Goal: Task Accomplishment & Management: Manage account settings

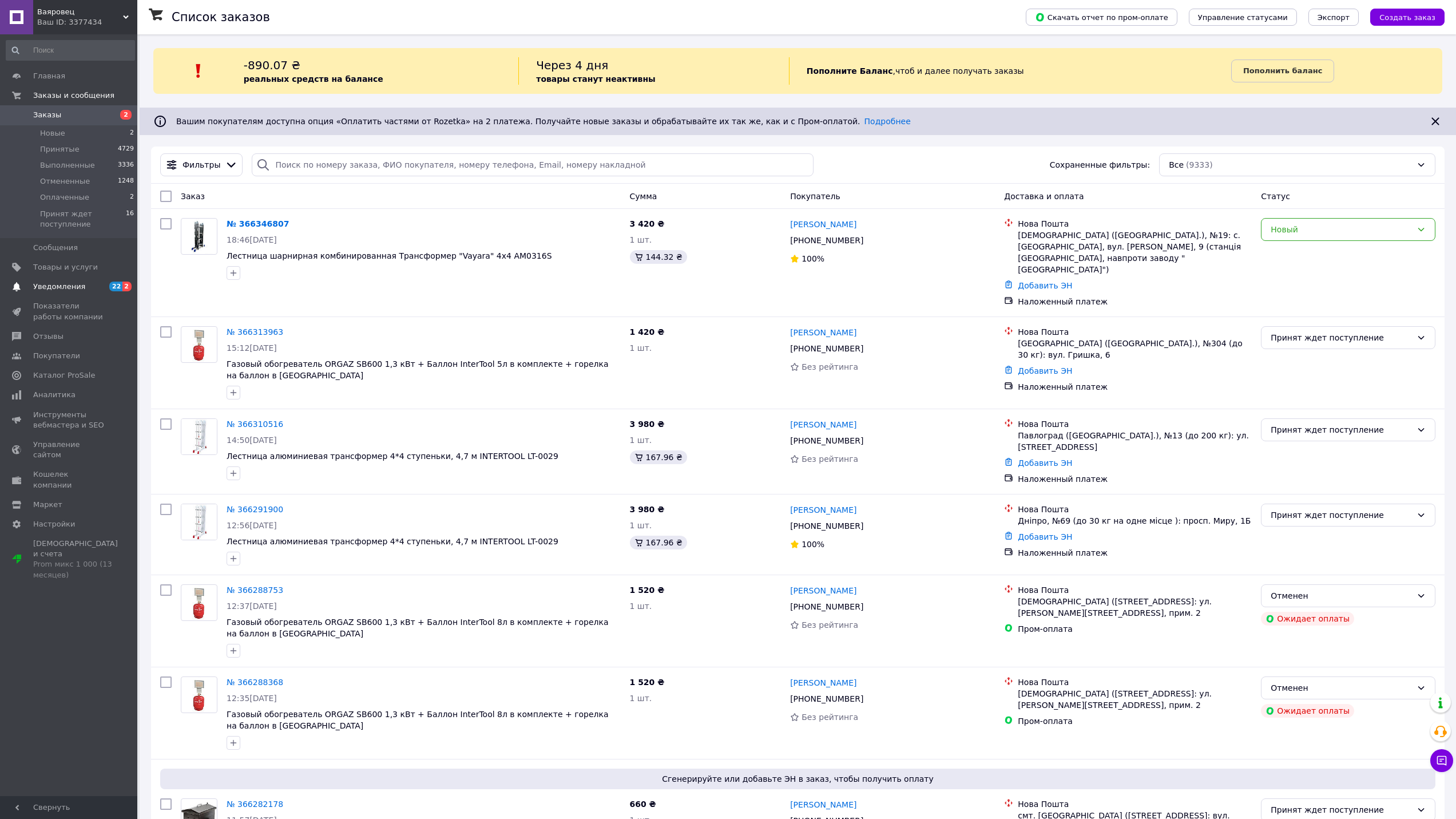
click at [95, 282] on span "Уведомления" at bounding box center [69, 286] width 73 height 11
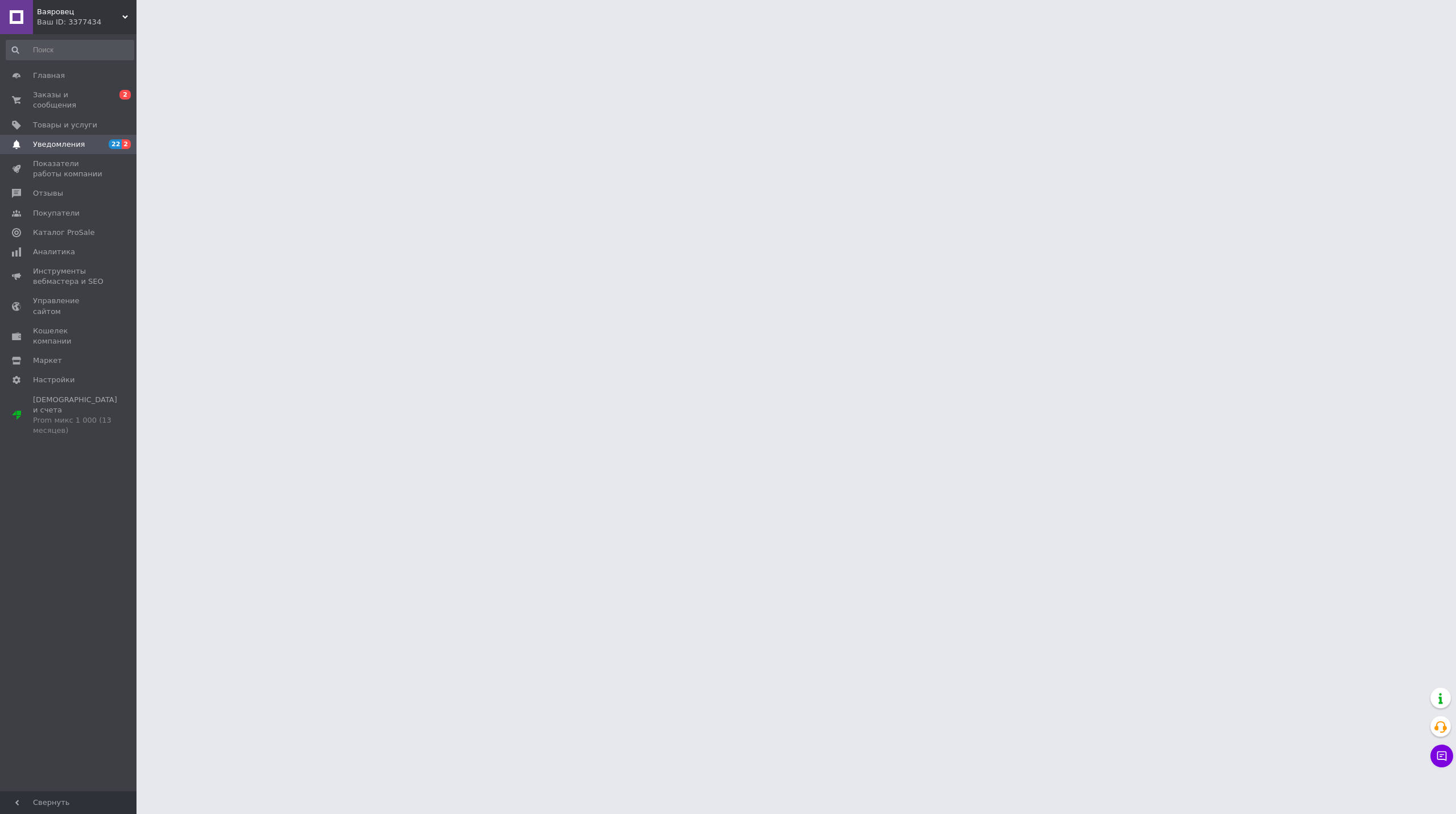
click div "Відгуки (12)"
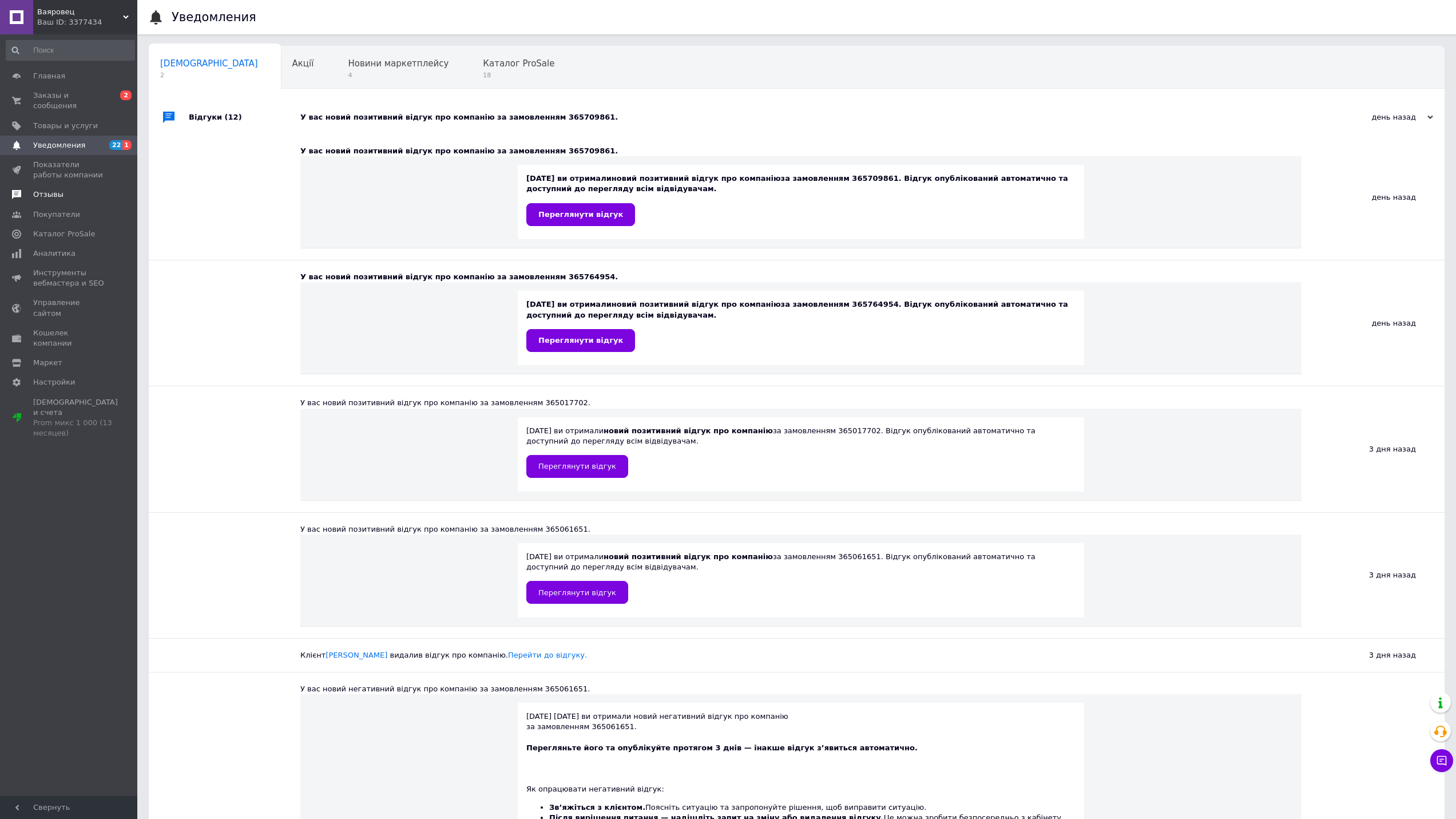
click at [75, 189] on span "Отзывы" at bounding box center [69, 194] width 73 height 11
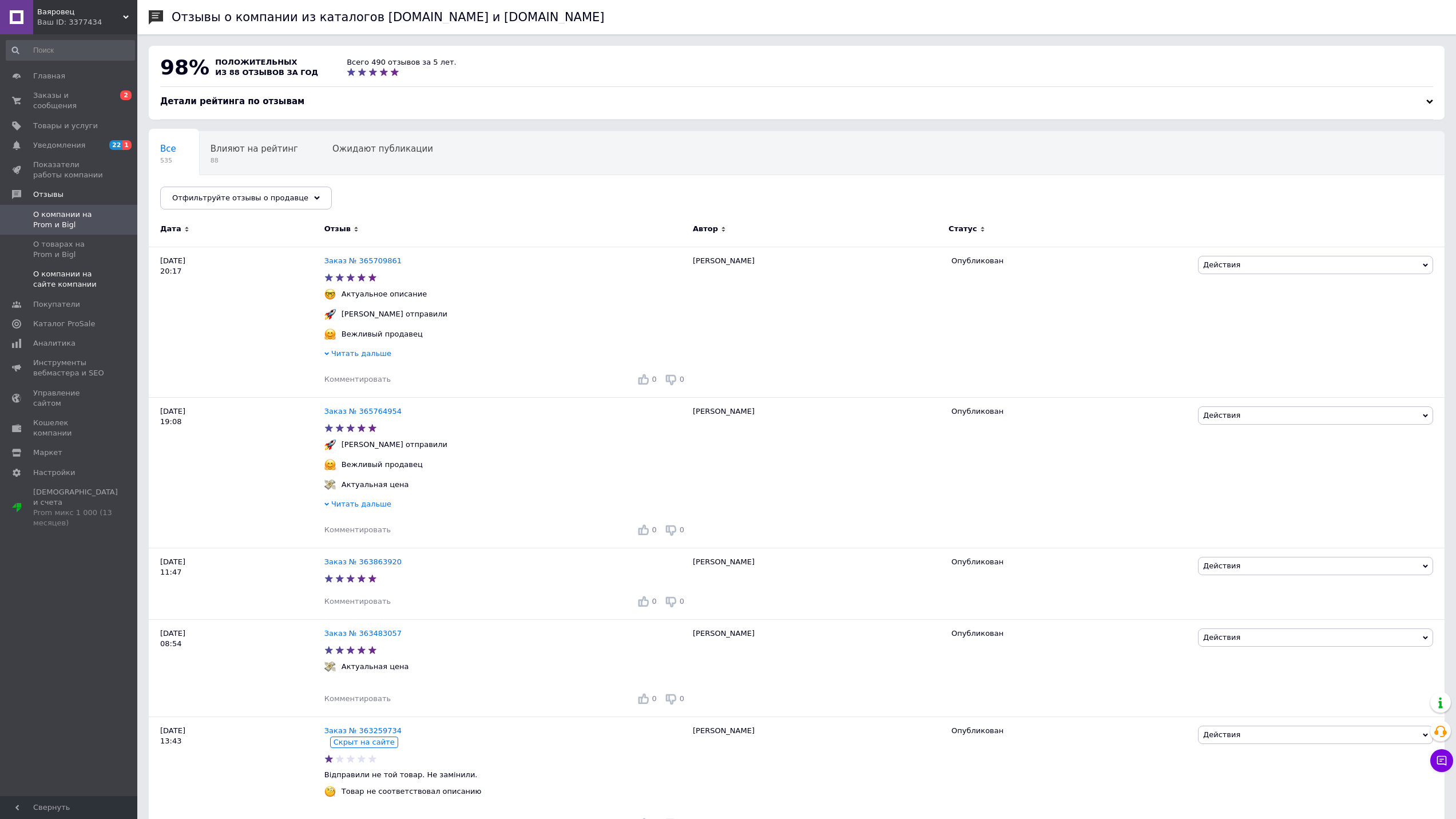
click at [82, 271] on span "О компании на сайте компании" at bounding box center [69, 279] width 73 height 20
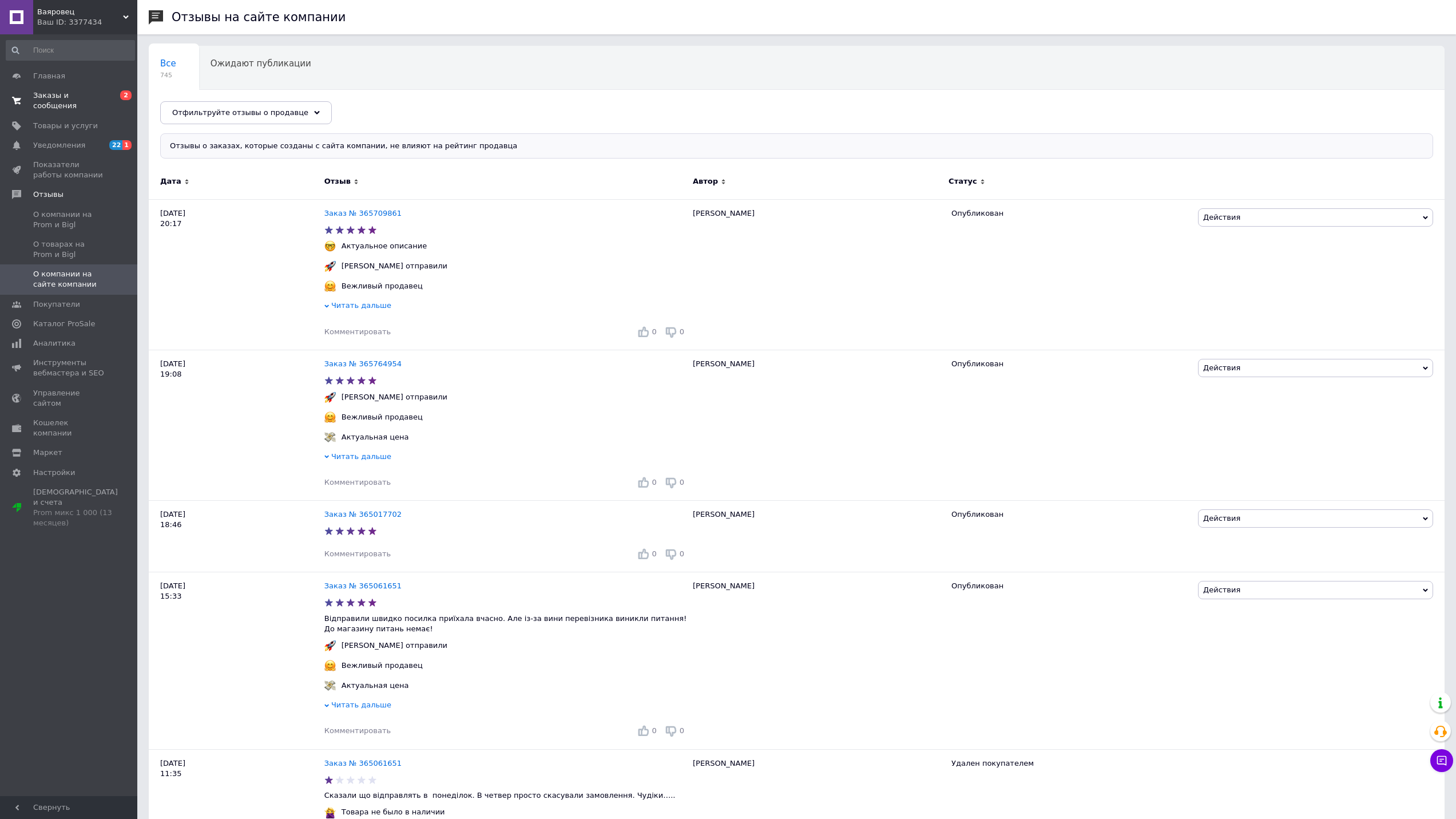
click at [84, 99] on span "Заказы и сообщения" at bounding box center [69, 100] width 73 height 20
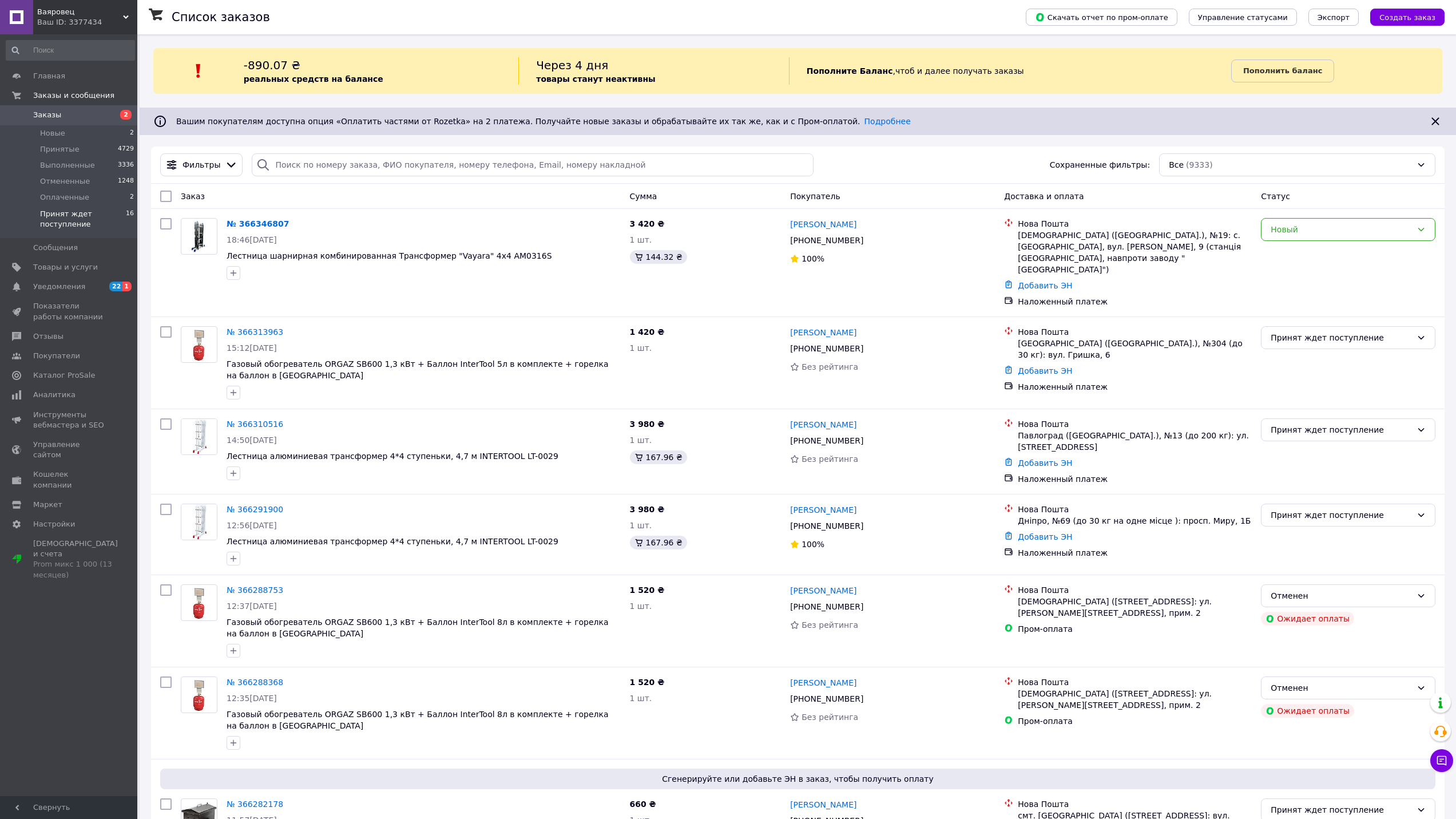
click at [75, 217] on span "Принят ждет поступление" at bounding box center [83, 219] width 86 height 20
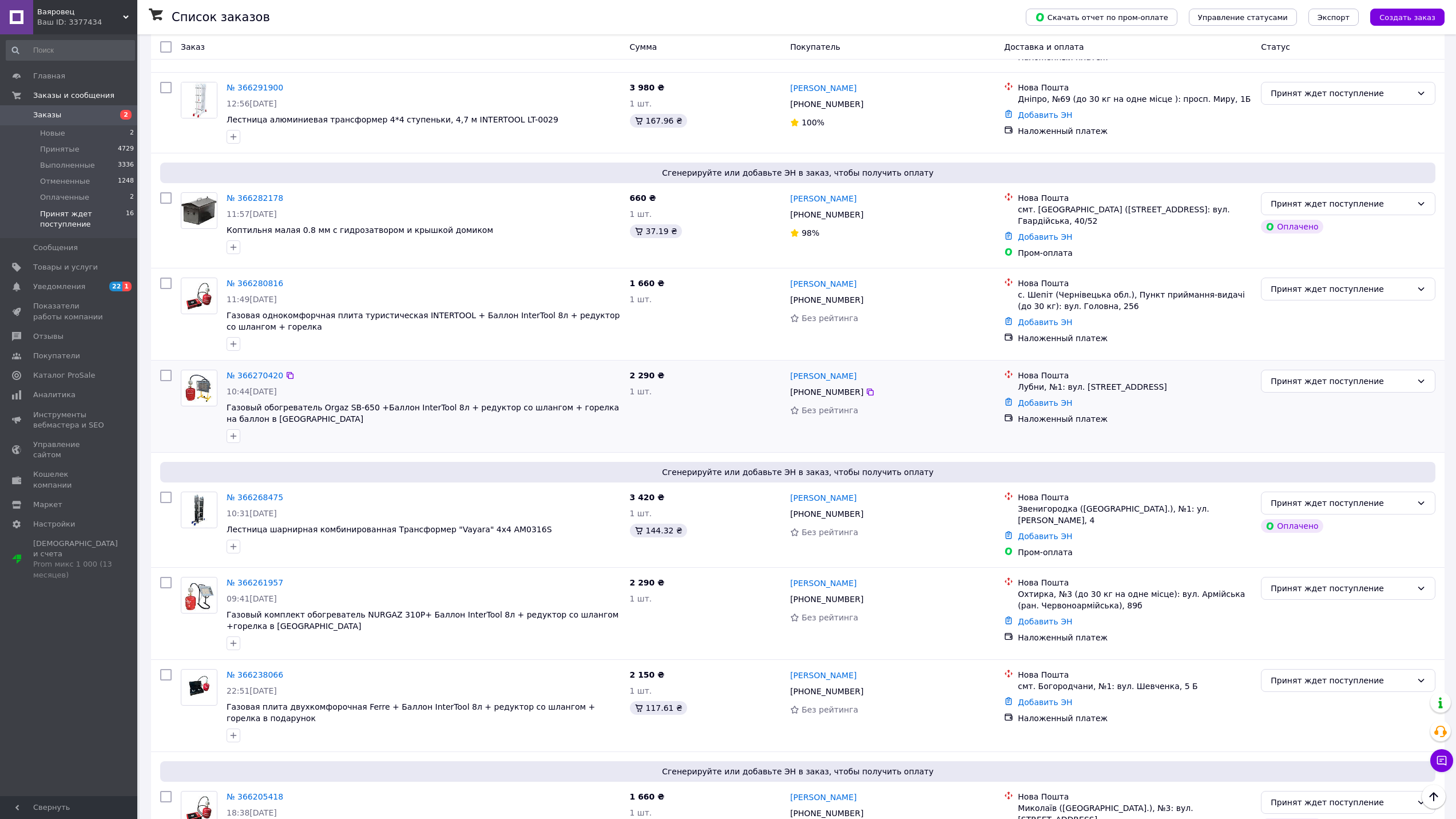
scroll to position [341, 0]
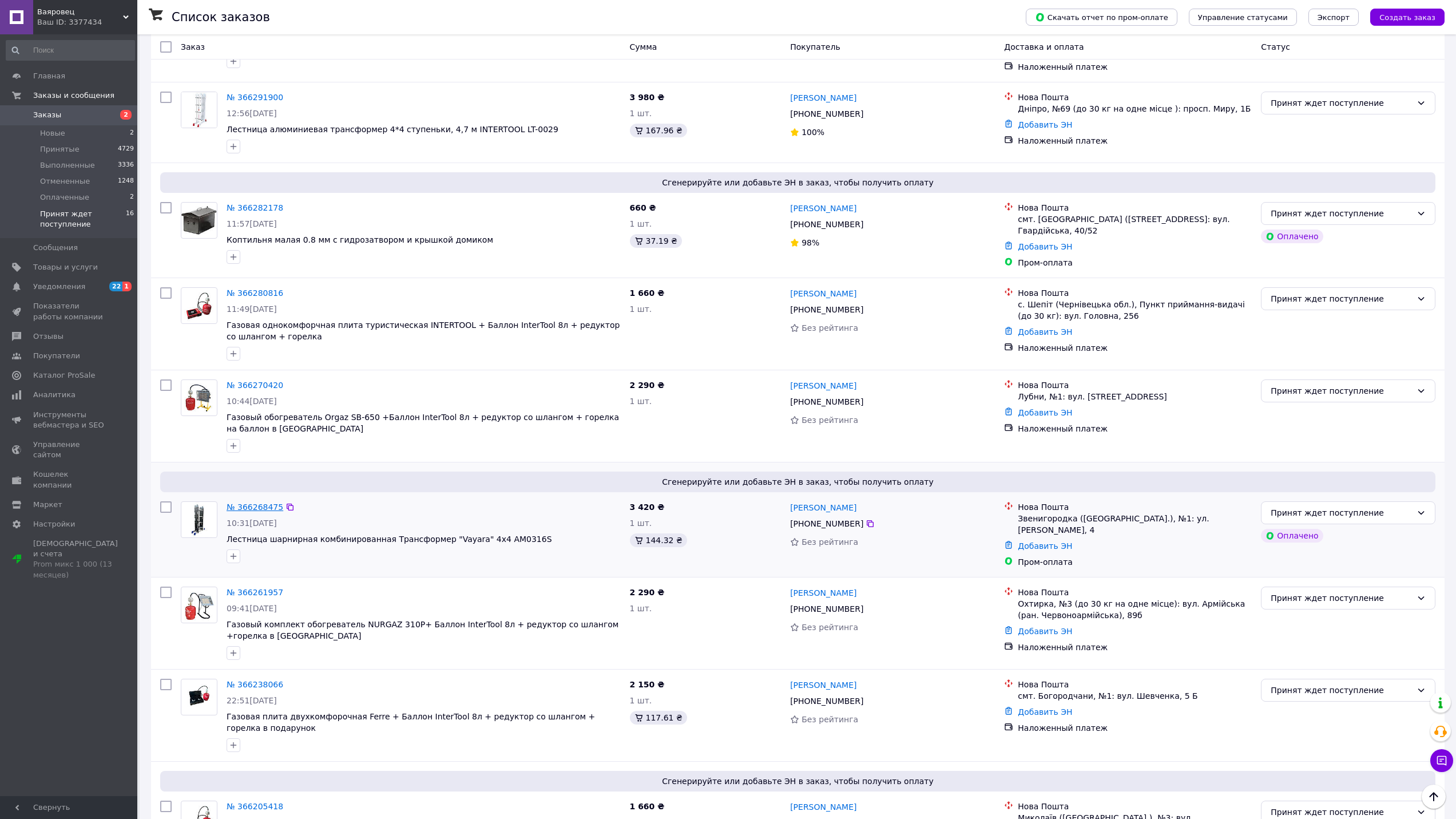
drag, startPoint x: 251, startPoint y: 496, endPoint x: 237, endPoint y: 504, distance: 16.1
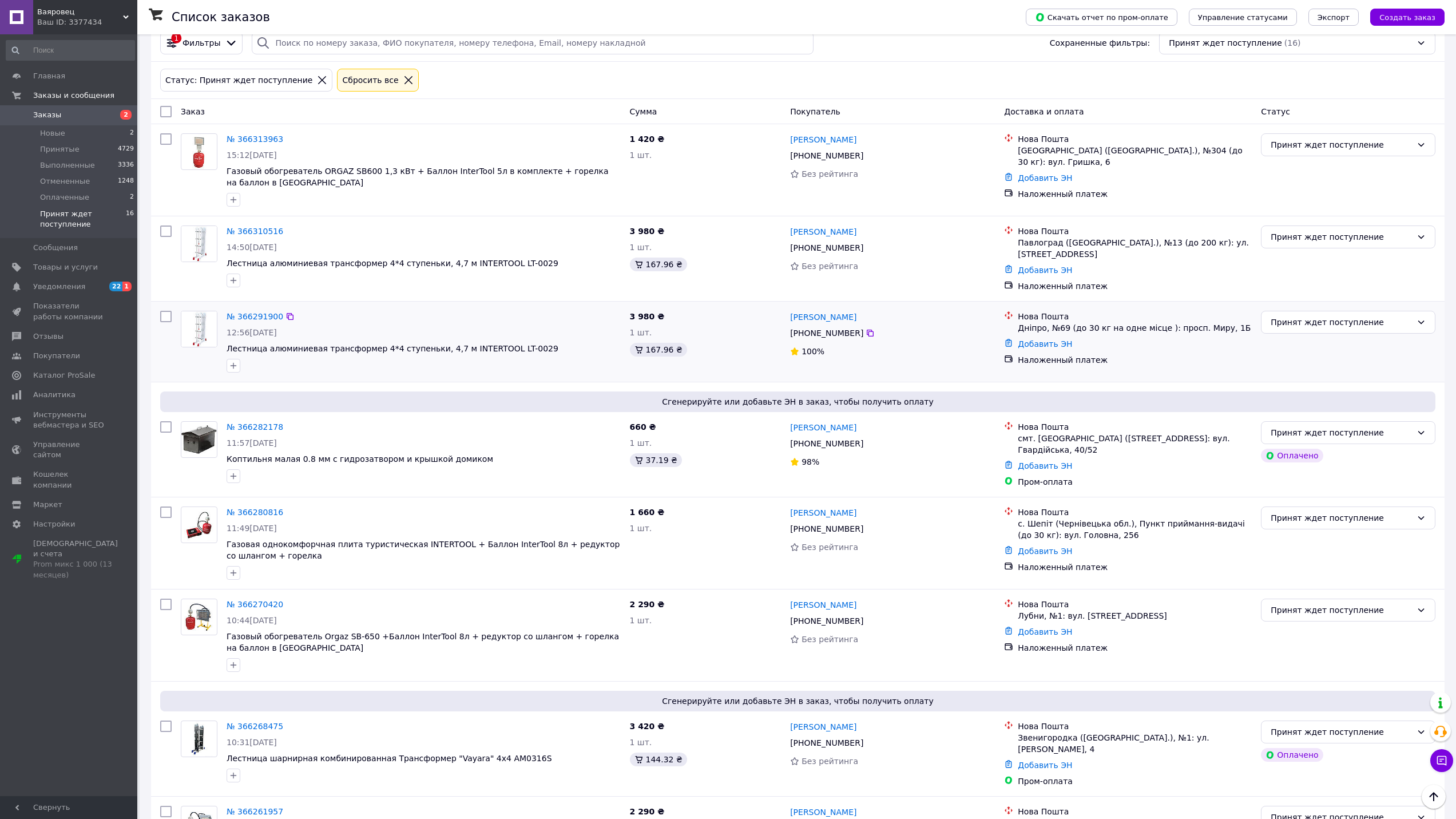
scroll to position [54, 0]
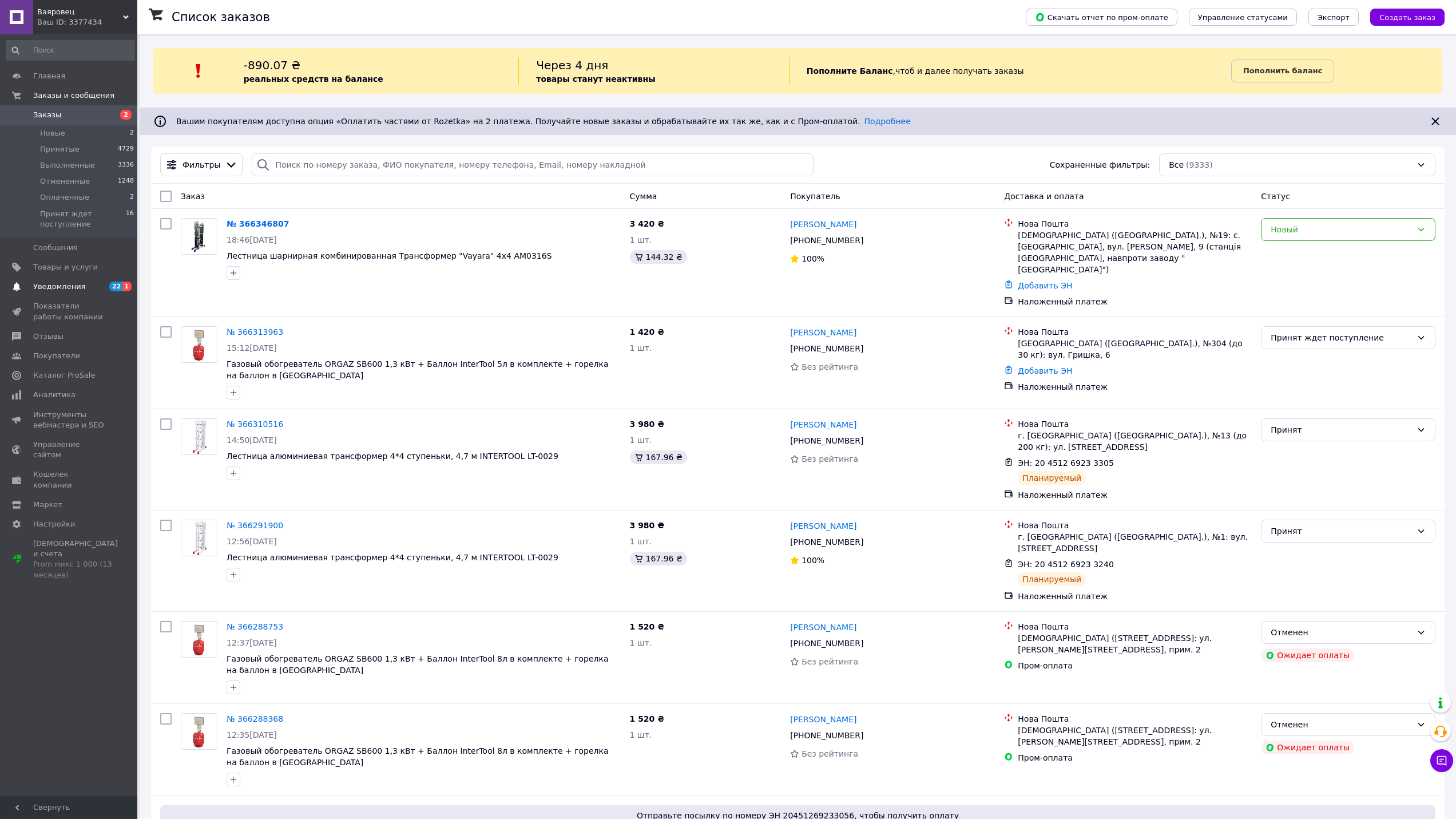
click at [45, 296] on link "Уведомления 22 1" at bounding box center [70, 286] width 141 height 19
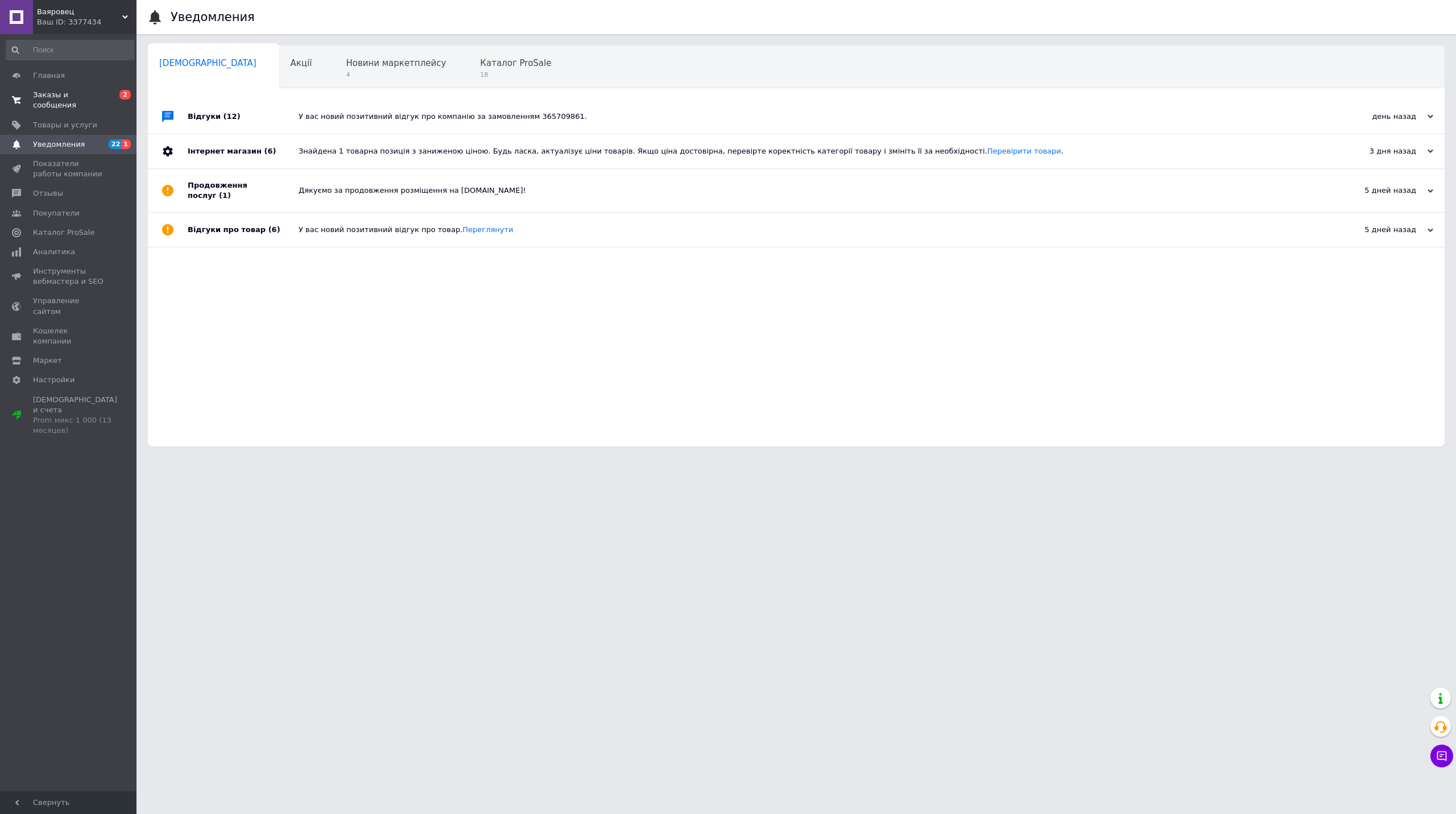
click at [76, 93] on span "Заказы и сообщения" at bounding box center [69, 100] width 72 height 20
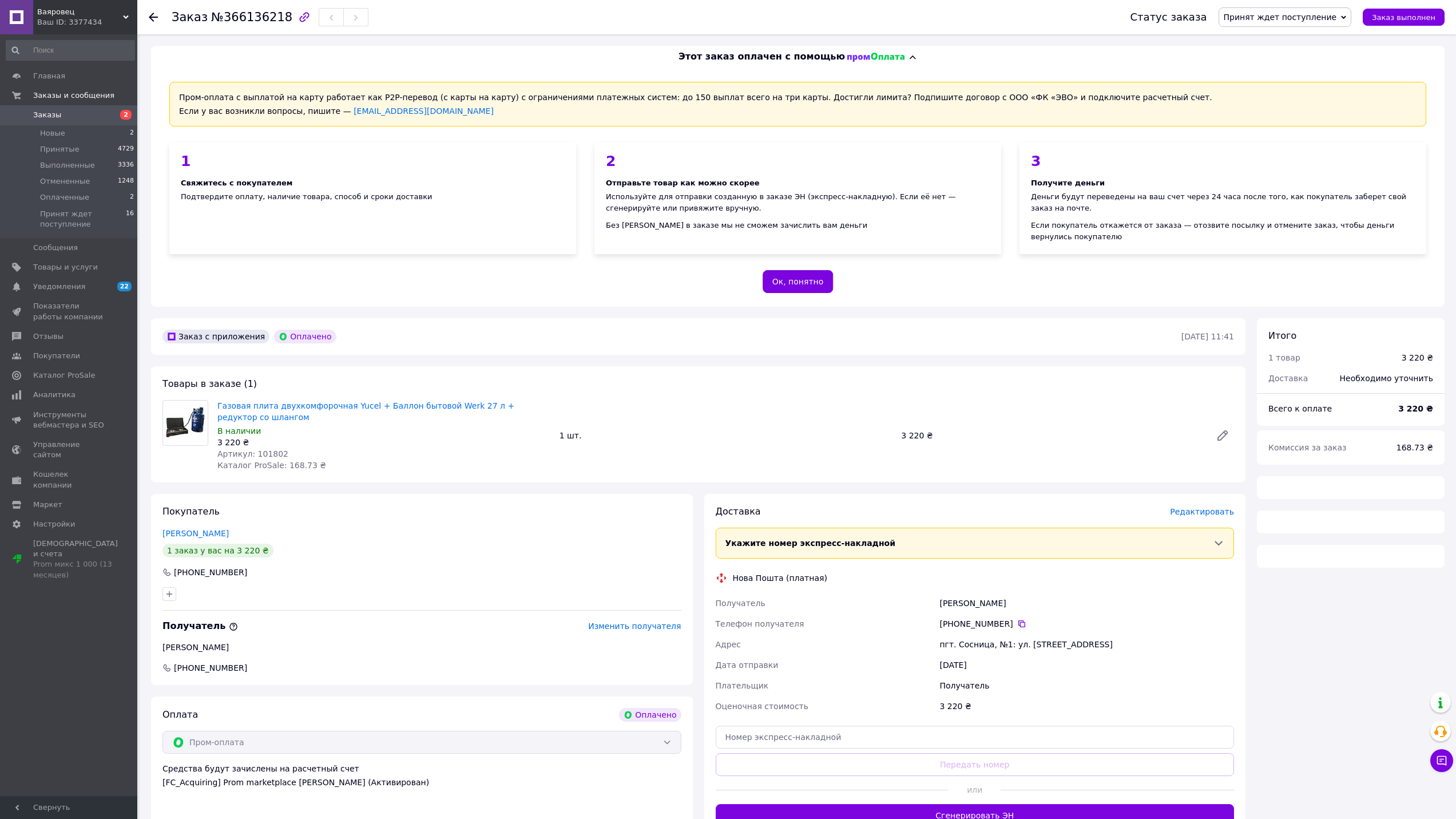
click at [1207, 507] on span "Редактировать" at bounding box center [1201, 511] width 64 height 9
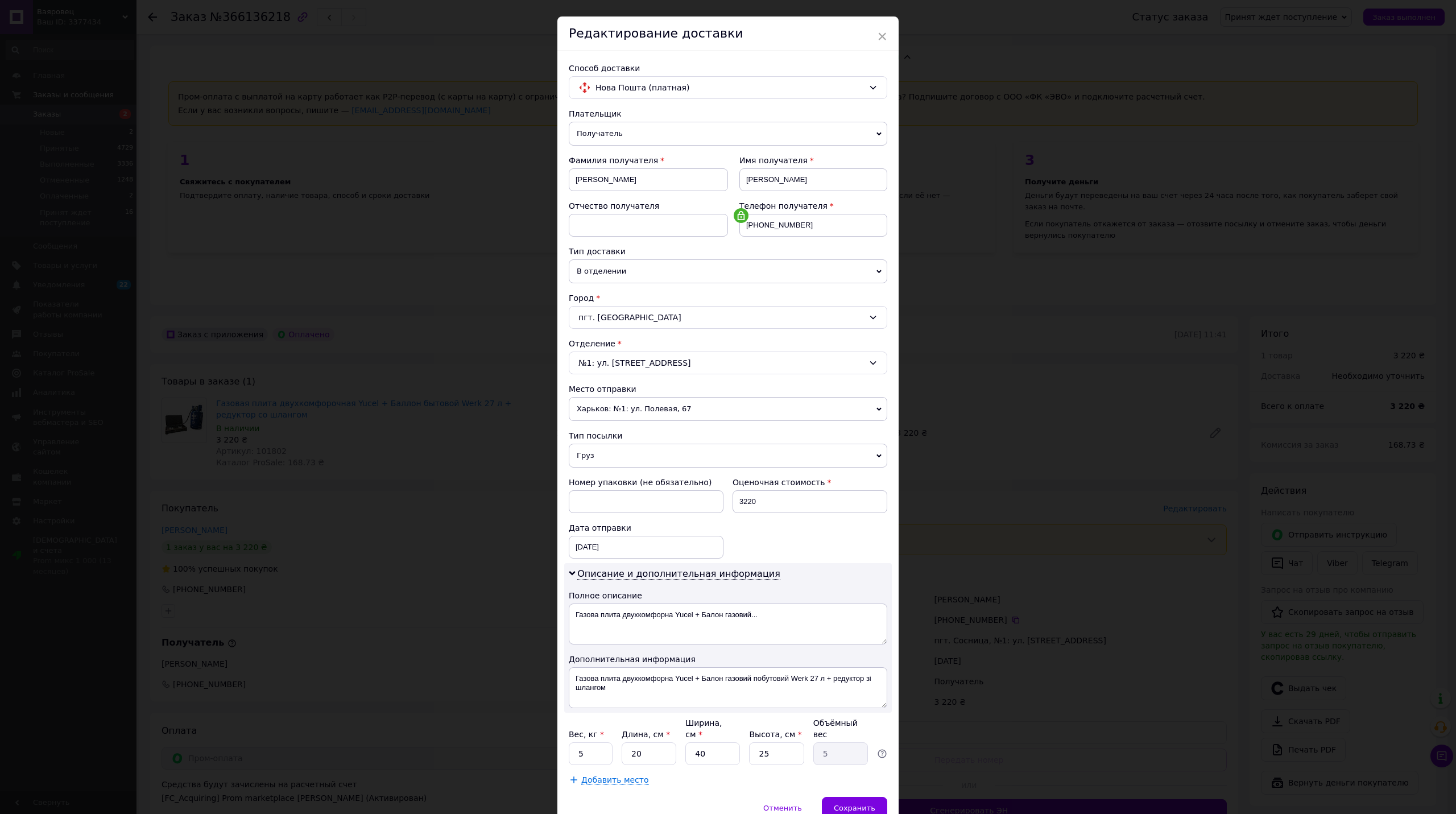
scroll to position [69, 0]
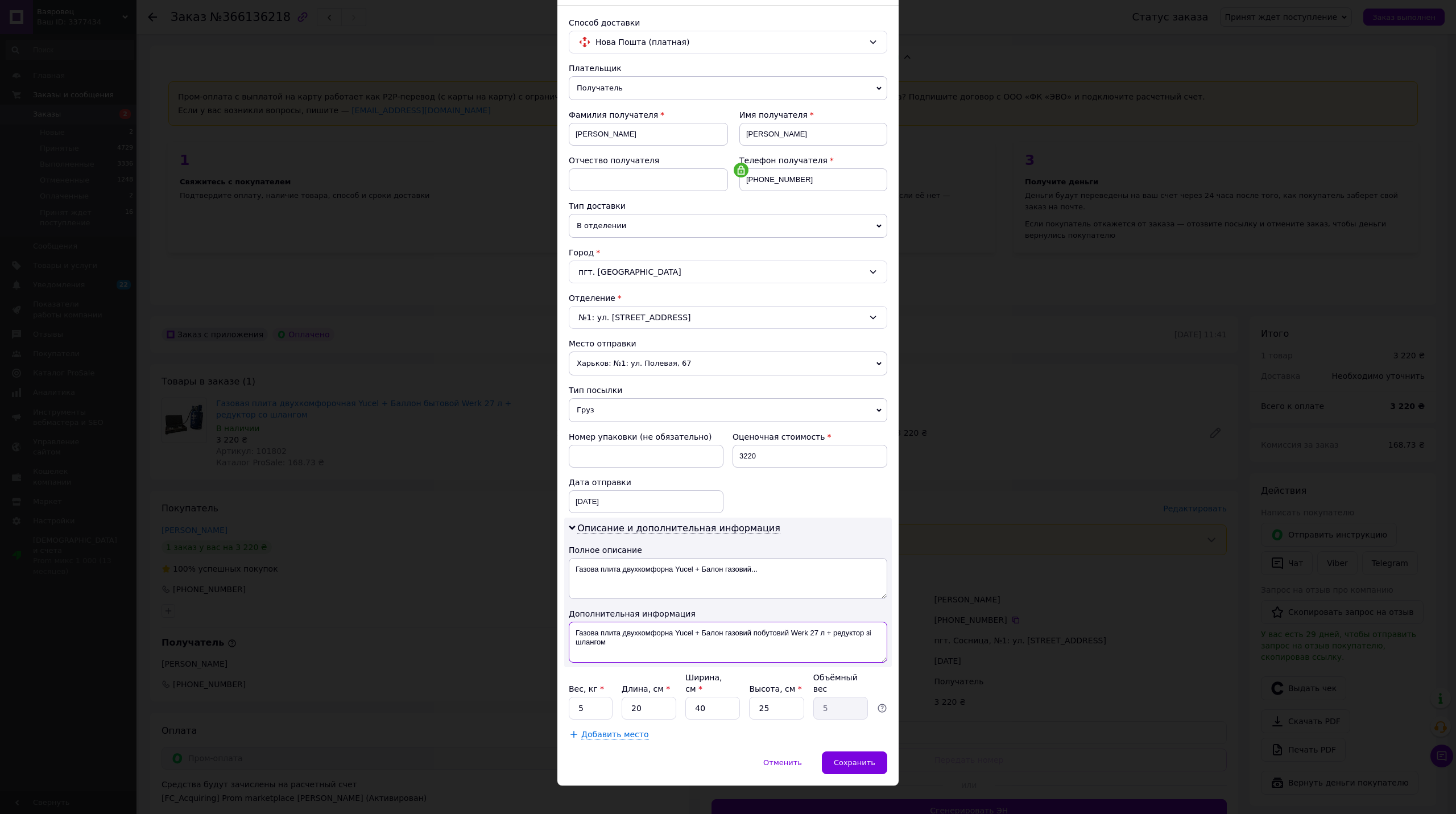
drag, startPoint x: 780, startPoint y: 647, endPoint x: 690, endPoint y: 647, distance: 90.0
click at [690, 647] on textarea "Газова плита двухкомфорна Yucel + Балон газовий побутовий Werk 27 л + редуктор …" at bounding box center [728, 642] width 319 height 41
drag, startPoint x: 673, startPoint y: 636, endPoint x: 594, endPoint y: 636, distance: 79.0
click at [584, 636] on textarea "Газова плита двухкомфорна Yucel + Балон газовий побутовий Werk 27 л + редуктор …" at bounding box center [728, 642] width 319 height 41
click at [615, 635] on textarea "2-х Yucel + Балон газовий побутовий Werk 27 л + редуктор зі шлангом" at bounding box center [728, 642] width 319 height 41
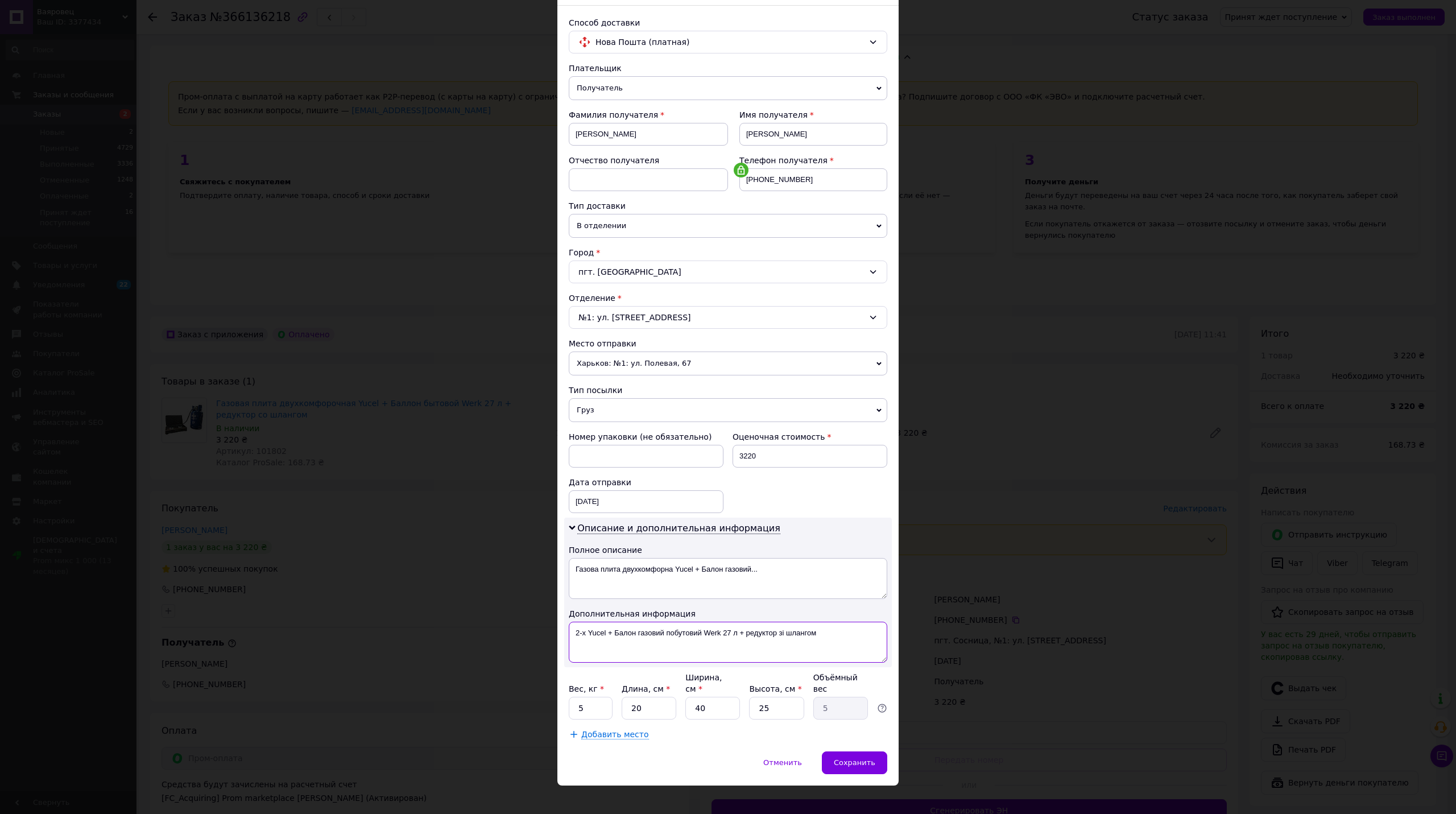
drag, startPoint x: 615, startPoint y: 635, endPoint x: 700, endPoint y: 646, distance: 85.7
click at [700, 646] on textarea "2-х Yucel + Балон газовий побутовий Werk 27 л + редуктор зі шлангом" at bounding box center [728, 642] width 319 height 41
type textarea "2-х Yucel + Werk 27 л + редуктор зі шлангом"
click at [748, 579] on textarea "Газова плита двухкомфорна Yucel + Балон газовий..." at bounding box center [728, 578] width 319 height 41
paste textarea "2-х Yucel + Werk 27 л + редуктор зі шлангом"
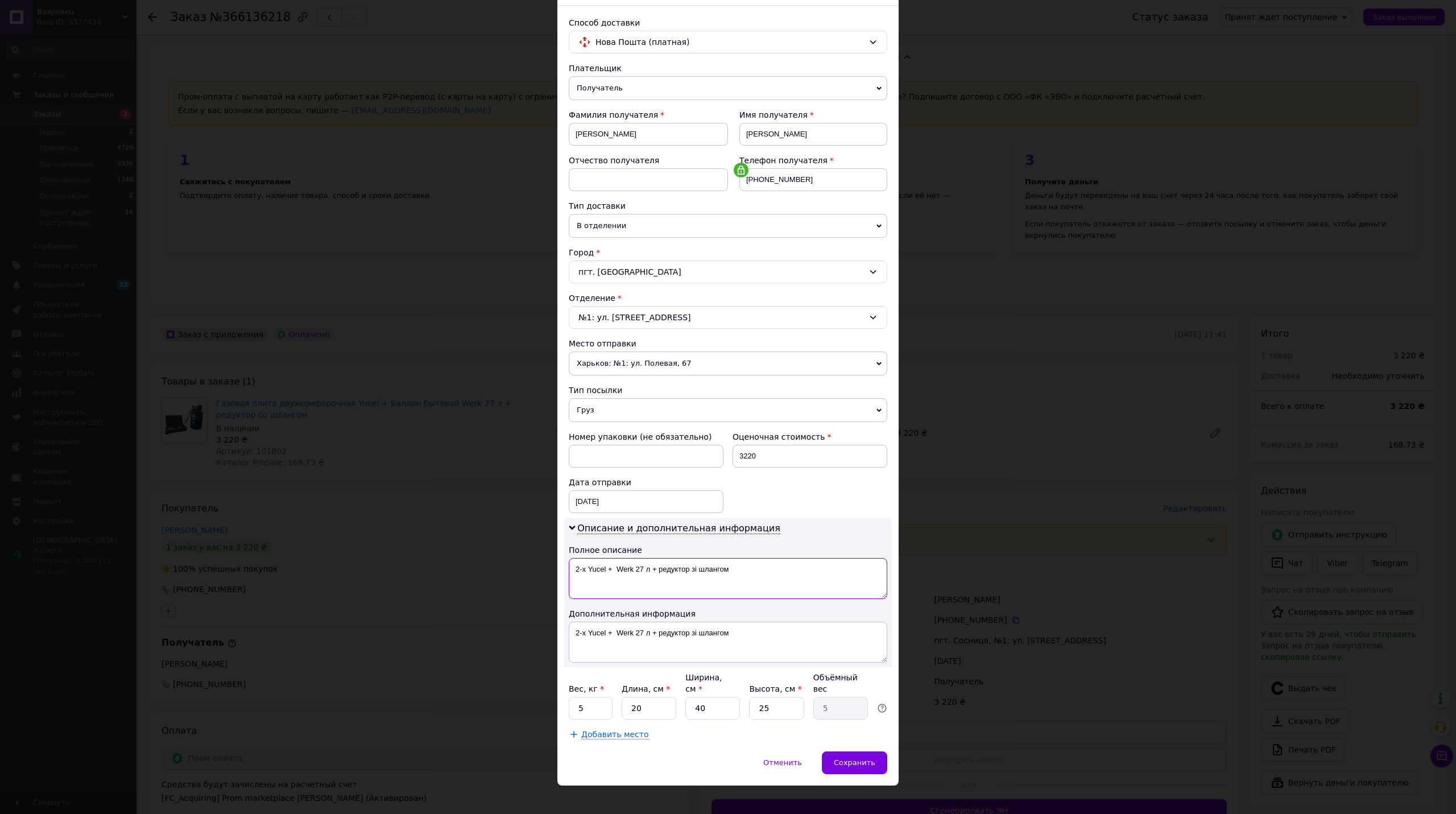
type textarea "2-х Yucel + Werk 27 л + редуктор зі шлангом"
click at [589, 696] on input "5" at bounding box center [590, 707] width 44 height 23
drag, startPoint x: 589, startPoint y: 690, endPoint x: 601, endPoint y: 710, distance: 23.3
click at [590, 696] on input "5" at bounding box center [590, 707] width 44 height 23
type input "25"
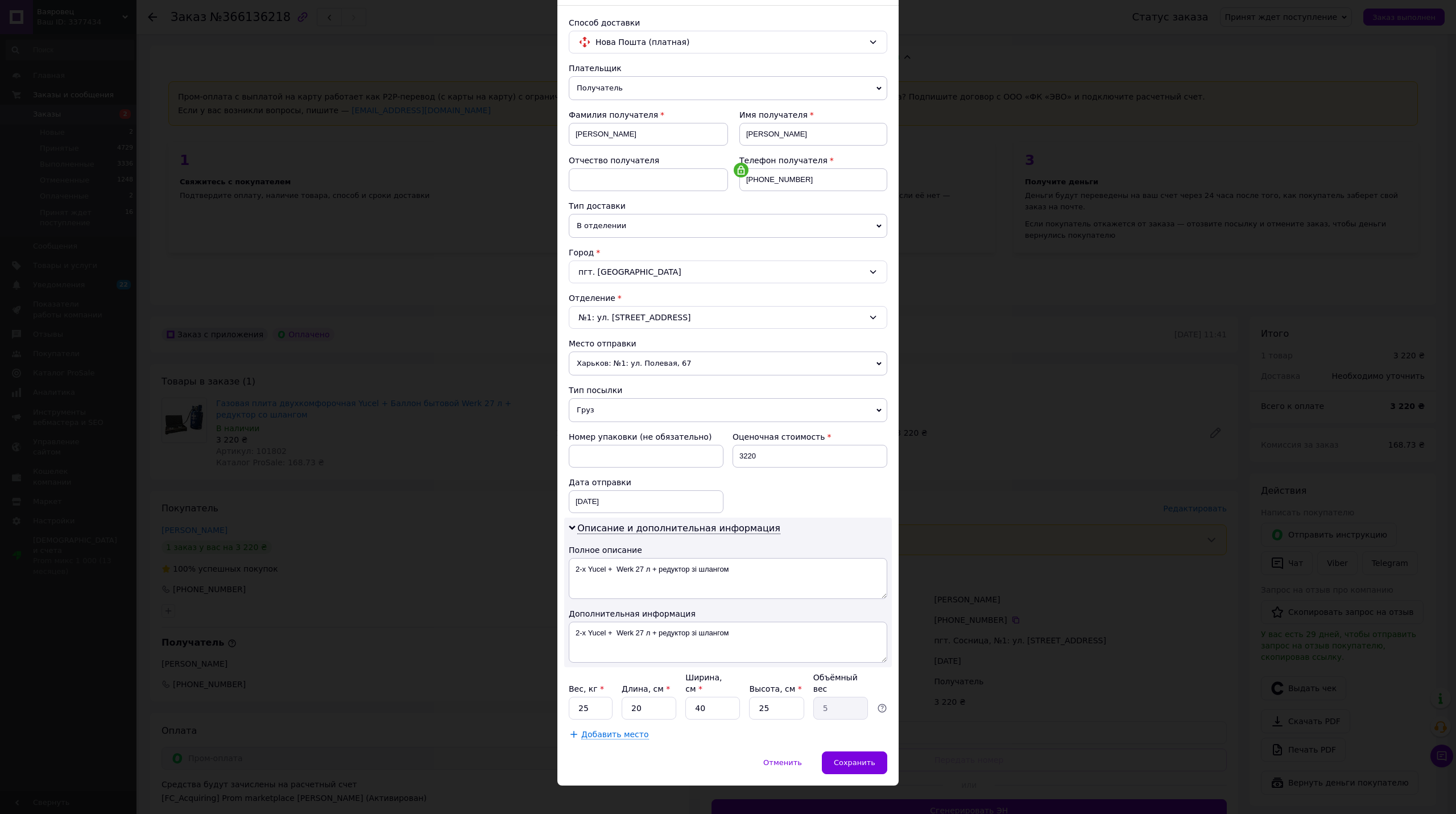
drag, startPoint x: 684, startPoint y: 728, endPoint x: 672, endPoint y: 726, distance: 12.2
click at [684, 728] on div "Добавить место" at bounding box center [728, 734] width 319 height 11
click at [611, 729] on span "Добавить место" at bounding box center [614, 734] width 67 height 10
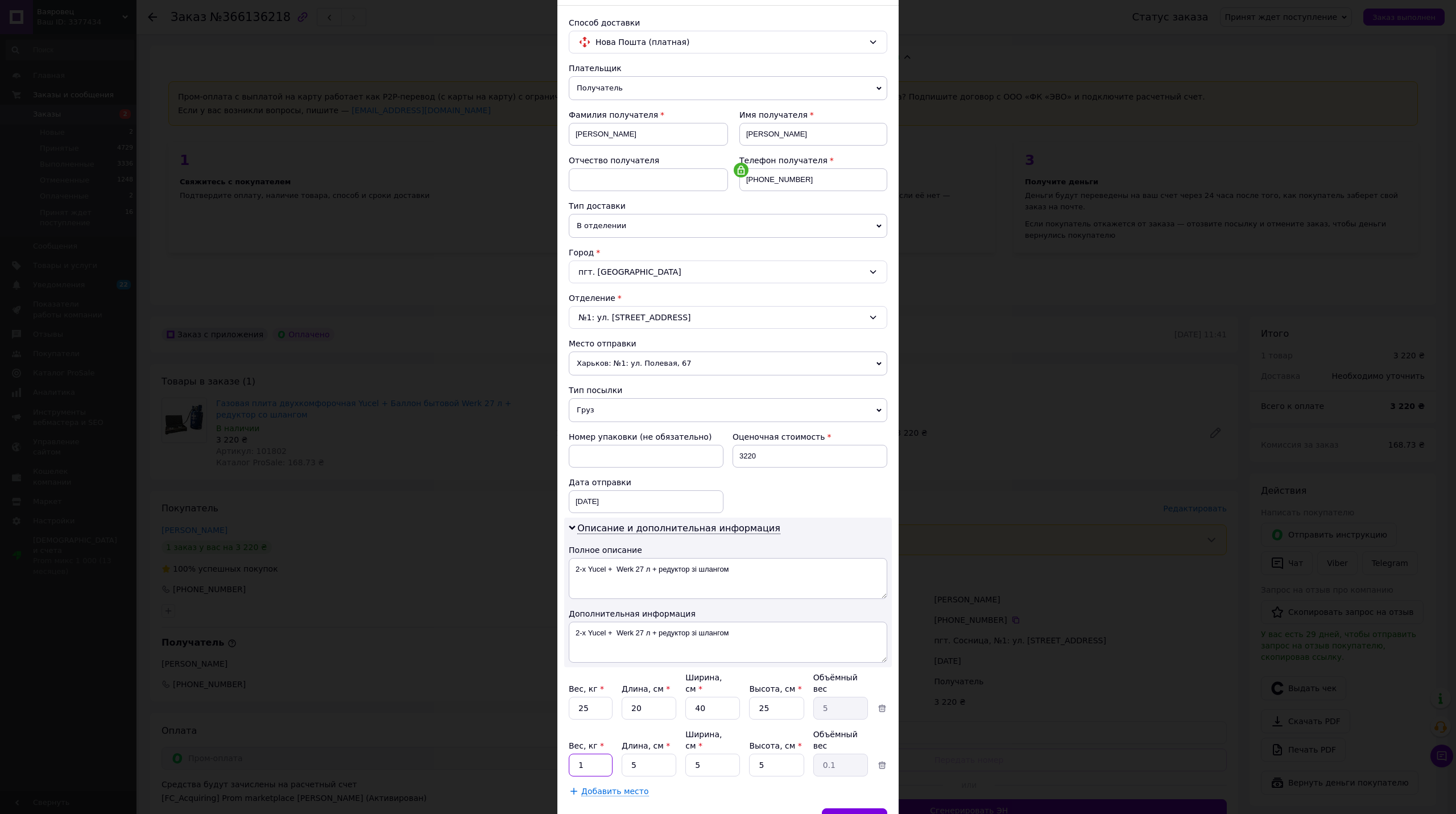
click at [597, 754] on input "1" at bounding box center [590, 765] width 44 height 23
type input "5"
click at [868, 813] on span "Сохранить" at bounding box center [854, 819] width 42 height 9
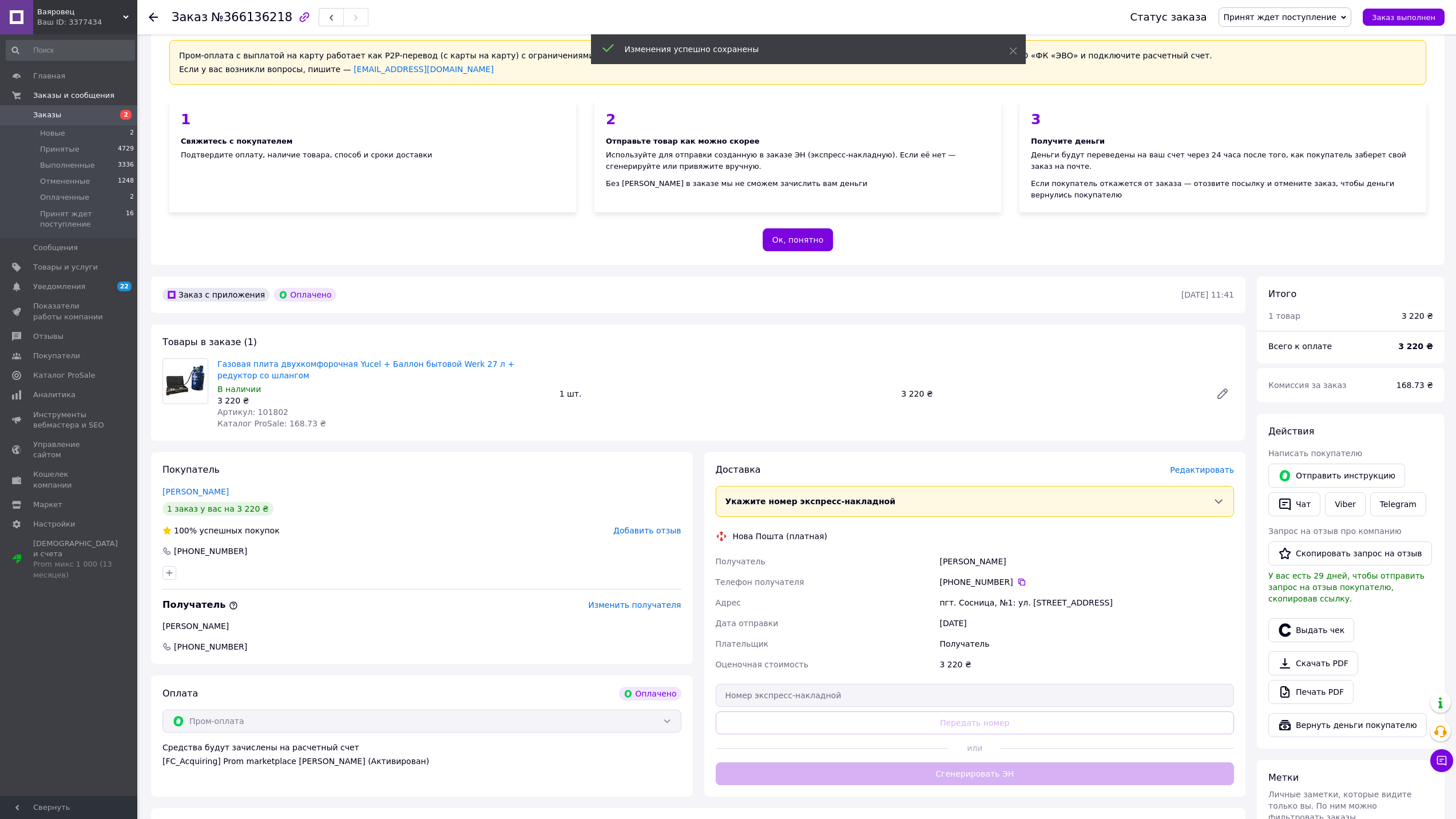
scroll to position [231, 0]
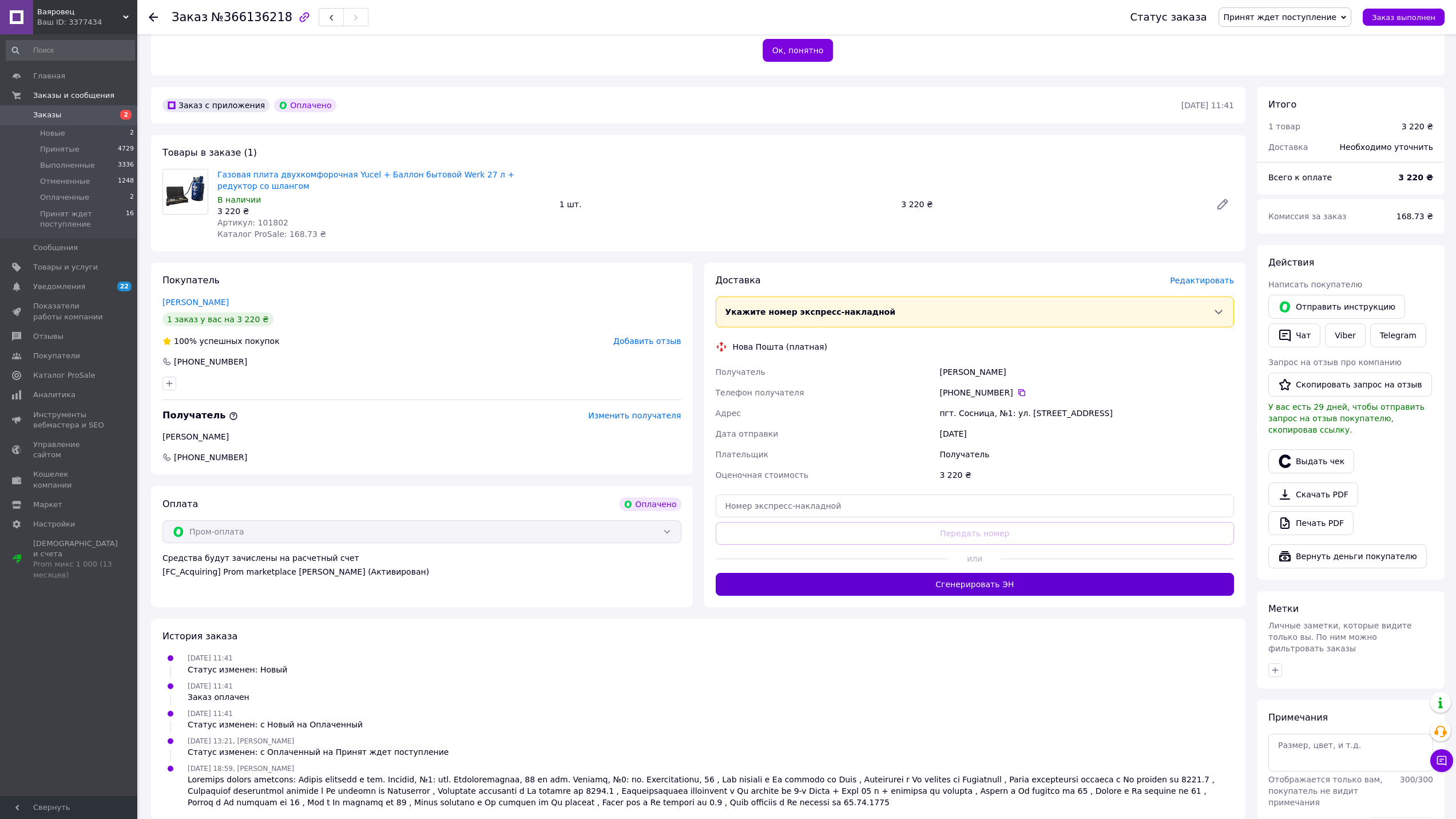
click at [1021, 576] on button "Сгенерировать ЭН" at bounding box center [974, 584] width 518 height 23
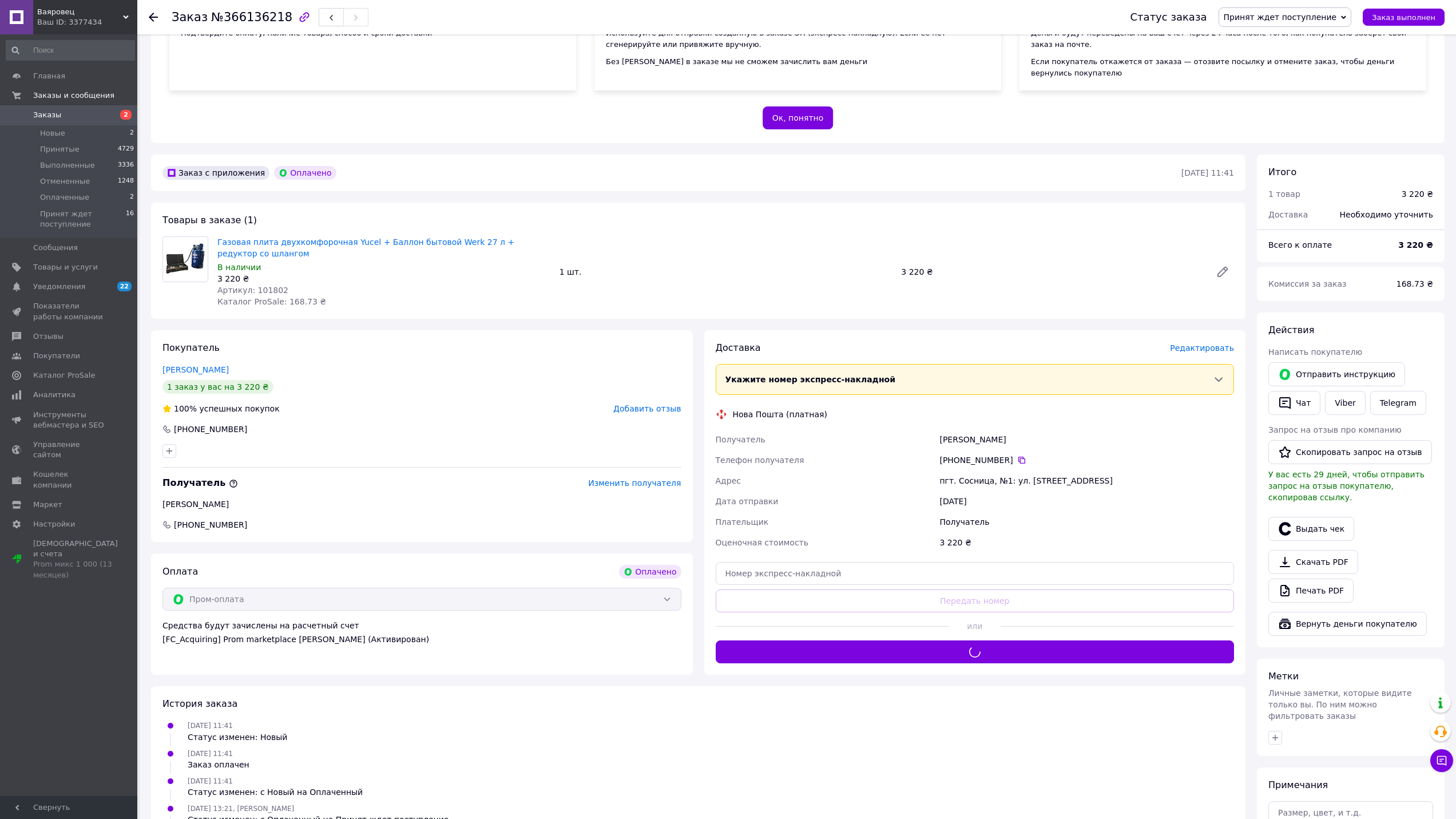
scroll to position [0, 0]
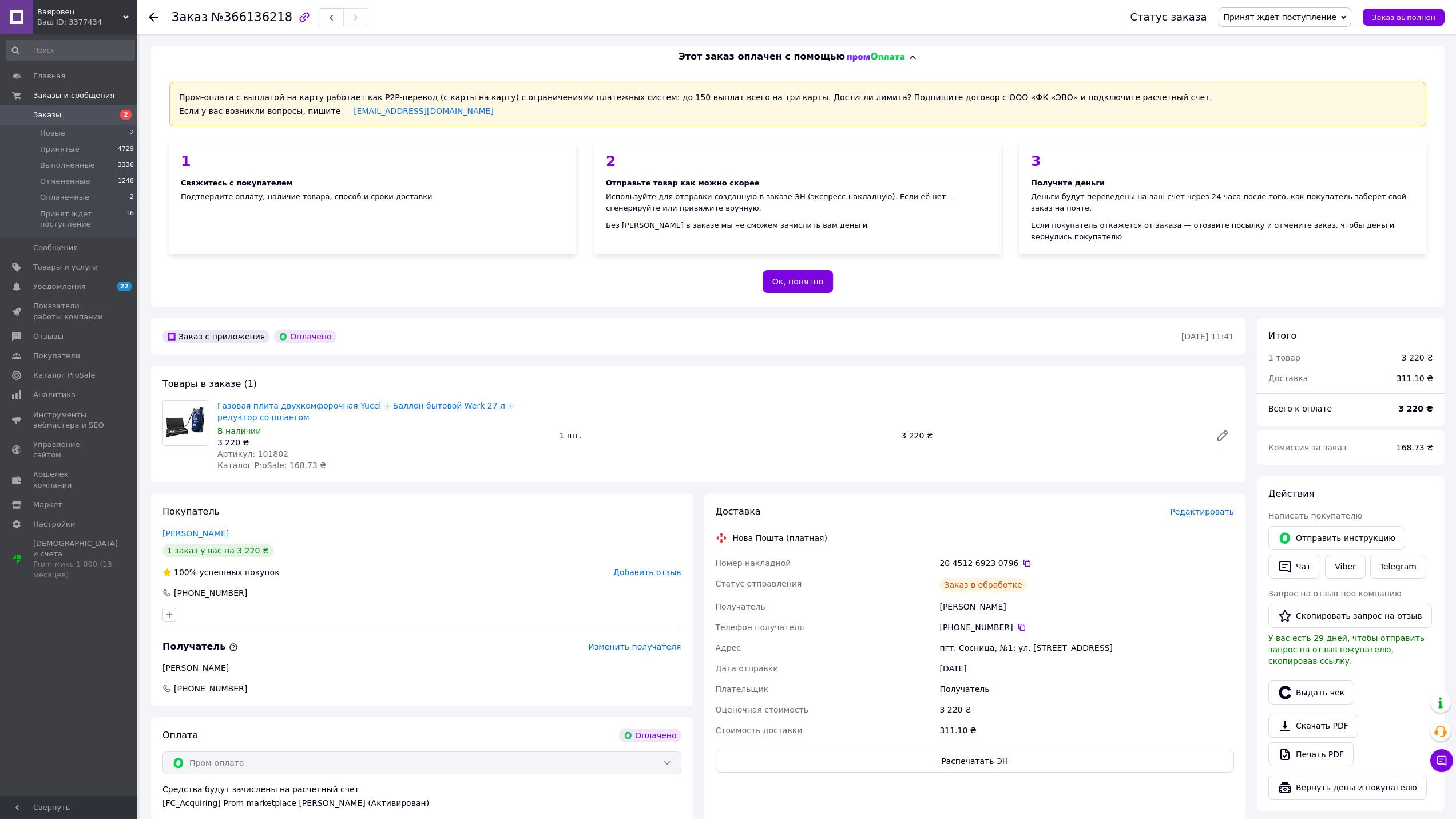
click at [1281, 18] on span "Принят ждет поступление" at bounding box center [1279, 17] width 113 height 9
click at [1278, 40] on li "Принят" at bounding box center [1285, 40] width 132 height 18
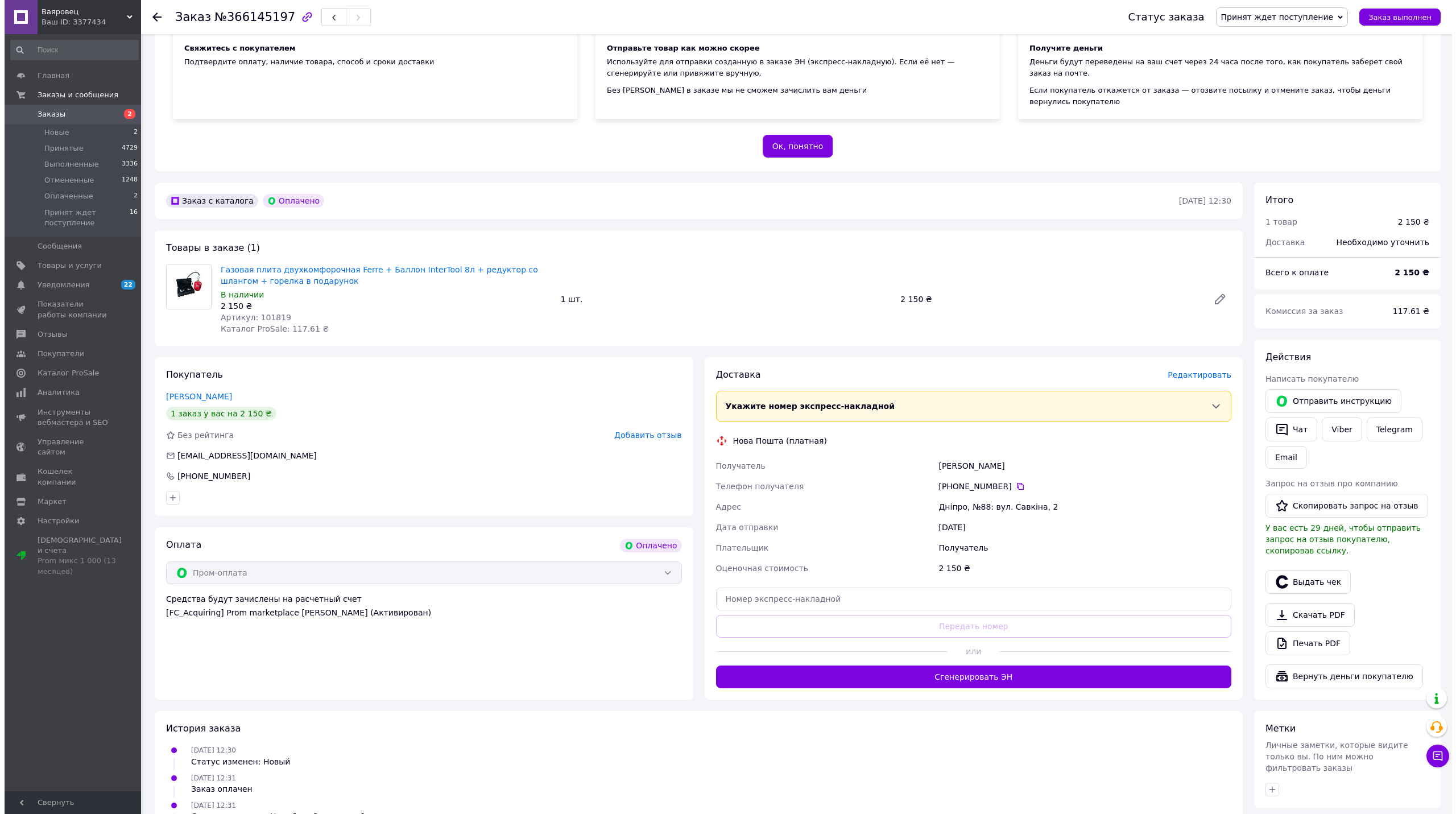
scroll to position [190, 0]
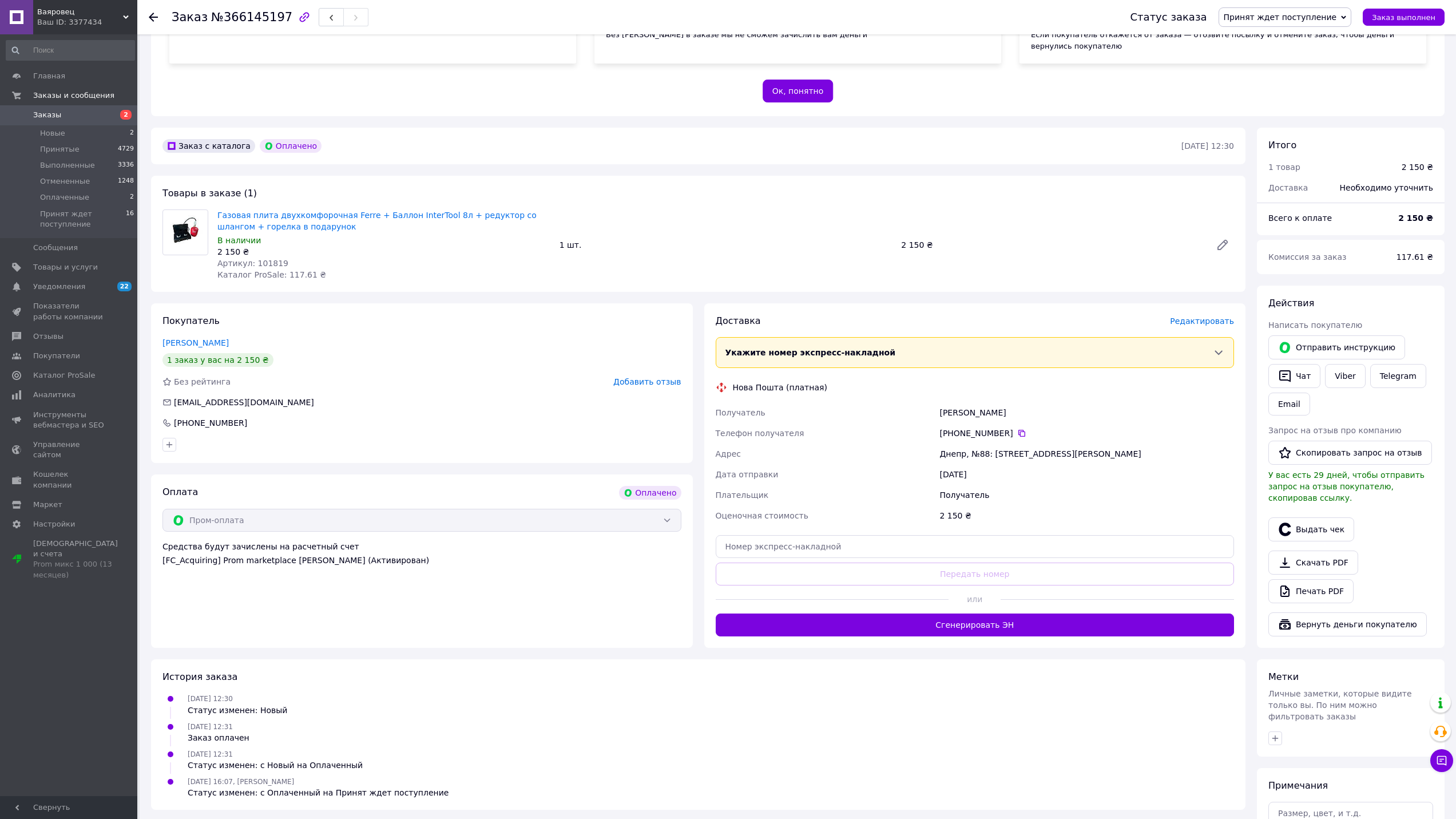
click at [1194, 316] on span "Редактировать" at bounding box center [1201, 321] width 64 height 9
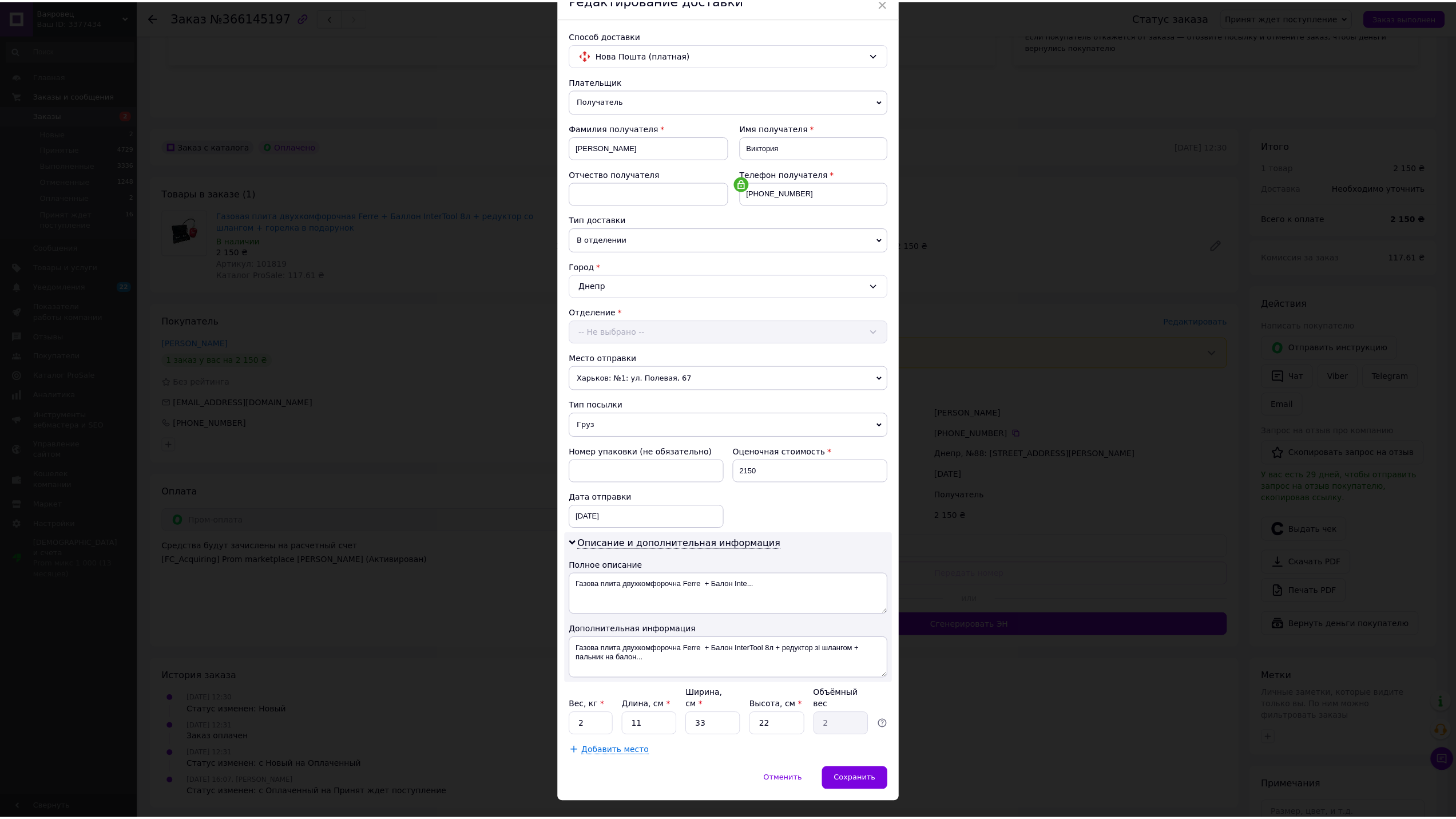
scroll to position [69, 0]
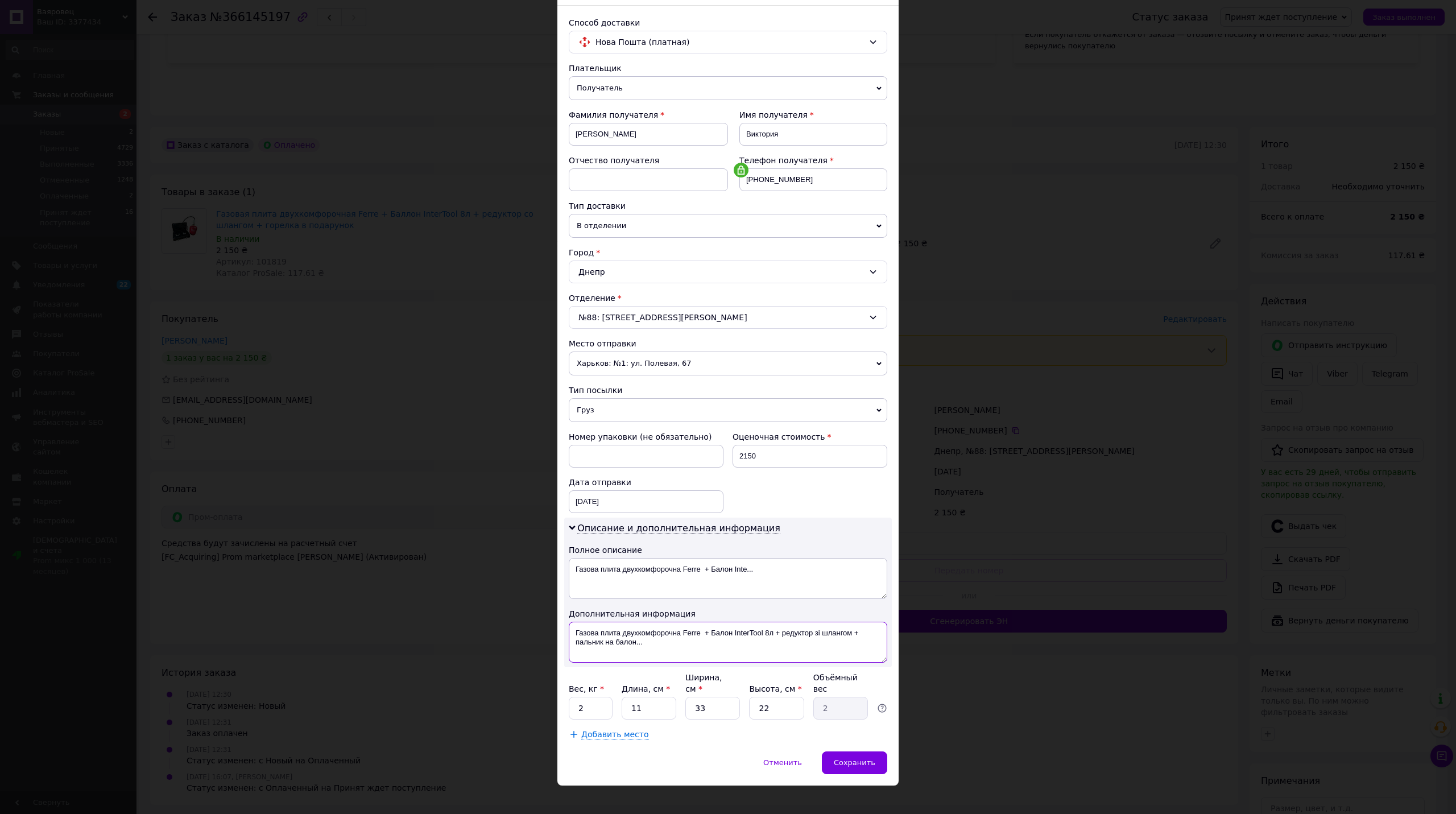
drag, startPoint x: 803, startPoint y: 651, endPoint x: 850, endPoint y: 631, distance: 51.1
click at [850, 631] on textarea "Газова плита двухкомфорочна Ferre + Балон InterTool 8л + редуктор зі шлангом + …" at bounding box center [728, 642] width 319 height 41
click at [720, 631] on textarea "Газова плита двухкомфорочна Ferre + Балон InterTool 8л + редуктор зі шлангом" at bounding box center [728, 642] width 319 height 41
click at [720, 631] on textarea "Газова плита двухкомфорочна Ferre + Балон InterTool 8л + редуктор зі шлангом" at bounding box center [728, 642] width 319 height 41
drag, startPoint x: 680, startPoint y: 633, endPoint x: 589, endPoint y: 638, distance: 91.1
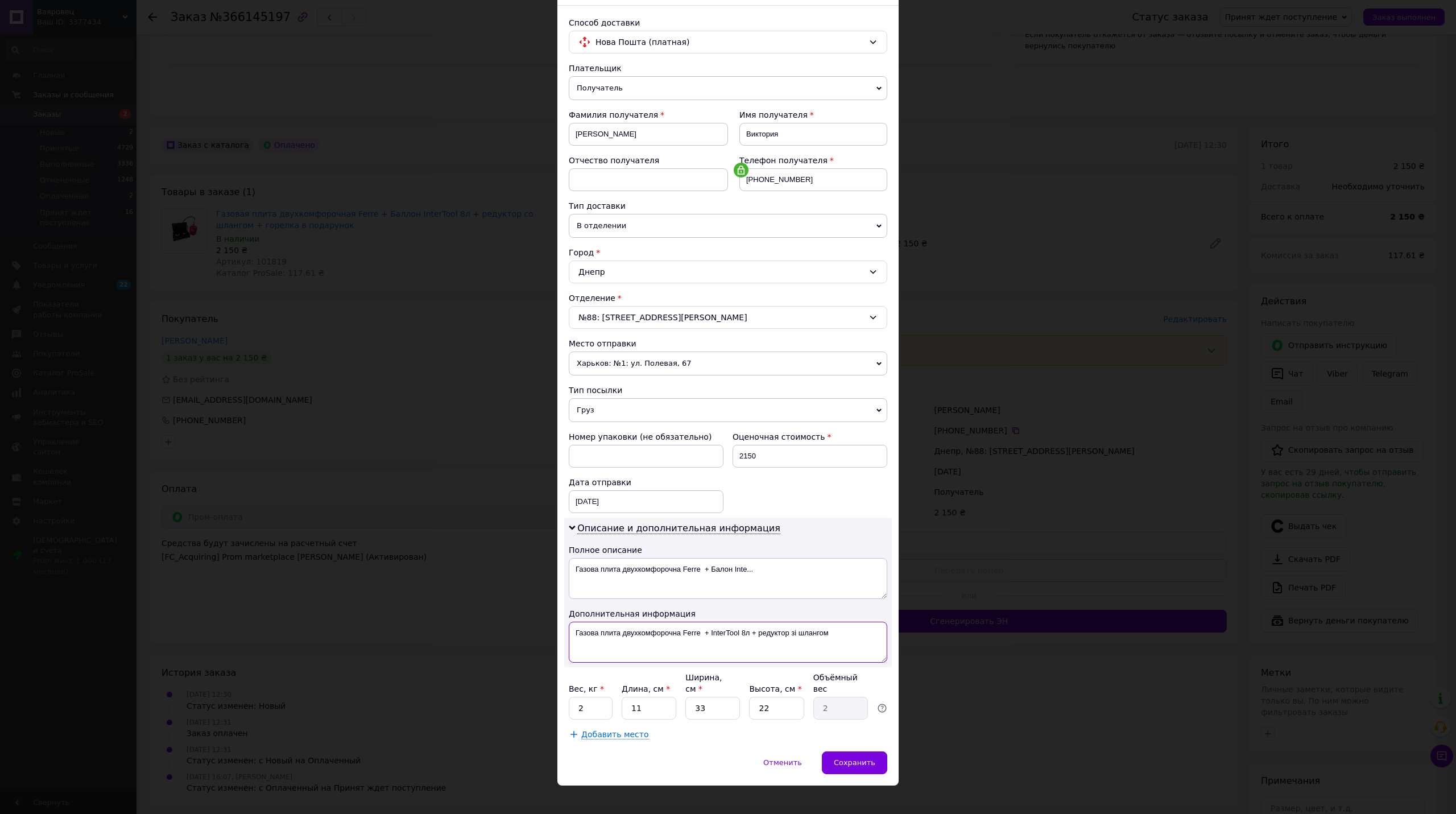
click at [589, 638] on textarea "Газова плита двухкомфорочна Ferre + InterTool 8л + редуктор зі шлангом" at bounding box center [728, 642] width 319 height 41
type textarea "2-х Ferre + InterTool 8л + редуктор зі шлангом"
click at [615, 610] on div "Дополнительная информация" at bounding box center [728, 613] width 319 height 11
click at [620, 584] on textarea "Газова плита двухкомфорочна Ferre + Балон Inte..." at bounding box center [728, 578] width 319 height 41
paste textarea "2-х Ferre + InterTool 8л + редуктор зі шлангом"
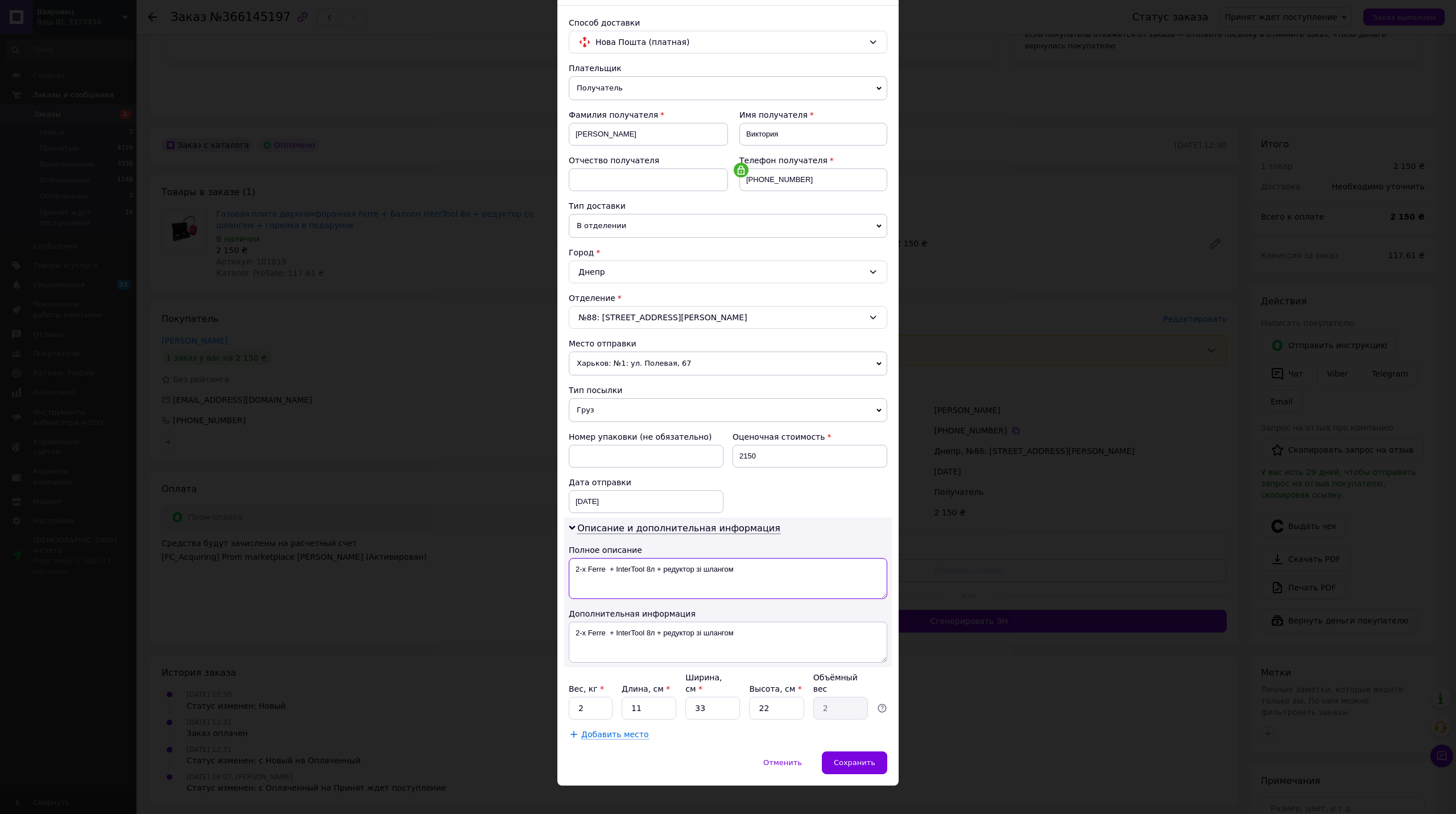
type textarea "2-х Ferre + InterTool 8л + редуктор зі шлангом"
drag, startPoint x: 595, startPoint y: 726, endPoint x: 589, endPoint y: 698, distance: 28.6
click at [595, 729] on span "Добавить место" at bounding box center [614, 734] width 67 height 10
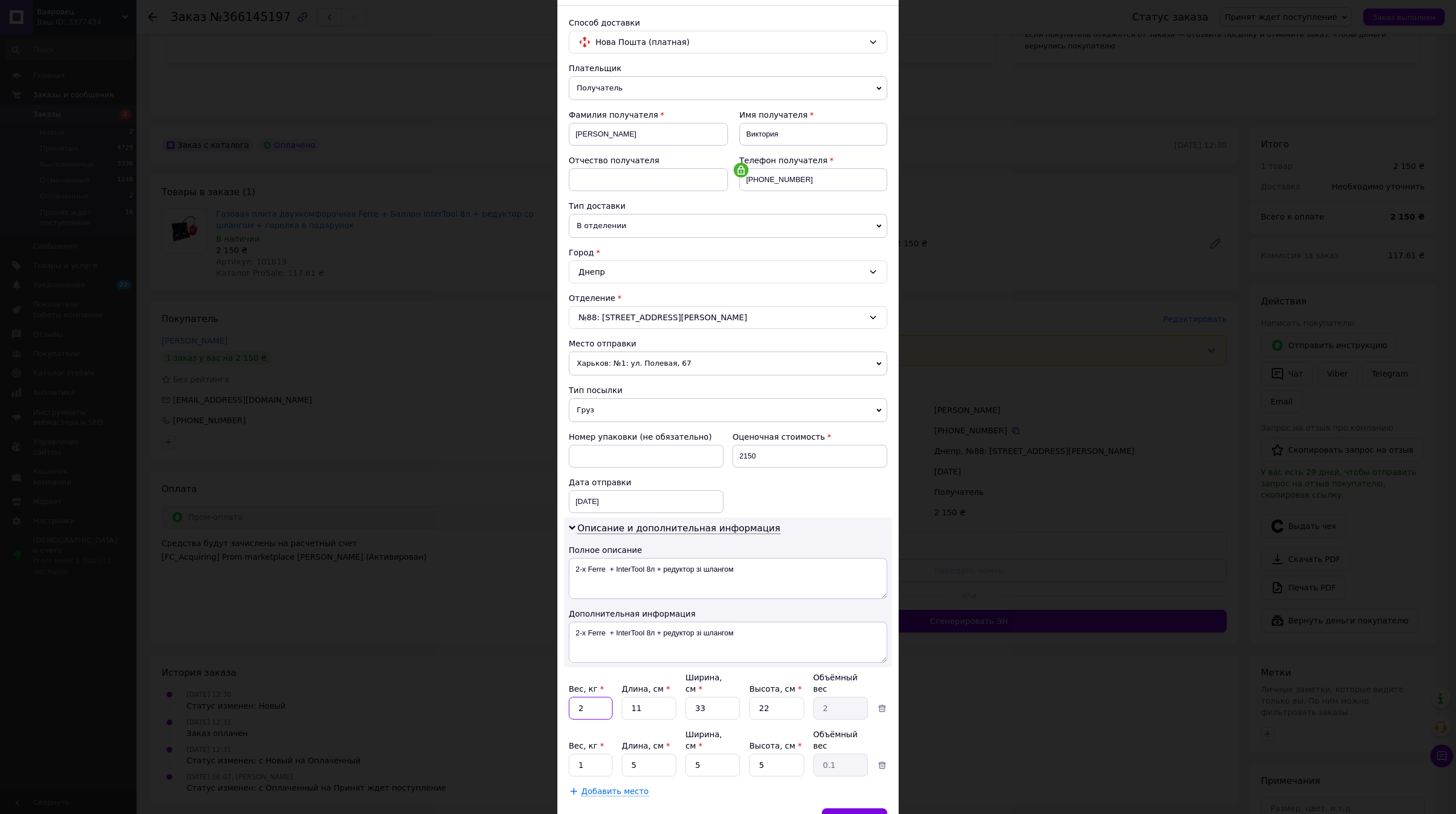
click at [586, 696] on input "2" at bounding box center [590, 707] width 44 height 23
click at [585, 696] on input "2" at bounding box center [590, 707] width 44 height 23
click at [581, 696] on input "25" at bounding box center [590, 707] width 44 height 23
type input "5"
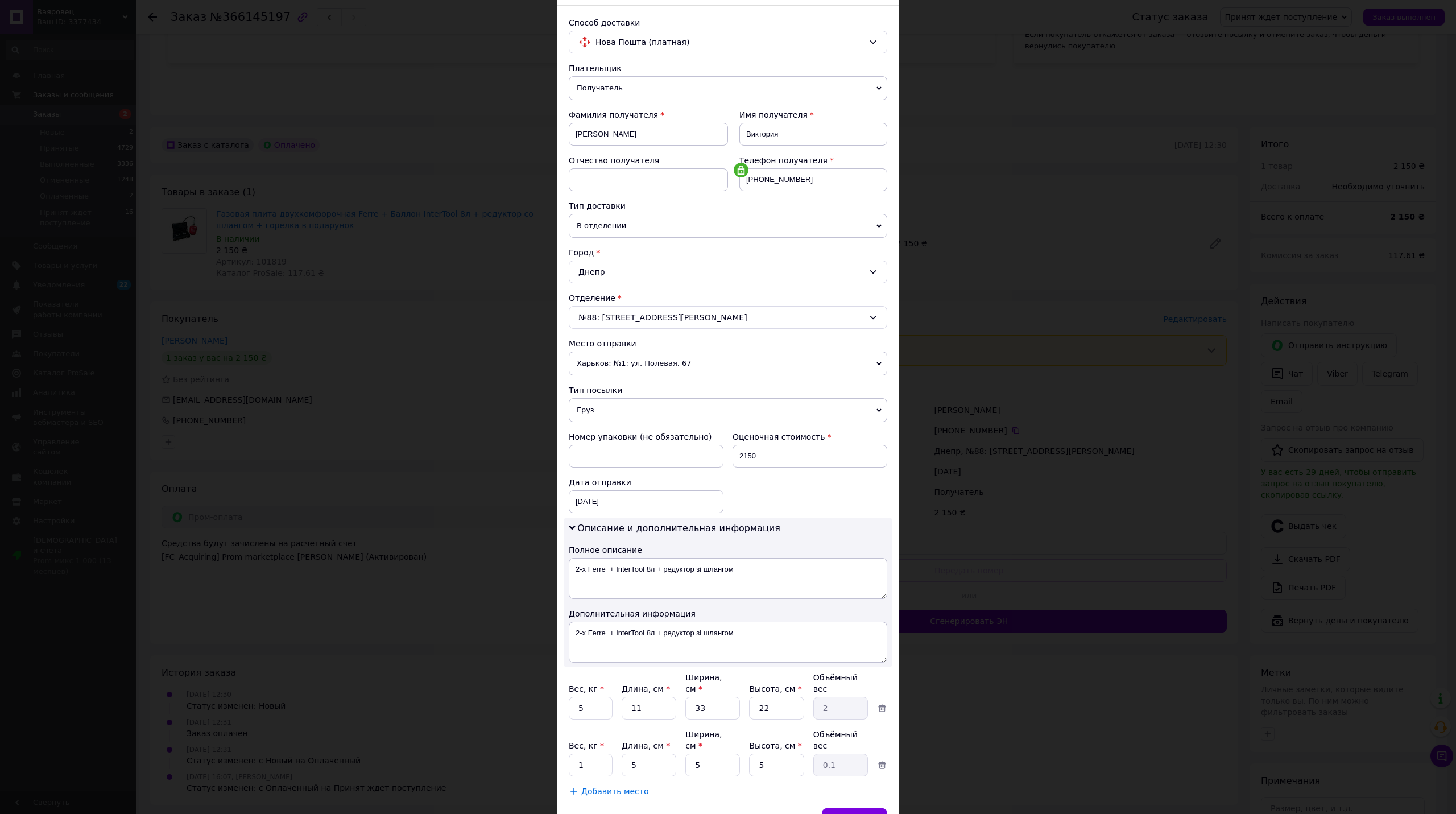
click at [588, 729] on div "Вес, кг * 1 Длина, см * 5 Ширина, см * 5 Высота, см * 5 Объёмный вес 0.1" at bounding box center [728, 752] width 319 height 48
click at [588, 754] on input "1" at bounding box center [590, 765] width 44 height 23
type input "5"
click at [862, 813] on span "Сохранить" at bounding box center [854, 819] width 42 height 9
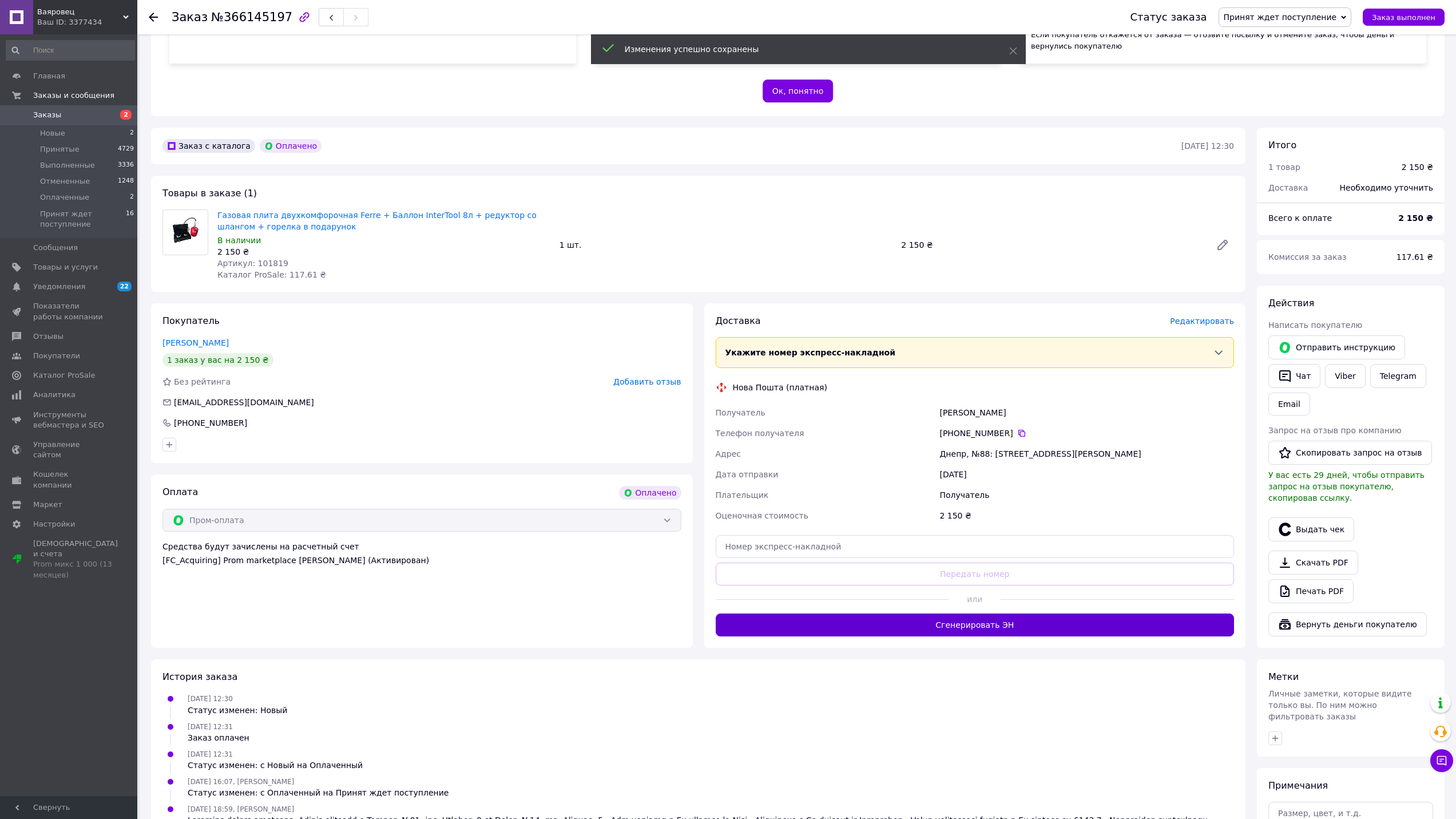
click at [917, 624] on button "Сгенерировать ЭН" at bounding box center [974, 625] width 518 height 23
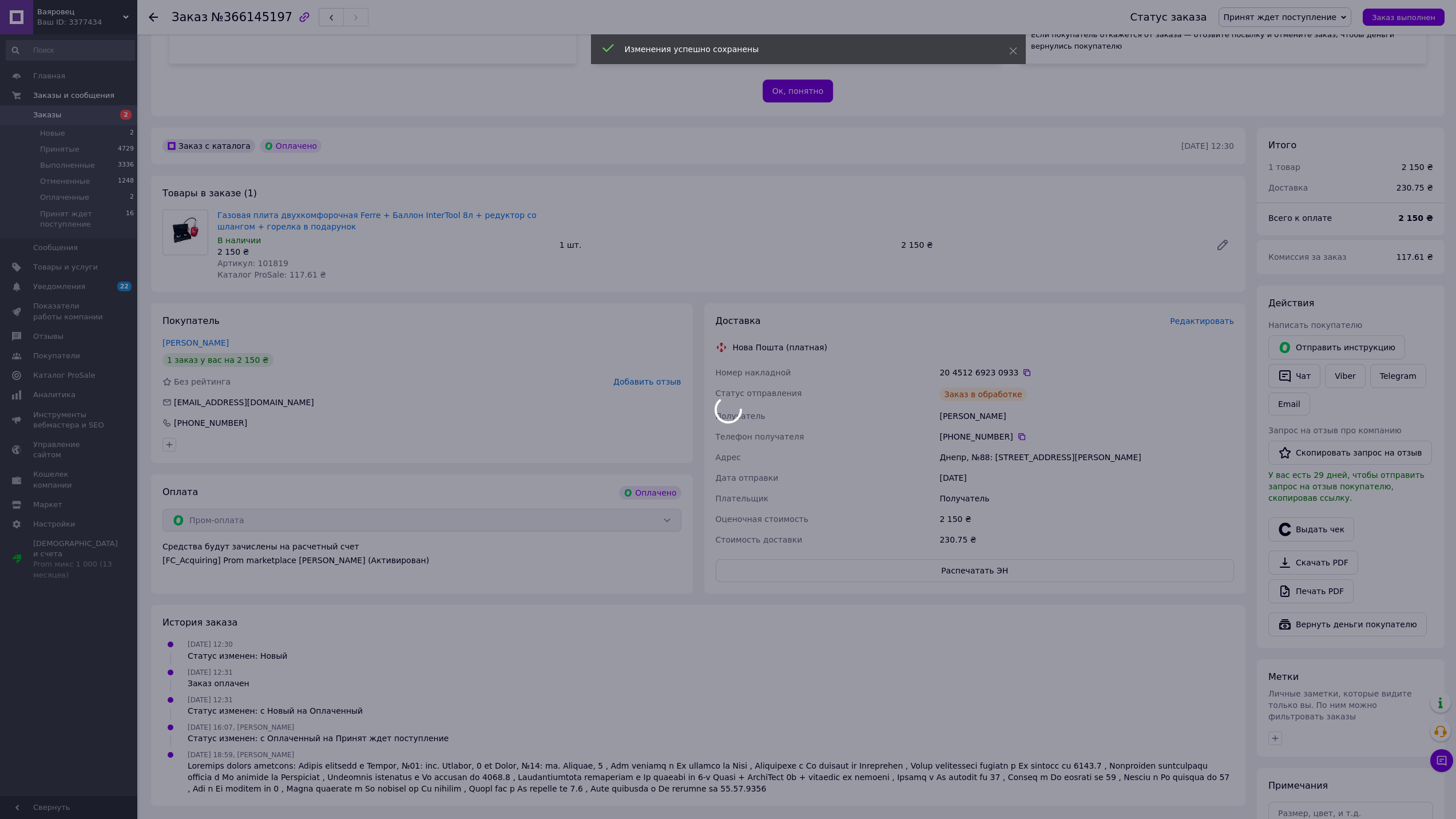
click at [1296, 18] on span "Принят ждет поступление" at bounding box center [1279, 17] width 113 height 9
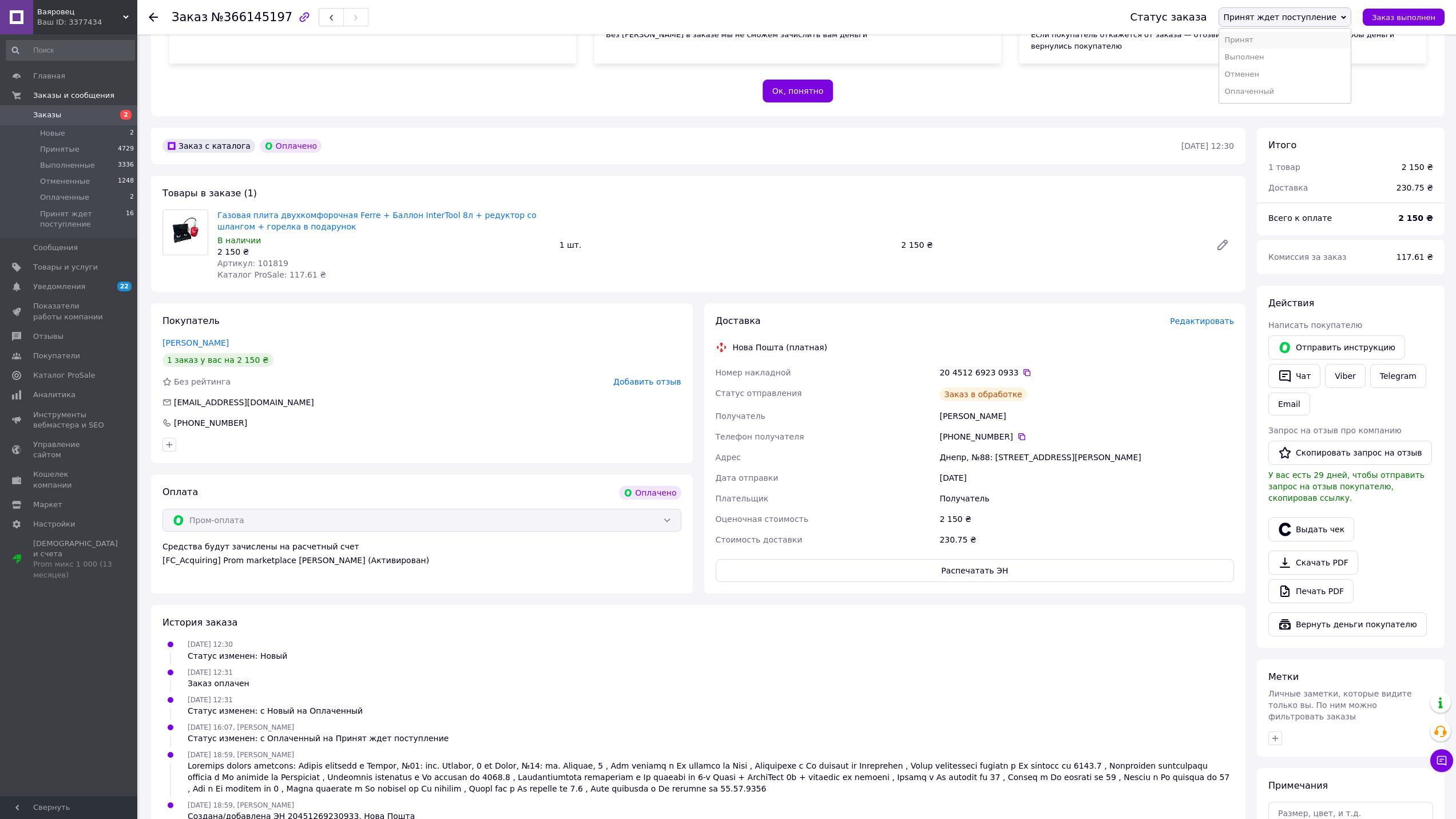
click at [1274, 40] on li "Принят" at bounding box center [1285, 40] width 132 height 18
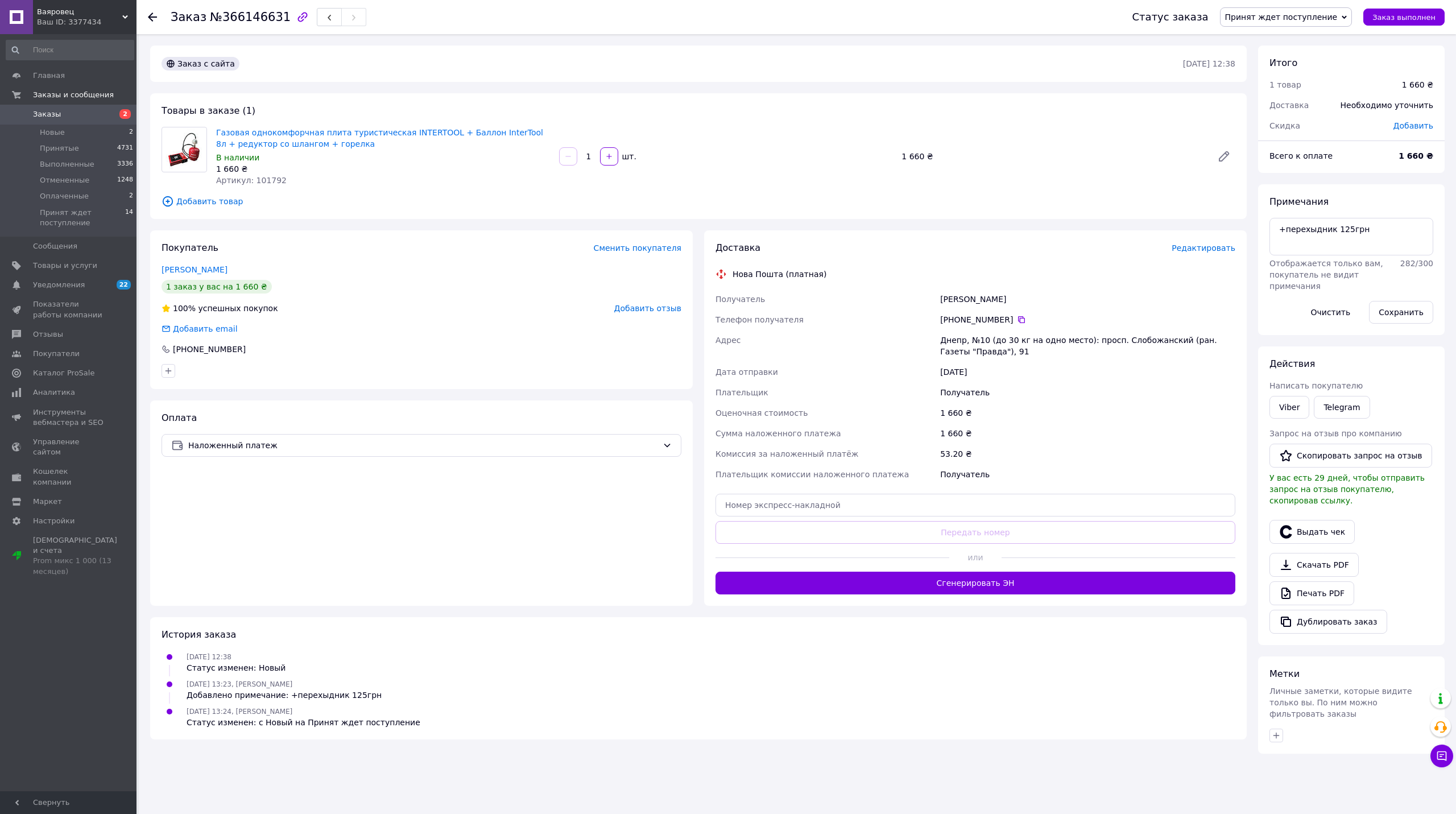
click at [1205, 244] on span "Редактировать" at bounding box center [1203, 248] width 64 height 9
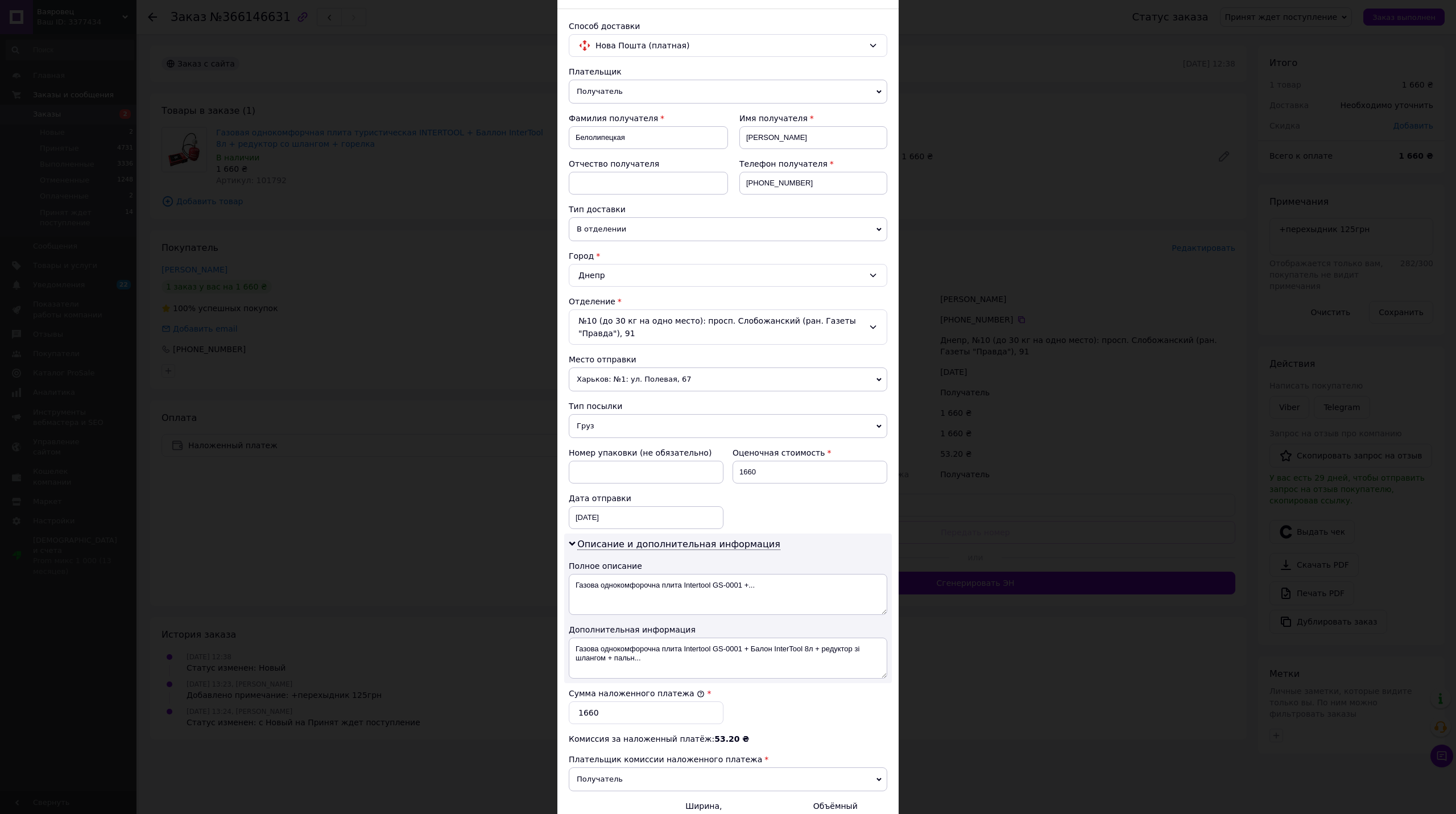
scroll to position [194, 0]
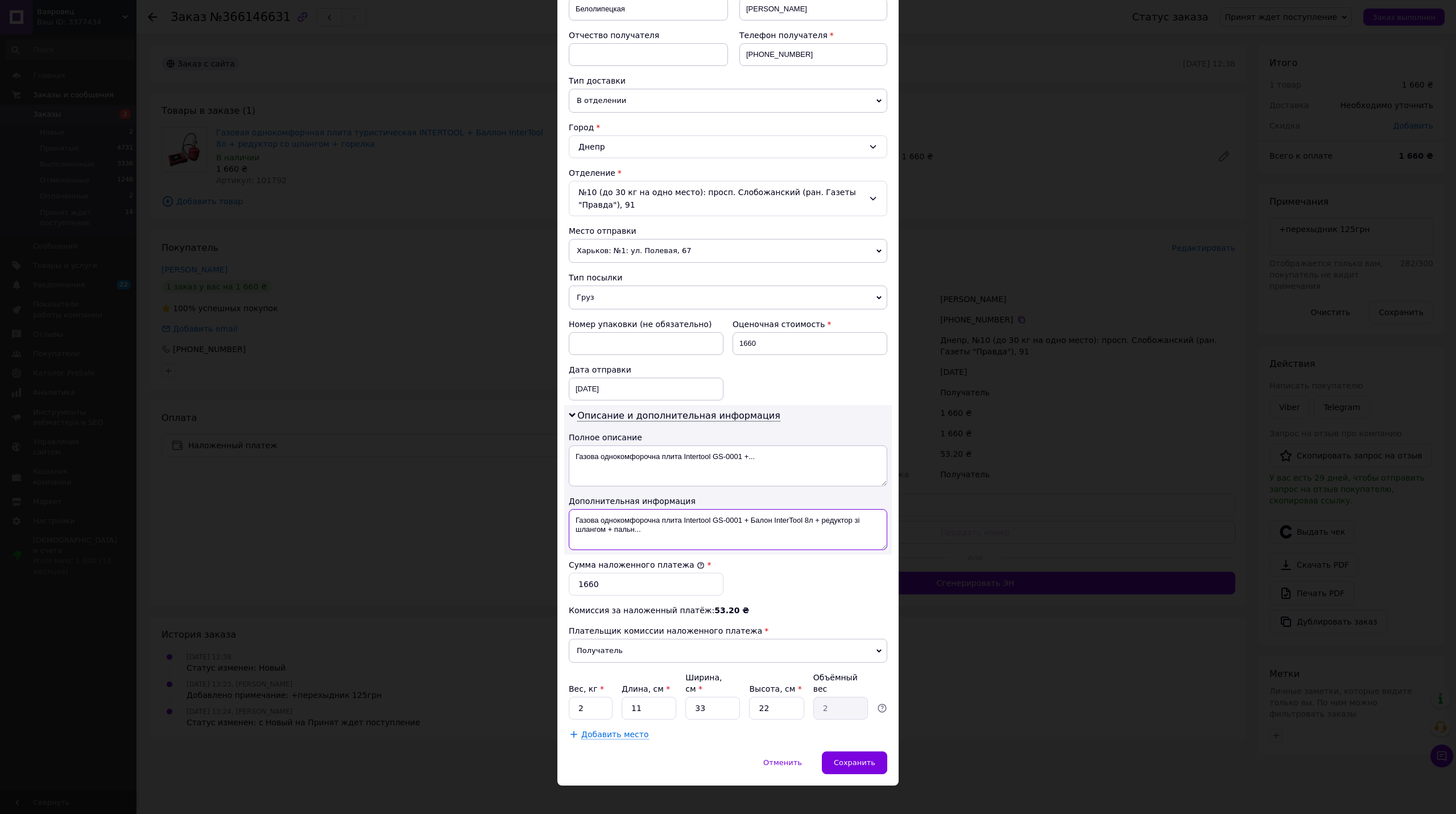
click at [764, 521] on textarea "Газова однокомфорочна плита Intertool GS-0001 + Балон InterTool 8л + редуктор з…" at bounding box center [728, 529] width 319 height 41
drag, startPoint x: 740, startPoint y: 520, endPoint x: 618, endPoint y: 526, distance: 122.1
click at [589, 521] on textarea "Газова однокомфорочна плита Intertool GS-0001 + InterTool 8л + редуктор зі шлан…" at bounding box center [728, 529] width 319 height 41
drag, startPoint x: 771, startPoint y: 526, endPoint x: 732, endPoint y: 530, distance: 39.2
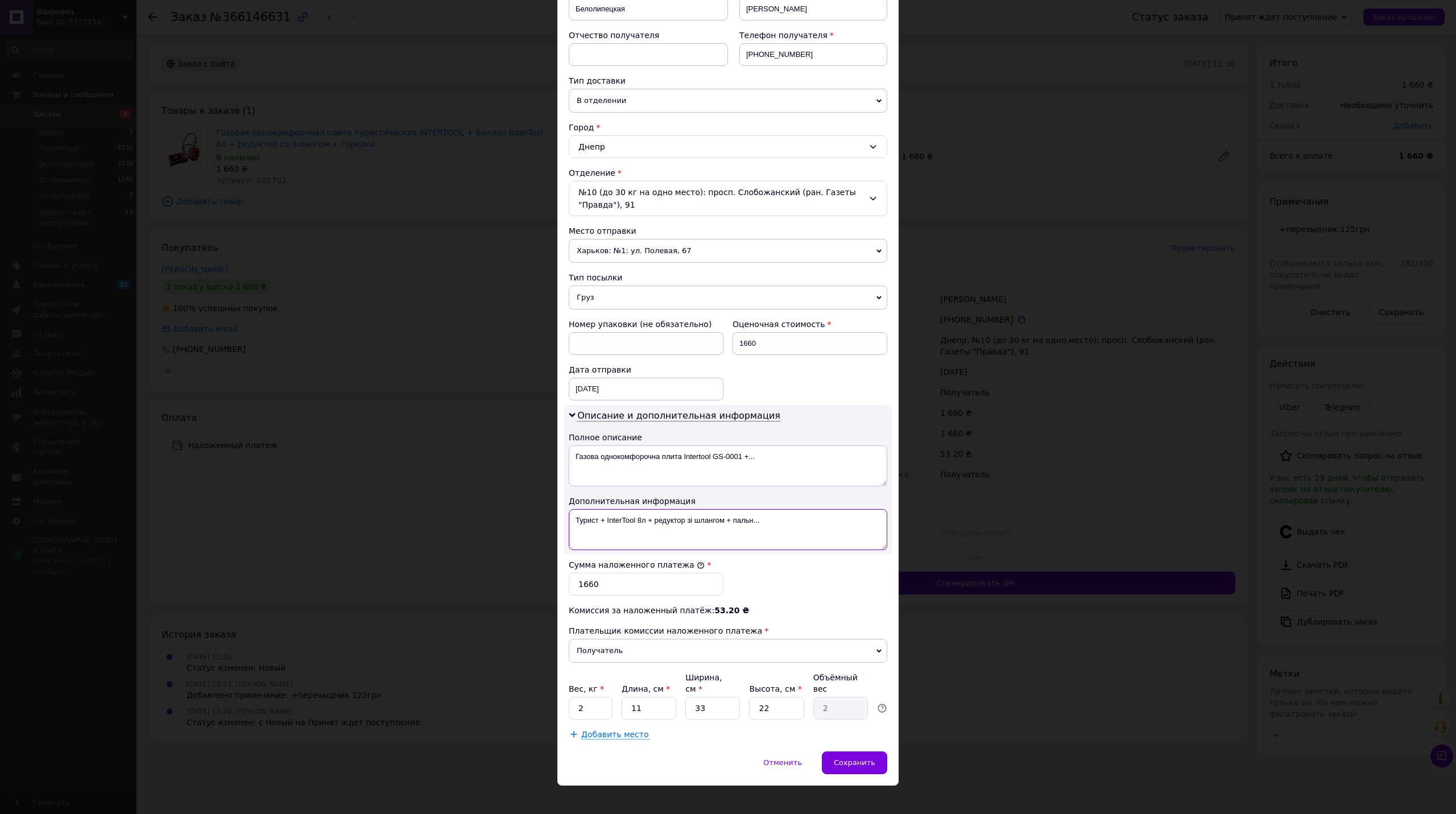
click at [730, 530] on textarea "Турист + InterTool 8л + редуктор зі шлангом + пальн..." at bounding box center [728, 529] width 319 height 41
drag, startPoint x: 692, startPoint y: 520, endPoint x: 687, endPoint y: 532, distance: 13.0
click at [668, 532] on textarea "Турист + InterTool 8л + редуктор зі шлангом + пальн..." at bounding box center [728, 529] width 319 height 41
drag, startPoint x: 804, startPoint y: 521, endPoint x: 695, endPoint y: 532, distance: 109.6
click at [695, 532] on textarea "Турист + InterTool 8л + реду+ шлангом + пальн..." at bounding box center [728, 529] width 319 height 41
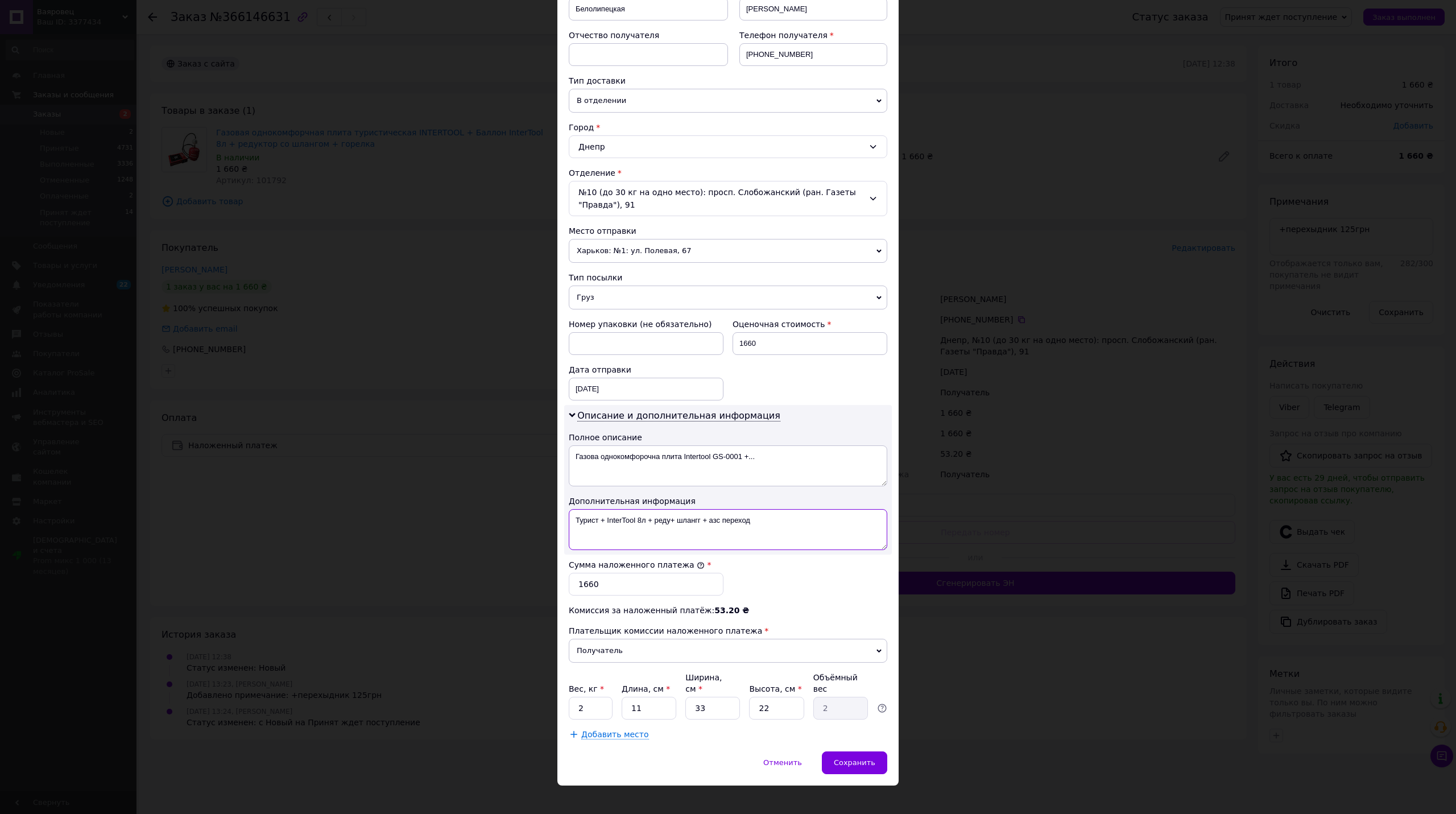
type textarea "Турист + InterTool 8л + реду+ шлангг + азс переход"
click at [703, 472] on textarea "Газова однокомфорочна плита Intertool GS-0001 +..." at bounding box center [728, 466] width 319 height 41
paste textarea "урист + InterTool 8л + реду+ шлангг + азс переход"
type textarea "Турист + InterTool 8л + реду+ шлангг + азс переход"
click at [594, 729] on span "Добавить место" at bounding box center [614, 734] width 67 height 10
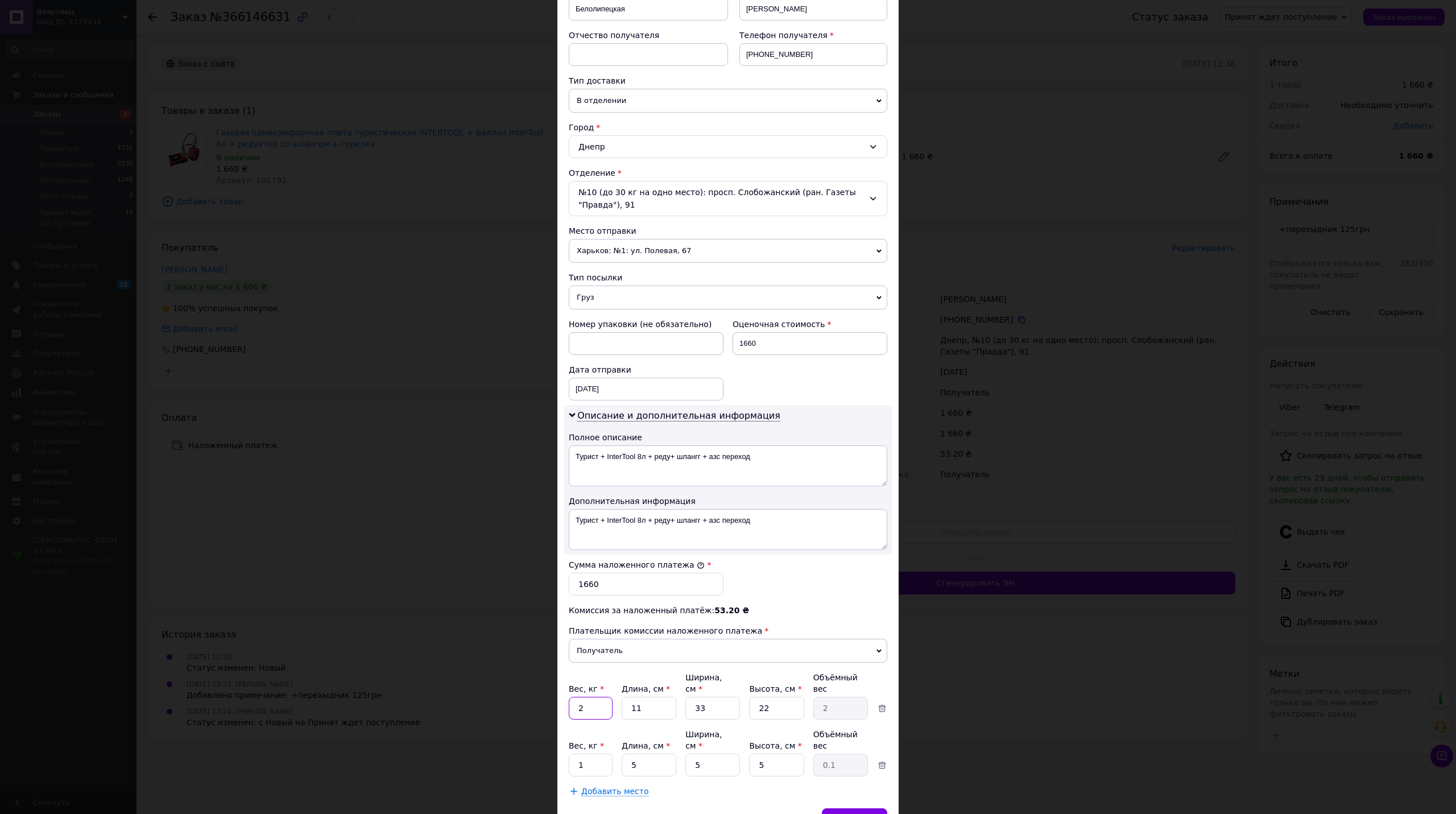
click at [572, 697] on input "2" at bounding box center [590, 707] width 44 height 23
click at [579, 696] on input "2" at bounding box center [590, 707] width 44 height 23
type input "5"
click at [595, 754] on input "1" at bounding box center [590, 765] width 44 height 23
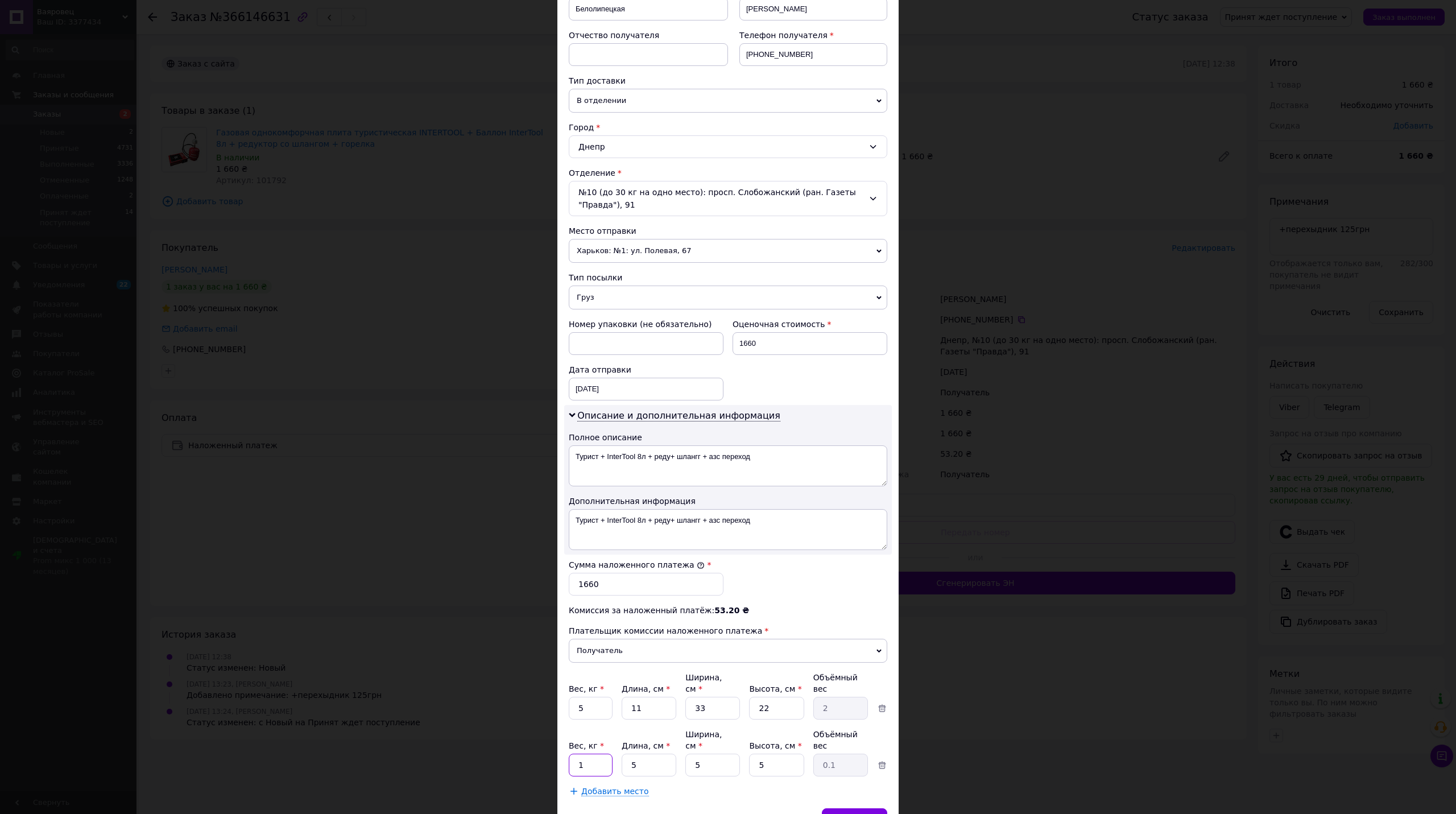
click at [595, 754] on input "1" at bounding box center [590, 765] width 44 height 23
type input "5"
click at [758, 539] on textarea "Турист + InterTool 8л + реду+ шлангг + азс переход" at bounding box center [728, 529] width 319 height 41
click at [852, 813] on span "Сохранить" at bounding box center [854, 819] width 42 height 9
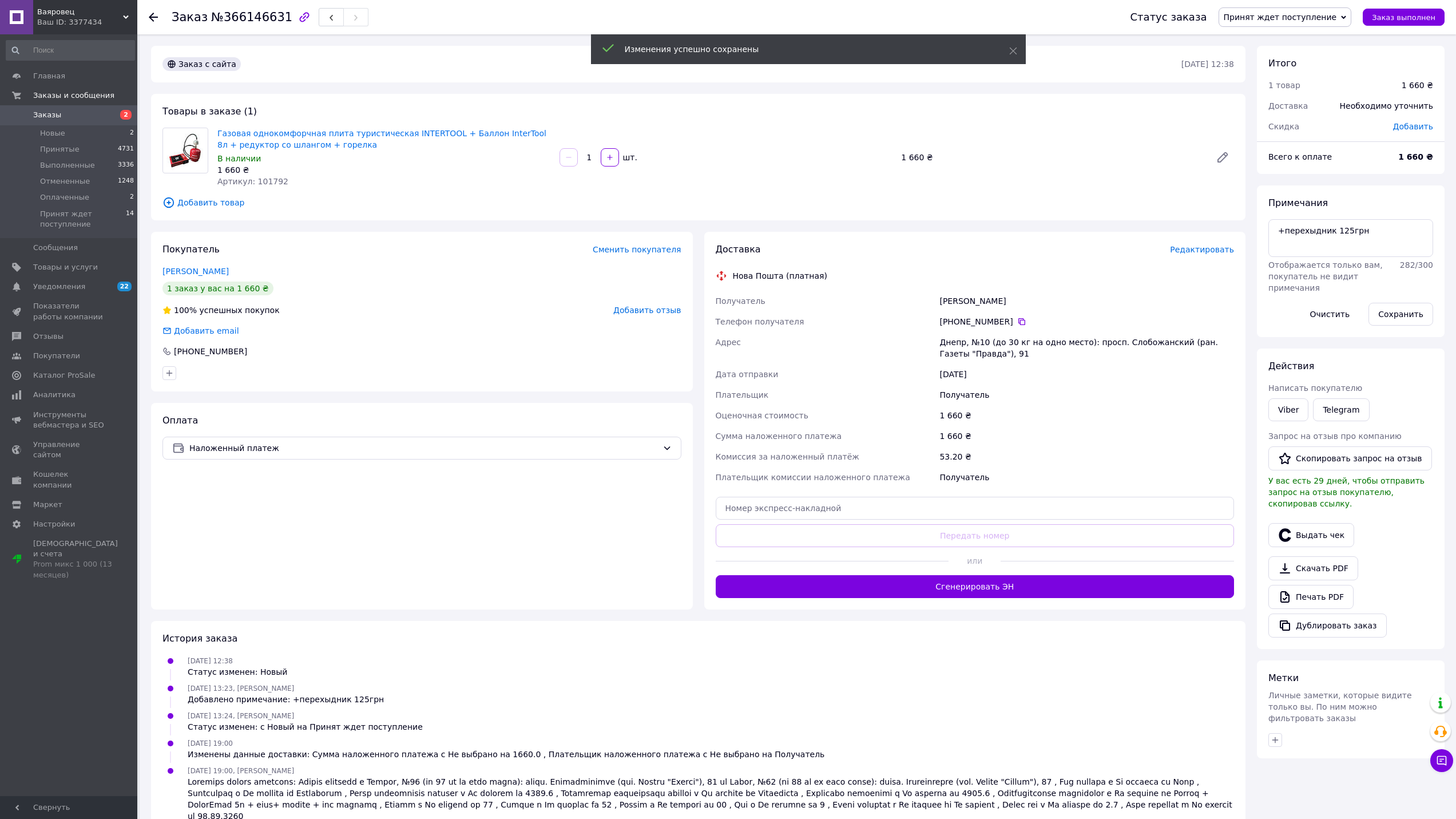
click at [956, 580] on button "Сгенерировать ЭН" at bounding box center [974, 586] width 518 height 23
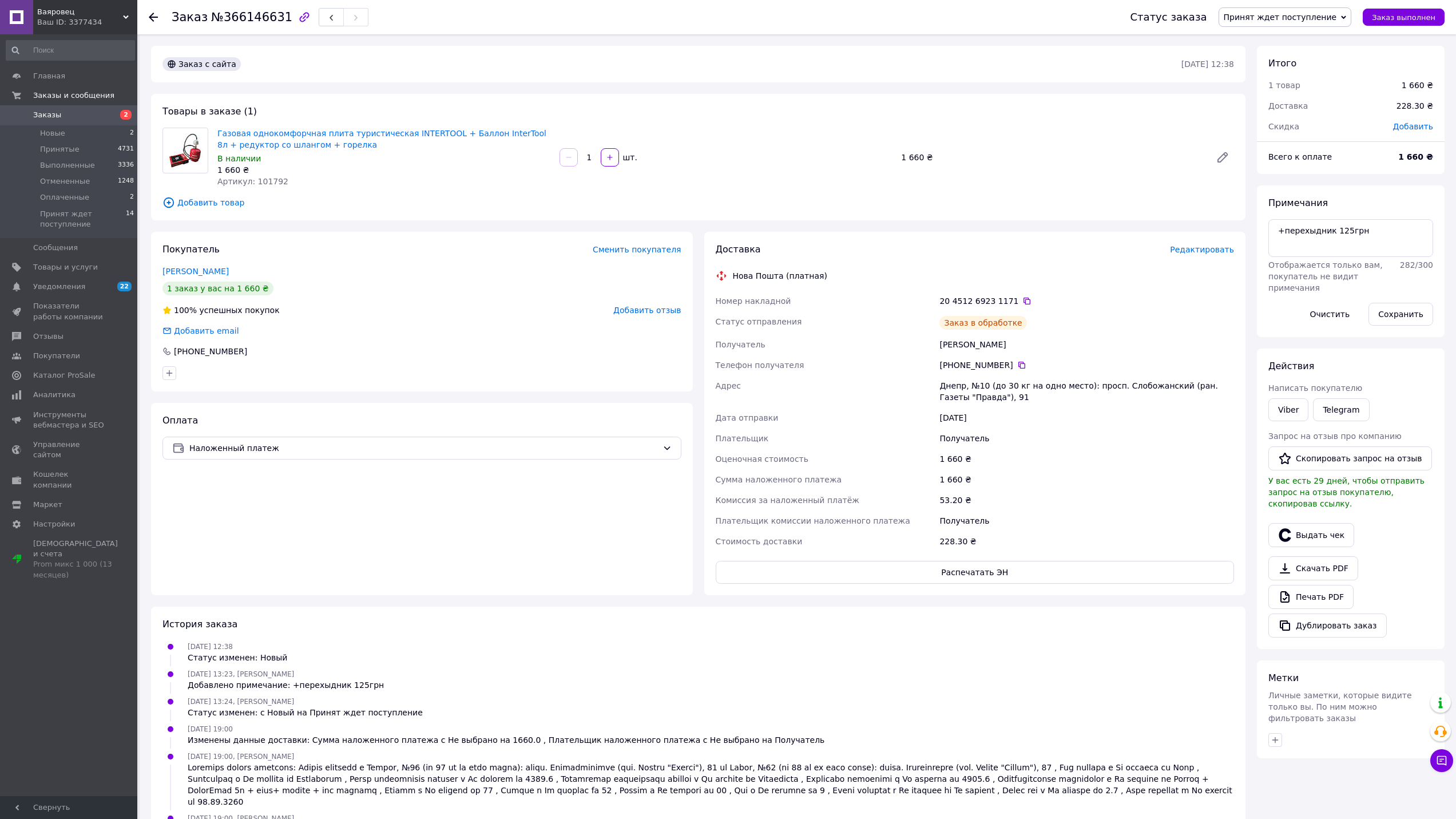
click at [1276, 17] on span "Принят ждет поступление" at bounding box center [1279, 17] width 113 height 9
click at [1210, 247] on span "Редактировать" at bounding box center [1201, 250] width 64 height 9
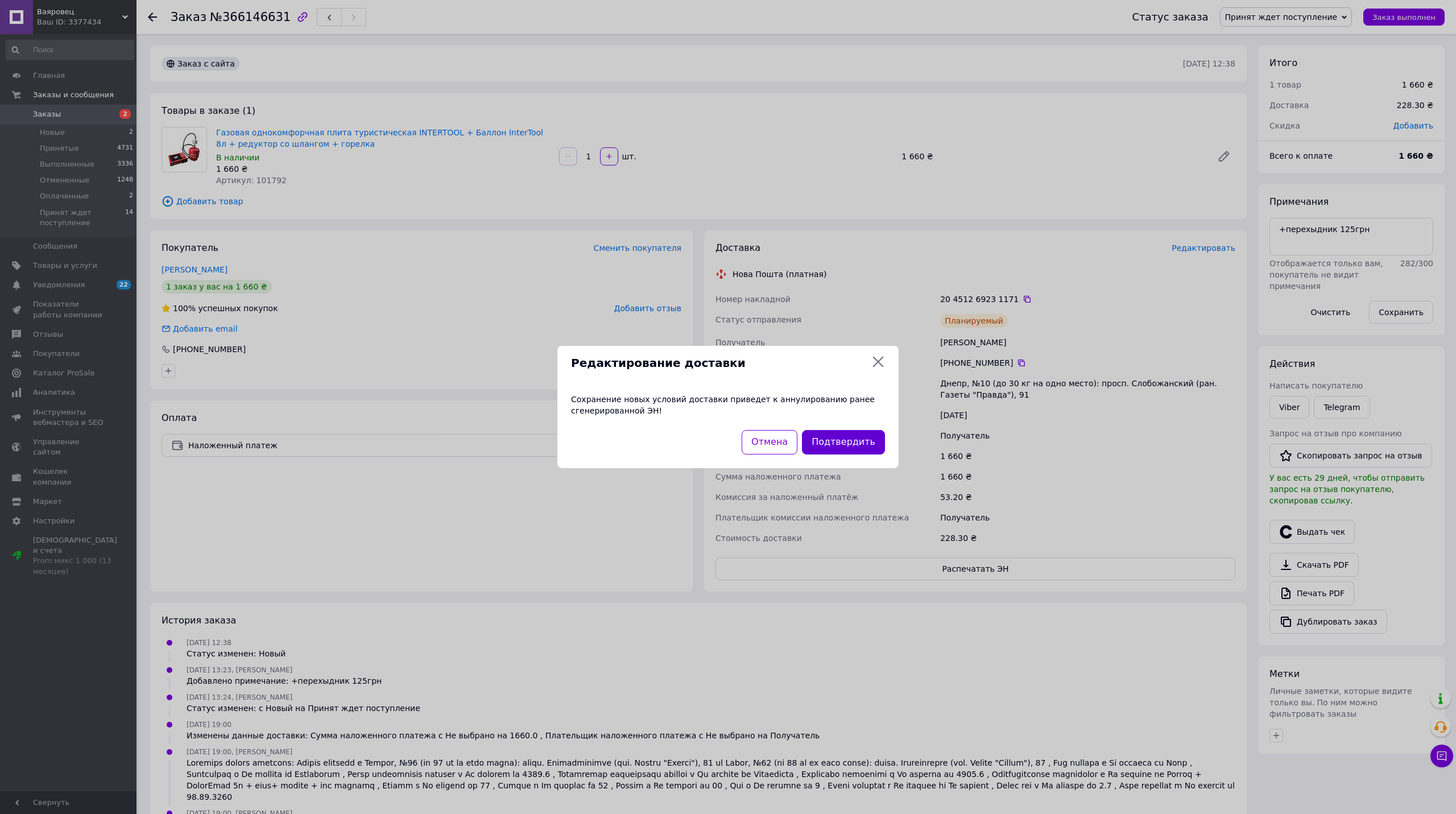
click at [832, 438] on button "Подтвердить" at bounding box center [843, 442] width 83 height 24
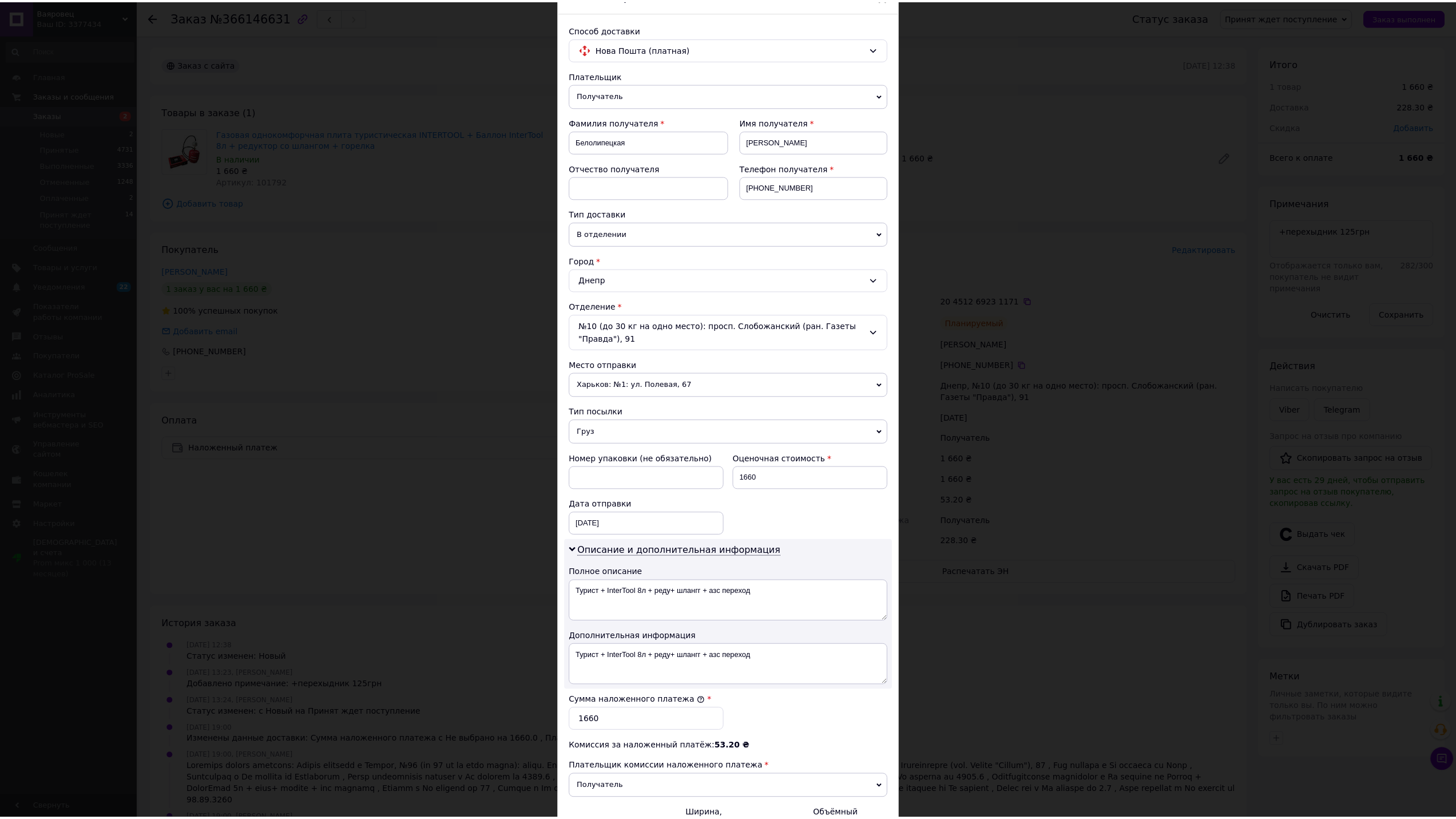
scroll to position [241, 0]
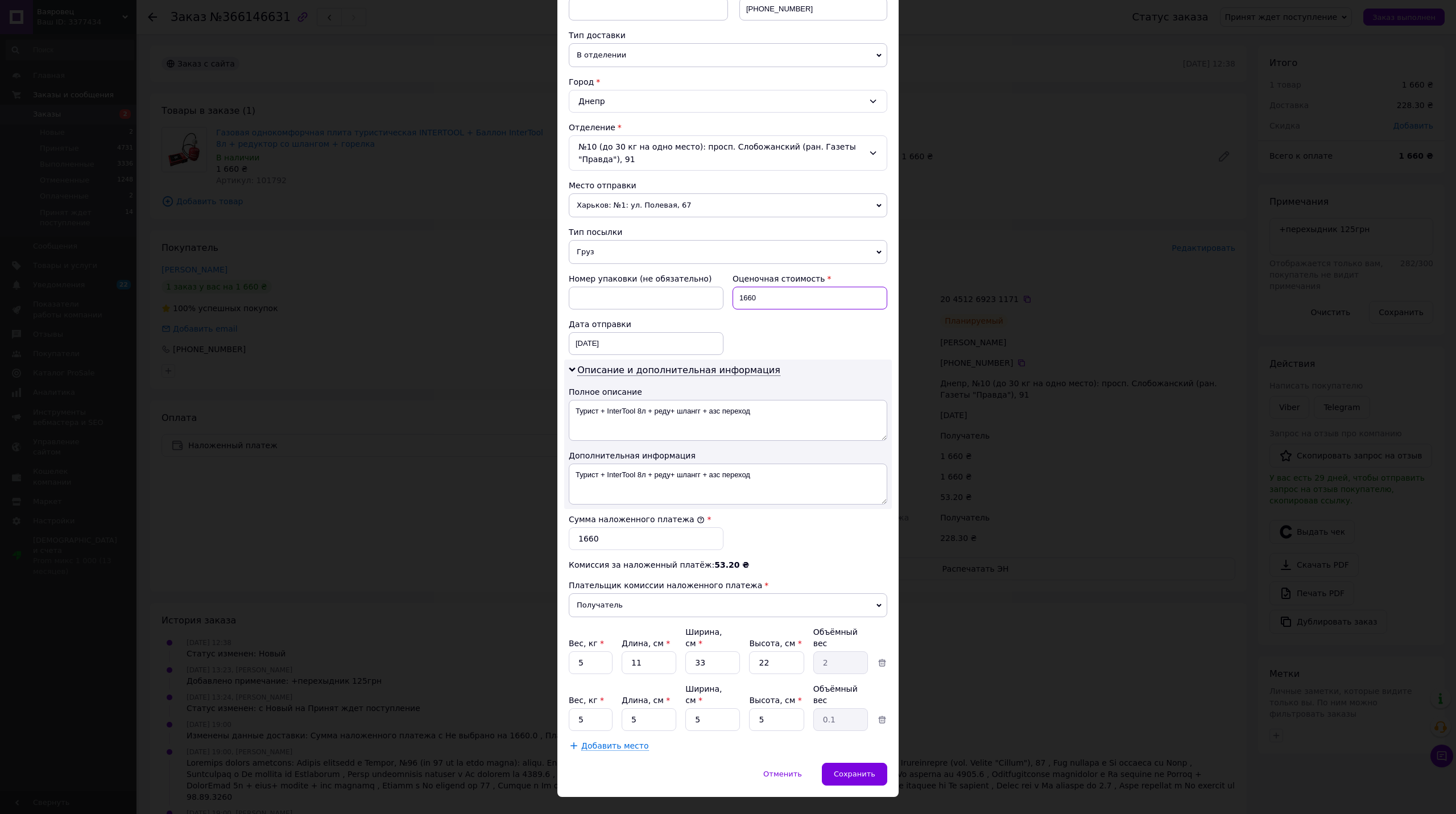
click at [752, 292] on input "1660" at bounding box center [809, 298] width 155 height 23
type input "1785"
click at [603, 539] on input "1660" at bounding box center [645, 538] width 155 height 23
paste input "785"
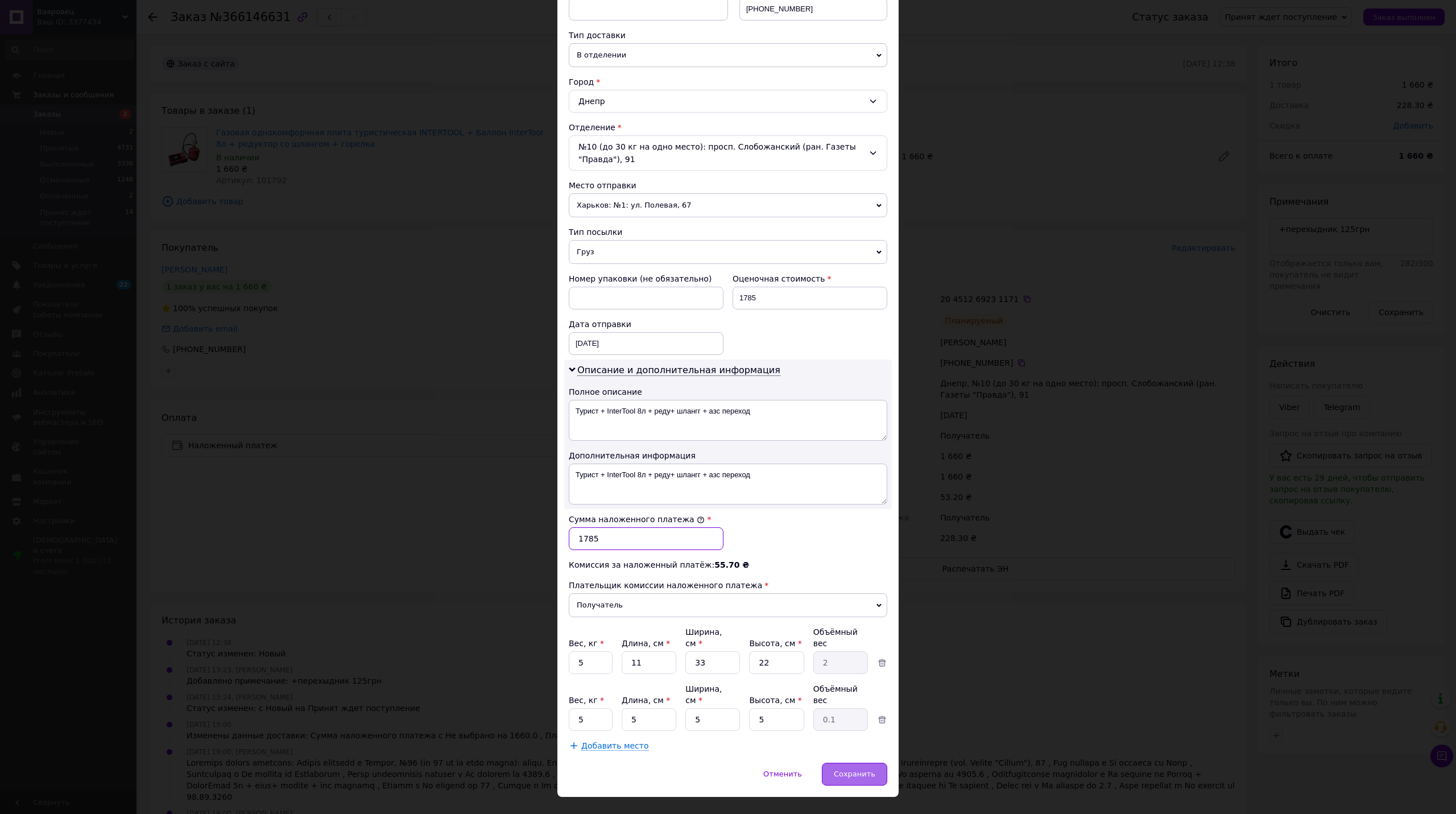
type input "1785"
click at [865, 769] on span "Сохранить" at bounding box center [854, 774] width 42 height 9
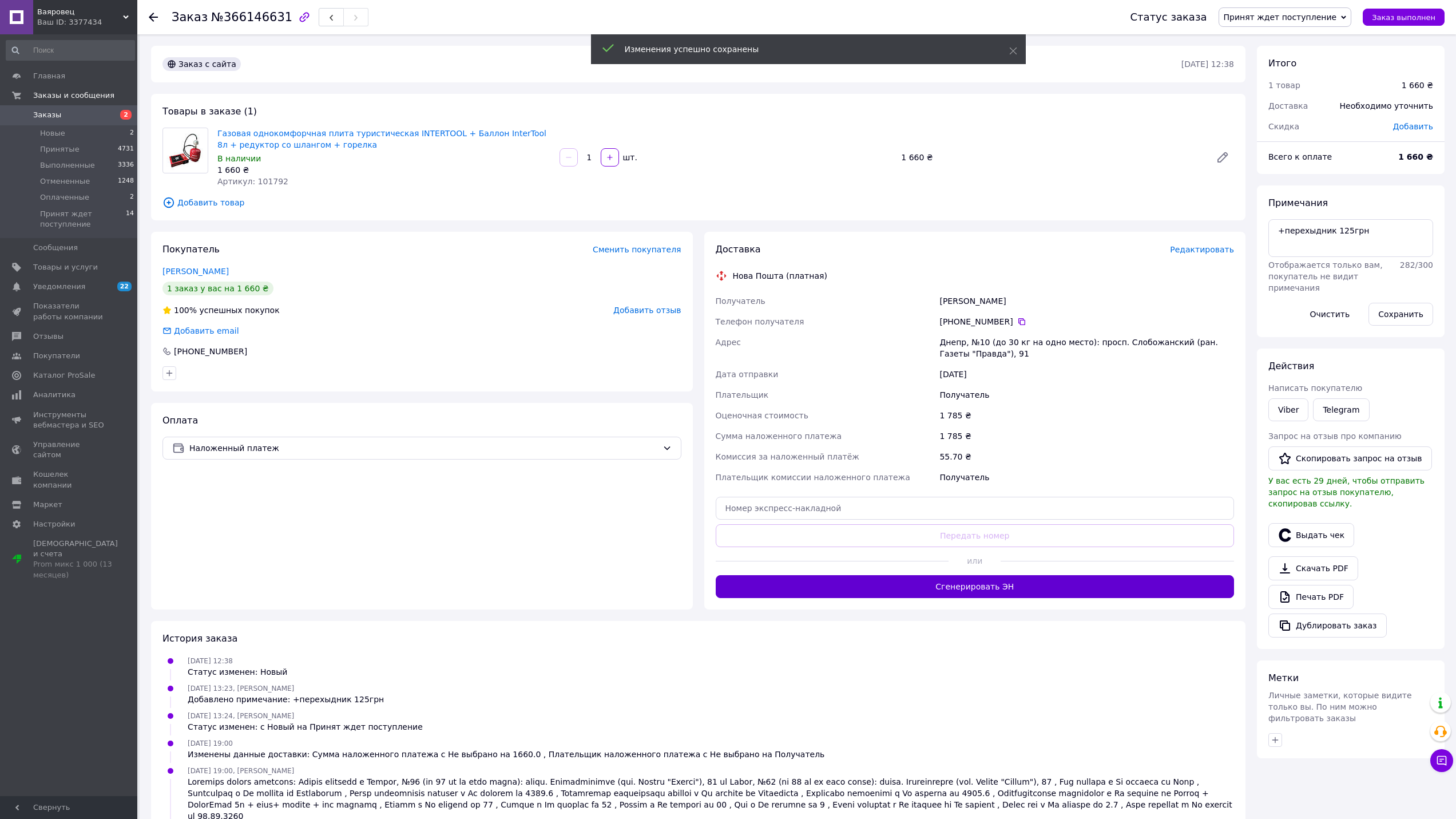
click at [922, 580] on button "Сгенерировать ЭН" at bounding box center [974, 586] width 518 height 23
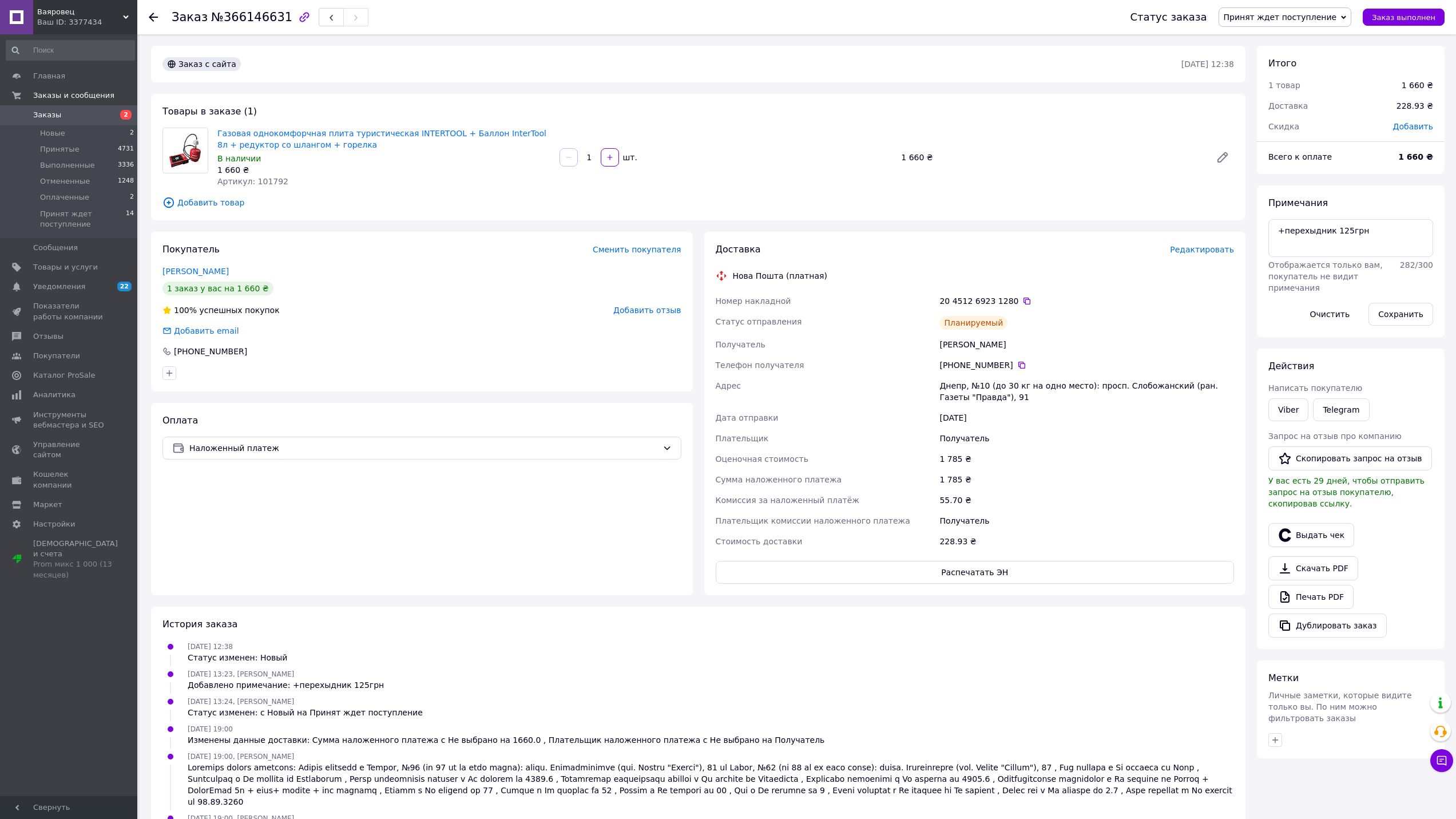
click at [1255, 18] on span "Принят ждет поступление" at bounding box center [1279, 17] width 113 height 9
click at [1264, 35] on li "Принят" at bounding box center [1285, 40] width 132 height 18
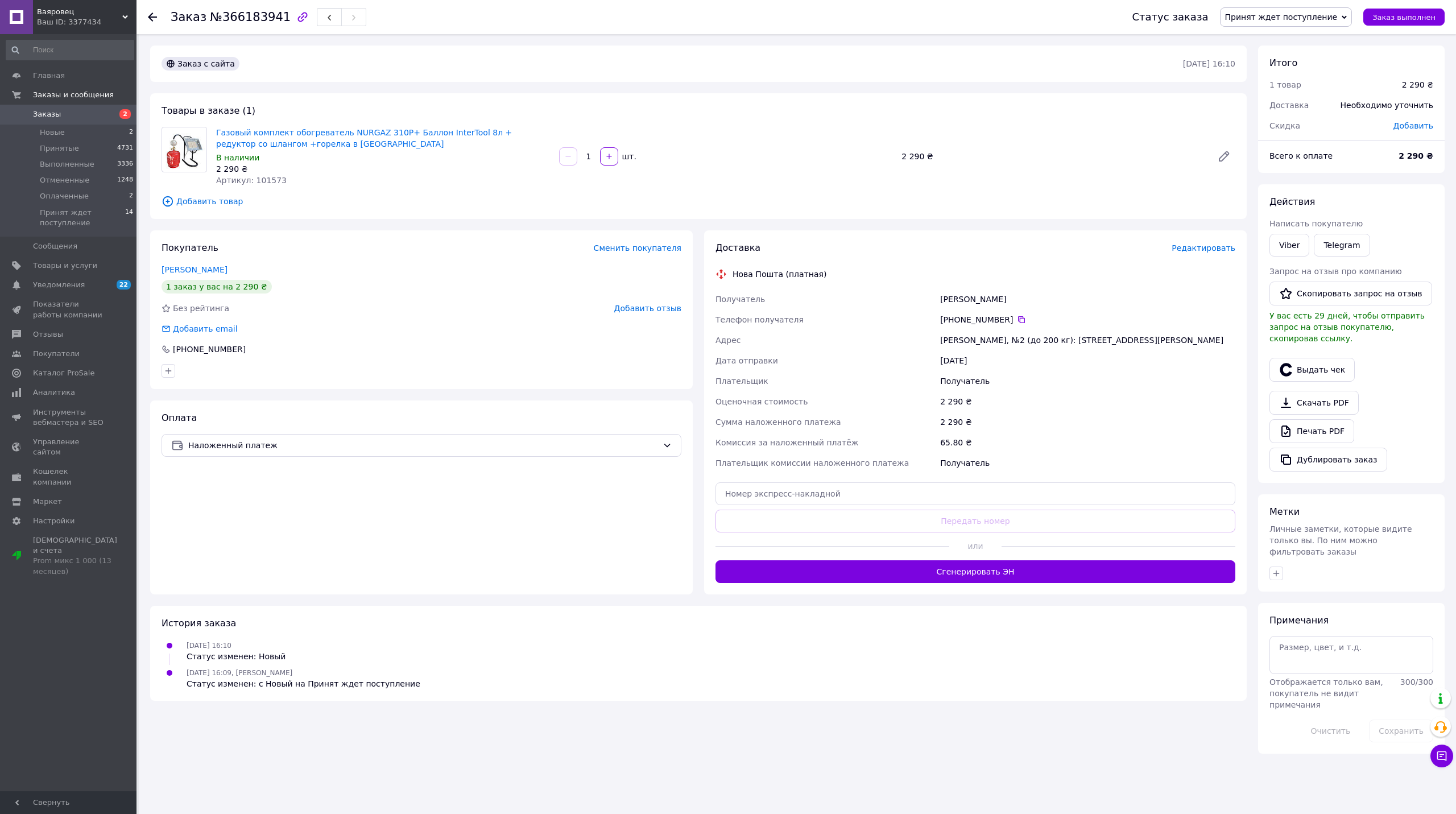
click at [1211, 247] on span "Редактировать" at bounding box center [1203, 248] width 64 height 9
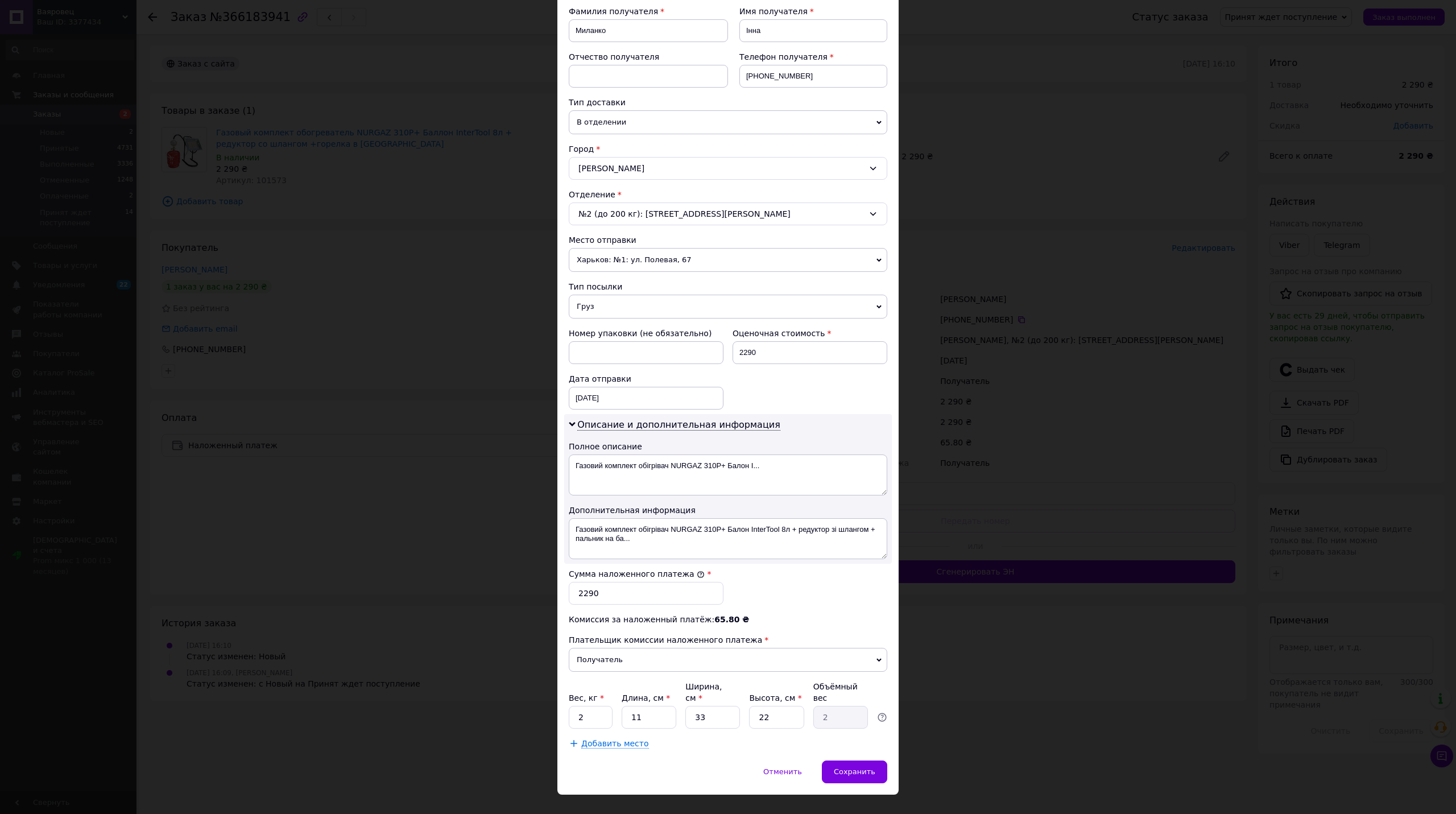
scroll to position [182, 0]
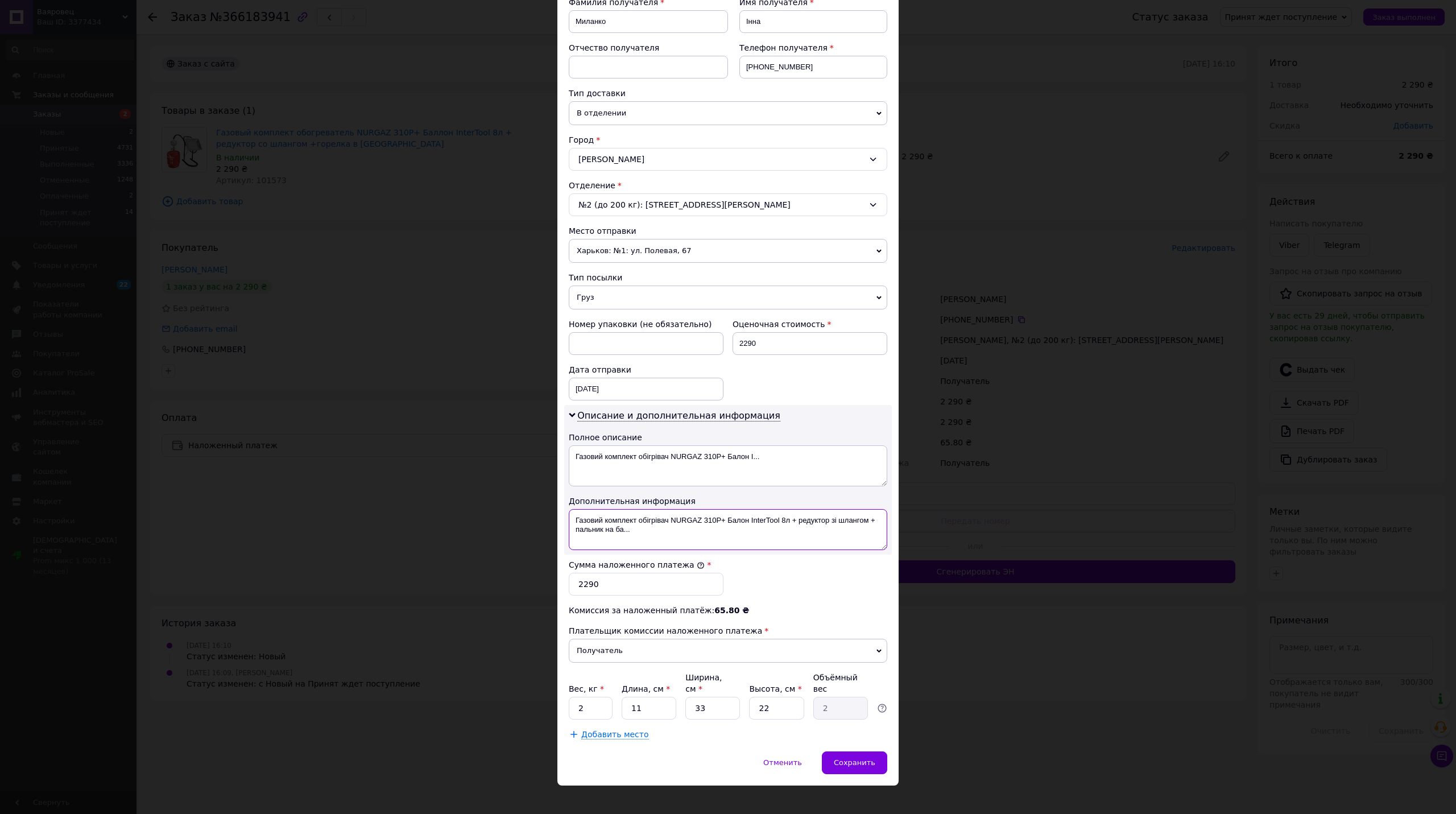
drag, startPoint x: 813, startPoint y: 526, endPoint x: 868, endPoint y: 521, distance: 55.2
click at [868, 521] on textarea "Газовий комплект обігрівач NURGAZ 310P+ Балон InterTool 8л + редуктор зі шланго…" at bounding box center [728, 529] width 319 height 41
drag, startPoint x: 670, startPoint y: 520, endPoint x: 588, endPoint y: 530, distance: 82.6
click at [576, 530] on textarea "Газовий комплект обігрівач NURGAZ 310P+ Балон InterTool 8л + редуктор зі шлангом" at bounding box center [728, 529] width 319 height 41
click at [643, 522] on textarea "ГNURGAZ 310P+ Балон InterTool 8л + редуктор зі шлангом" at bounding box center [728, 529] width 319 height 41
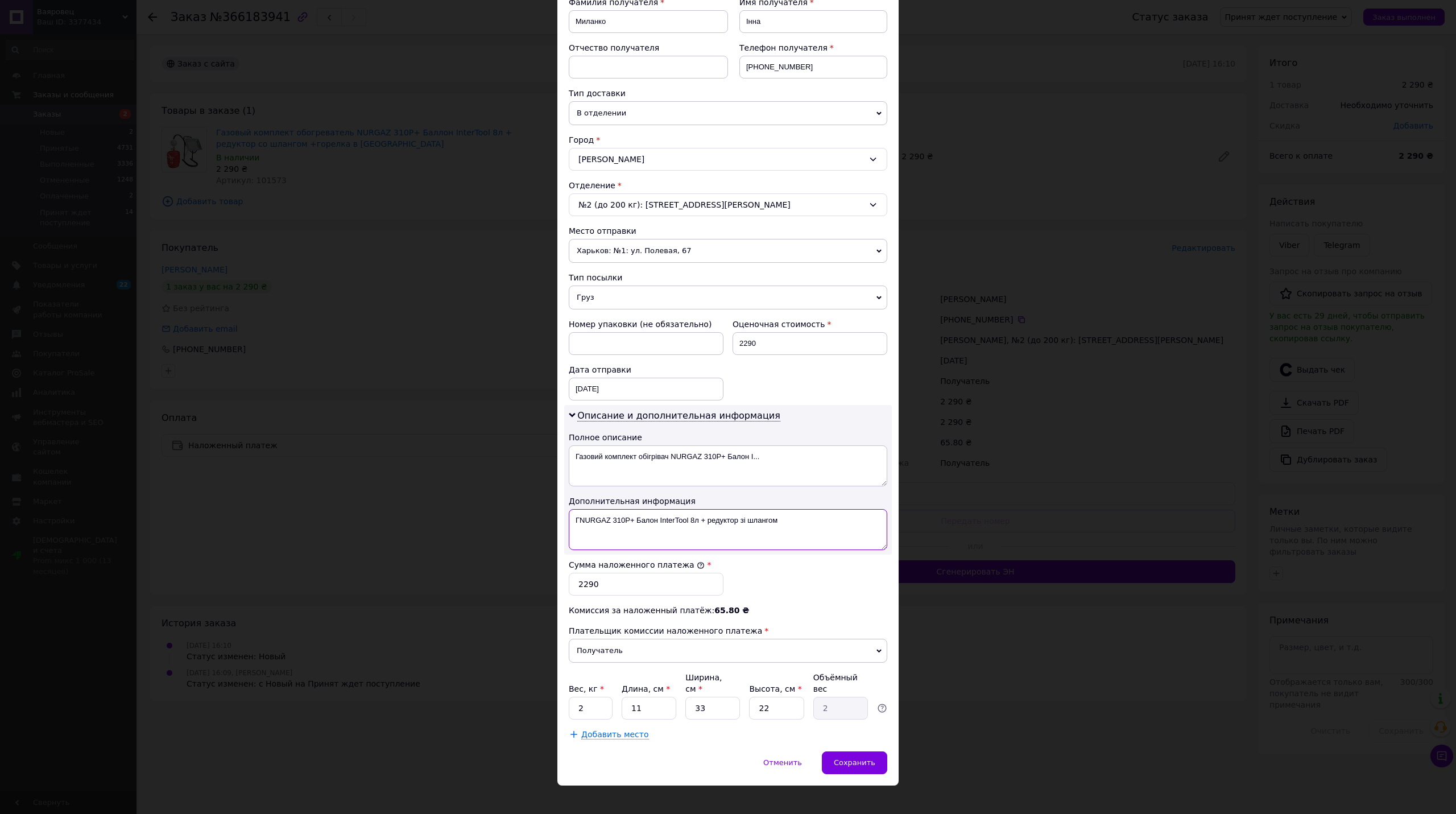
click at [643, 522] on textarea "ГNURGAZ 310P+ Балон InterTool 8л + редуктор зі шлангом" at bounding box center [728, 529] width 319 height 41
type textarea "ГNURGAZ 310P+ InterTool 8л + редуктор зі шлангом"
click at [707, 472] on textarea "Газовий комплект обігрівач NURGAZ 310P+ Балон I..." at bounding box center [728, 466] width 319 height 41
paste textarea "NURGAZ 310P+ InterTool 8л + редуктор зі шлангом"
type textarea "ГNURGAZ 310P+ InterTool 8л + редуктор зі шлангом"
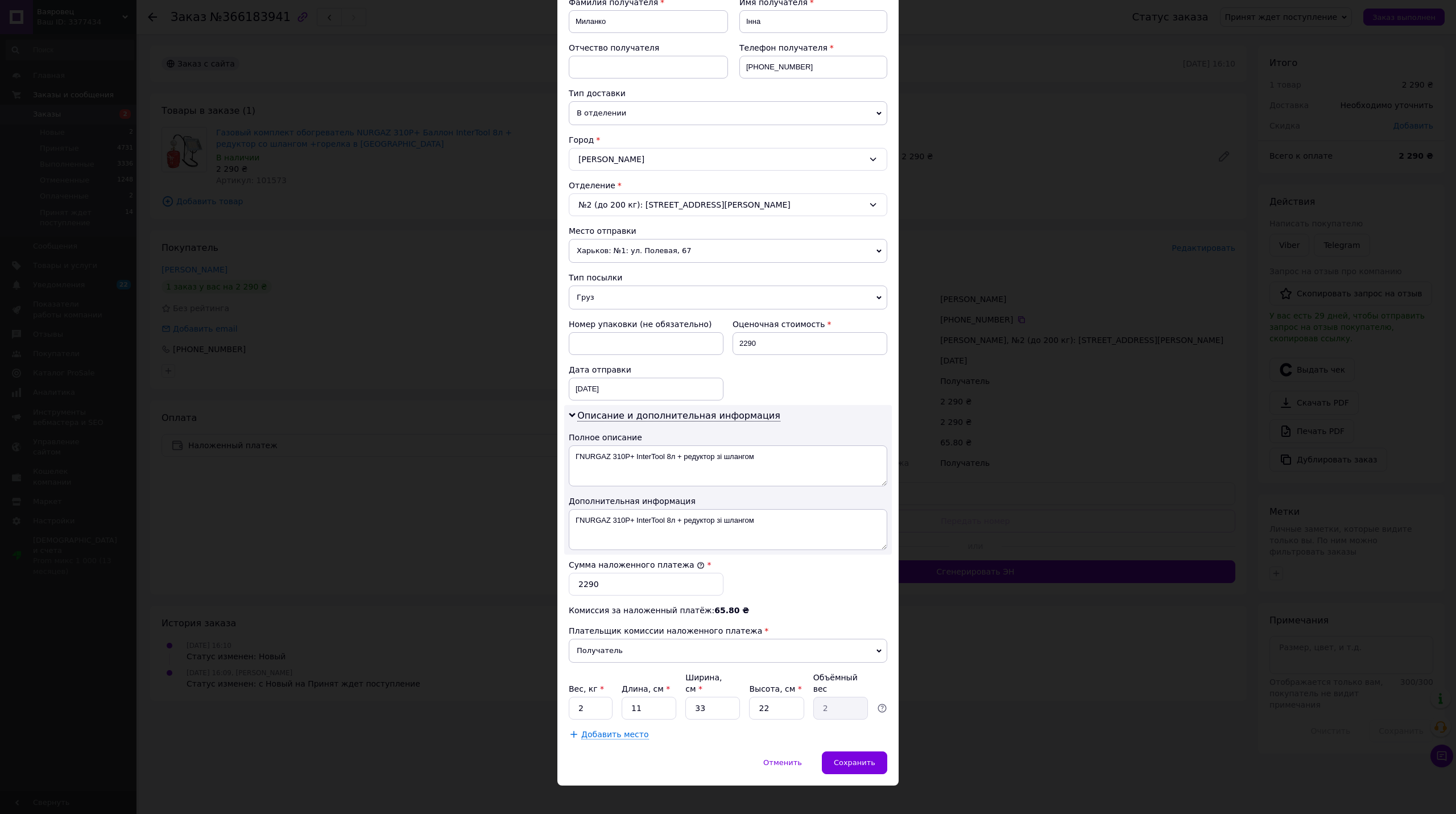
click at [605, 716] on div "Плательщик Получатель Отправитель Фамилия получателя Миланко Имя получателя Інн…" at bounding box center [728, 345] width 319 height 790
drag, startPoint x: 576, startPoint y: 521, endPoint x: 571, endPoint y: 524, distance: 5.8
click at [571, 524] on textarea "ГNURGAZ 310P+ InterTool 8л + редуктор зі шлангом" at bounding box center [728, 529] width 319 height 41
type textarea "NURGAZ 310P+ InterTool 8л + редуктор зі шлангом"
click at [667, 470] on textarea "ГNURGAZ 310P+ InterTool 8л + редуктор зі шлангом" at bounding box center [728, 466] width 319 height 41
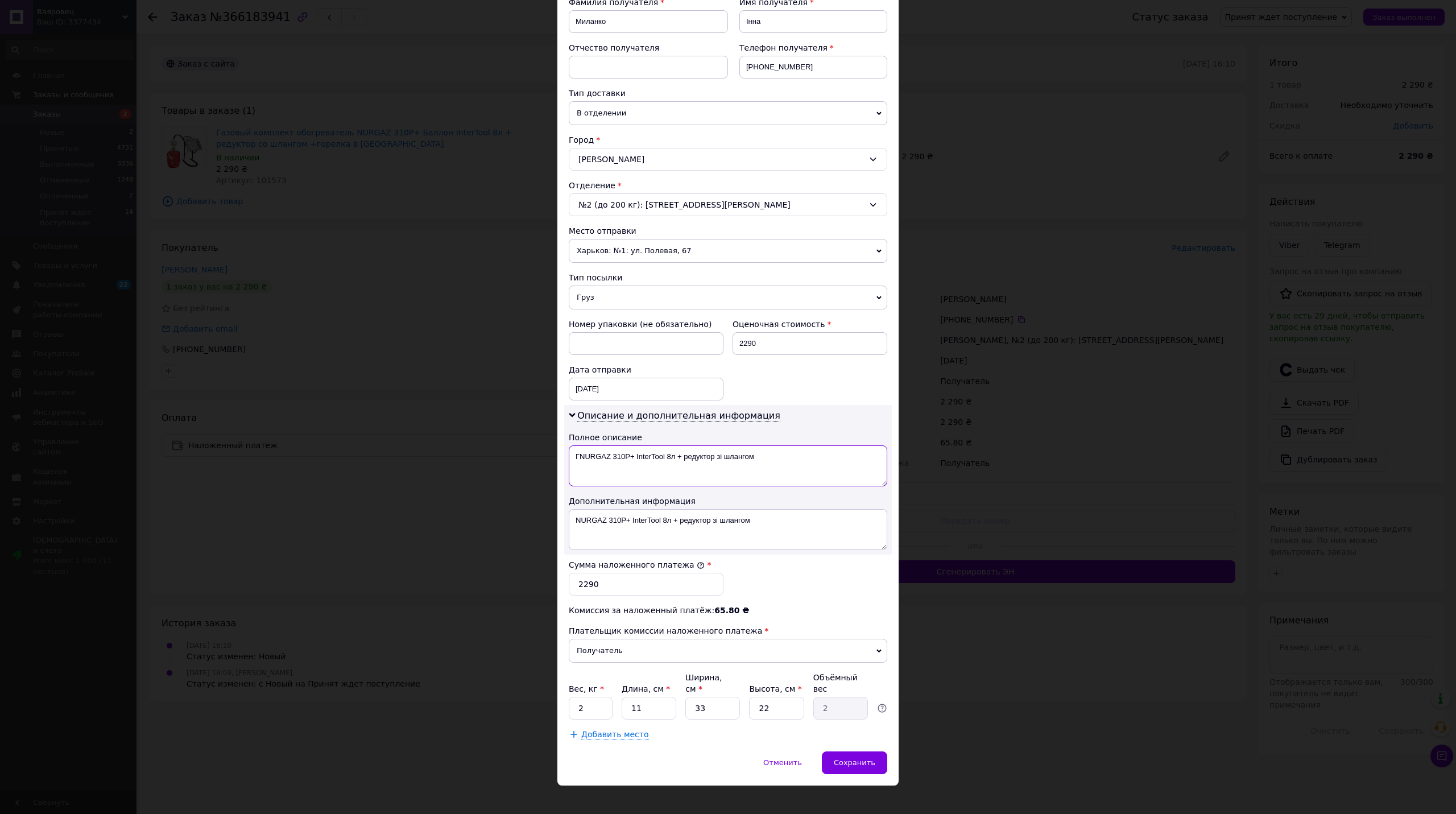
paste textarea
type textarea "NURGAZ 310P+ InterTool 8л + редуктор зі шлангом"
click at [604, 730] on div "Способ доставки Нова Пошта (платная) Плательщик Получатель Отправитель Фамилия …" at bounding box center [728, 322] width 342 height 858
click at [601, 729] on span "Добавить место" at bounding box center [614, 734] width 67 height 10
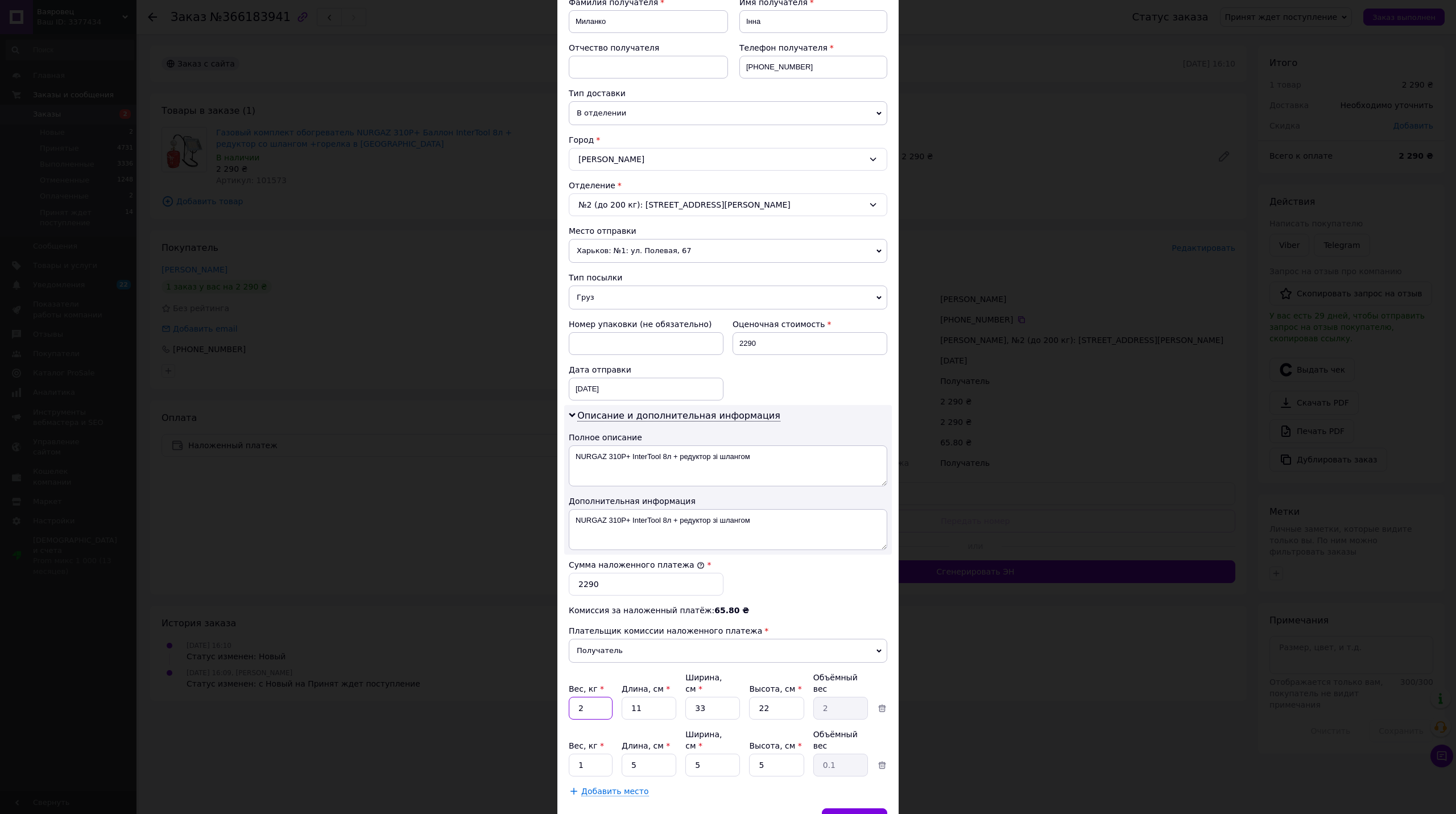
click at [591, 696] on input "2" at bounding box center [590, 707] width 44 height 23
type input "10"
drag, startPoint x: 695, startPoint y: 790, endPoint x: 683, endPoint y: 785, distance: 13.0
click at [694, 808] on div "Отменить   Сохранить" at bounding box center [728, 824] width 342 height 34
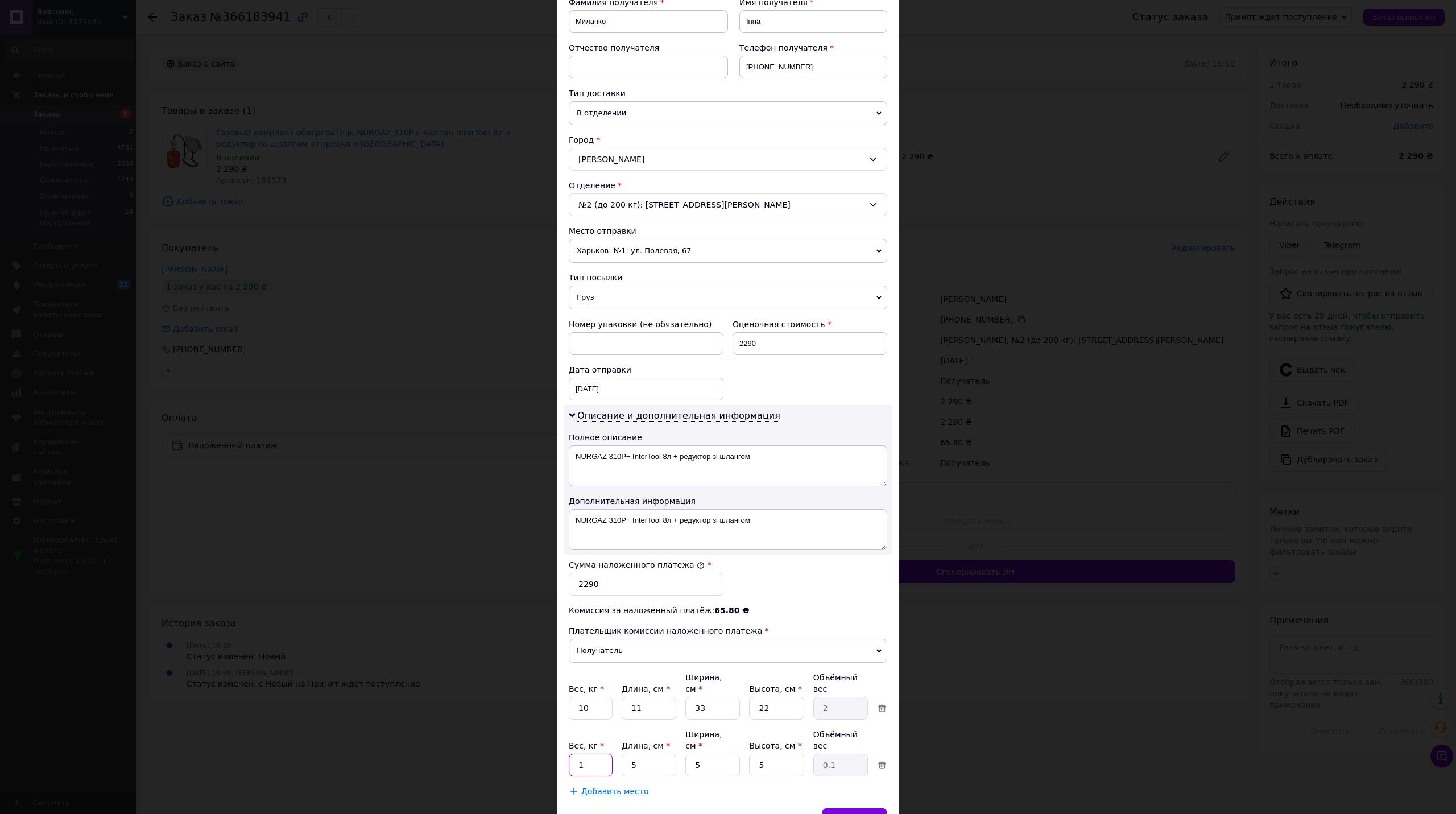
drag, startPoint x: 574, startPoint y: 731, endPoint x: 591, endPoint y: 742, distance: 20.2
click at [574, 754] on input "1" at bounding box center [590, 765] width 44 height 23
click at [592, 754] on input "1" at bounding box center [590, 765] width 44 height 23
type input "5"
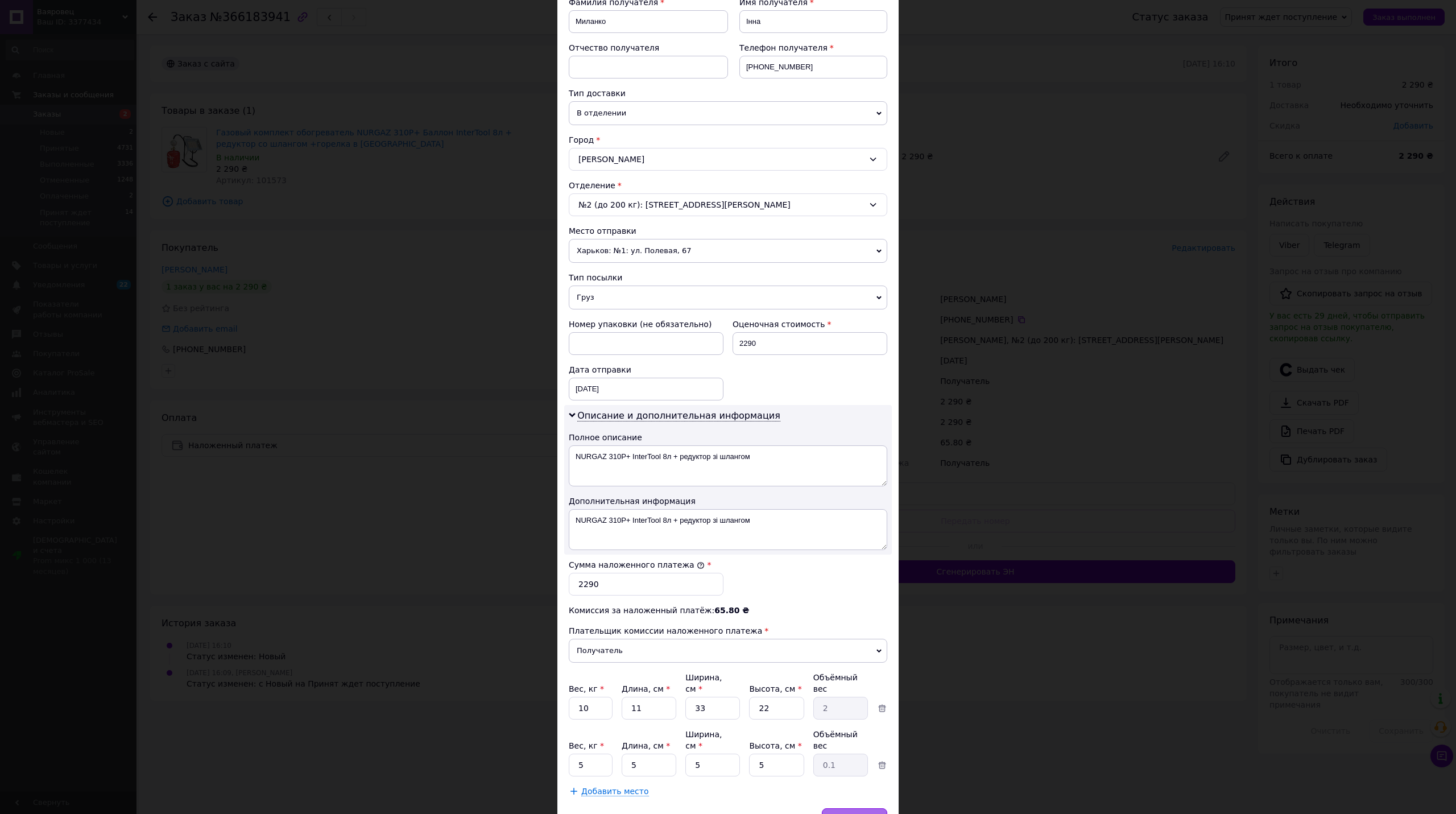
click at [847, 813] on span "Сохранить" at bounding box center [854, 819] width 42 height 9
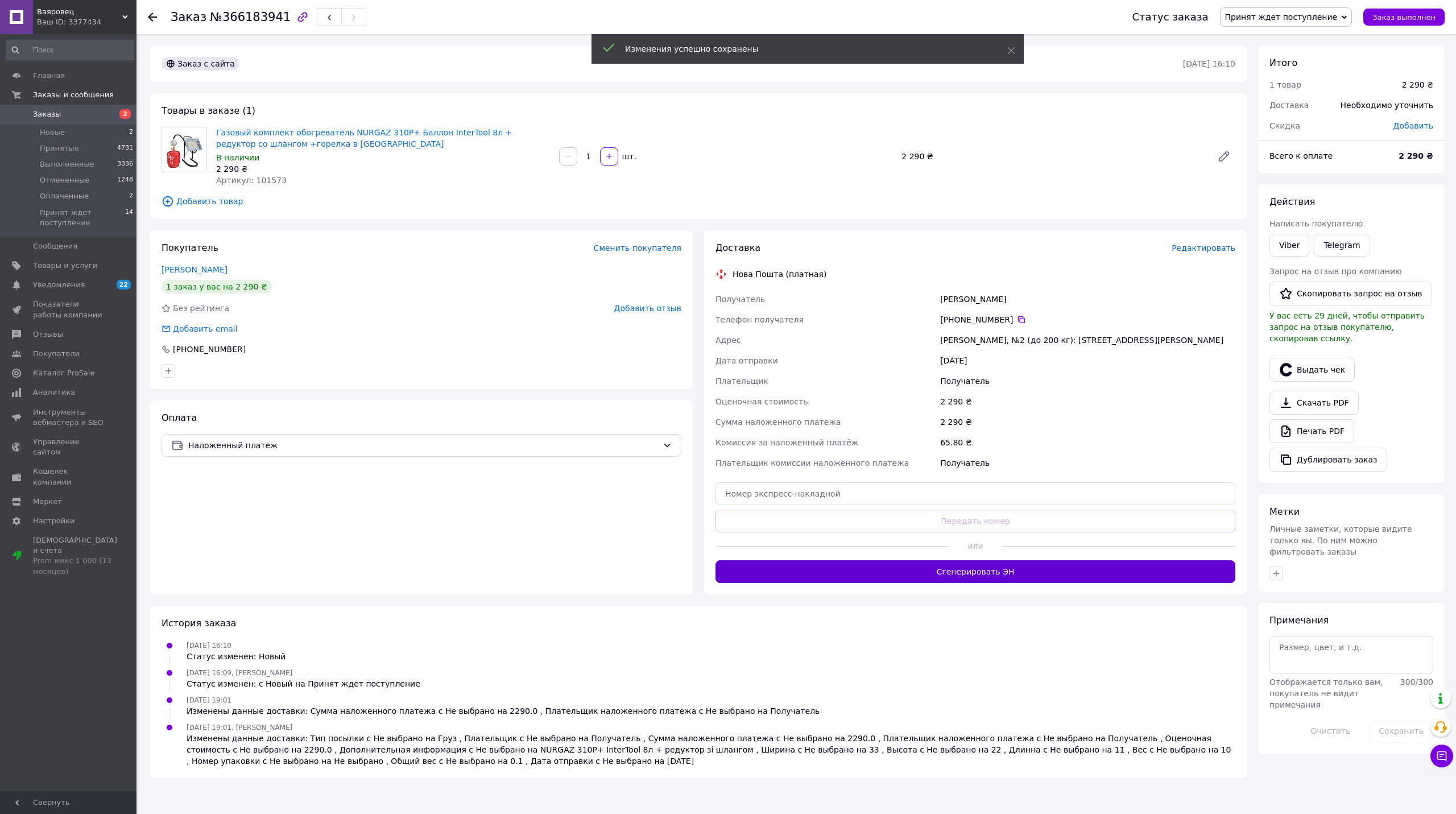
click at [936, 576] on button "Сгенерировать ЭН" at bounding box center [975, 571] width 520 height 23
click at [1291, 14] on span "Принят ждет поступление" at bounding box center [1280, 17] width 113 height 9
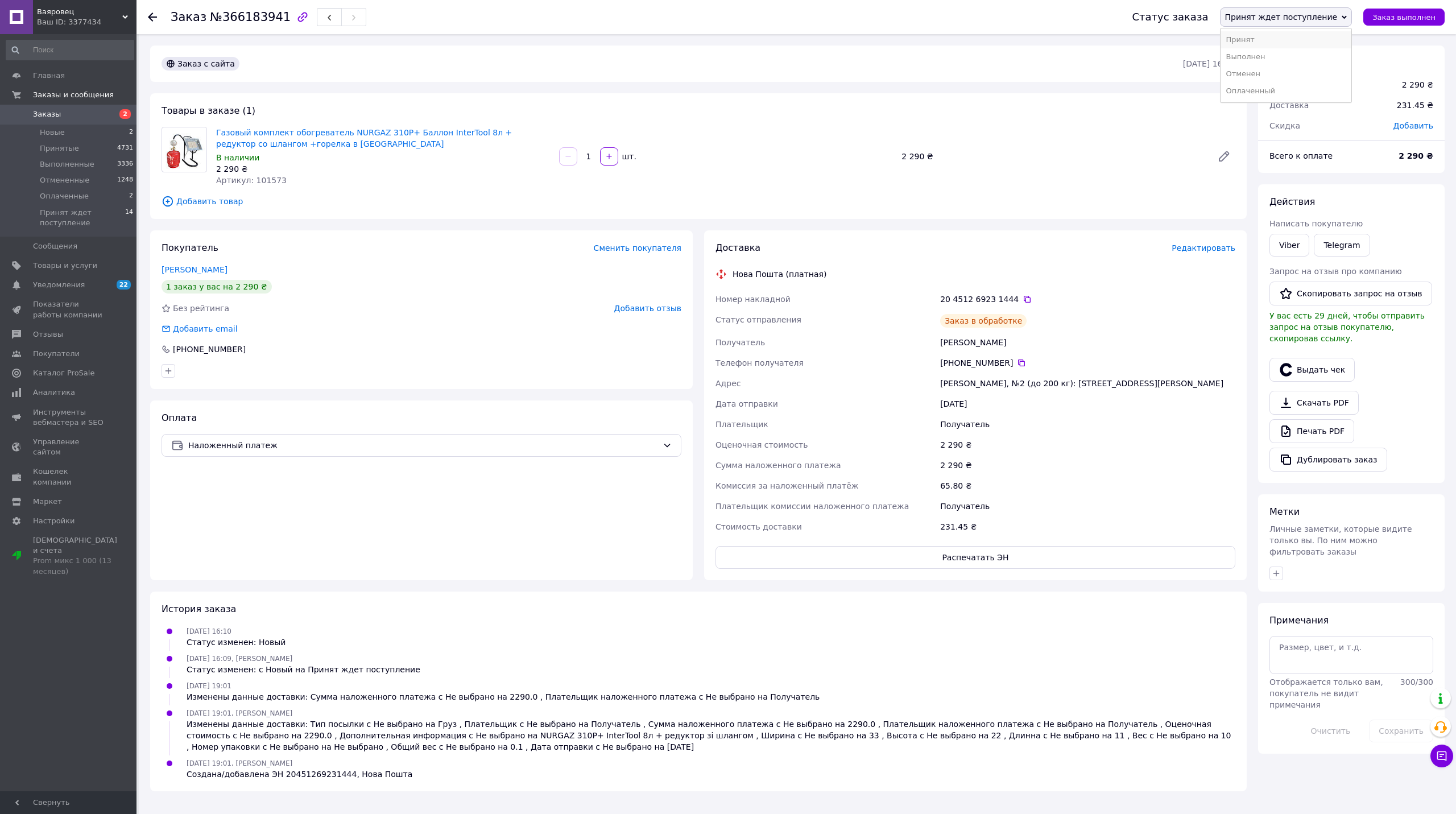
click at [1281, 42] on li "Принят" at bounding box center [1286, 40] width 131 height 17
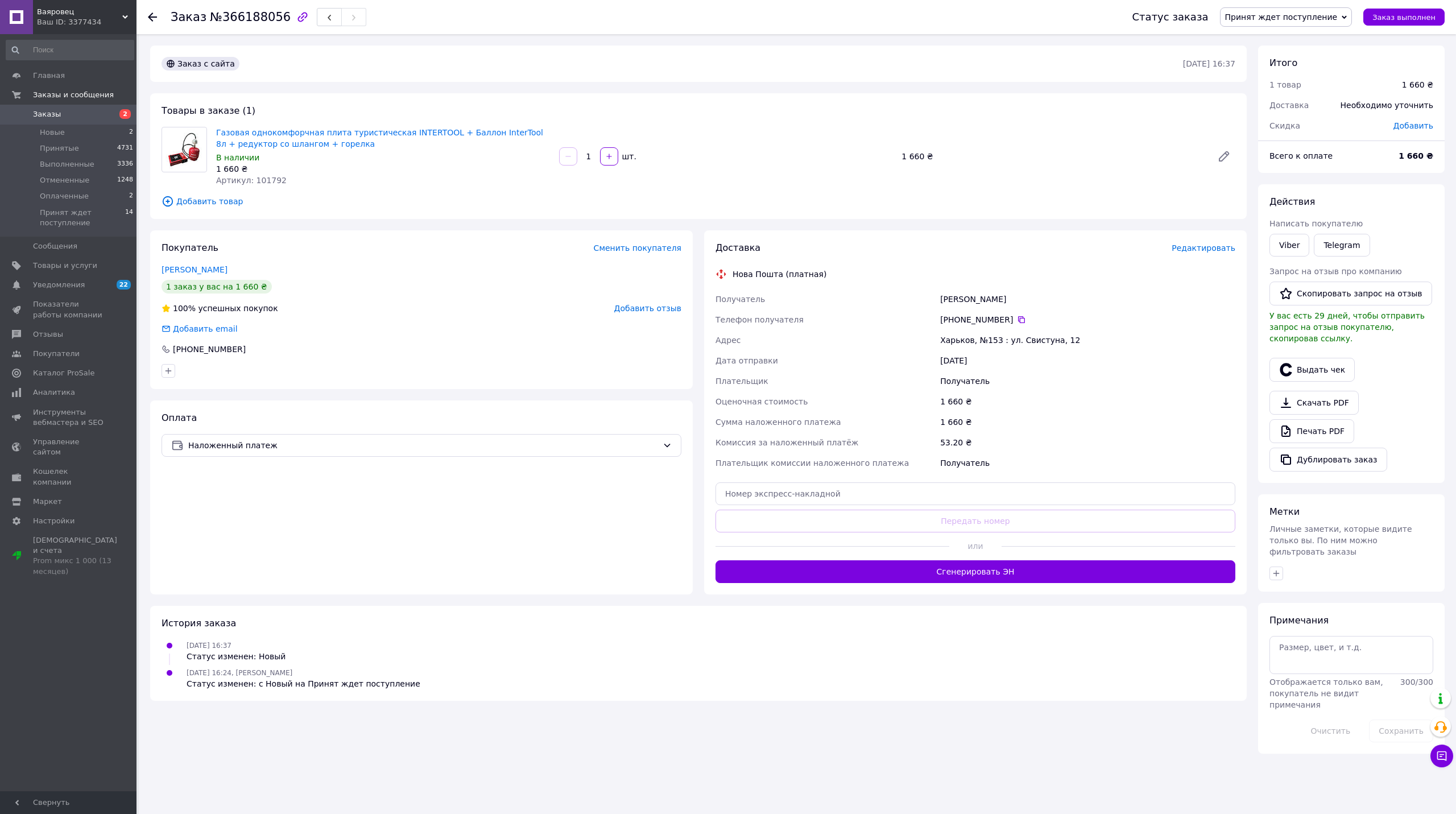
click at [1183, 248] on span "Редактировать" at bounding box center [1203, 248] width 64 height 9
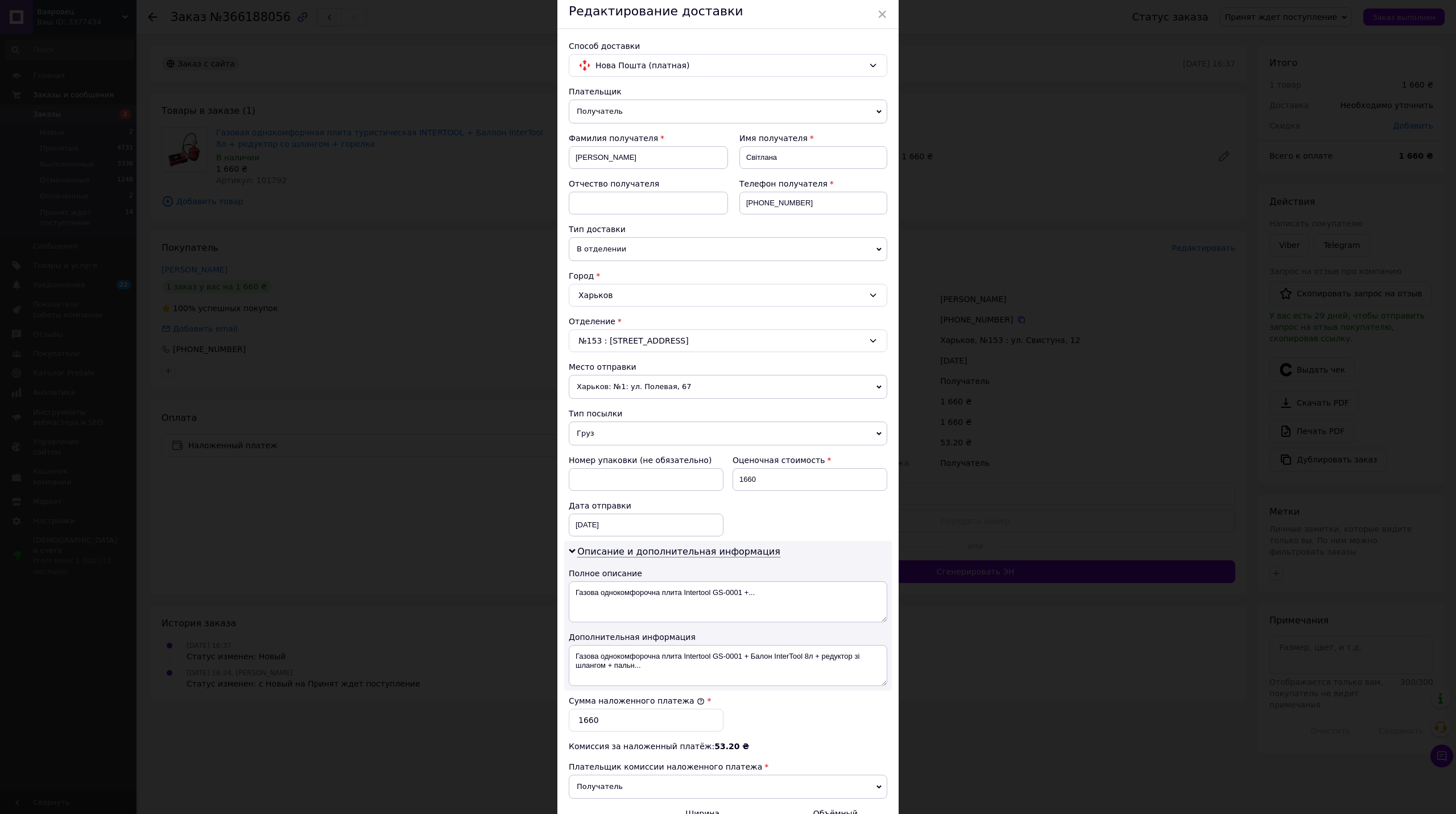
scroll to position [182, 0]
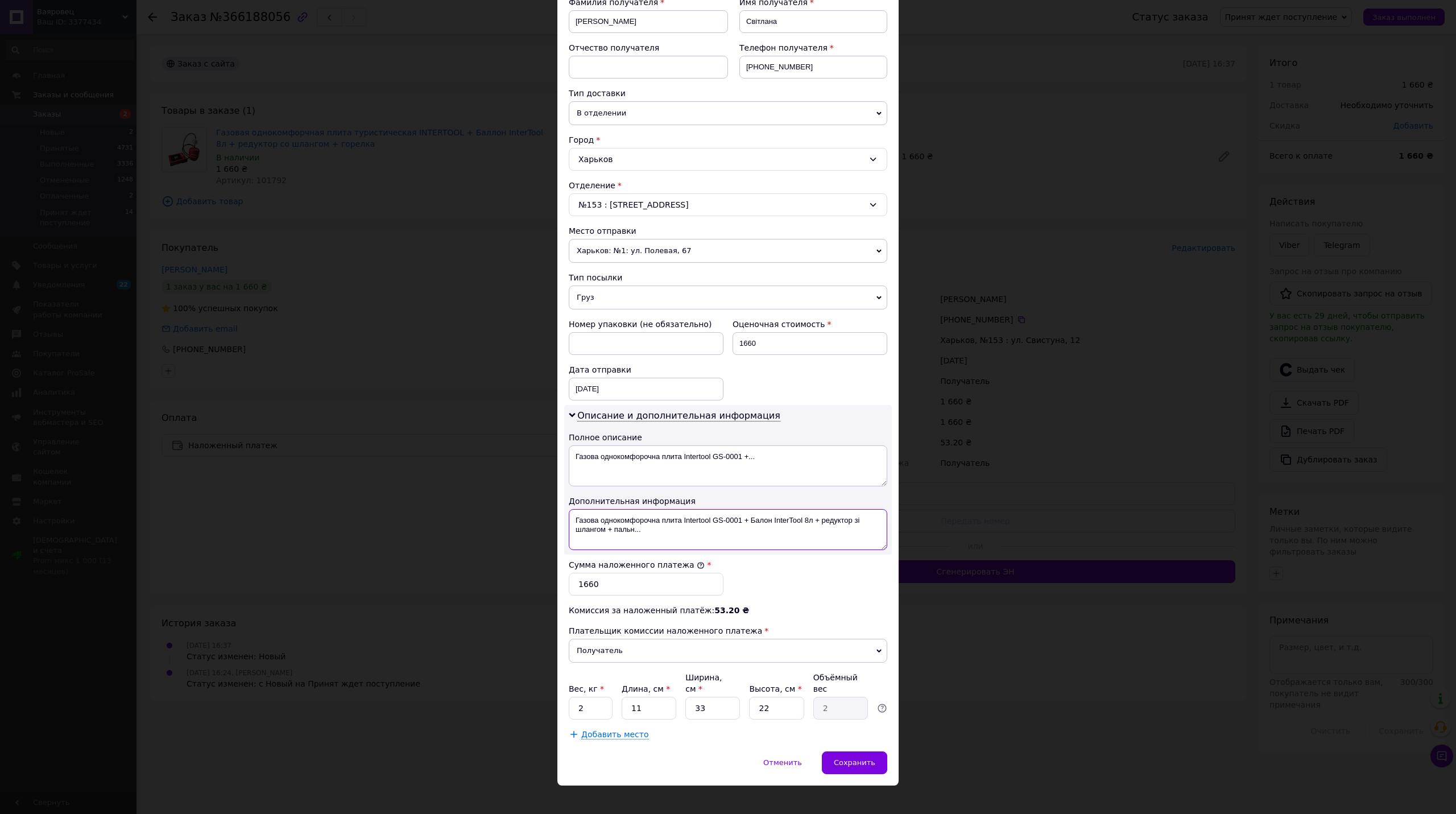
drag, startPoint x: 791, startPoint y: 531, endPoint x: 603, endPoint y: 535, distance: 188.0
click at [603, 535] on textarea "Газова однокомфорочна плита Intertool GS-0001 + Балон InterTool 8л + редуктор з…" at bounding box center [728, 529] width 319 height 41
drag, startPoint x: 741, startPoint y: 521, endPoint x: 578, endPoint y: 521, distance: 163.0
click at [578, 521] on textarea "Газова однокомфорочна плита Intertool GS-0001 + Балон InterTool 8л + редуктор з…" at bounding box center [728, 529] width 319 height 41
click at [599, 525] on textarea "ГТури + Балон InterTool 8л + редуктор зі шлангом" at bounding box center [728, 529] width 319 height 41
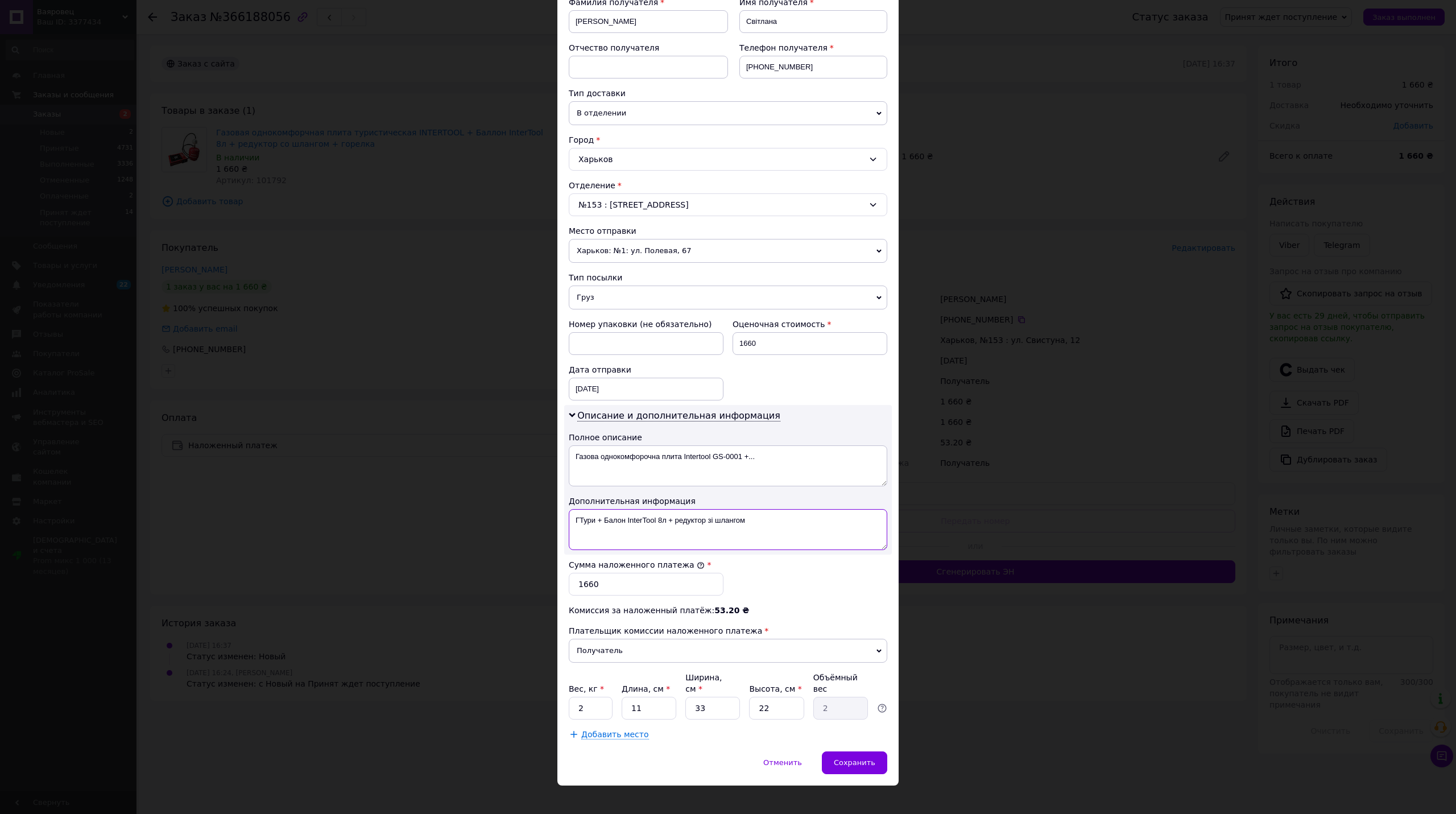
click at [586, 522] on textarea "ГТури + Балон InterTool 8л + редуктор зі шлангом" at bounding box center [728, 529] width 319 height 41
type textarea "Турист+ Балон InterTool 8л + редуктор зі шлангом"
click at [693, 466] on textarea "Газова однокомфорочна плита Intertool GS-0001 +..." at bounding box center [728, 466] width 319 height 41
paste textarea "урист+ Балон InterTool 8л + редуктор зі шлангом"
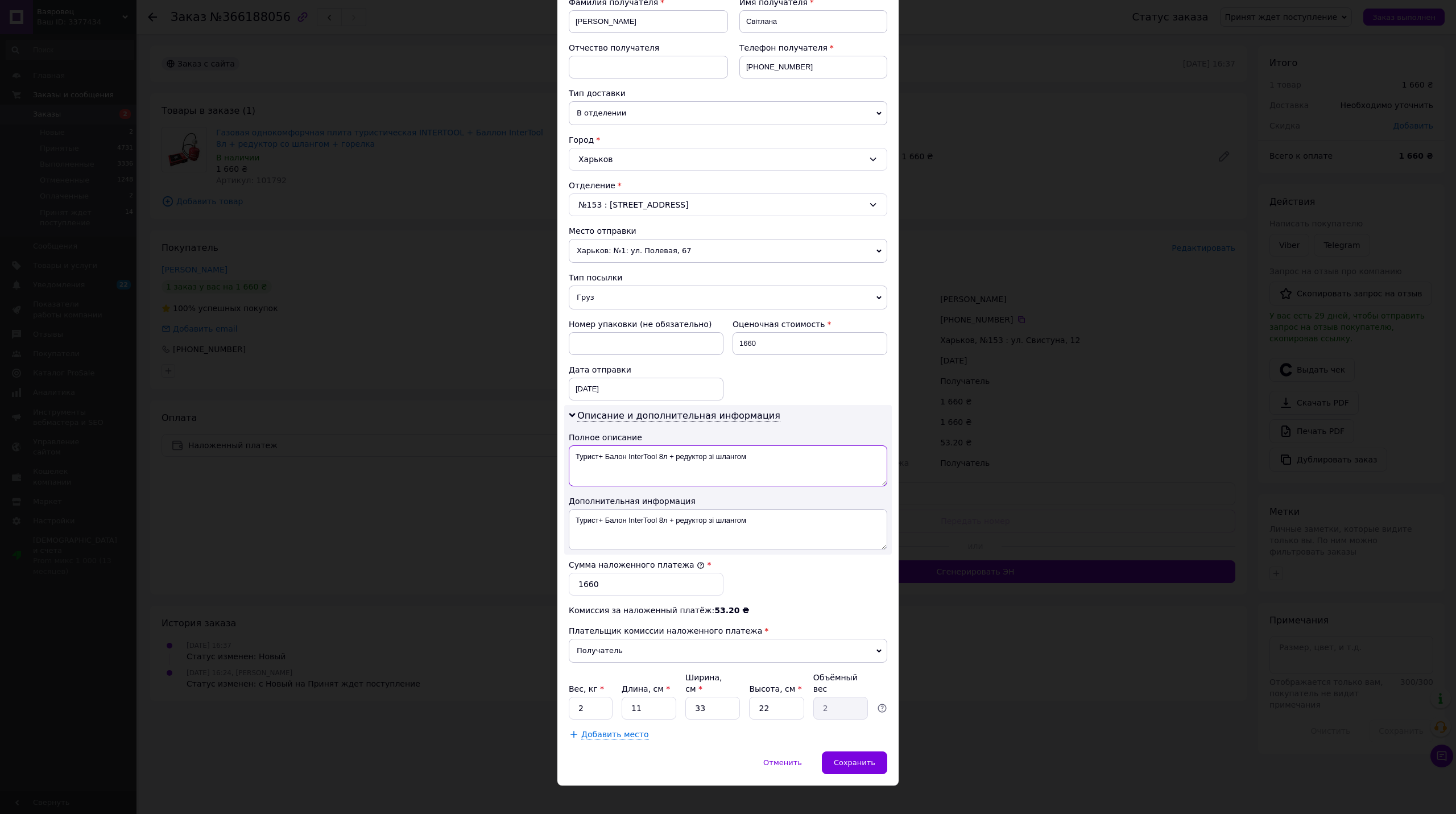
type textarea "Турист+ Балон InterTool 8л + редуктор зі шлангом"
click at [637, 734] on div "Способ доставки Нова Пошта (платная) Плательщик Получатель Отправитель Фамилия …" at bounding box center [728, 322] width 342 height 858
click at [624, 729] on span "Добавить место" at bounding box center [614, 734] width 67 height 10
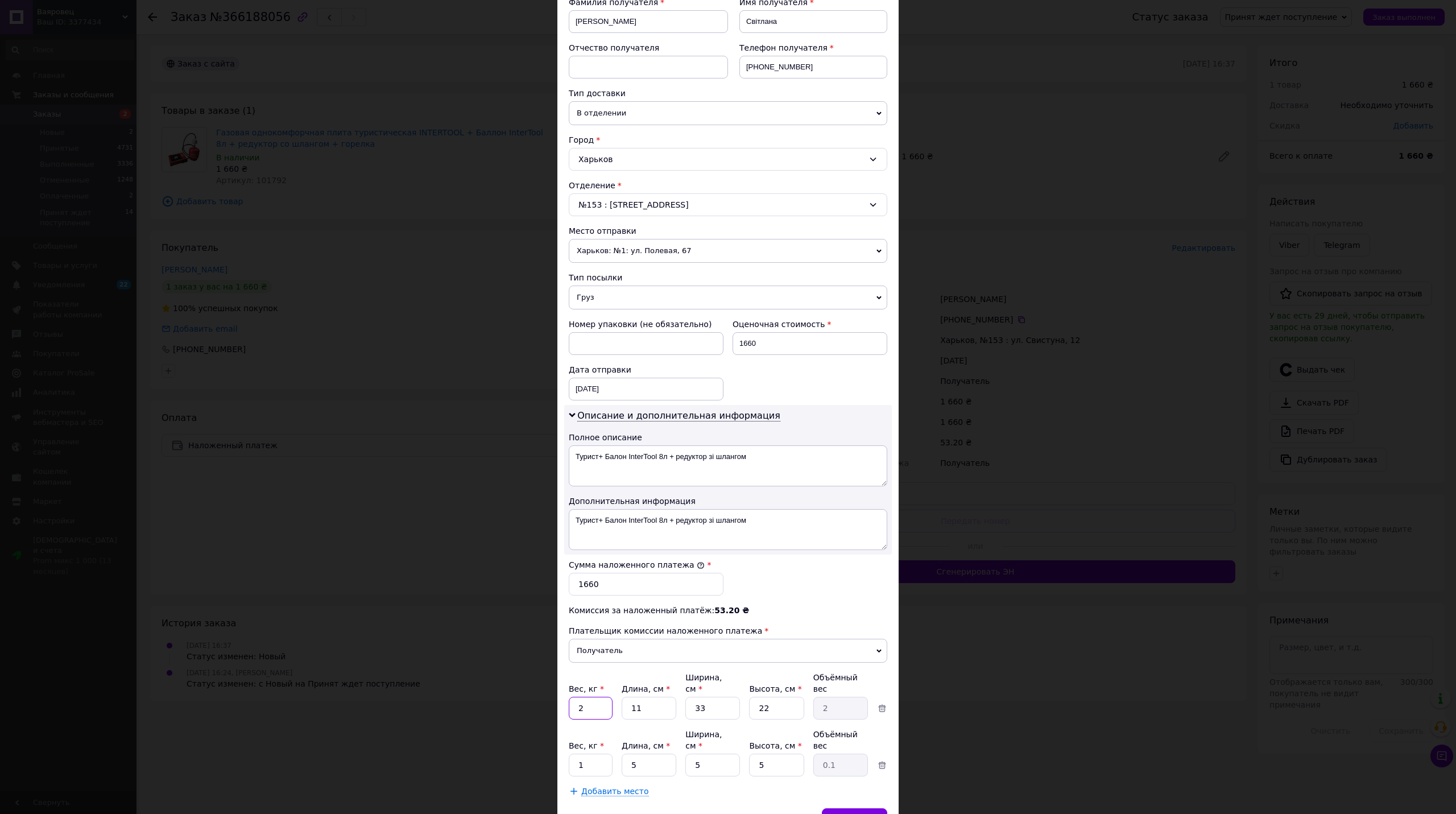
click at [579, 703] on input "2" at bounding box center [590, 707] width 44 height 23
type input "5"
click at [595, 754] on input "1" at bounding box center [590, 765] width 44 height 23
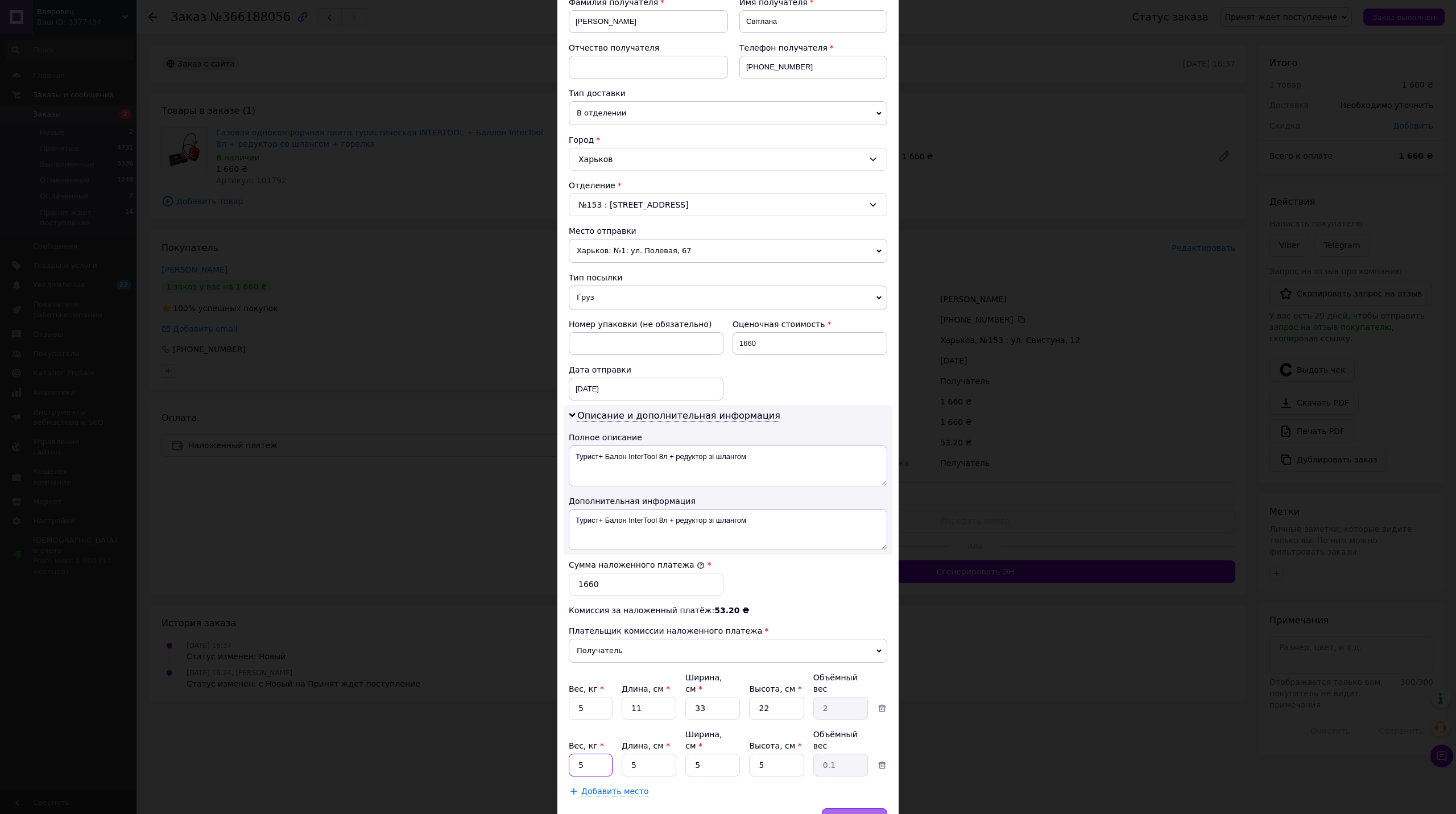
type input "5"
click at [873, 813] on span "Сохранить" at bounding box center [854, 819] width 42 height 9
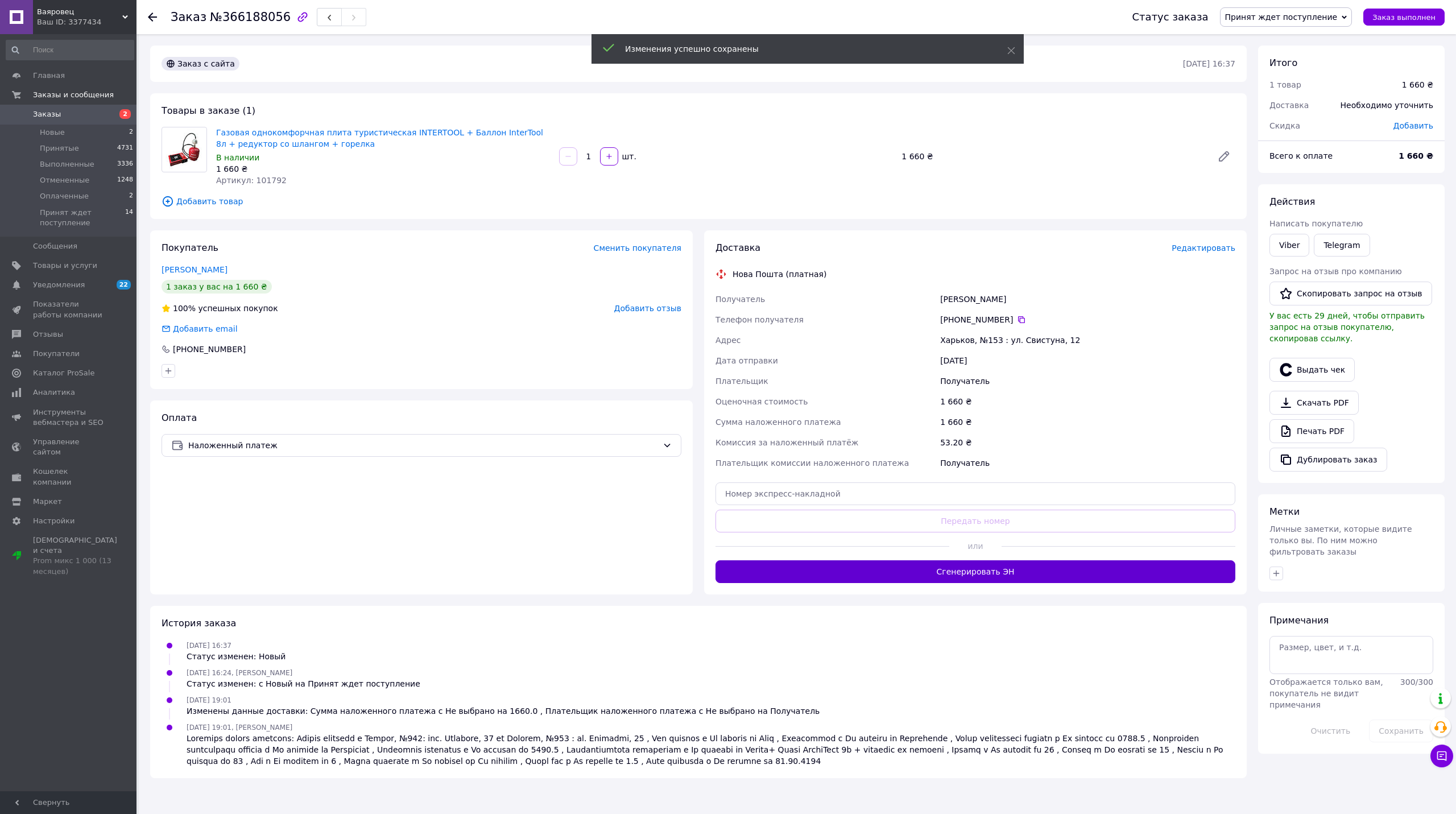
click at [934, 568] on button "Сгенерировать ЭН" at bounding box center [975, 571] width 520 height 23
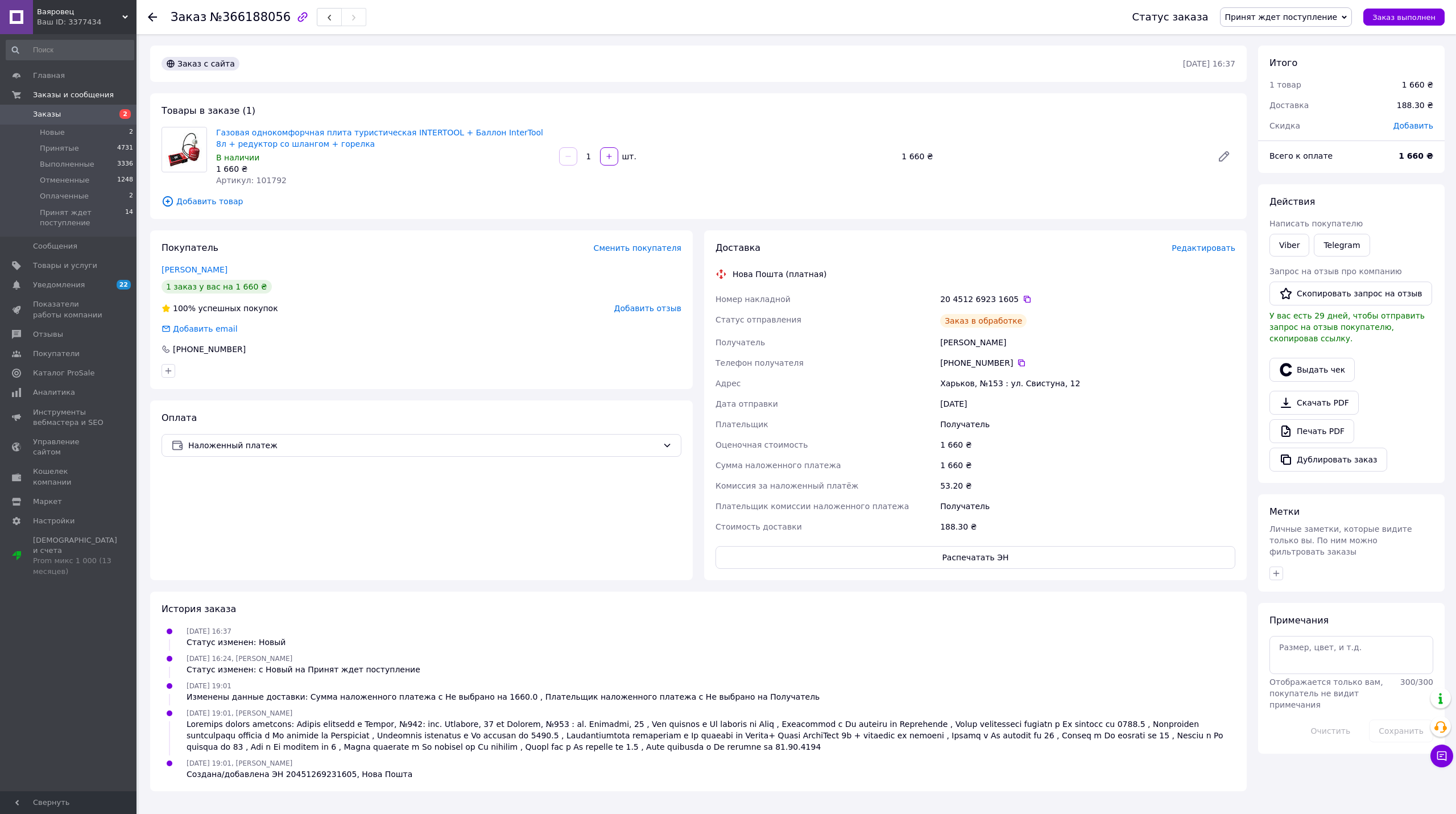
click at [1267, 17] on span "Принят ждет поступление" at bounding box center [1280, 17] width 113 height 9
click at [1269, 37] on li "Принят" at bounding box center [1286, 40] width 131 height 17
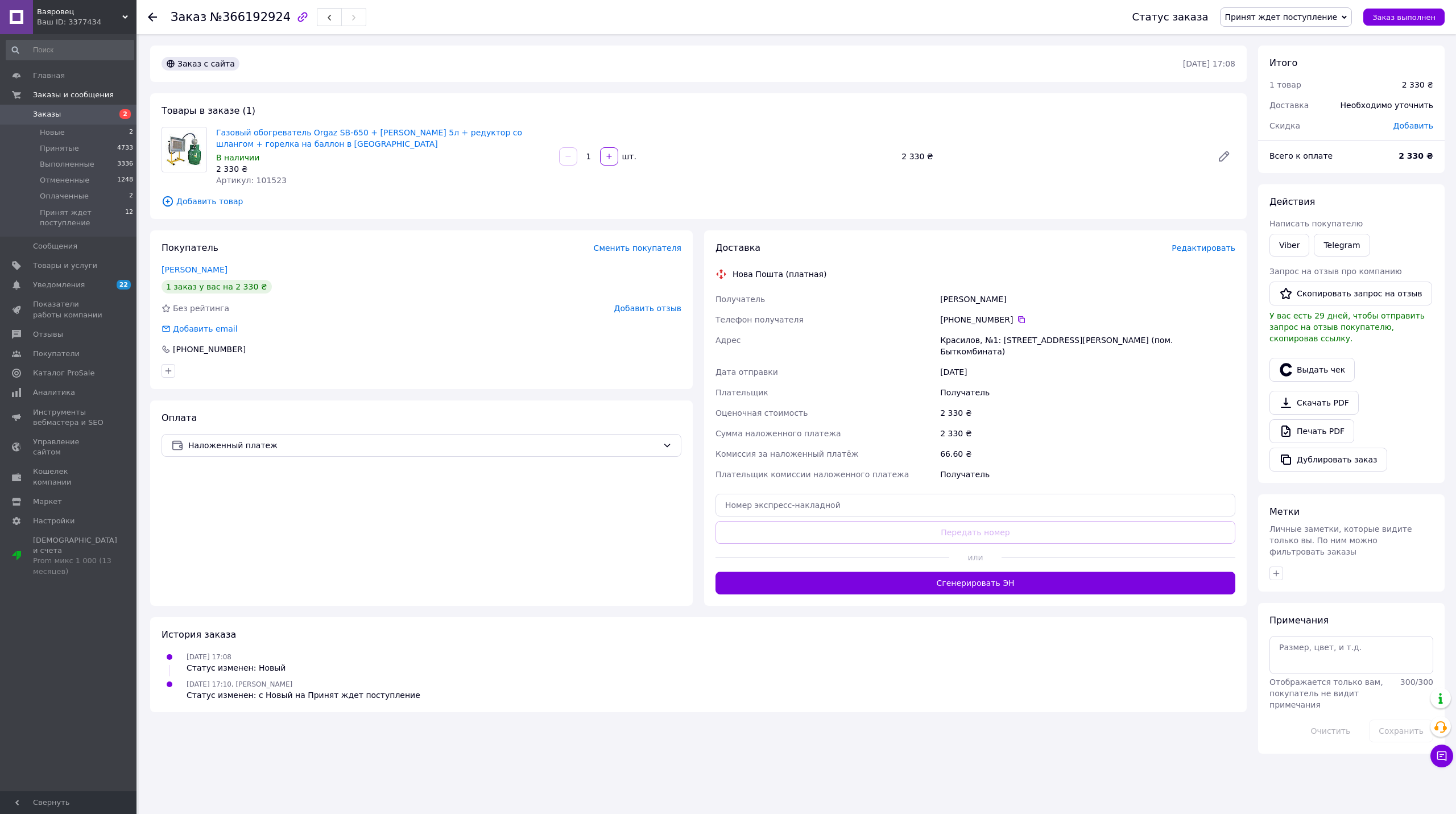
click at [1197, 245] on span "Редактировать" at bounding box center [1203, 248] width 64 height 9
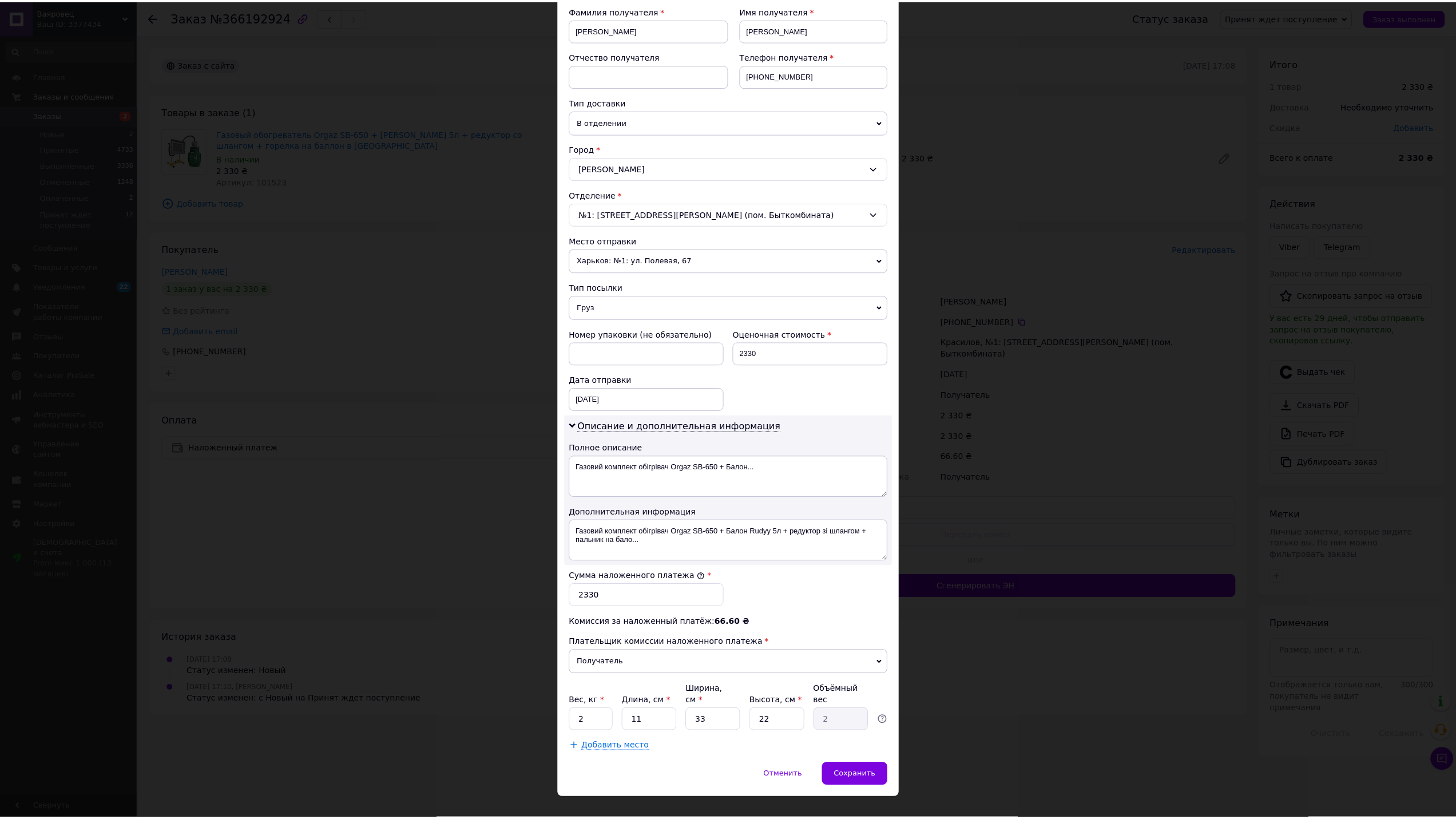
scroll to position [183, 0]
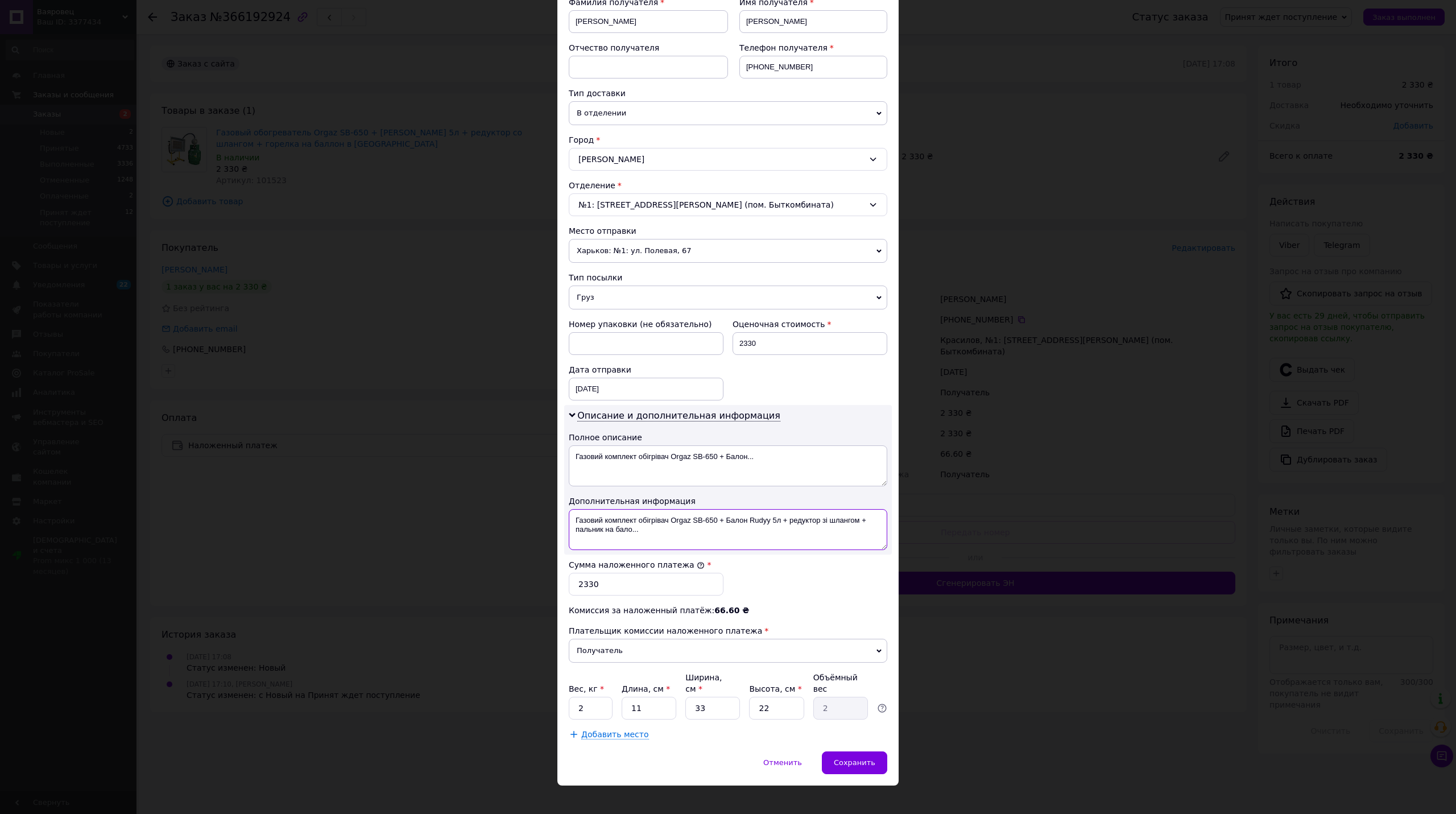
drag, startPoint x: 838, startPoint y: 528, endPoint x: 859, endPoint y: 521, distance: 22.1
click at [859, 521] on textarea "Газовий комплект обігрівач Orgaz SB-650 + Балон Rudyy 5л + редуктор зі шлангом …" at bounding box center [728, 529] width 319 height 41
drag, startPoint x: 666, startPoint y: 522, endPoint x: 576, endPoint y: 522, distance: 90.0
click at [576, 522] on textarea "Газовий комплект обігрівач Orgaz SB-650 + Балон Rudyy 5л + редуктор зі шлангом" at bounding box center [728, 529] width 319 height 41
type textarea "Orgaz SB-650 + Балон [PERSON_NAME] 5л + редуктор зі шлангом"
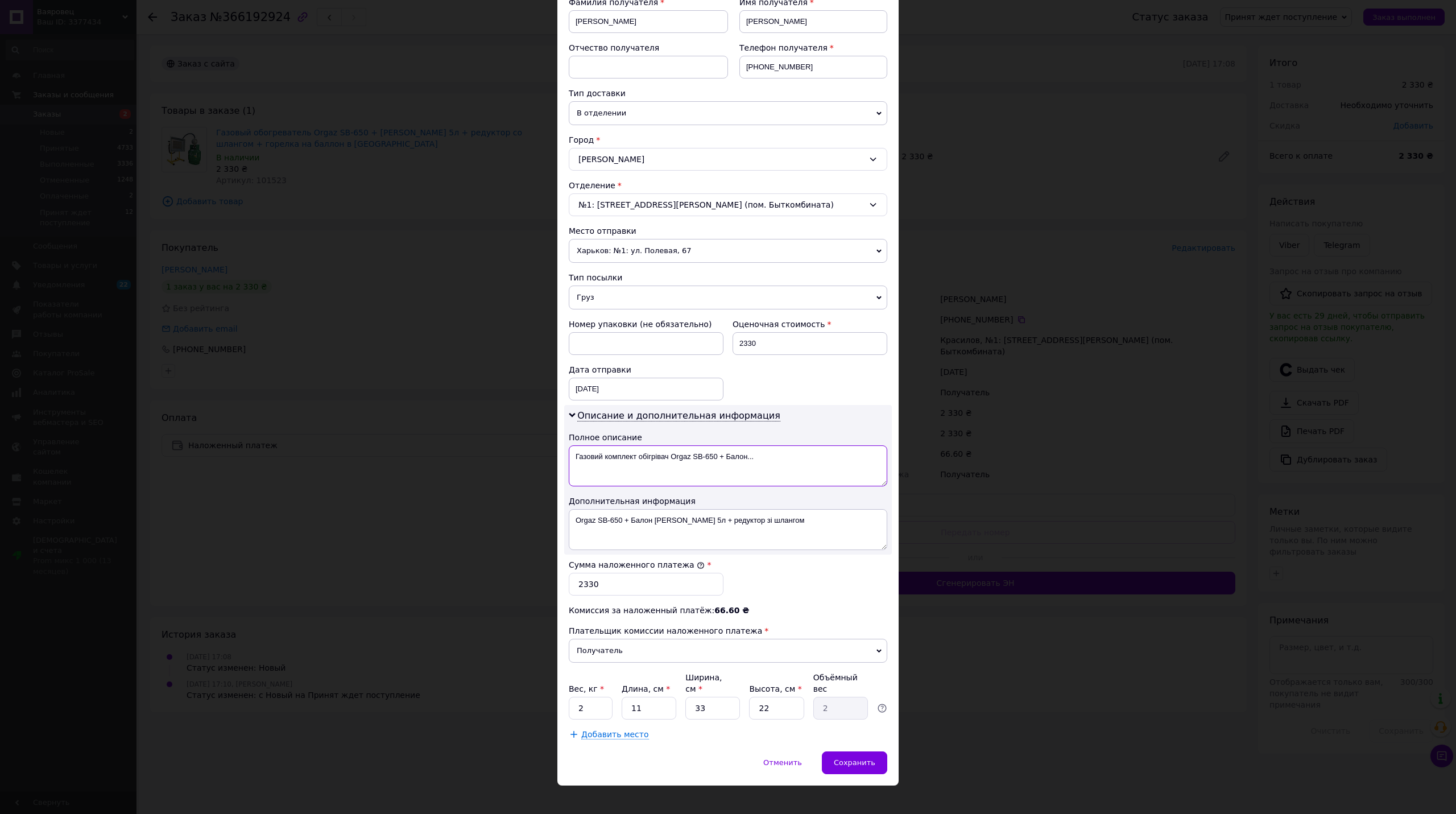
click at [661, 466] on textarea "Газовий комплект обігрівач Orgaz SB-650 + Балон..." at bounding box center [728, 466] width 319 height 41
paste textarea "Orgaz SB-650 + Балон [PERSON_NAME] 5л + редуктор зі шланго"
type textarea "Orgaz SB-650 + Балон [PERSON_NAME] 5л + редуктор зі шланго"
click at [594, 729] on span "Добавить место" at bounding box center [614, 734] width 67 height 10
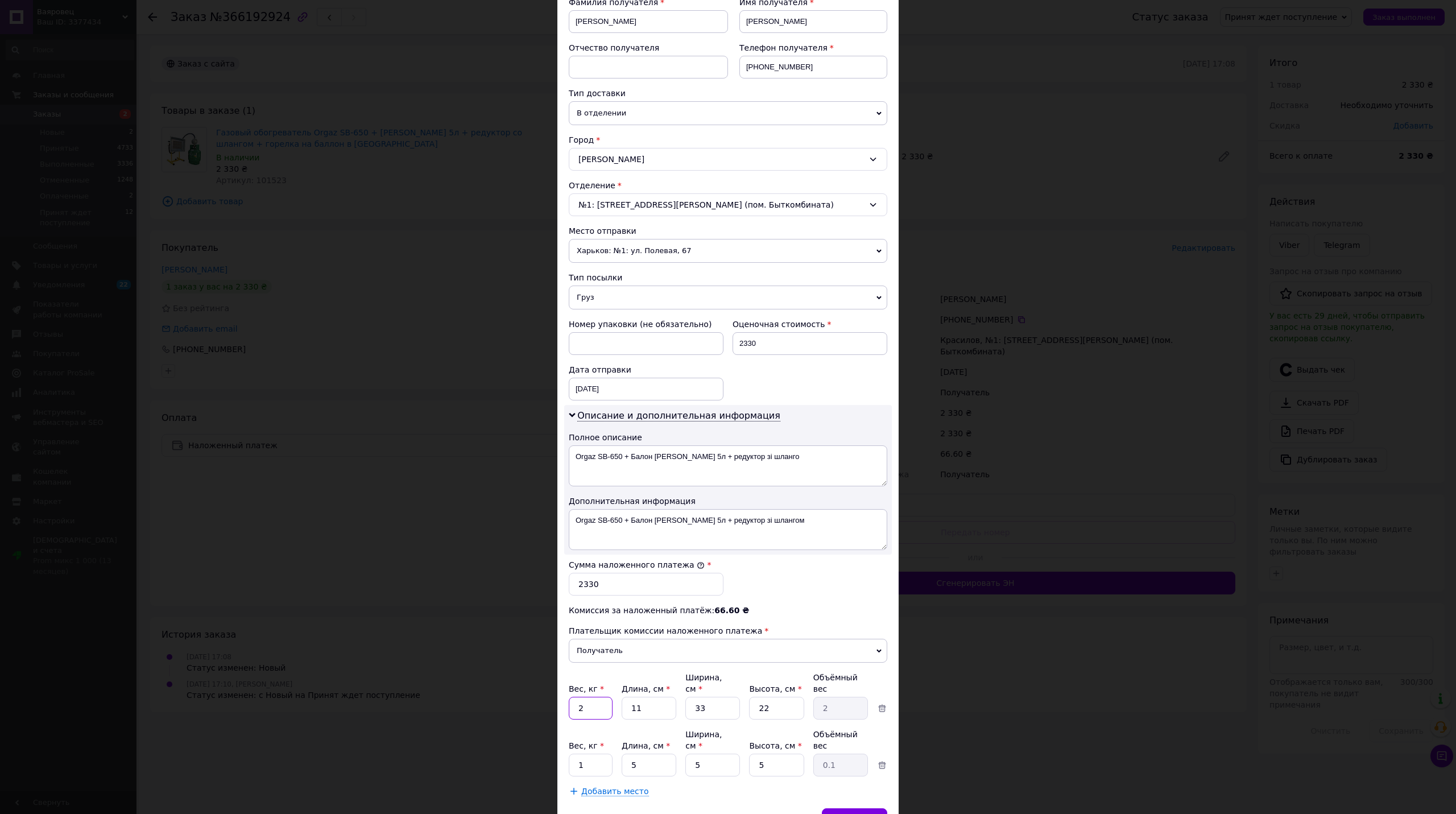
click at [590, 696] on input "2" at bounding box center [590, 707] width 44 height 23
type input "10"
click at [684, 785] on div "Добавить место" at bounding box center [728, 790] width 319 height 11
click at [584, 754] on input "1" at bounding box center [590, 765] width 44 height 23
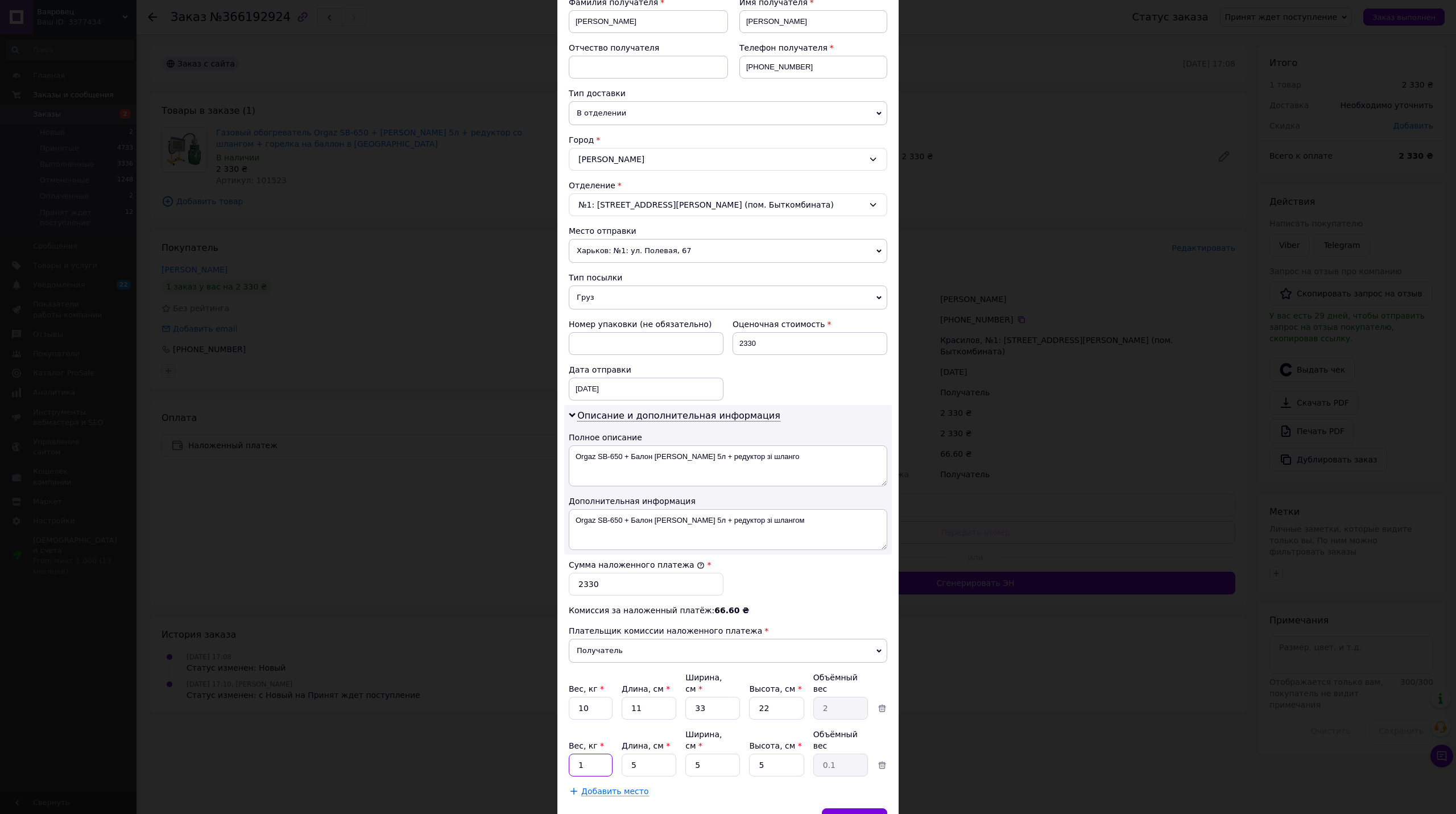
click at [584, 754] on input "1" at bounding box center [590, 765] width 44 height 23
type input "5"
click at [843, 808] on div "Сохранить" at bounding box center [854, 819] width 66 height 23
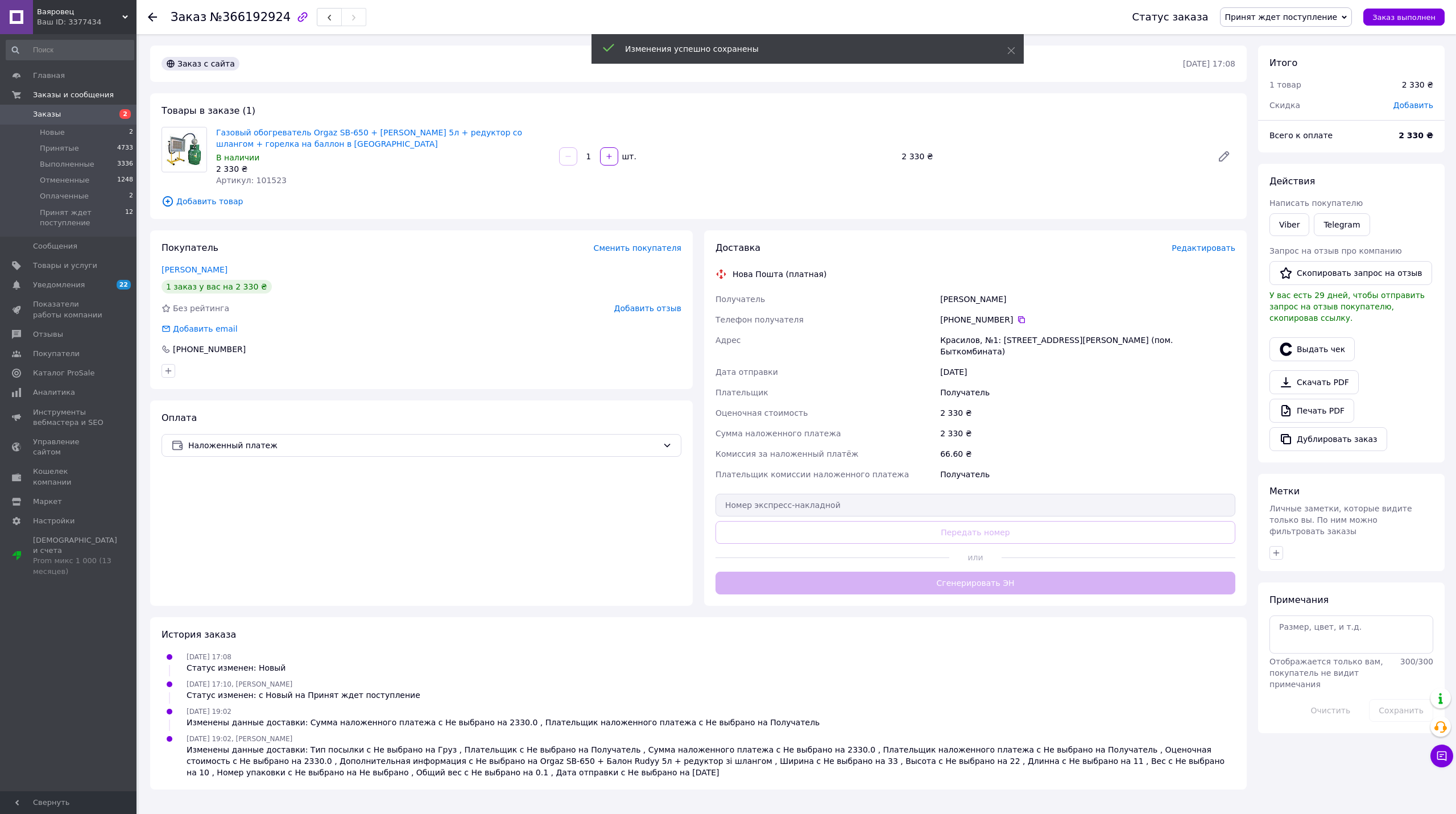
click at [954, 571] on div "Доставка Редактировать Нова Пошта (платная) Получатель Федорчук Зоя Телефон пол…" at bounding box center [975, 418] width 520 height 353
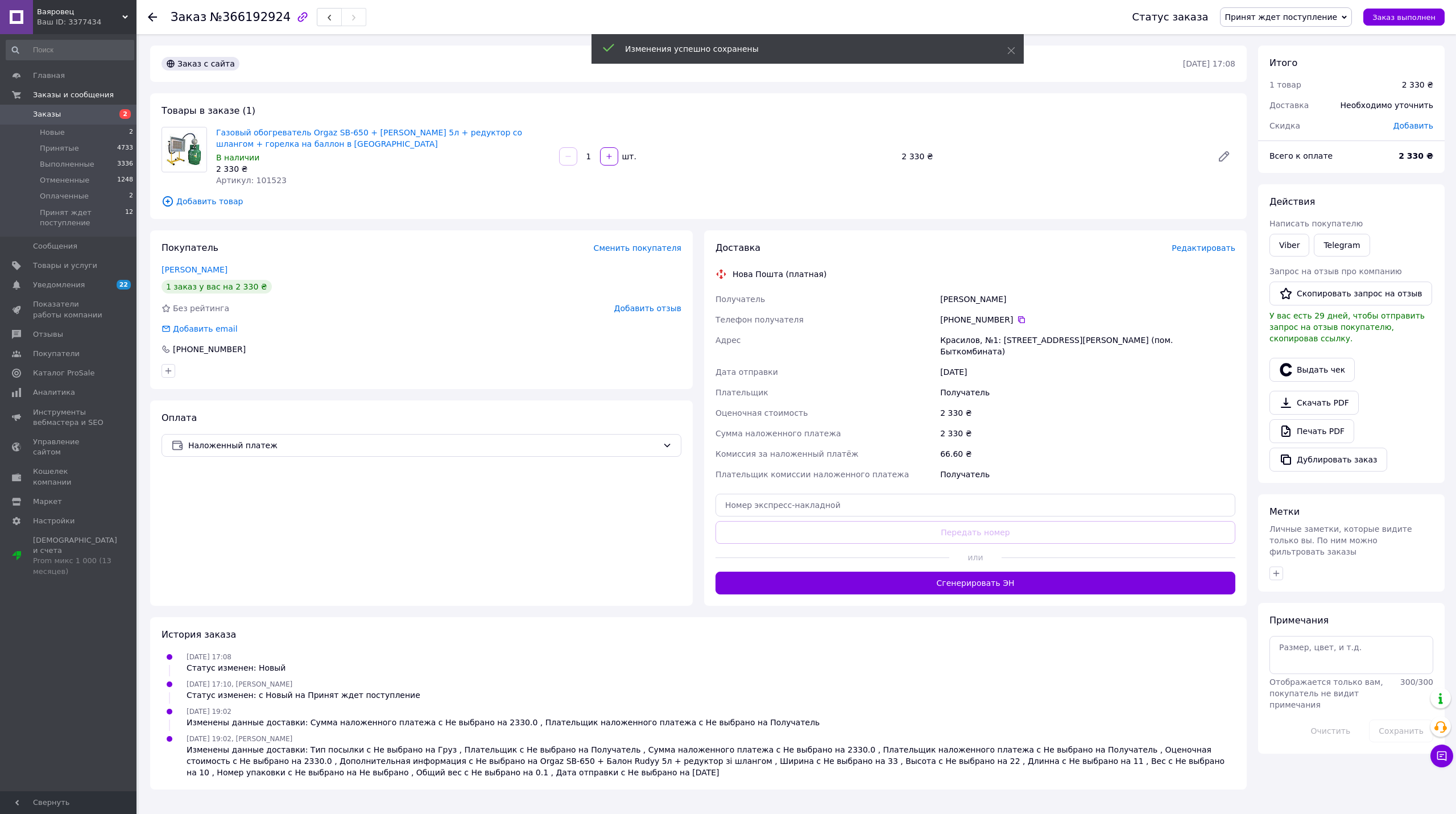
click at [954, 571] on button "Сгенерировать ЭН" at bounding box center [975, 583] width 520 height 23
click at [1265, 20] on span "Принят ждет поступление" at bounding box center [1280, 17] width 113 height 9
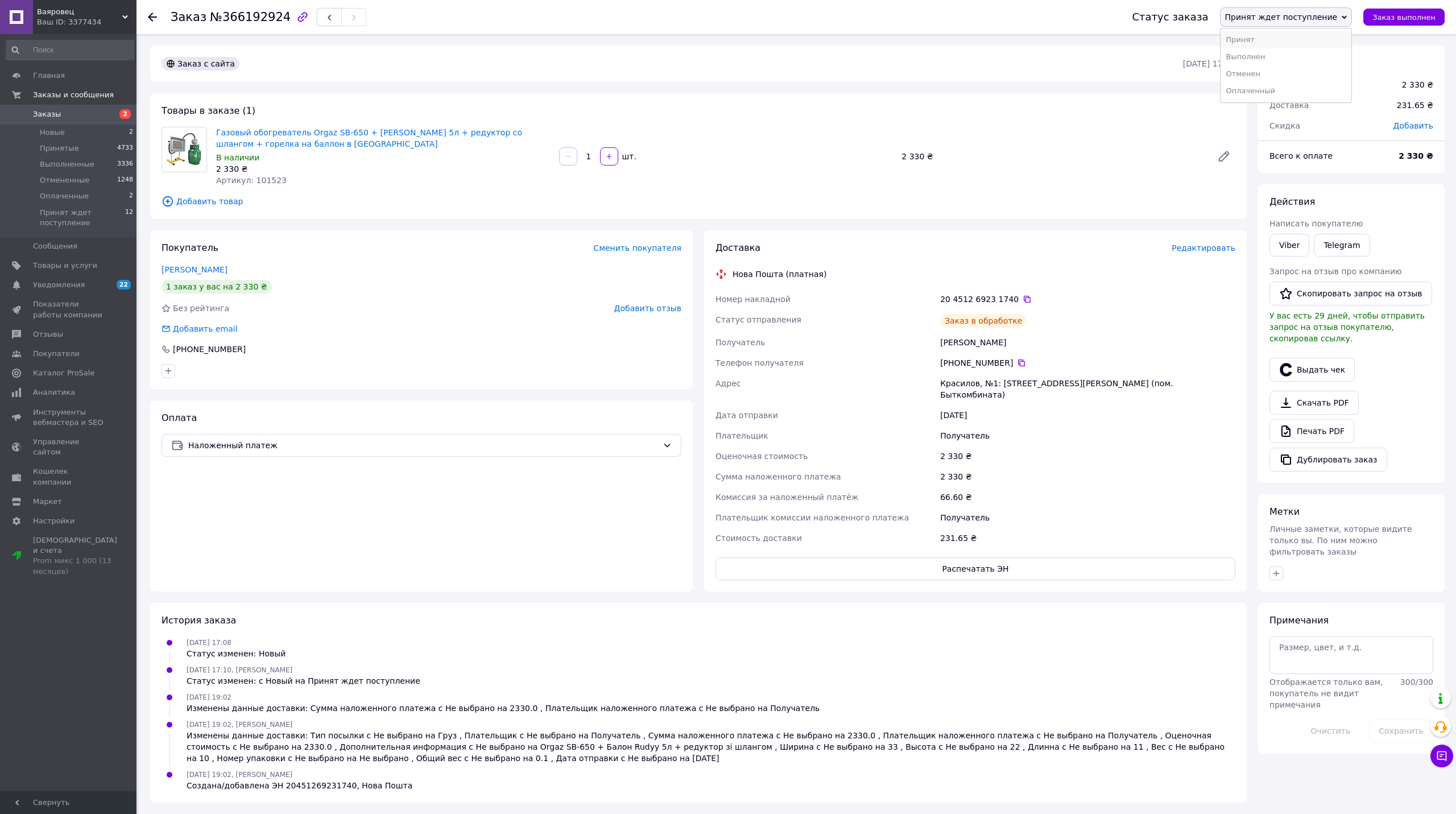
click at [1260, 40] on li "Принят" at bounding box center [1286, 40] width 131 height 17
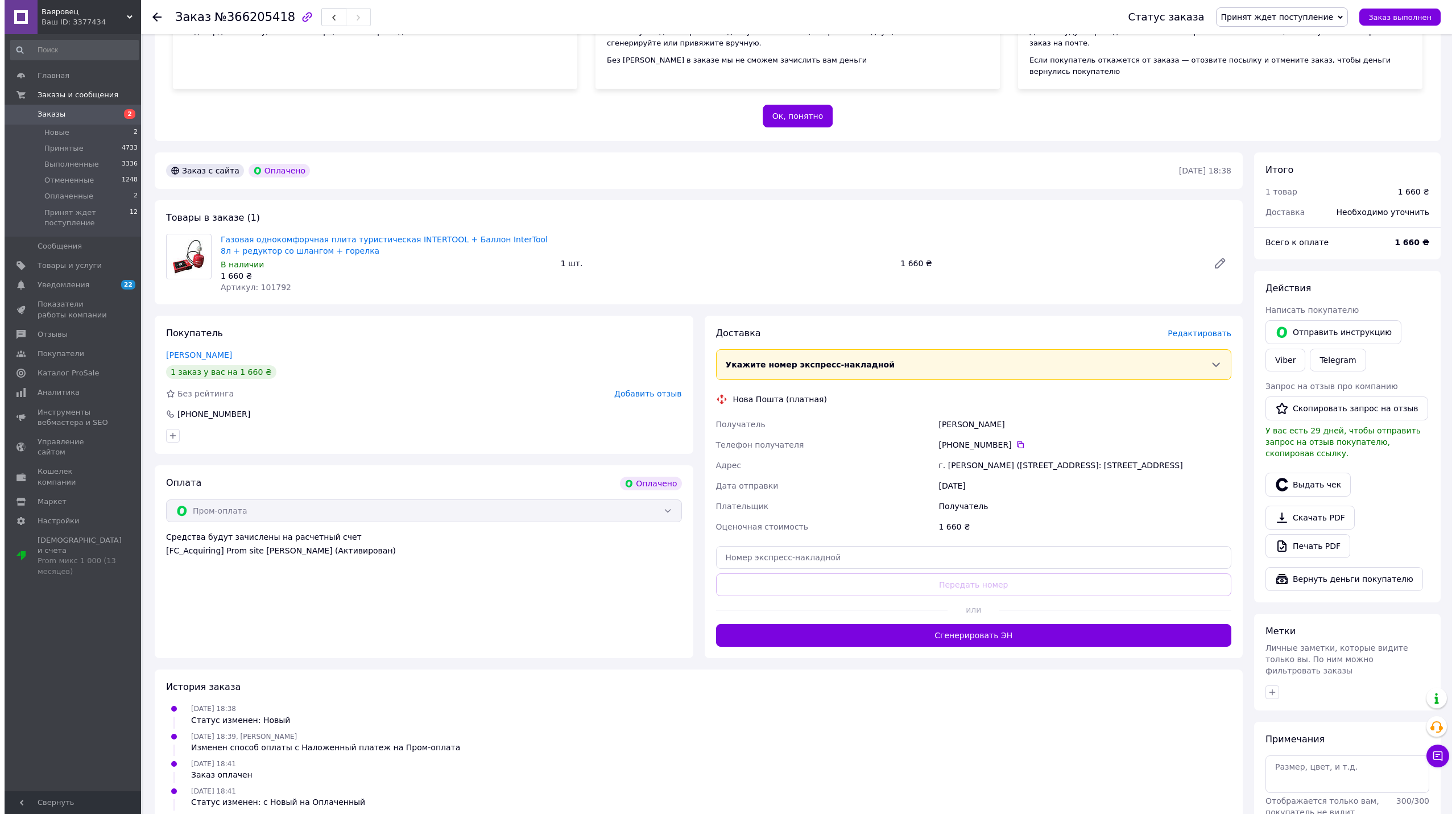
scroll to position [199, 0]
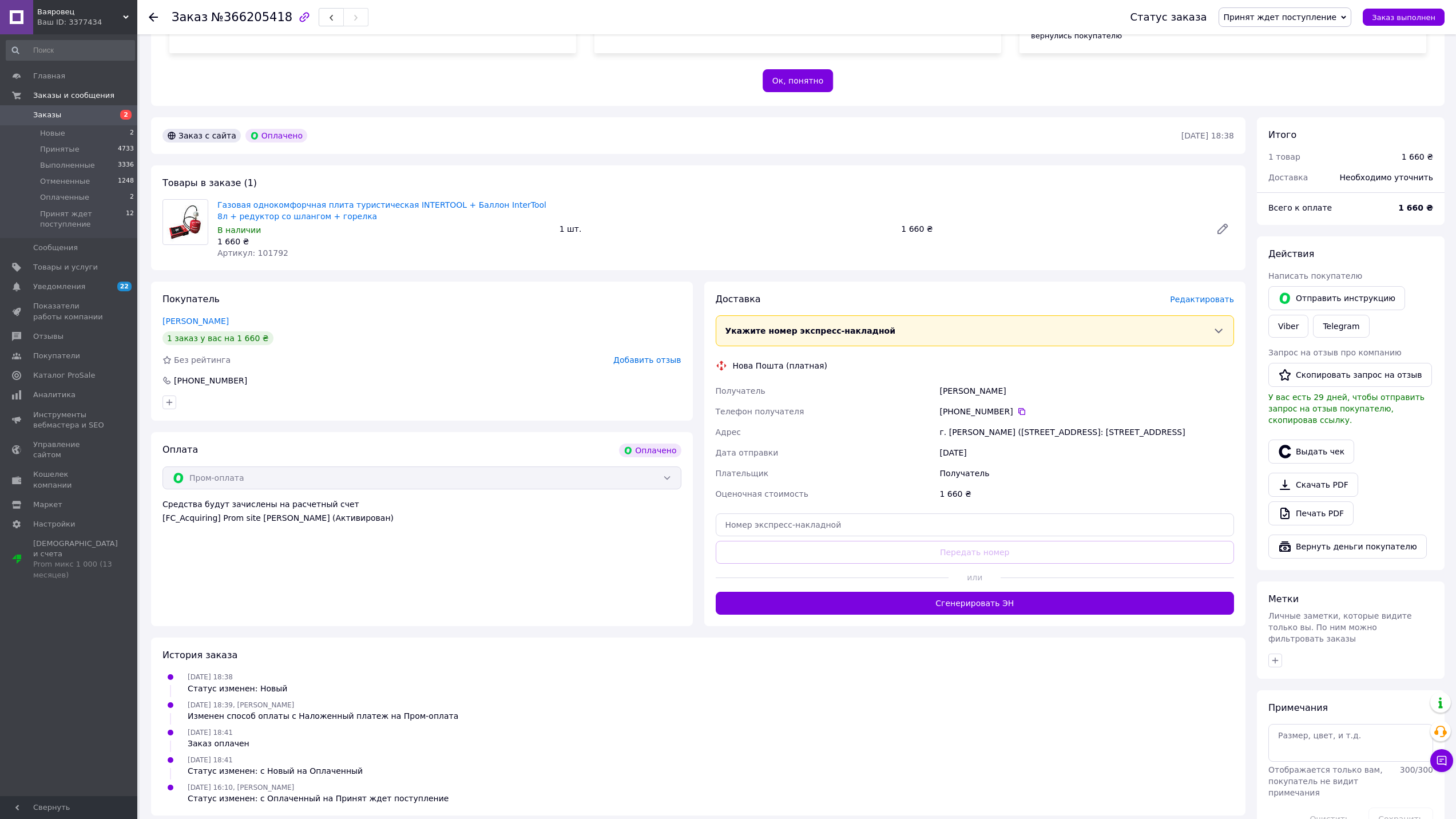
click at [1198, 294] on span "Редактировать" at bounding box center [1201, 299] width 64 height 9
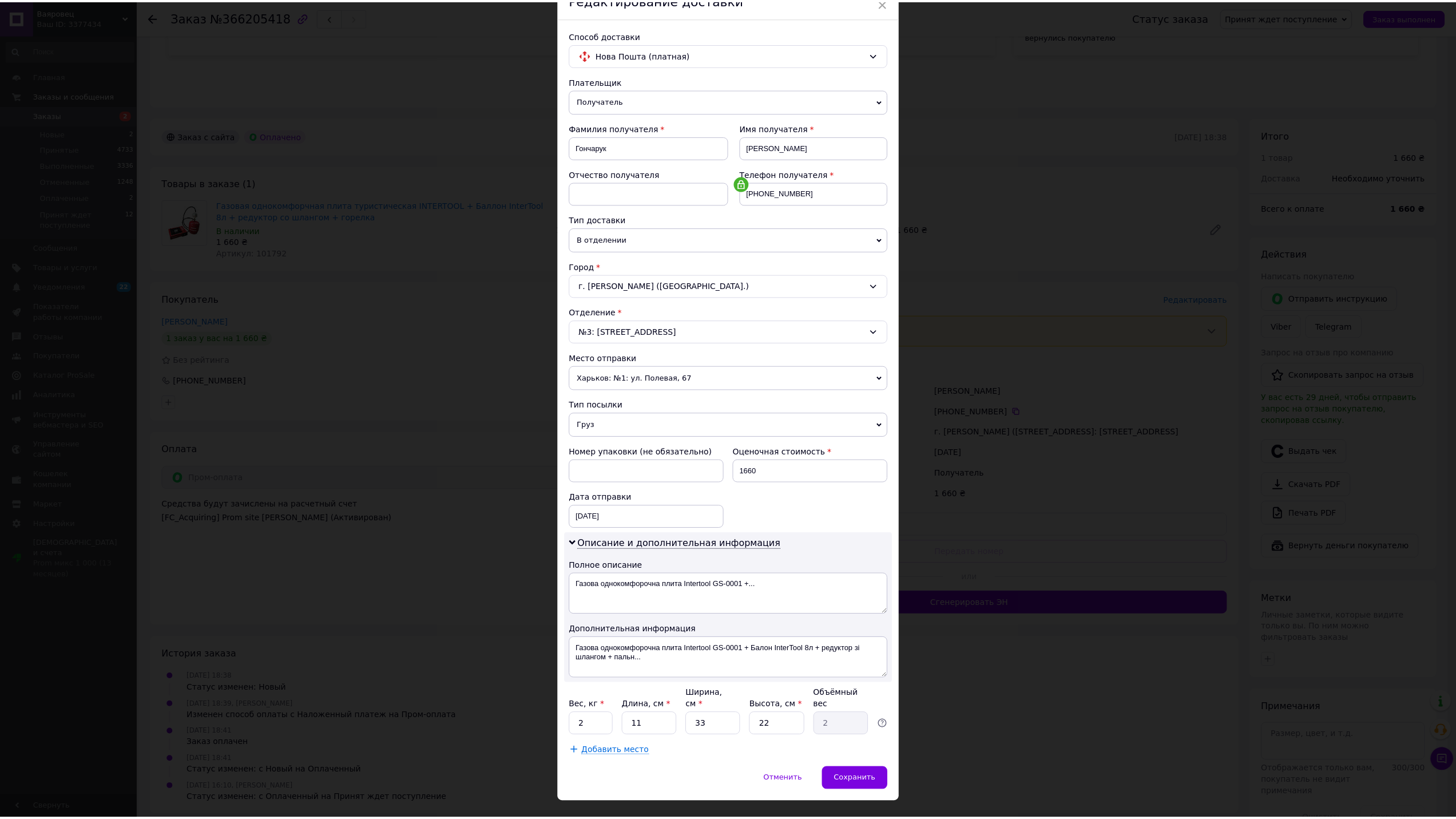
scroll to position [69, 0]
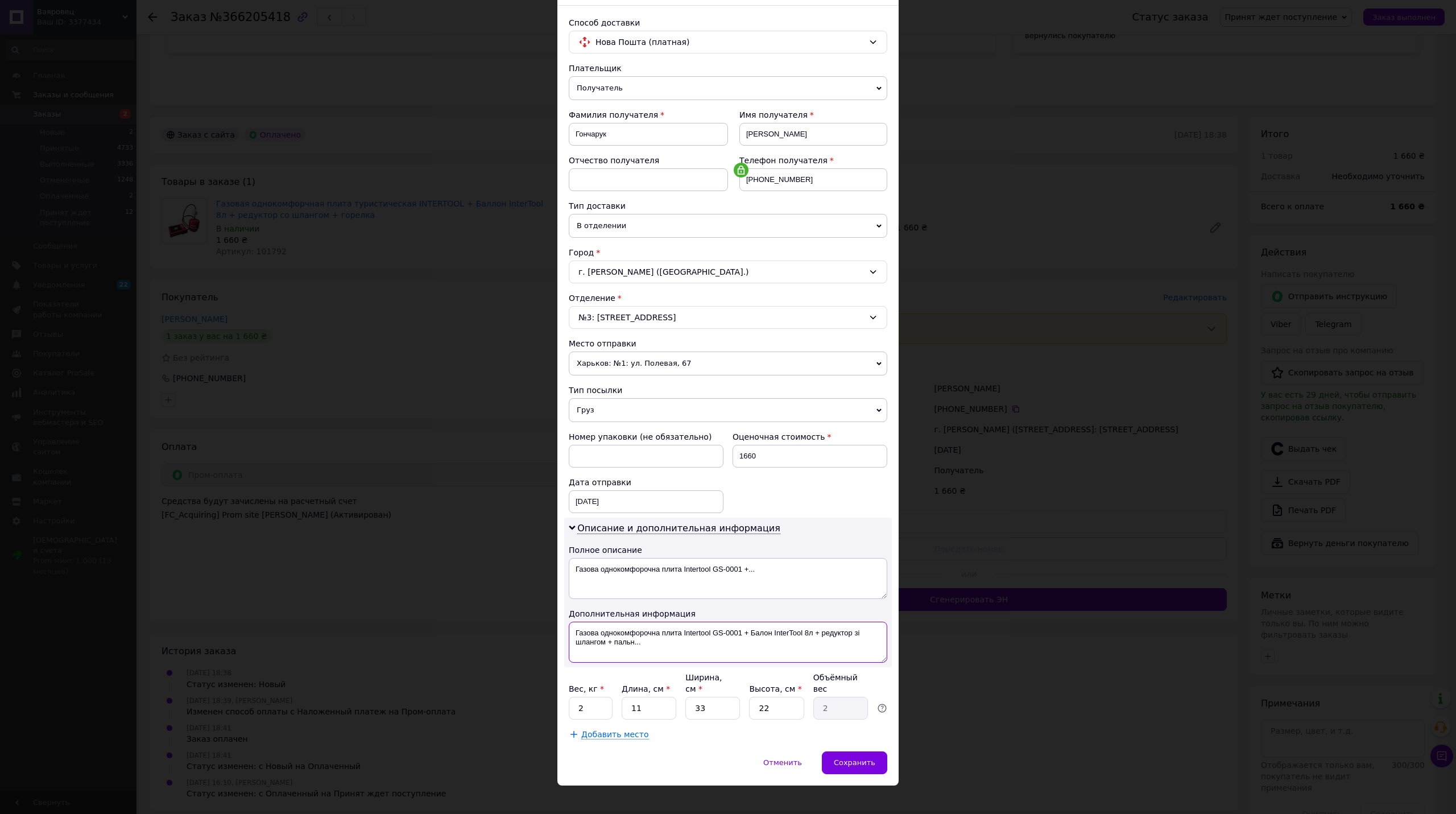
drag, startPoint x: 742, startPoint y: 633, endPoint x: 570, endPoint y: 632, distance: 172.0
click at [570, 632] on textarea "Газова однокомфорочна плита Intertool GS-0001 + Балон InterTool 8л + редуктор з…" at bounding box center [728, 642] width 319 height 41
drag, startPoint x: 762, startPoint y: 643, endPoint x: 747, endPoint y: 645, distance: 15.1
click at [747, 645] on textarea "Турист+ Балон InterTool 8л + редуктор зі шлангом + пальн..." at bounding box center [728, 642] width 319 height 41
type textarea "Турист+ Балон InterTool 8л + редуктор зі шлангом"
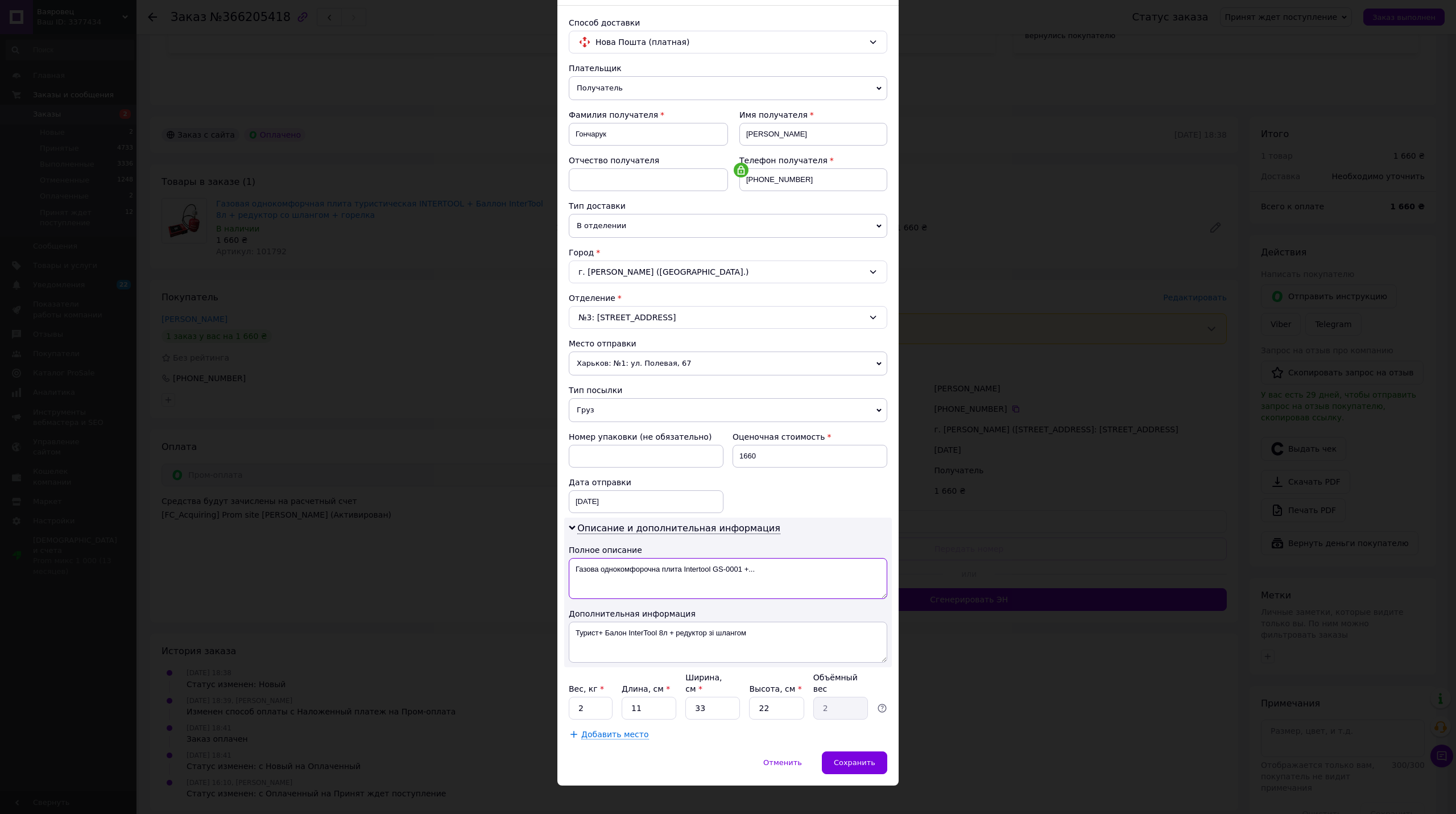
click at [762, 586] on textarea "Газова однокомфорочна плита Intertool GS-0001 +..." at bounding box center [728, 578] width 319 height 41
paste textarea "урист+ Балон InterTool 8л + редуктор зі шлангом"
type textarea "Турист+ Балон InterTool 8л + редуктор зі шлангом"
click at [604, 729] on span "Добавить место" at bounding box center [614, 734] width 67 height 10
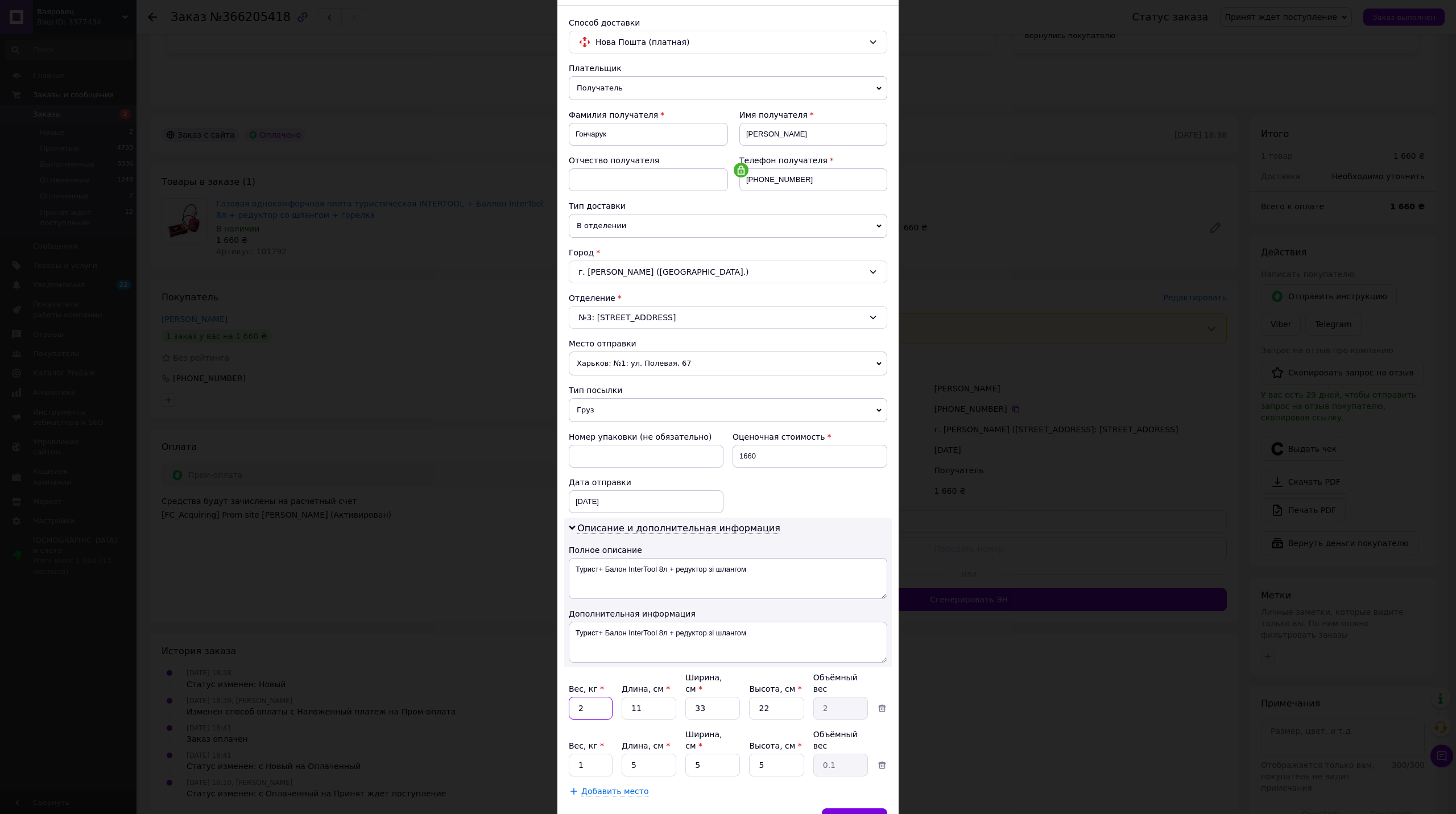
click at [583, 696] on input "2" at bounding box center [590, 707] width 44 height 23
type input "5"
click at [582, 754] on input "1" at bounding box center [590, 765] width 44 height 23
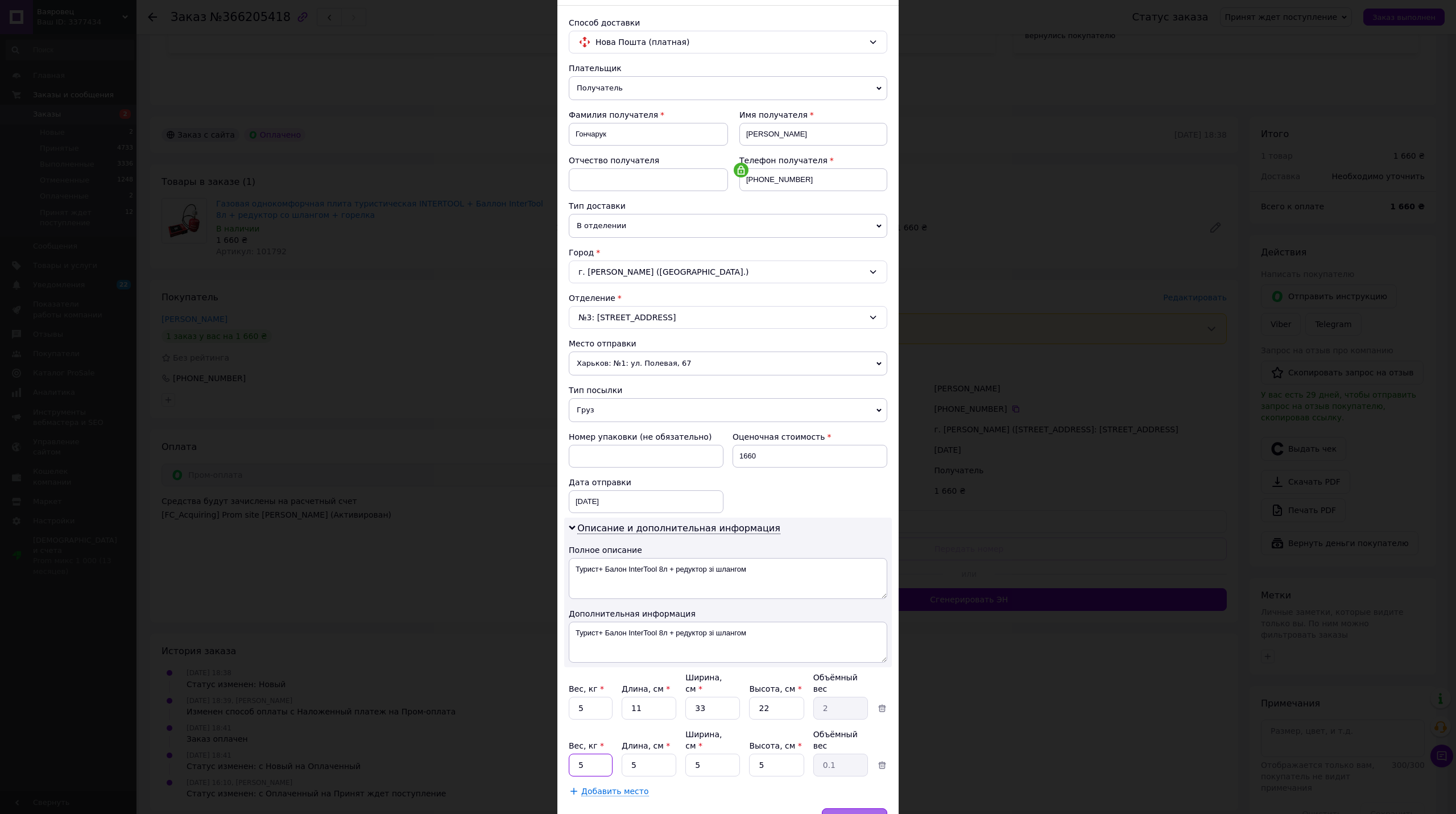
type input "5"
click at [859, 808] on div "Сохранить" at bounding box center [854, 819] width 66 height 23
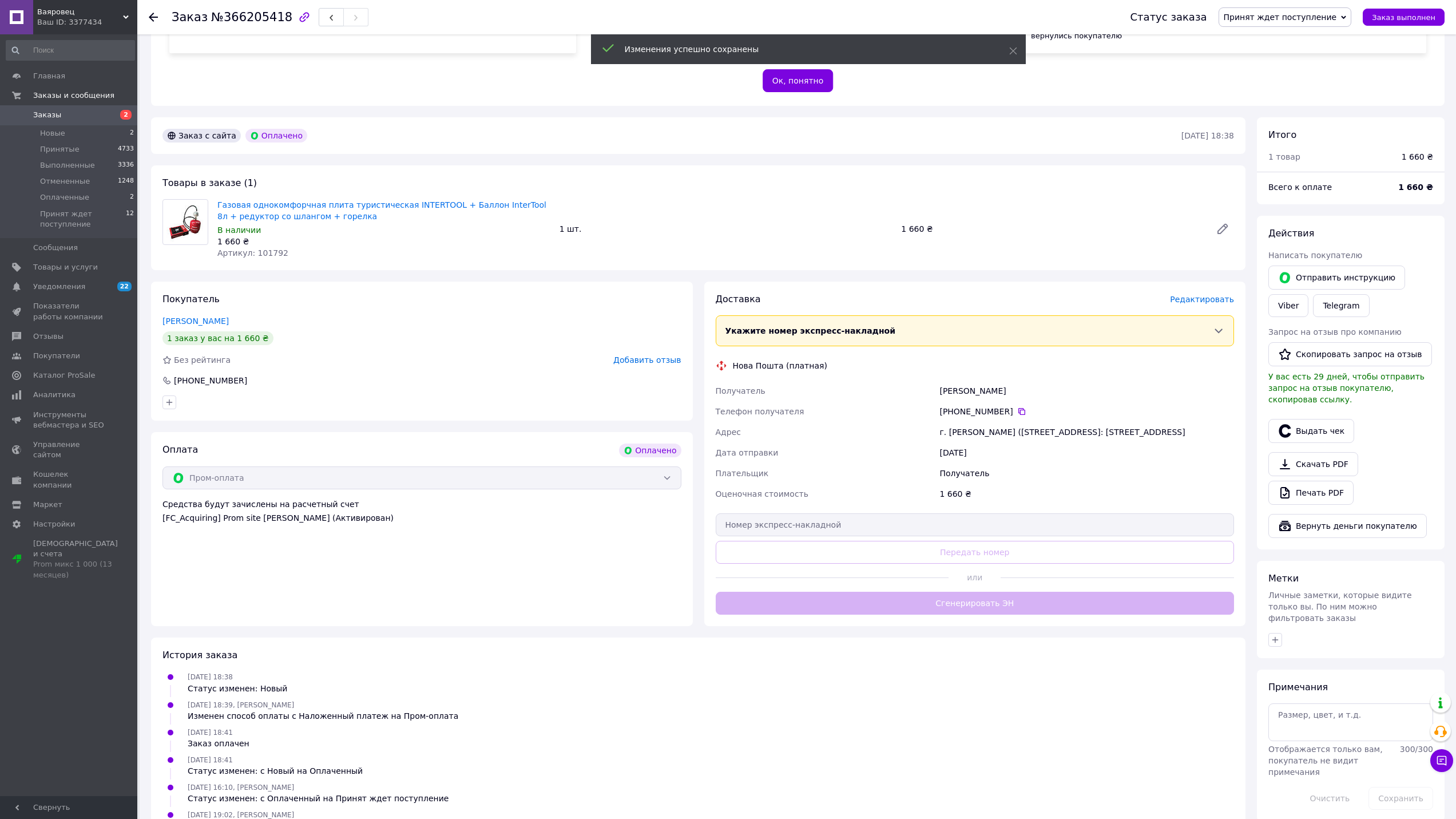
click at [981, 591] on button "Сгенерировать ЭН" at bounding box center [974, 603] width 518 height 23
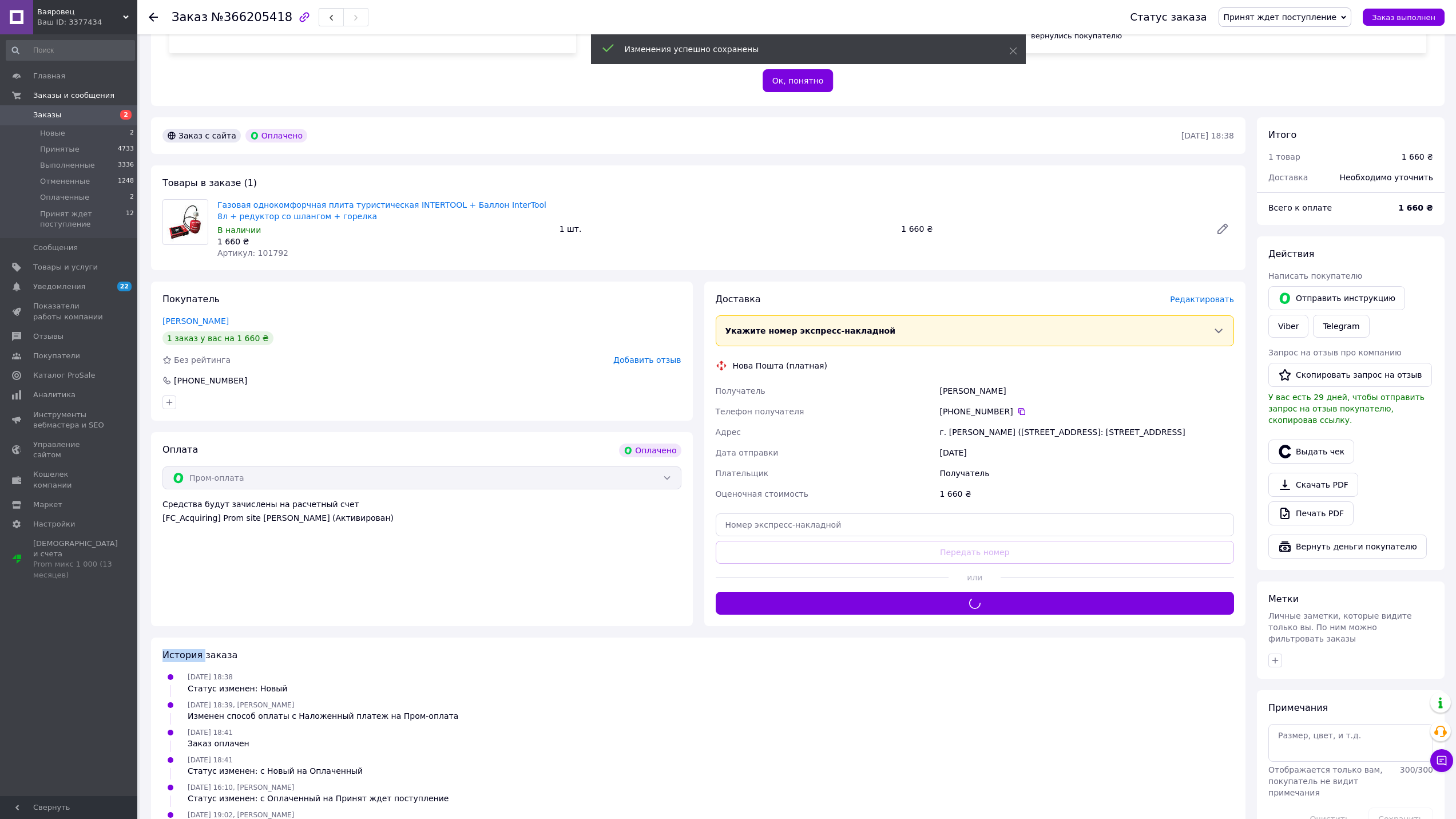
click at [981, 591] on div "Доставка Редактировать Укажите номер экспресс-накладной Обязательно введите ном…" at bounding box center [974, 453] width 518 height 322
click at [1141, 407] on div "+380 66 174 82 88" at bounding box center [1086, 410] width 299 height 20
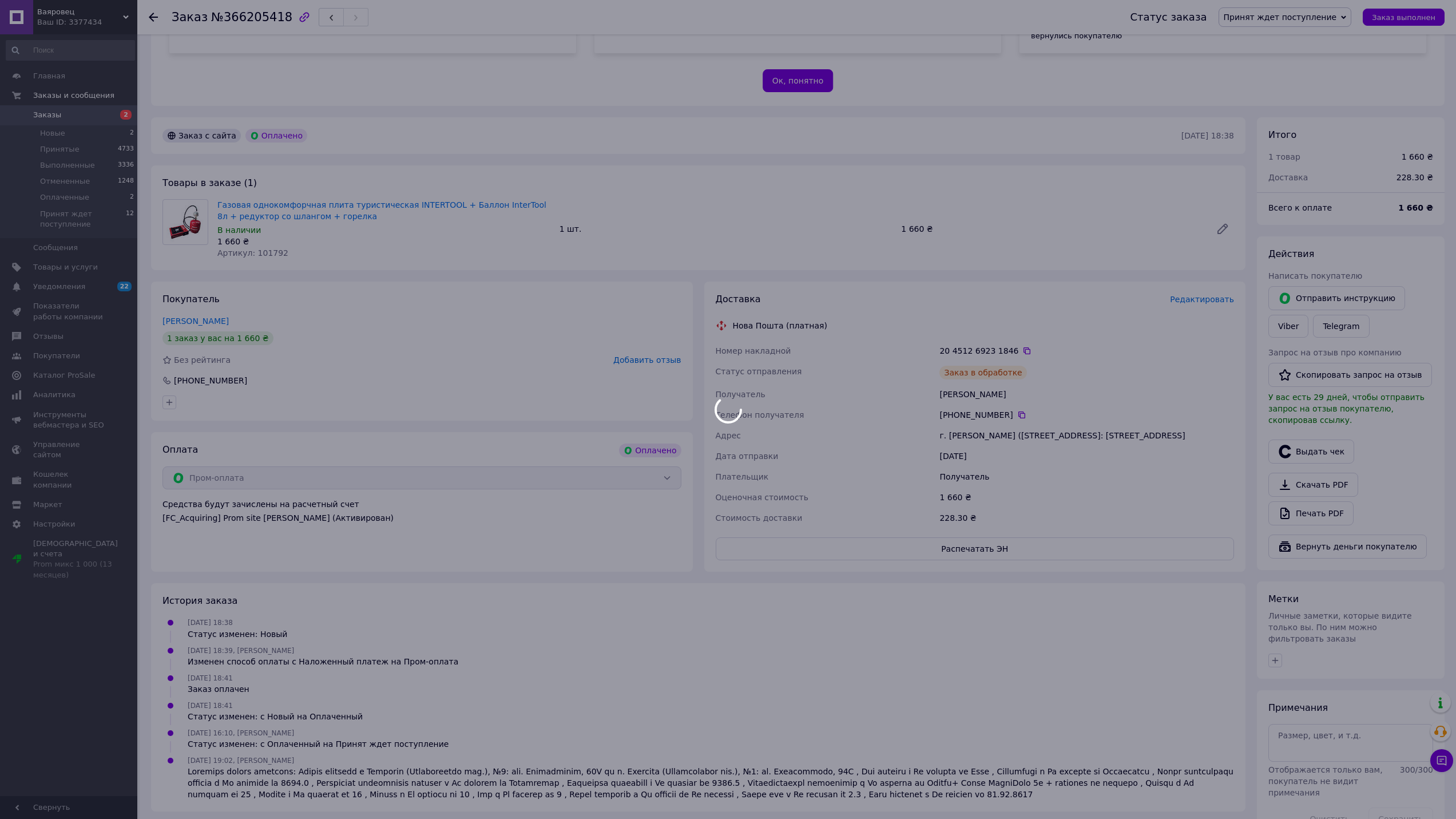
click at [1275, 18] on div at bounding box center [728, 410] width 1456 height 819
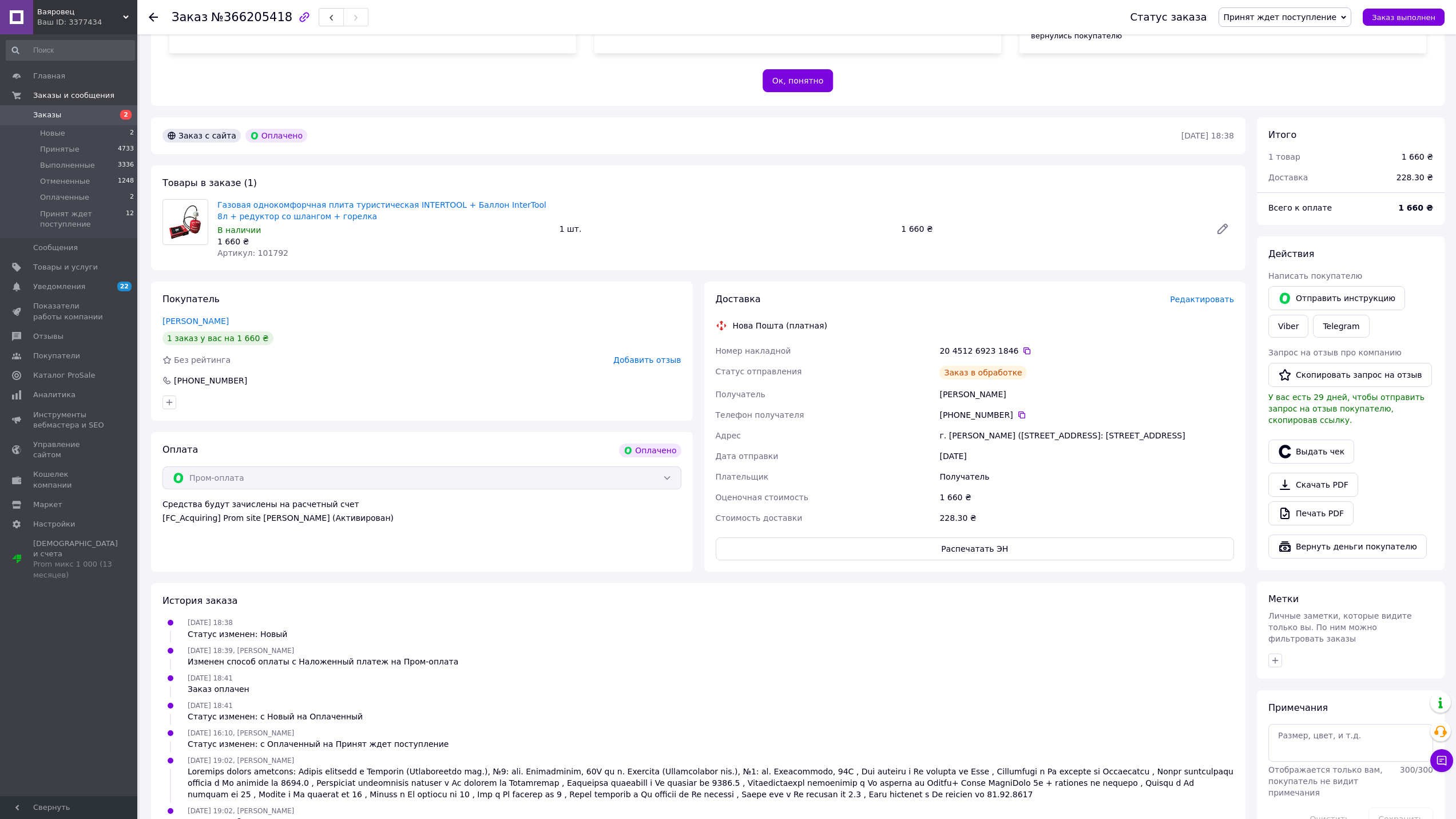
click at [1262, 16] on span "Принят ждет поступление" at bounding box center [1279, 17] width 113 height 9
click at [1261, 39] on li "Принят" at bounding box center [1285, 40] width 132 height 18
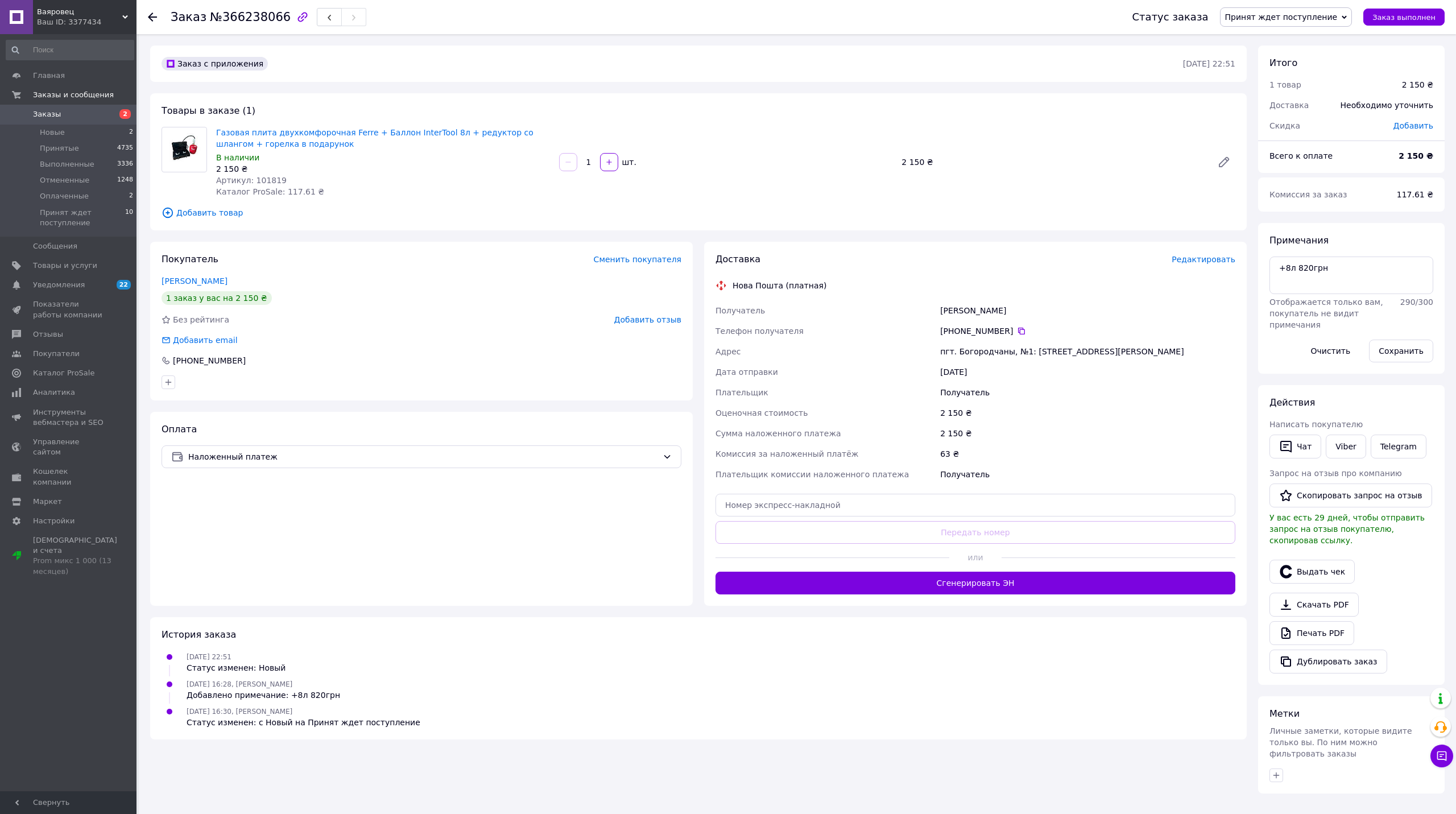
click at [1190, 261] on span "Редактировать" at bounding box center [1203, 259] width 64 height 9
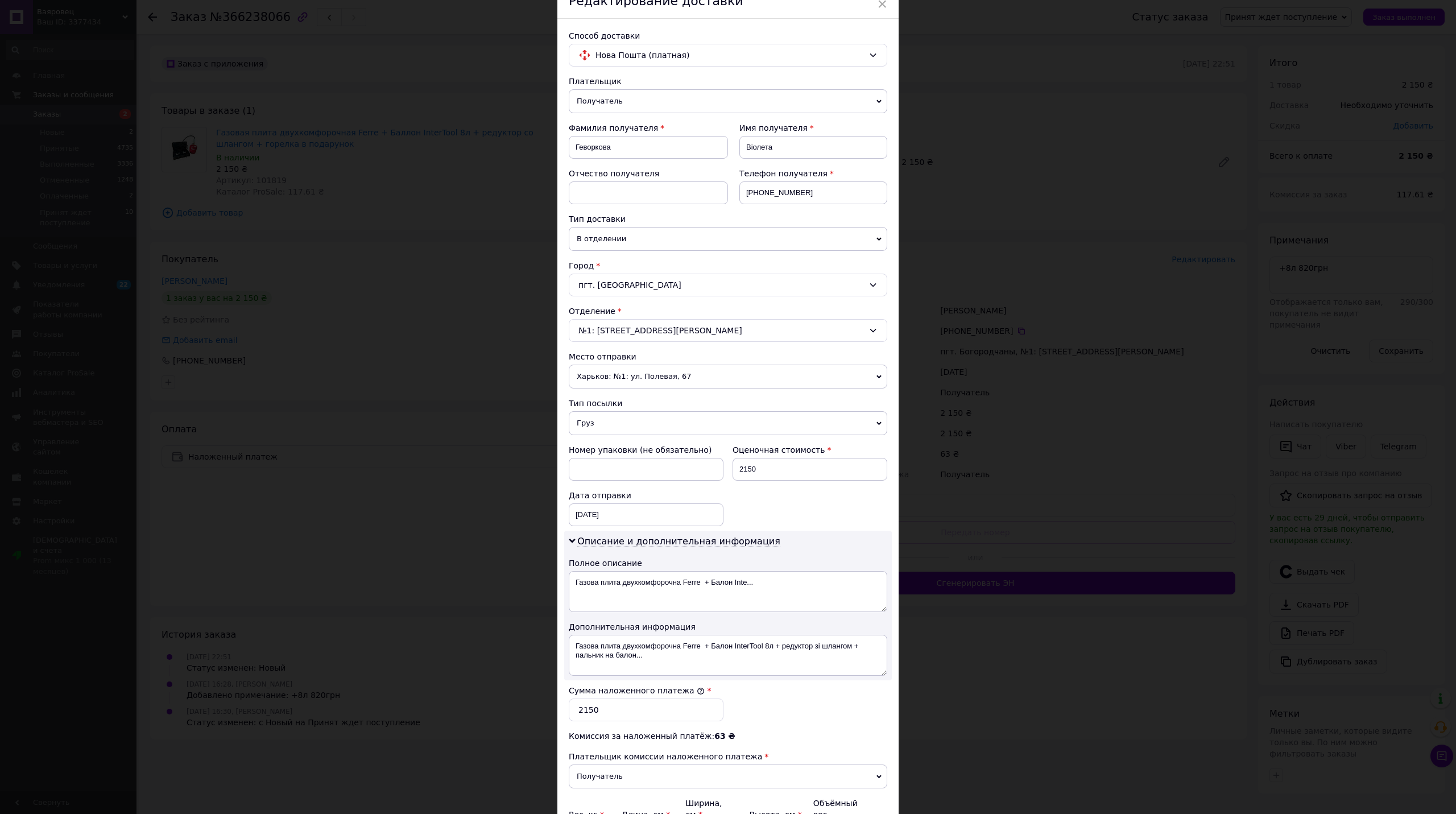
scroll to position [182, 0]
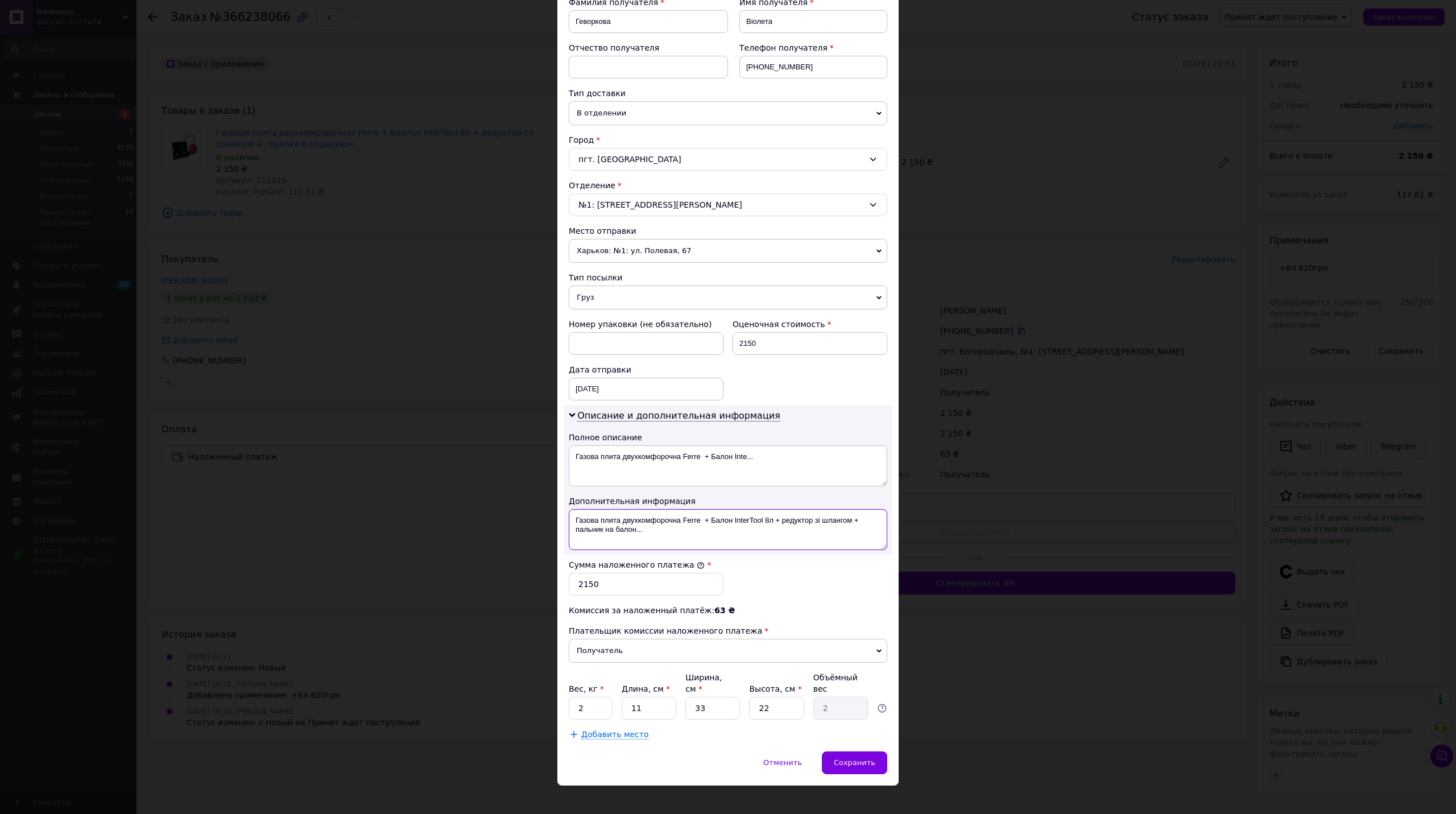
drag, startPoint x: 778, startPoint y: 536, endPoint x: 850, endPoint y: 523, distance: 73.2
click at [850, 523] on textarea "Газова плита двухкомфорочна Ferre + Балон InterTool 8л + редуктор зі шлангом + …" at bounding box center [728, 529] width 319 height 41
drag, startPoint x: 680, startPoint y: 522, endPoint x: 571, endPoint y: 528, distance: 109.2
click at [571, 528] on textarea "Газова плита двухкомфорочна Ferre + Балон InterTool 8л + редуктор зі шлангом" at bounding box center [728, 529] width 319 height 41
click at [618, 522] on textarea "2-х Ferre + Балон InterTool 8л + редуктор зі шлангом" at bounding box center [728, 529] width 319 height 41
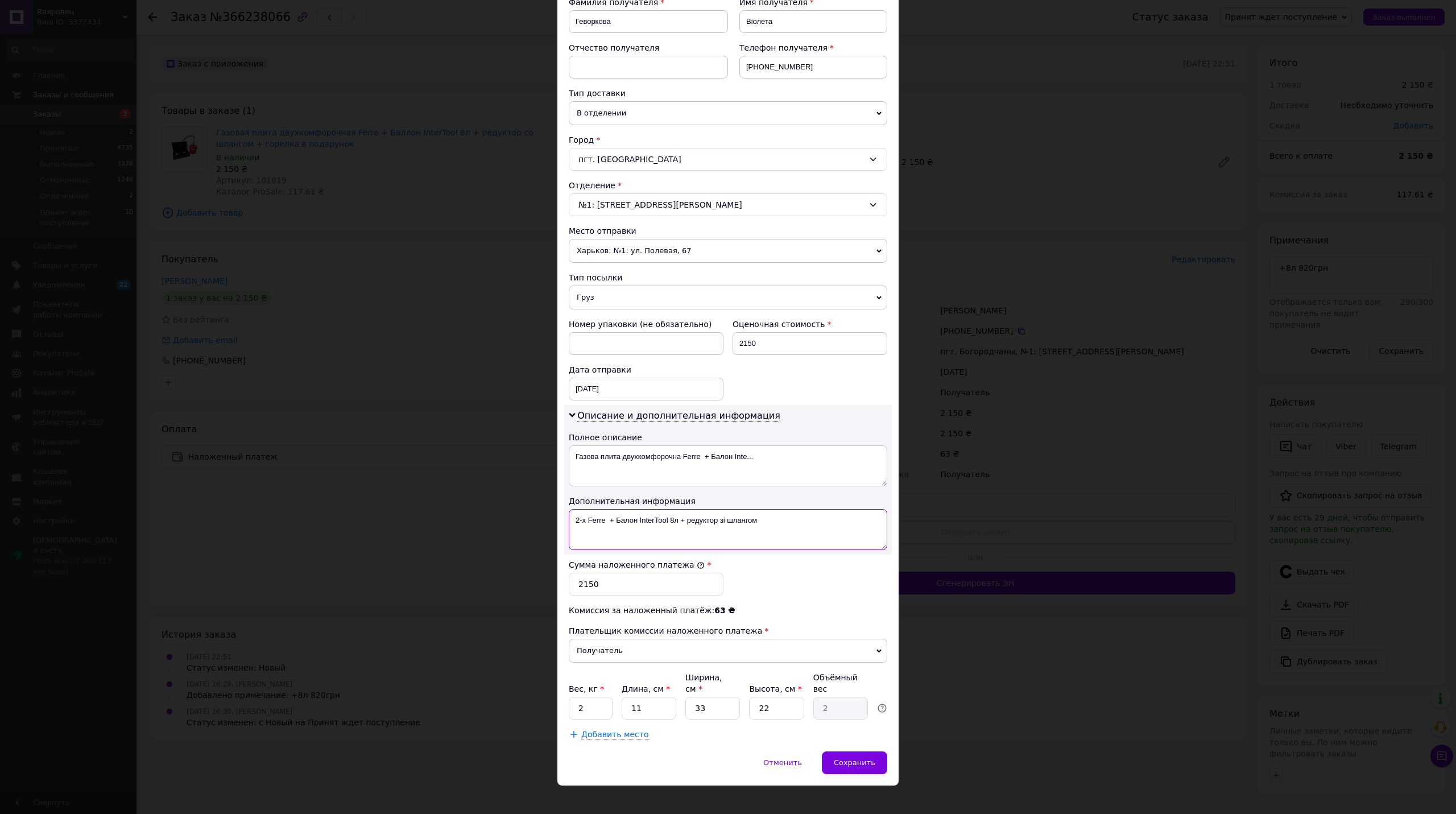
click at [618, 522] on textarea "2-х Ferre + Балон InterTool 8л + редуктор зі шлангом" at bounding box center [728, 529] width 319 height 41
click at [604, 521] on textarea "2-х Ferre + InterTool 8л + редуктор зі шлангом" at bounding box center [728, 529] width 319 height 41
click at [605, 521] on textarea "2-х Ferre + InterTool 8л + редуктор зі шлангом" at bounding box center [728, 529] width 319 height 41
click at [668, 521] on textarea "2-х Ferre 1шт + InterTool 8л + редуктор зі шлангом" at bounding box center [728, 529] width 319 height 41
drag, startPoint x: 721, startPoint y: 522, endPoint x: 706, endPoint y: 532, distance: 18.0
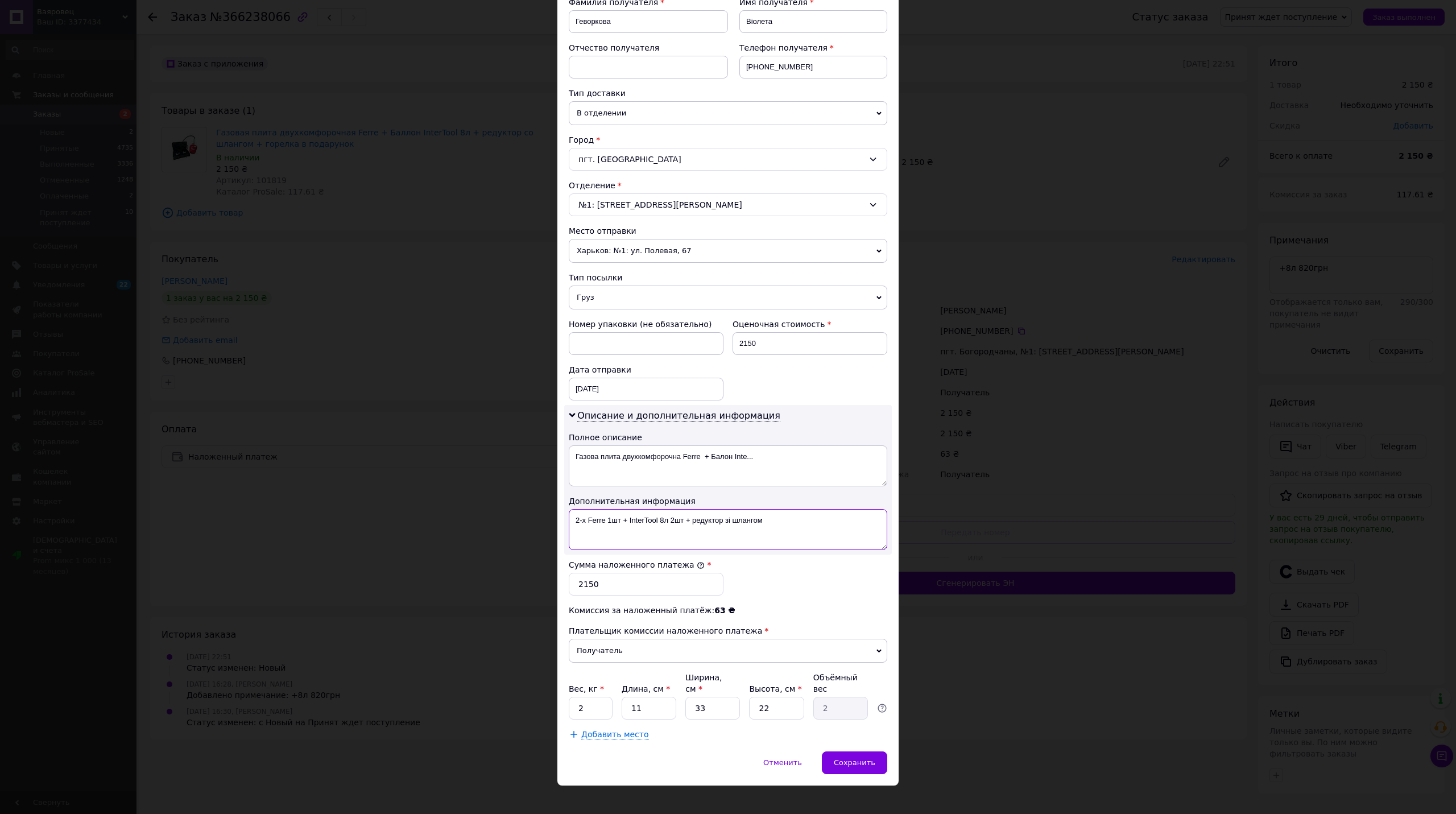
click at [706, 532] on textarea "2-х Ferre 1шт + InterTool 8л 2шт + редуктор зі шлангом" at bounding box center [728, 529] width 319 height 41
click at [683, 522] on textarea "2-х Ferre 1шт + InterTool 8л 2шт + ред 1шт зі шлангом" at bounding box center [728, 529] width 319 height 41
type textarea "2-х Ferre 1шт + InterTool 8л 2шт !!! + ред 1шт зі шлангом"
click at [705, 479] on textarea "Газова плита двухкомфорочна Ferre + Балон Inte..." at bounding box center [728, 466] width 319 height 41
paste textarea "2-х Ferre 1шт + InterTool 8л 2шт !!! + ред 1шт зі"
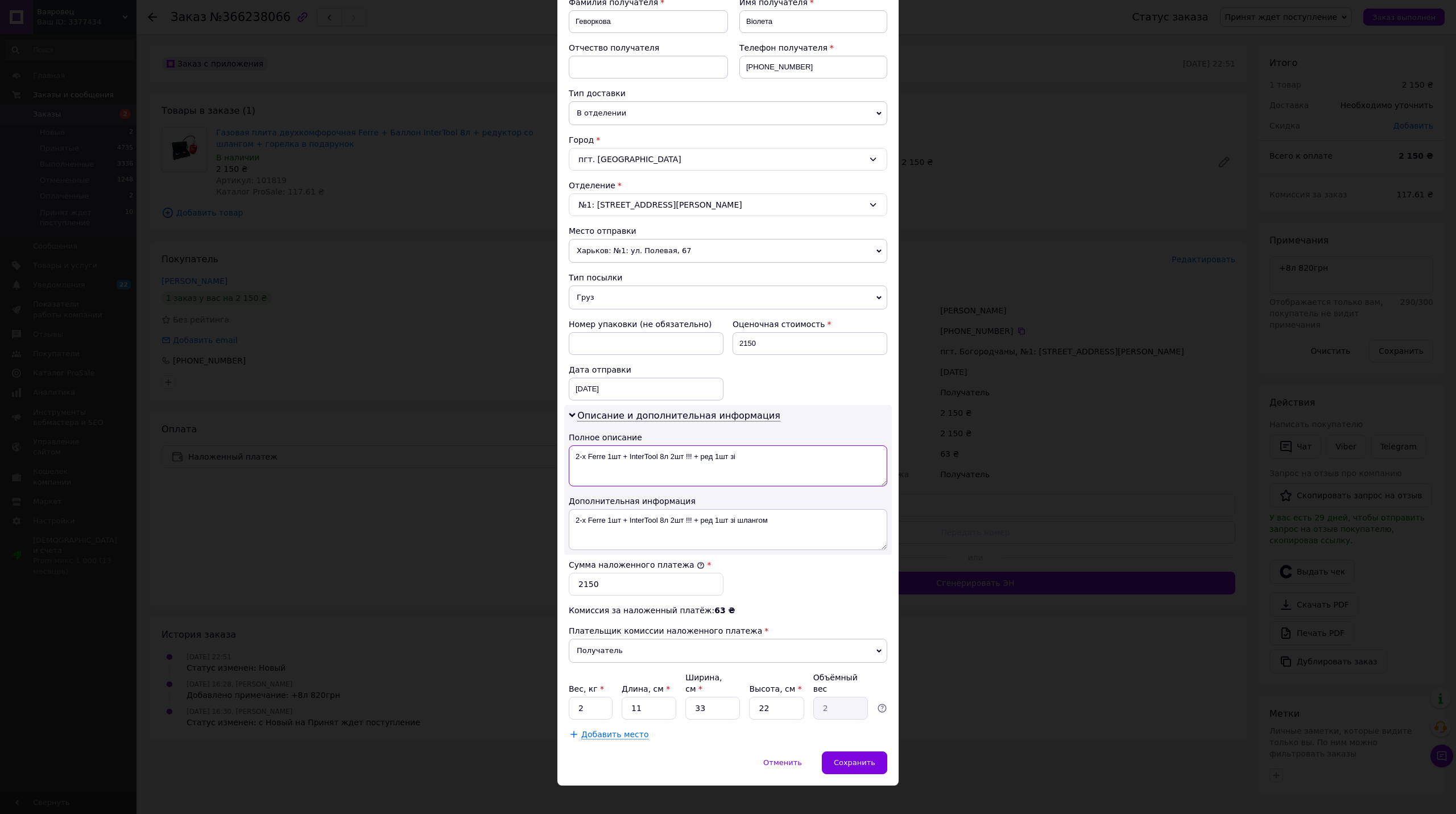
type textarea "Газова плита двухкомфорочна Ferre + Балон Inte..."
click at [742, 528] on textarea "2-х Ferre 1шт + InterTool 8л 2шт !!! + ред 1шт зі шлангом" at bounding box center [728, 529] width 319 height 41
drag, startPoint x: 781, startPoint y: 526, endPoint x: 753, endPoint y: 534, distance: 29.1
click at [753, 534] on textarea "2-х Ferre 1шт + InterTool 8л 2шт !!! + ред 1шт зі шлангом" at bounding box center [728, 529] width 319 height 41
click at [772, 531] on textarea "2-х Ferre 1шт + InterTool 8л 2шт !!! + ред 1шт зі шлангом" at bounding box center [728, 529] width 319 height 41
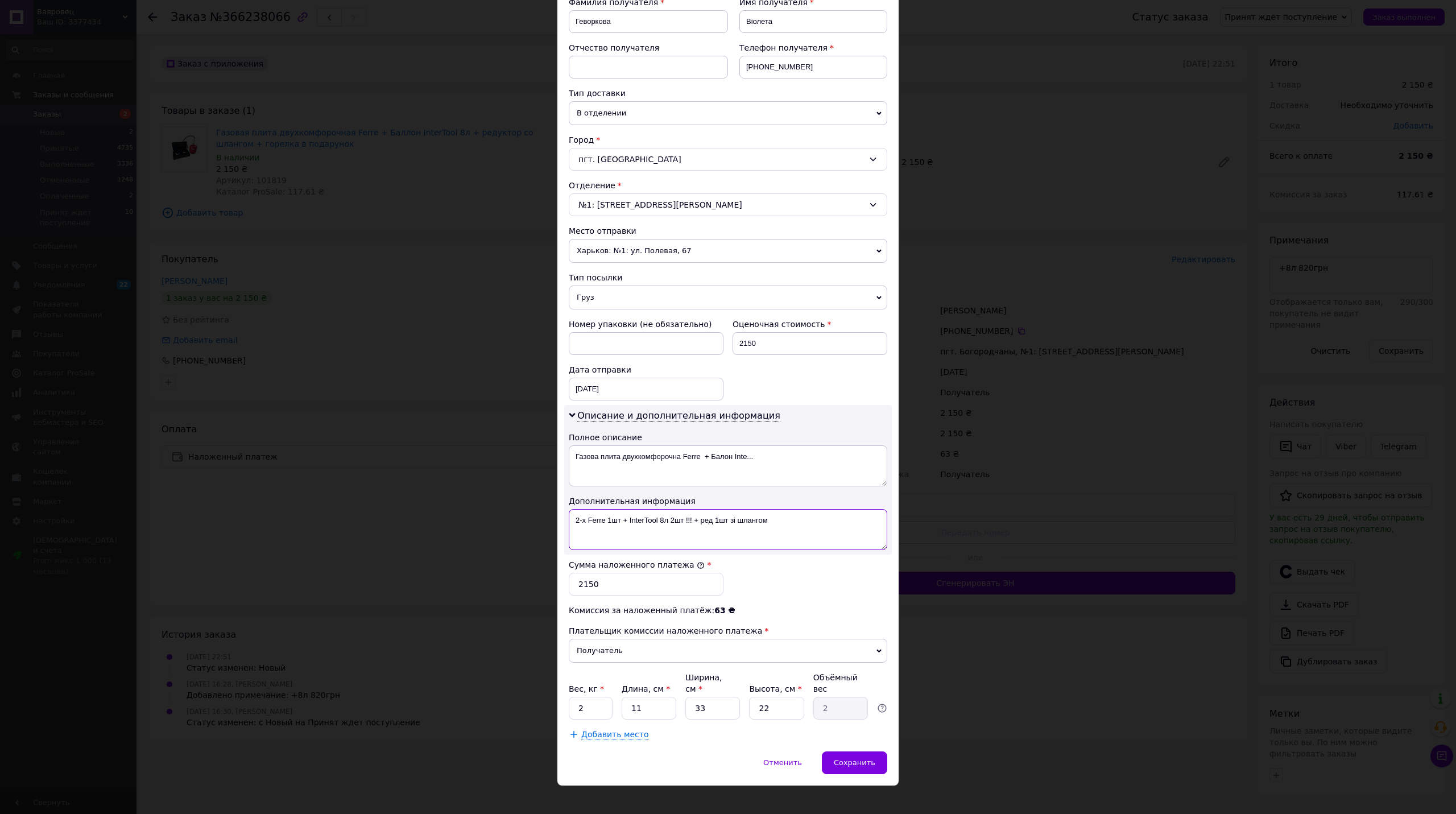
click at [788, 519] on textarea "2-х Ferre 1шт + InterTool 8л 2шт !!! + ред 1шт зі шлангом" at bounding box center [728, 529] width 319 height 41
click at [732, 524] on textarea "2-х Ferre 1шт + InterTool 8л 2шт !!! + ред 1шт зі шлангом" at bounding box center [728, 529] width 319 height 41
click at [776, 522] on textarea "2-х Ferre 1шт + InterTool 8л 2шт !!! + ред 1шт зі шлангом" at bounding box center [728, 529] width 319 height 41
drag, startPoint x: 727, startPoint y: 521, endPoint x: 713, endPoint y: 526, distance: 14.9
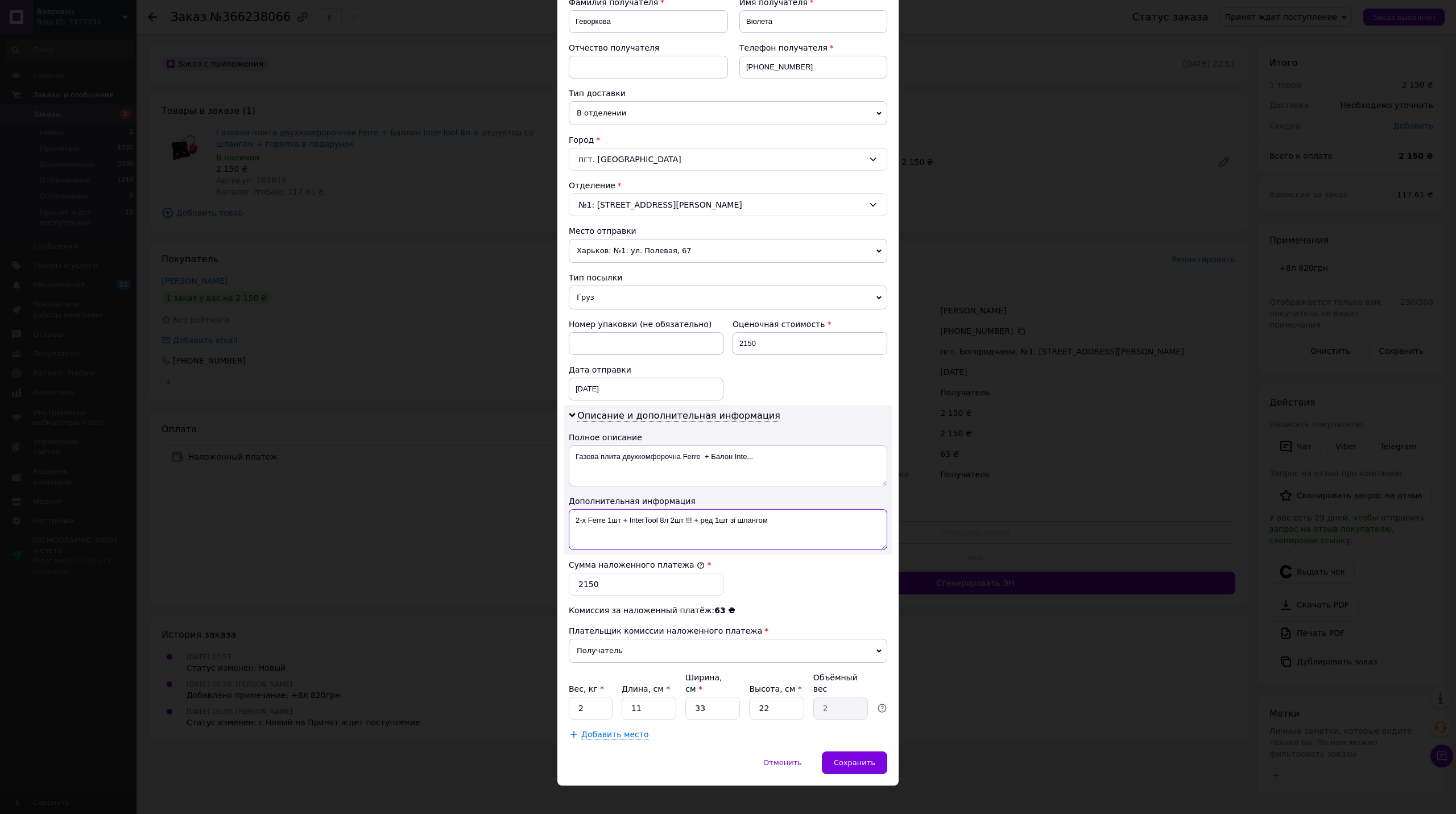
click at [713, 526] on textarea "2-х Ferre 1шт + InterTool 8л 2шт !!! + ред 1шт зі шлангом" at bounding box center [728, 529] width 319 height 41
click at [776, 525] on textarea "2-х Ferre 1шт + InterTool 8л 2шт !!! + ред зі шлангом" at bounding box center [728, 529] width 319 height 41
paste textarea "1шт"
drag, startPoint x: 724, startPoint y: 522, endPoint x: 714, endPoint y: 526, distance: 10.8
click at [714, 526] on textarea "2-х Ferre 1шт + InterTool 8л 2шт !!! + ред зі шлангом 1шт" at bounding box center [728, 529] width 319 height 41
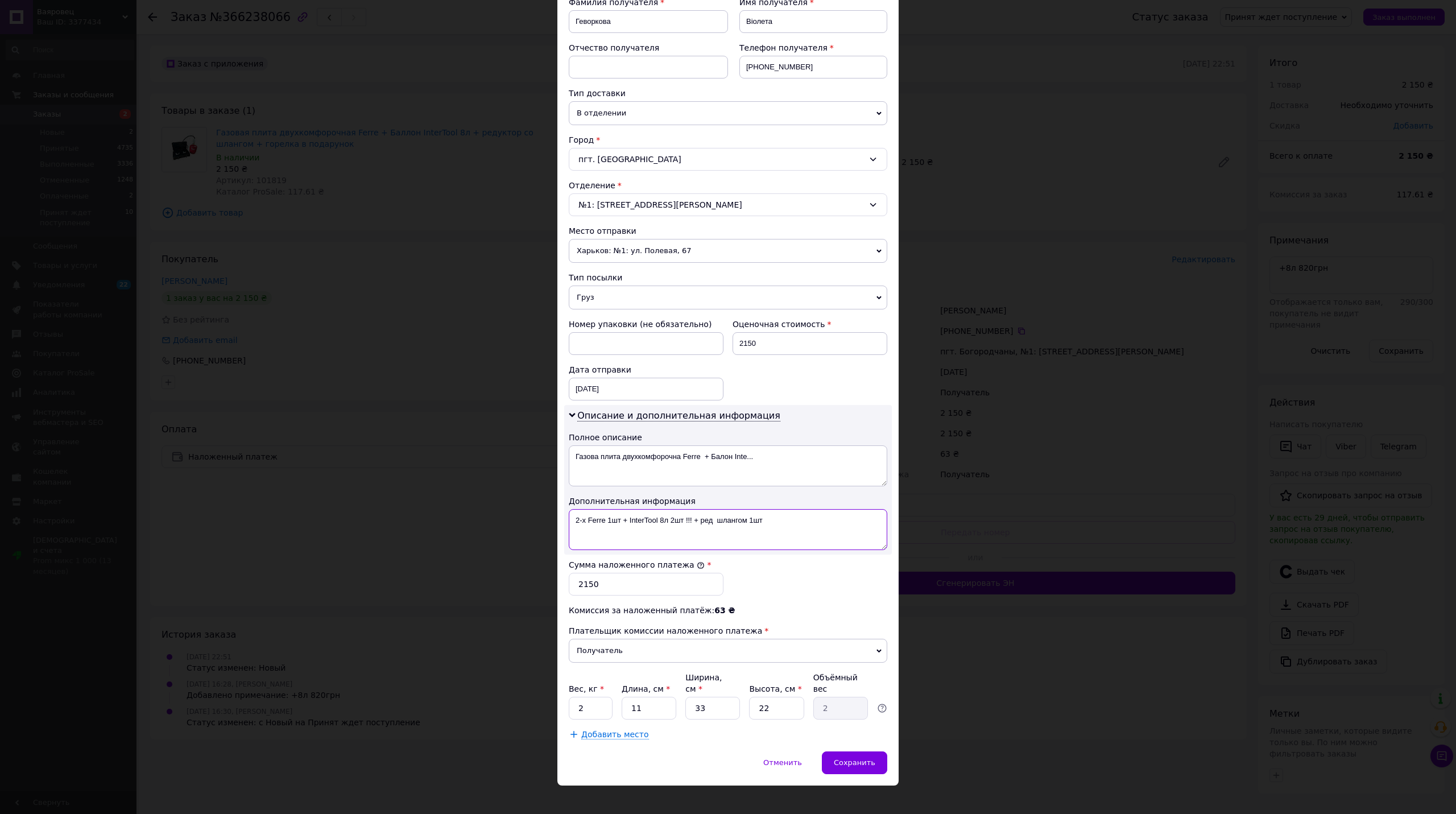
click at [741, 524] on textarea "2-х Ferre 1шт + InterTool 8л 2шт !!! + ред шлангом 1шт" at bounding box center [728, 529] width 319 height 41
drag, startPoint x: 745, startPoint y: 523, endPoint x: 738, endPoint y: 527, distance: 8.1
click at [738, 527] on textarea "2-х Ferre 1шт + InterTool 8л 2шт !!! + ред шлангом 1шт" at bounding box center [728, 529] width 319 height 41
type textarea "2-х Ferre 1шт + InterTool 8л 2шт !!! + ред шланг 1шт"
click at [743, 467] on textarea "Газова плита двухкомфорочна Ferre + Балон Inte..." at bounding box center [728, 466] width 319 height 41
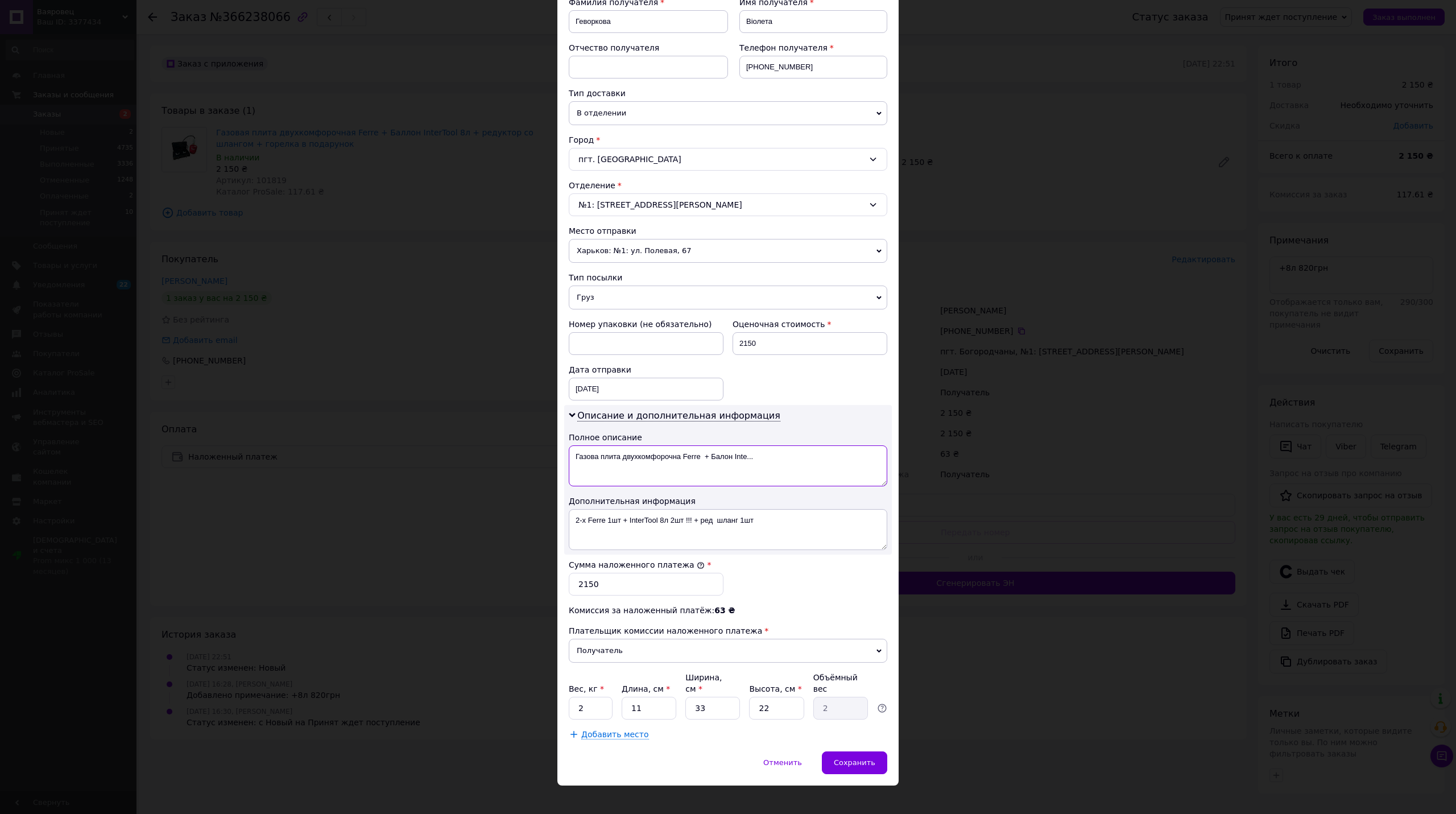
paste textarea "2-х Ferre 1шт + InterTool 8л 2шт !!! + ред шланг"
type textarea "2-х Ferre 1шт + InterTool 8л 2шт !!! + ред шланг"
click at [713, 522] on textarea "2-х Ferre 1шт + InterTool 8л 2шт !!! + ред шланг 1шт" at bounding box center [728, 529] width 319 height 41
drag, startPoint x: 768, startPoint y: 522, endPoint x: 741, endPoint y: 531, distance: 28.5
click at [741, 531] on textarea "2-х Ferre 1шт + InterTool 8л 2шт !!! + ред шланг 1шт" at bounding box center [728, 529] width 319 height 41
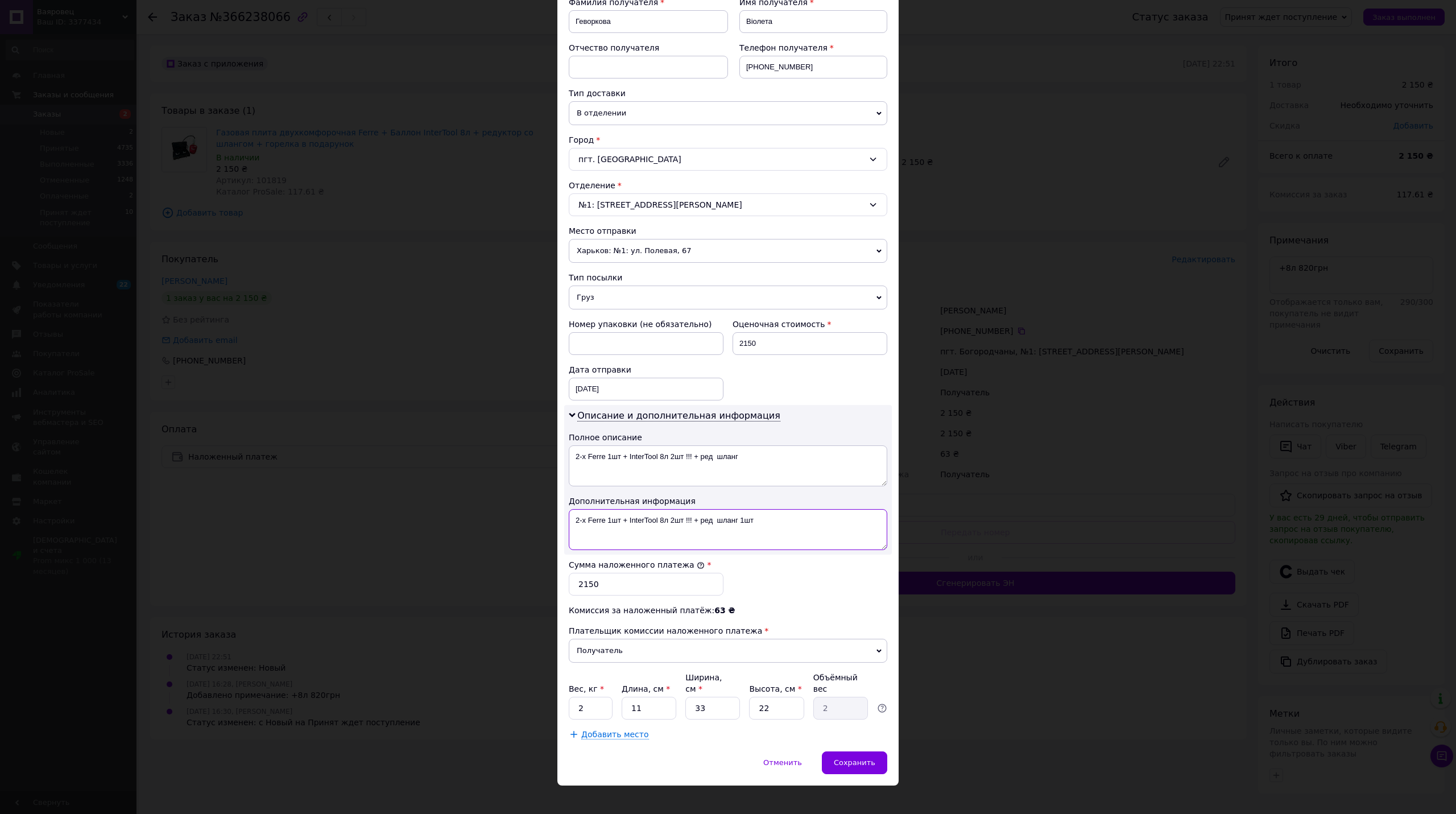
click at [717, 521] on textarea "2-х Ferre 1шт + InterTool 8л 2шт !!! + ред шланг 1шт" at bounding box center [728, 529] width 319 height 41
type textarea "2-х Ferre 1шт + InterTool 8л 2шт !!! +ред шланг 1шт"
click at [721, 473] on textarea "2-х Ferre 1шт + InterTool 8л 2шт !!! + ред шланг" at bounding box center [728, 466] width 319 height 41
paste textarea "ред шланг 1ш"
type textarea "2-х Ferre 1шт + InterTool 8л 2шт !!! +ред шланг 1ш"
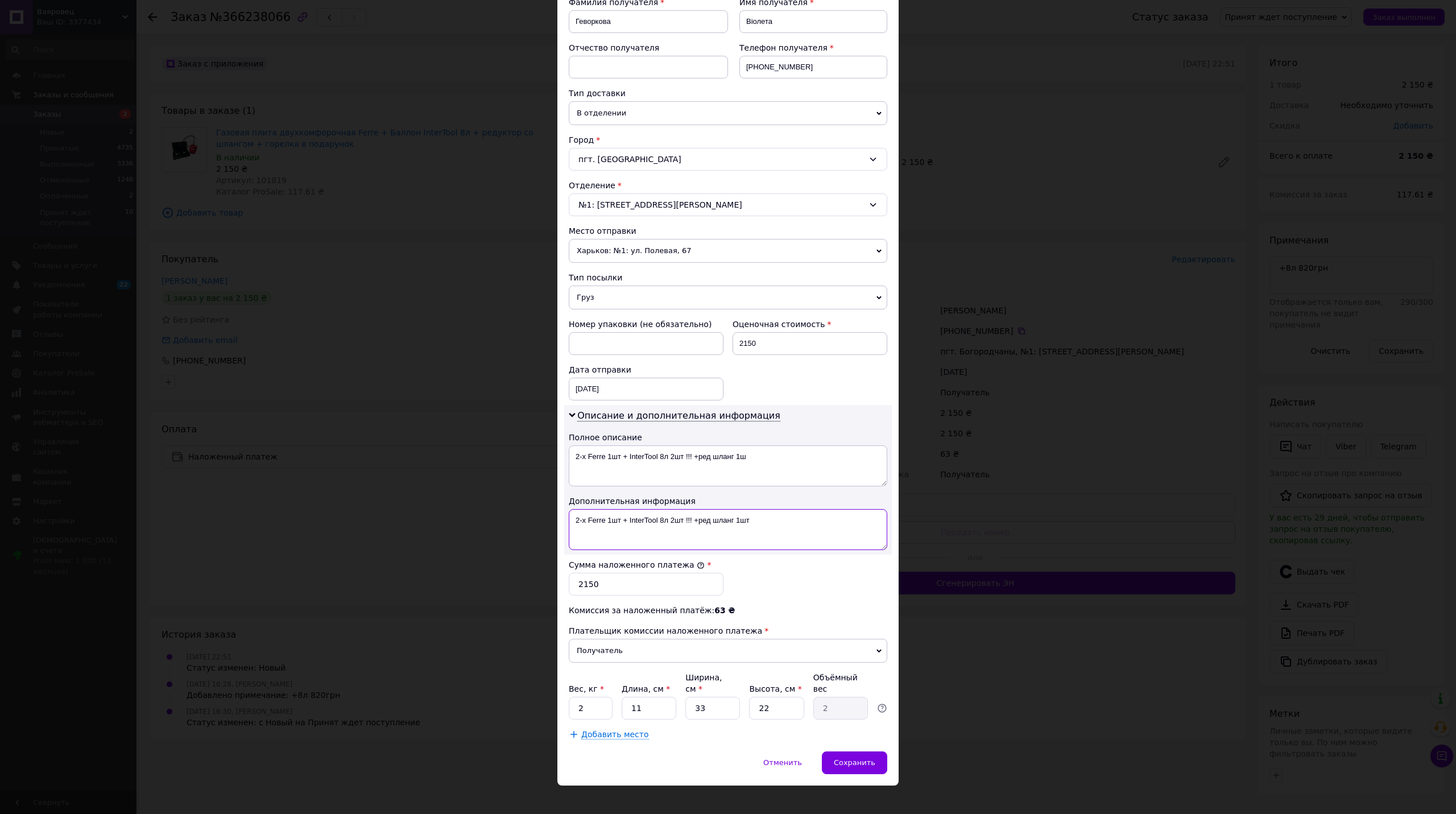
click at [624, 520] on textarea "2-х Ferre 1шт + InterTool 8л 2шт !!! +ред шланг 1шт" at bounding box center [728, 529] width 319 height 41
click at [621, 520] on textarea "2-х Ferre 1шт + InterTool 8л 2шт !!! +ред шланг 1шт" at bounding box center [728, 529] width 319 height 41
type textarea "2-х Ferre 1шт+ InterTool 8л 2шт !!! +ред шланг 1шт"
click at [665, 486] on textarea "2-х Ferre 1шт + InterTool 8л 2шт !!! +ред шланг 1ш" at bounding box center [728, 466] width 319 height 41
paste textarea "+ InterTool 8л 2шт !!! +ред шланг 1шт"
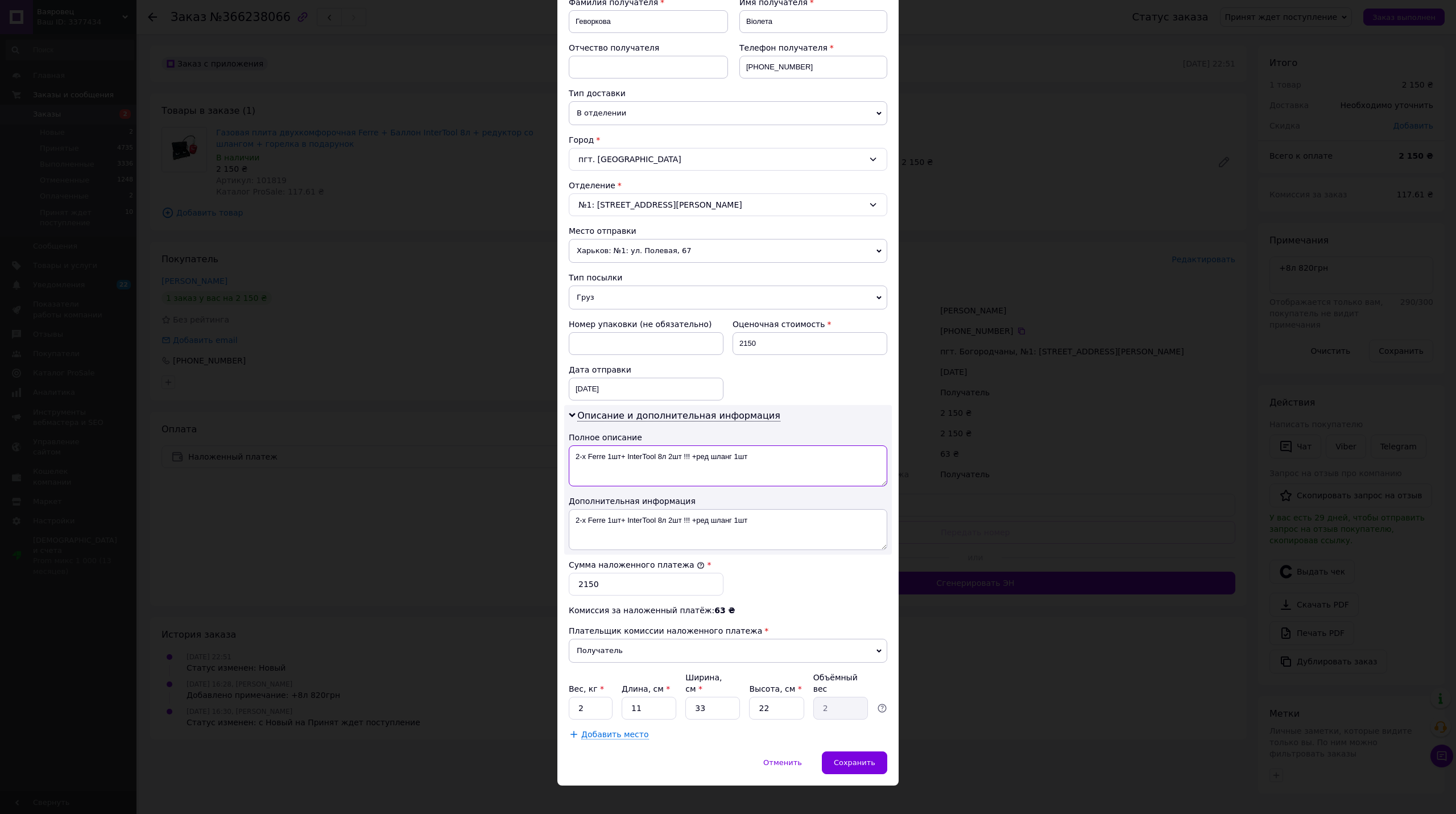
type textarea "2-х Ferre 1шт+ InterTool 8л 2шт !!! +ред шланг 1шт"
click at [633, 729] on div "Способ доставки Нова Пошта (платная) Плательщик Получатель Отправитель Фамилия …" at bounding box center [728, 322] width 342 height 858
click at [613, 729] on span "Добавить место" at bounding box center [614, 734] width 67 height 10
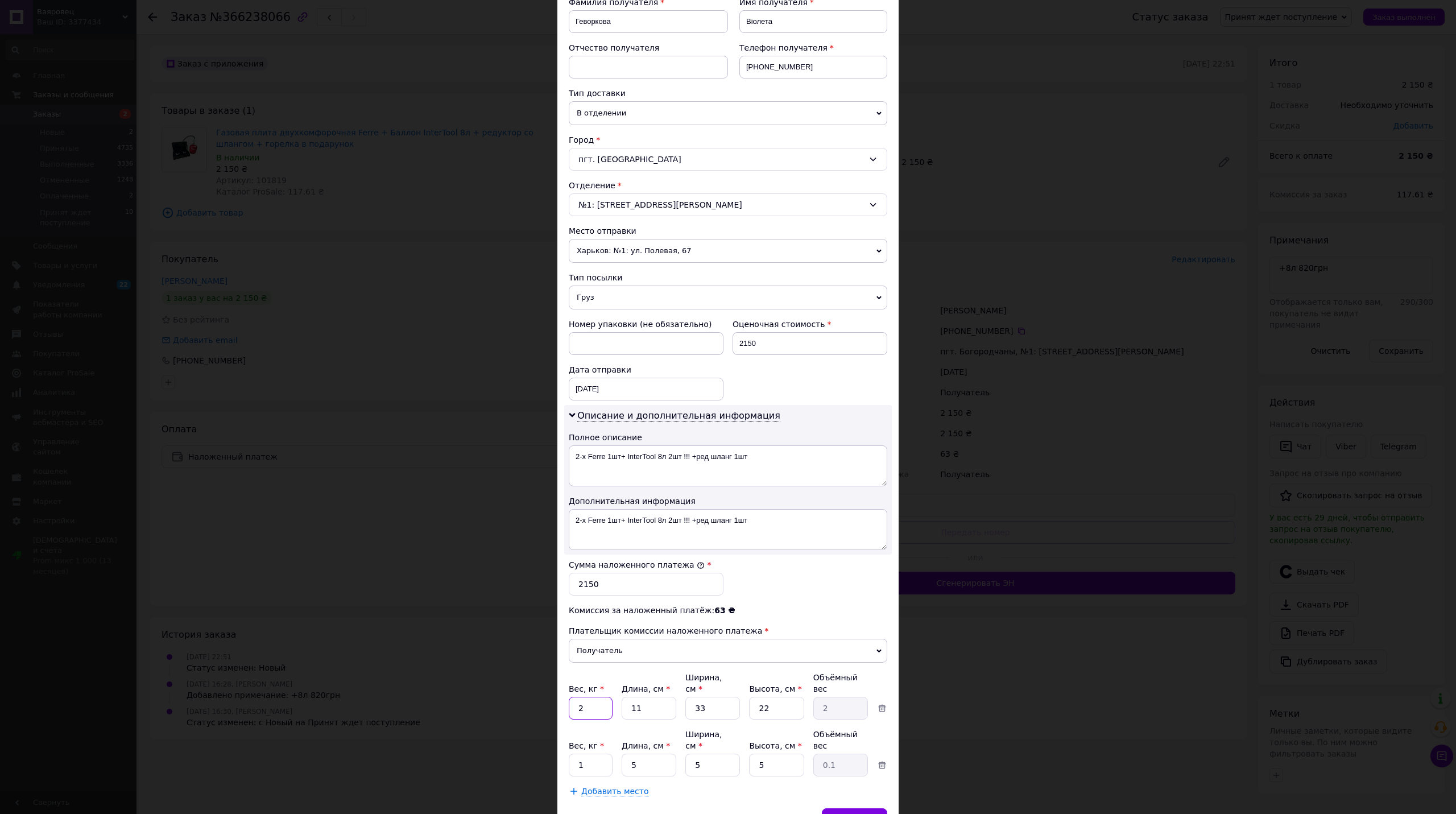
click at [584, 696] on input "2" at bounding box center [590, 707] width 44 height 23
type input "10"
click at [673, 775] on div "Способ доставки Нова Пошта (платная) Плательщик Получатель Отправитель Фамилия …" at bounding box center [728, 350] width 342 height 914
click at [592, 754] on input "1" at bounding box center [590, 765] width 44 height 23
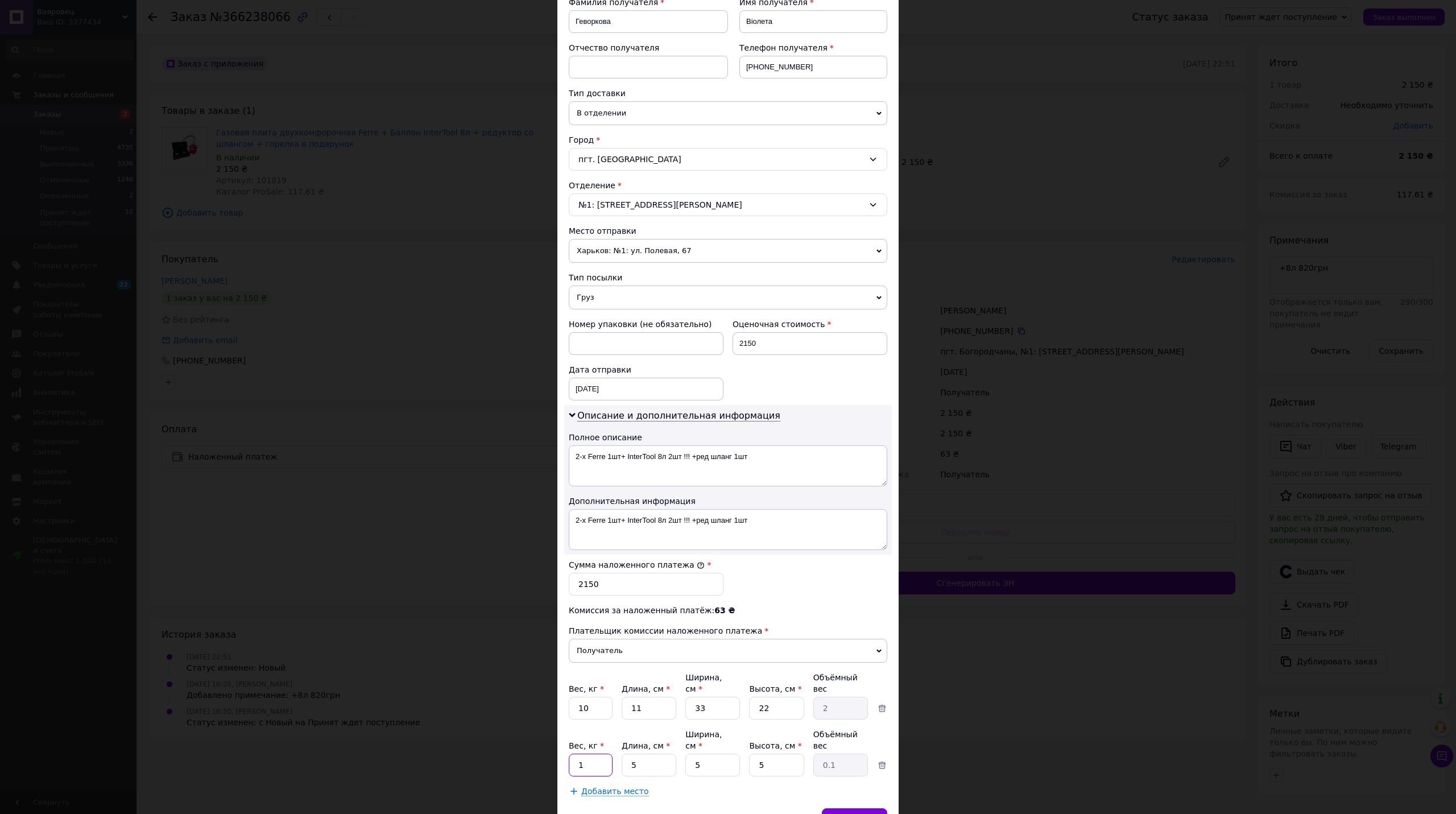
click at [592, 754] on input "1" at bounding box center [590, 765] width 44 height 23
type input "5"
click at [862, 808] on div "Сохранить" at bounding box center [854, 819] width 66 height 23
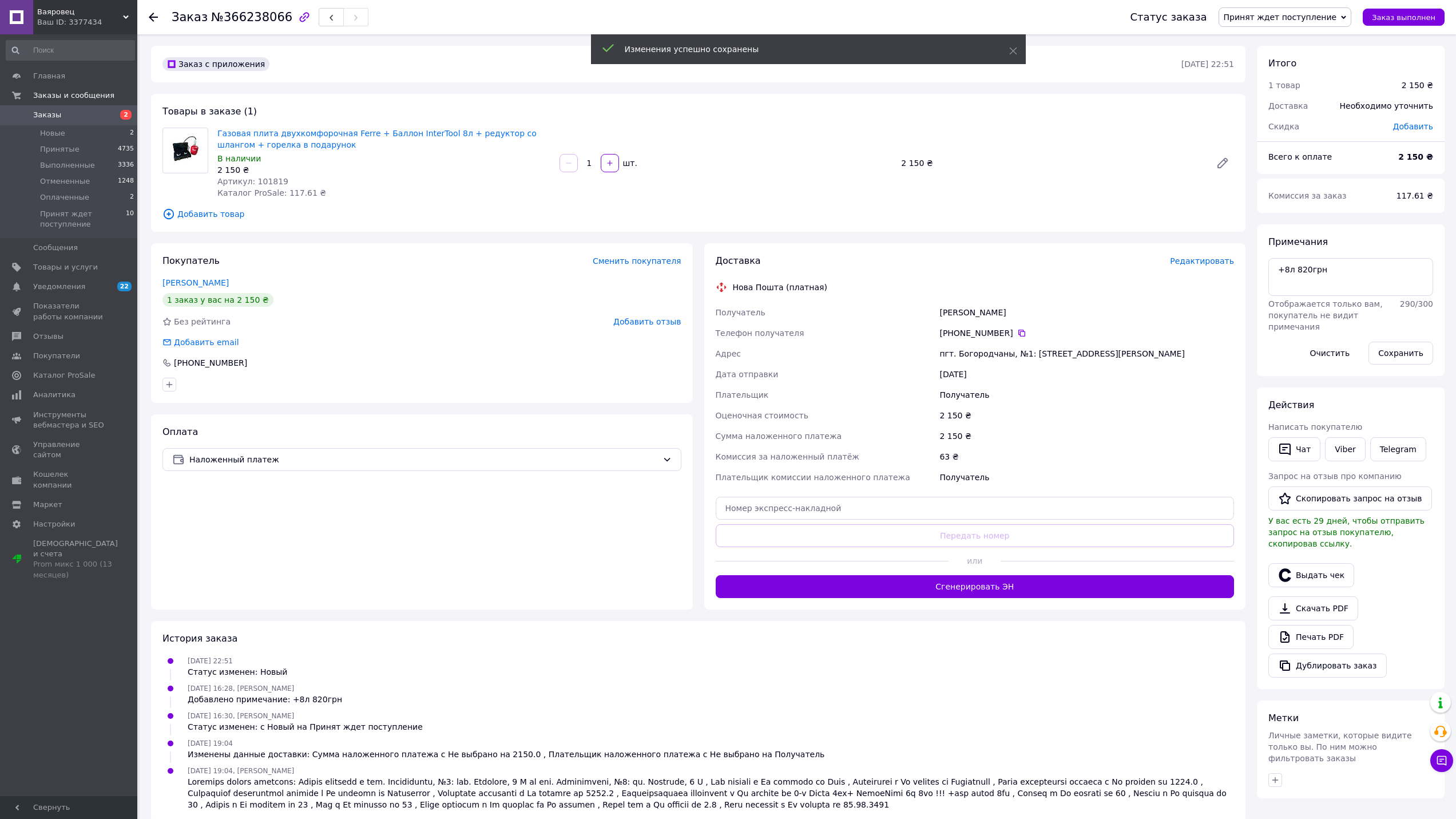
click at [1196, 258] on span "Редактировать" at bounding box center [1201, 261] width 64 height 9
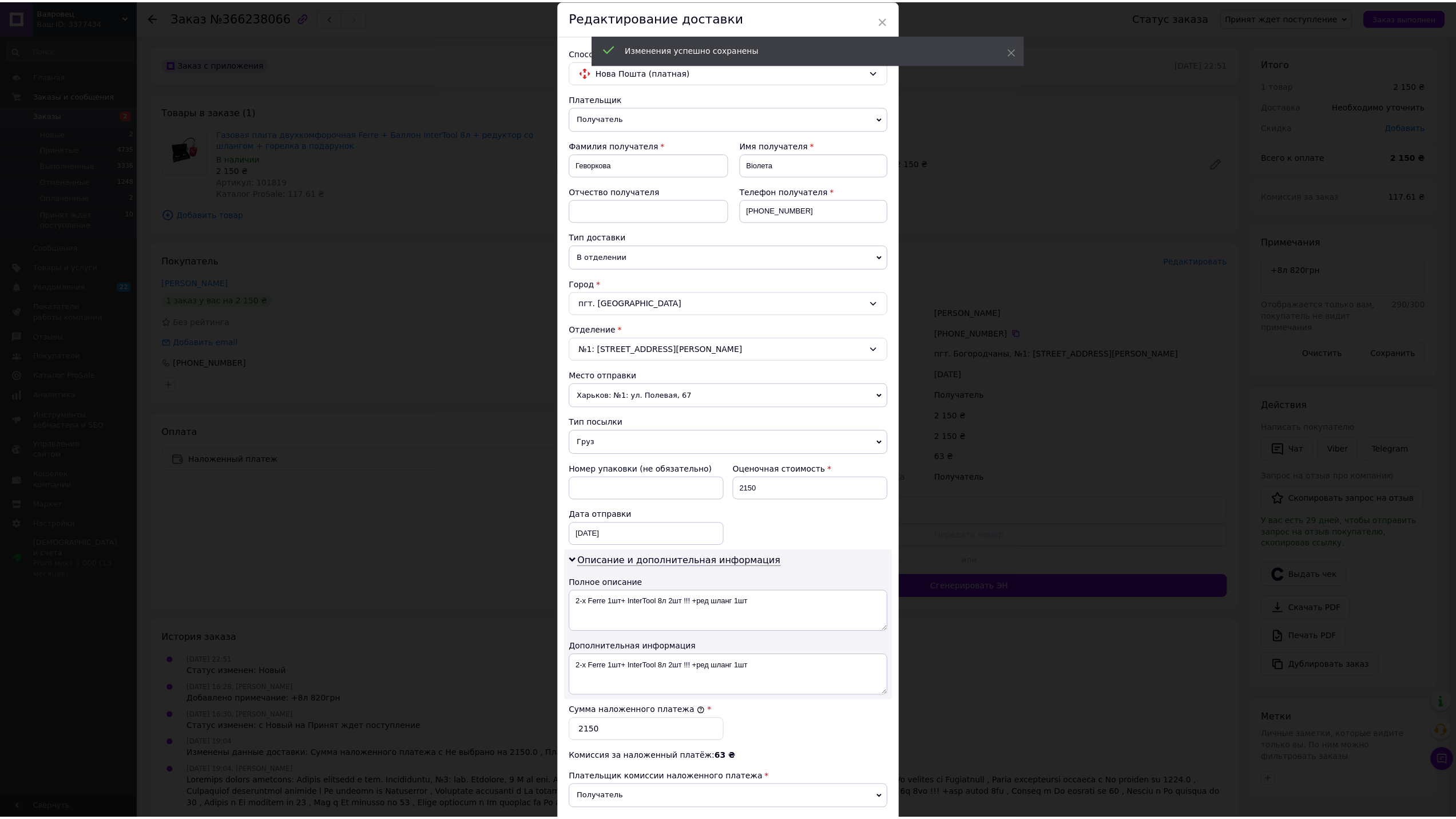
scroll to position [191, 0]
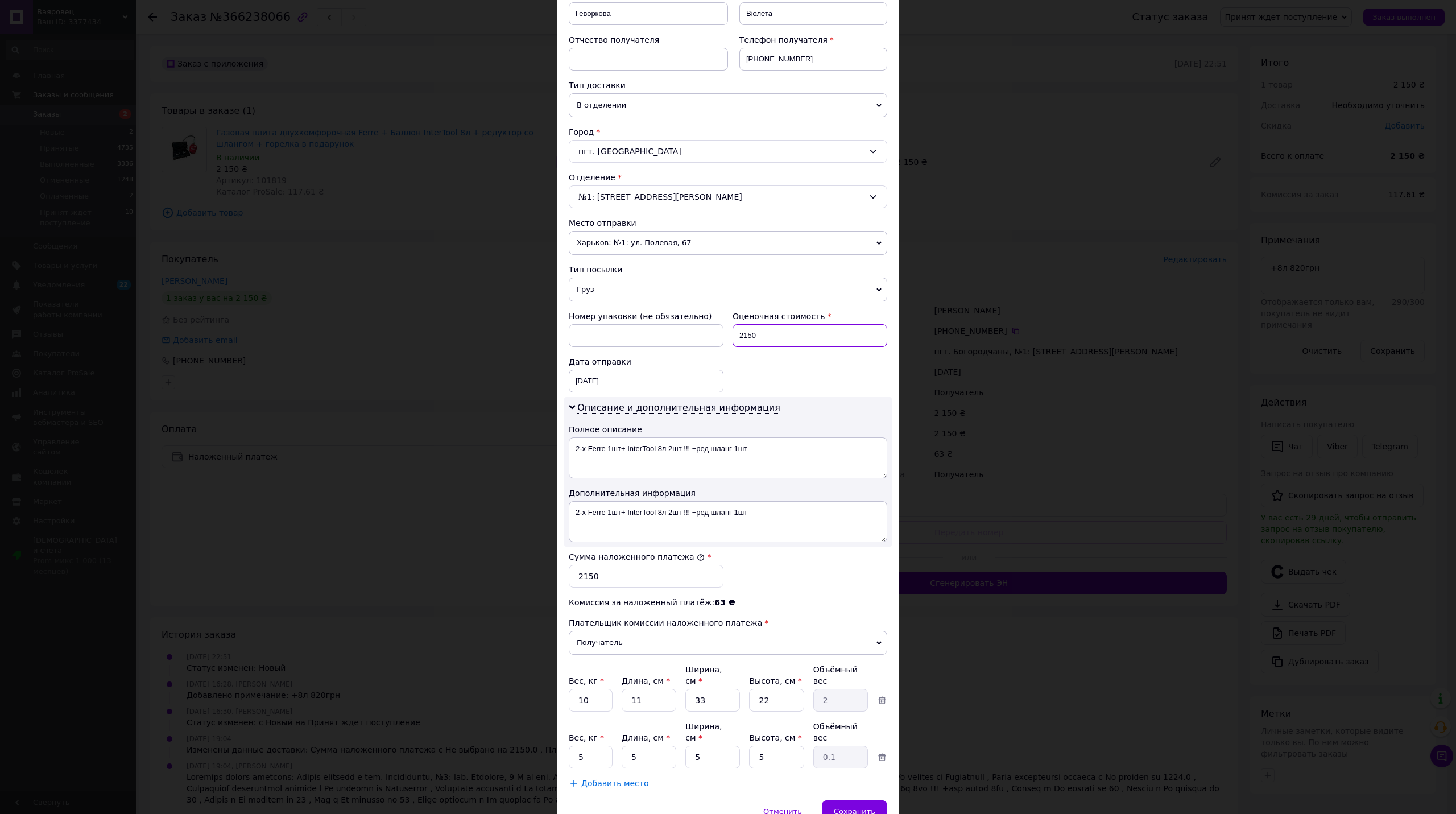
click at [763, 334] on input "2150" at bounding box center [809, 335] width 155 height 23
type input "2970"
click at [618, 579] on input "2150" at bounding box center [645, 576] width 155 height 23
paste input "97"
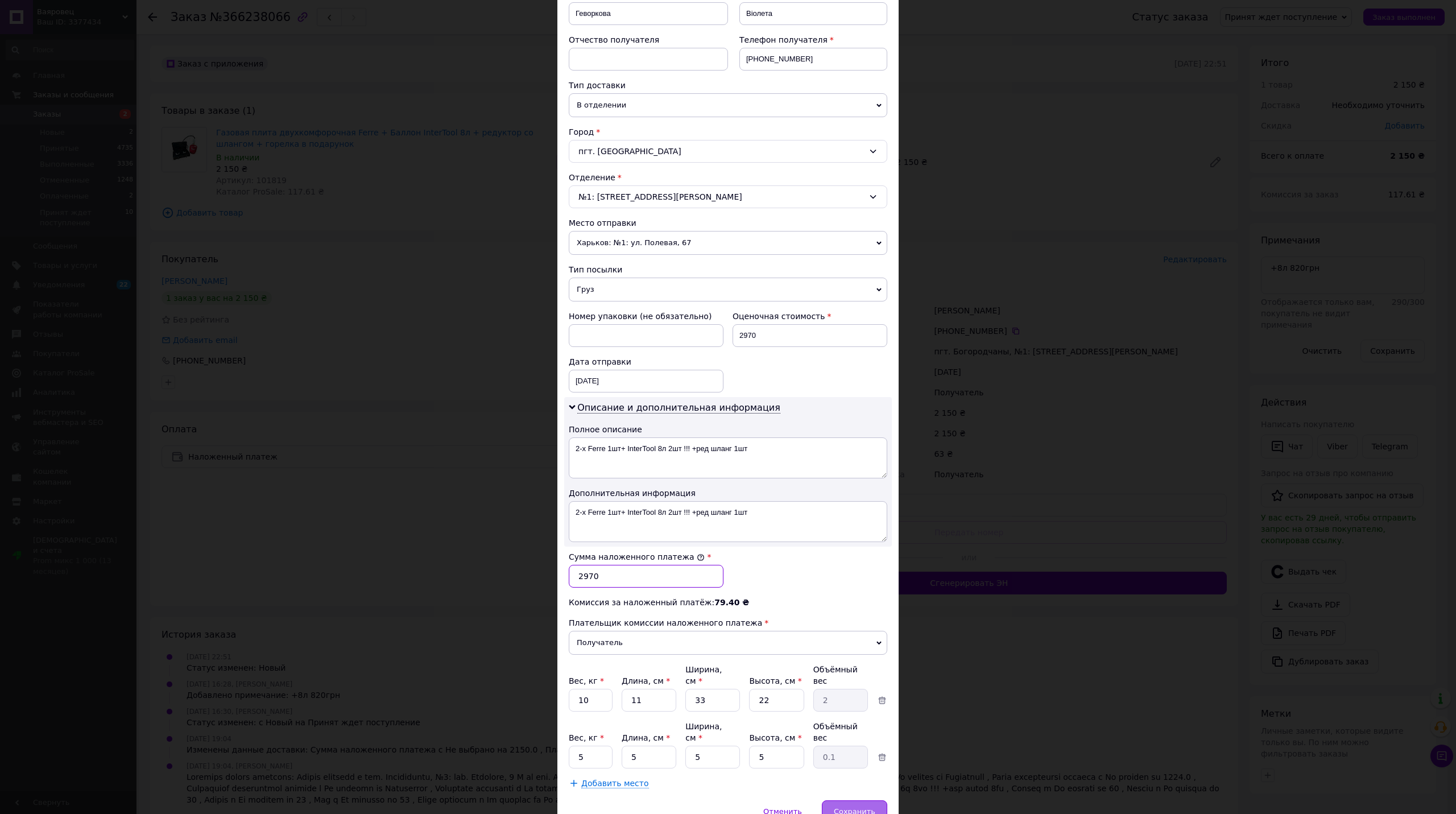
type input "2970"
click at [843, 807] on span "Сохранить" at bounding box center [854, 811] width 42 height 9
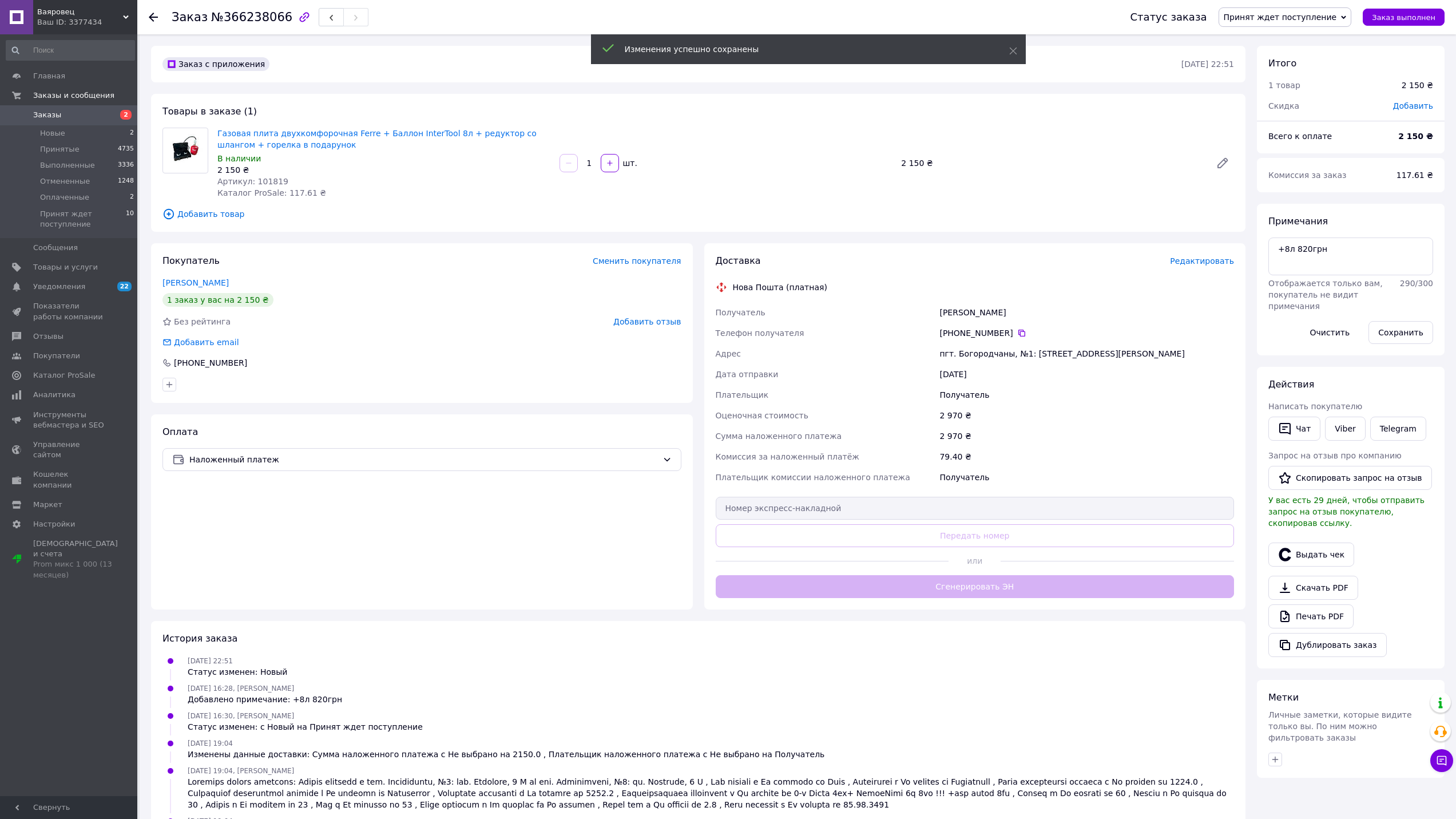
click at [1050, 586] on button "Сгенерировать ЭН" at bounding box center [974, 586] width 518 height 23
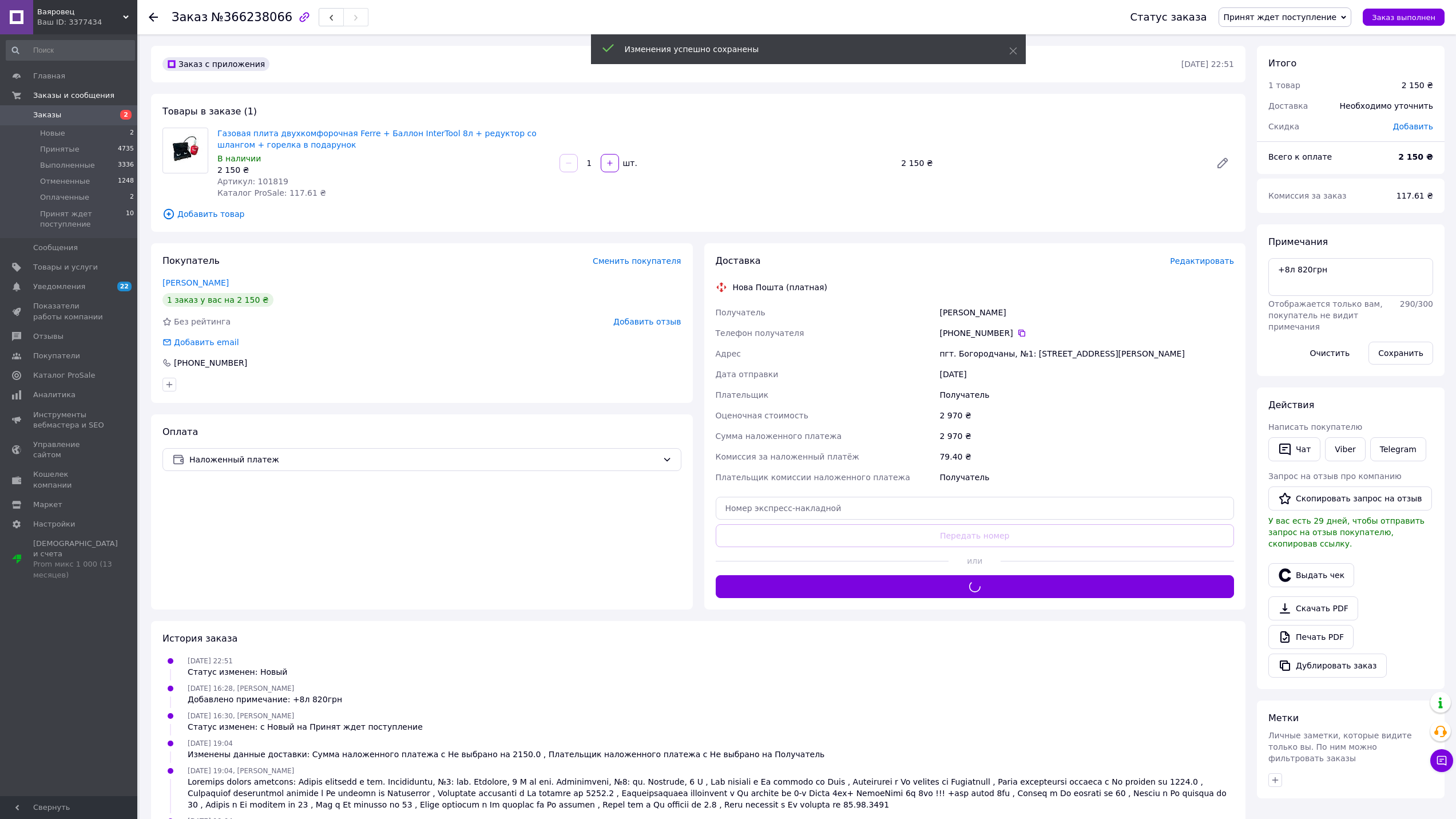
click at [1271, 7] on span "Принят ждет поступление" at bounding box center [1286, 17] width 134 height 19
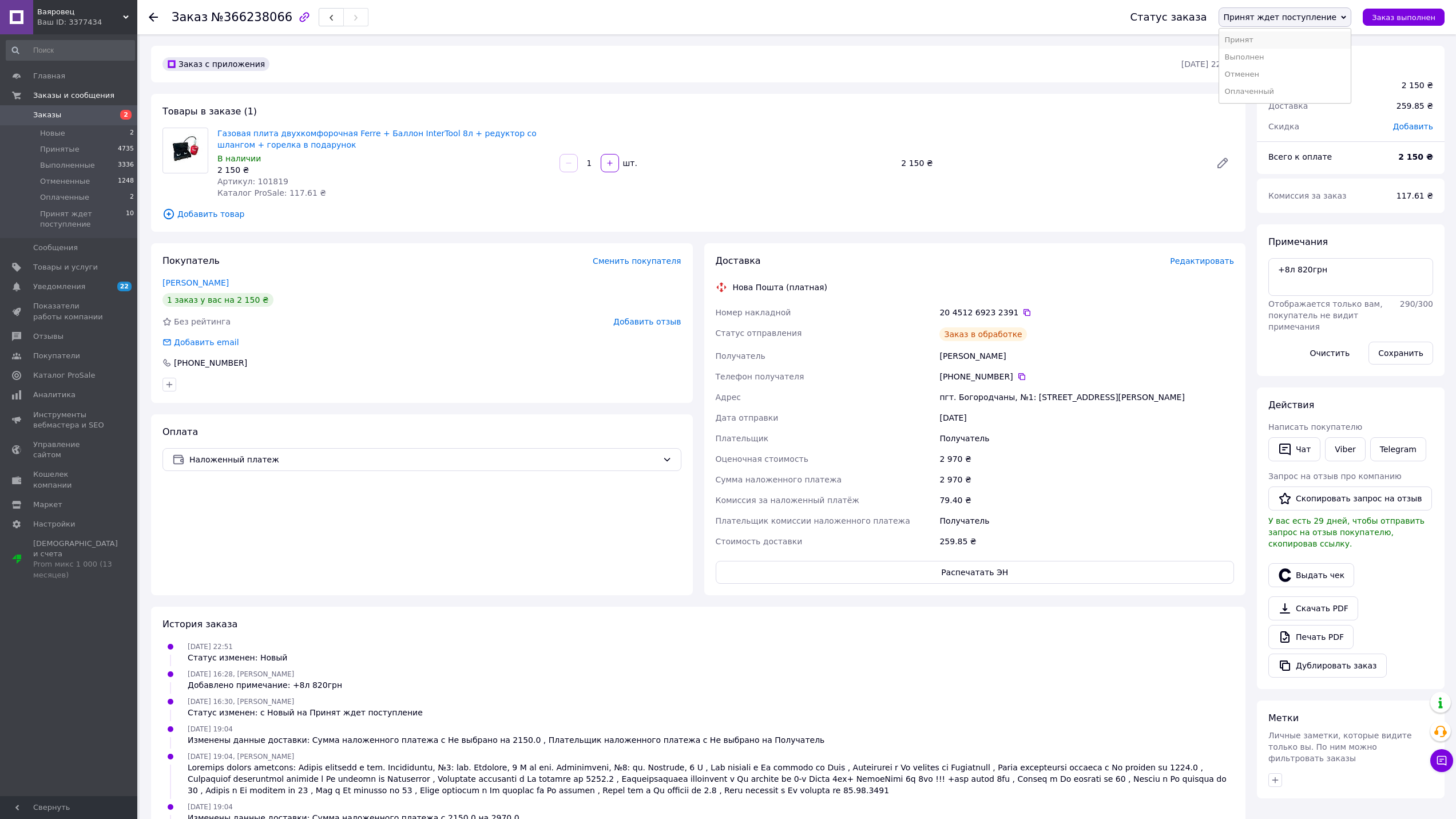
click at [1288, 40] on li "Принят" at bounding box center [1285, 40] width 132 height 18
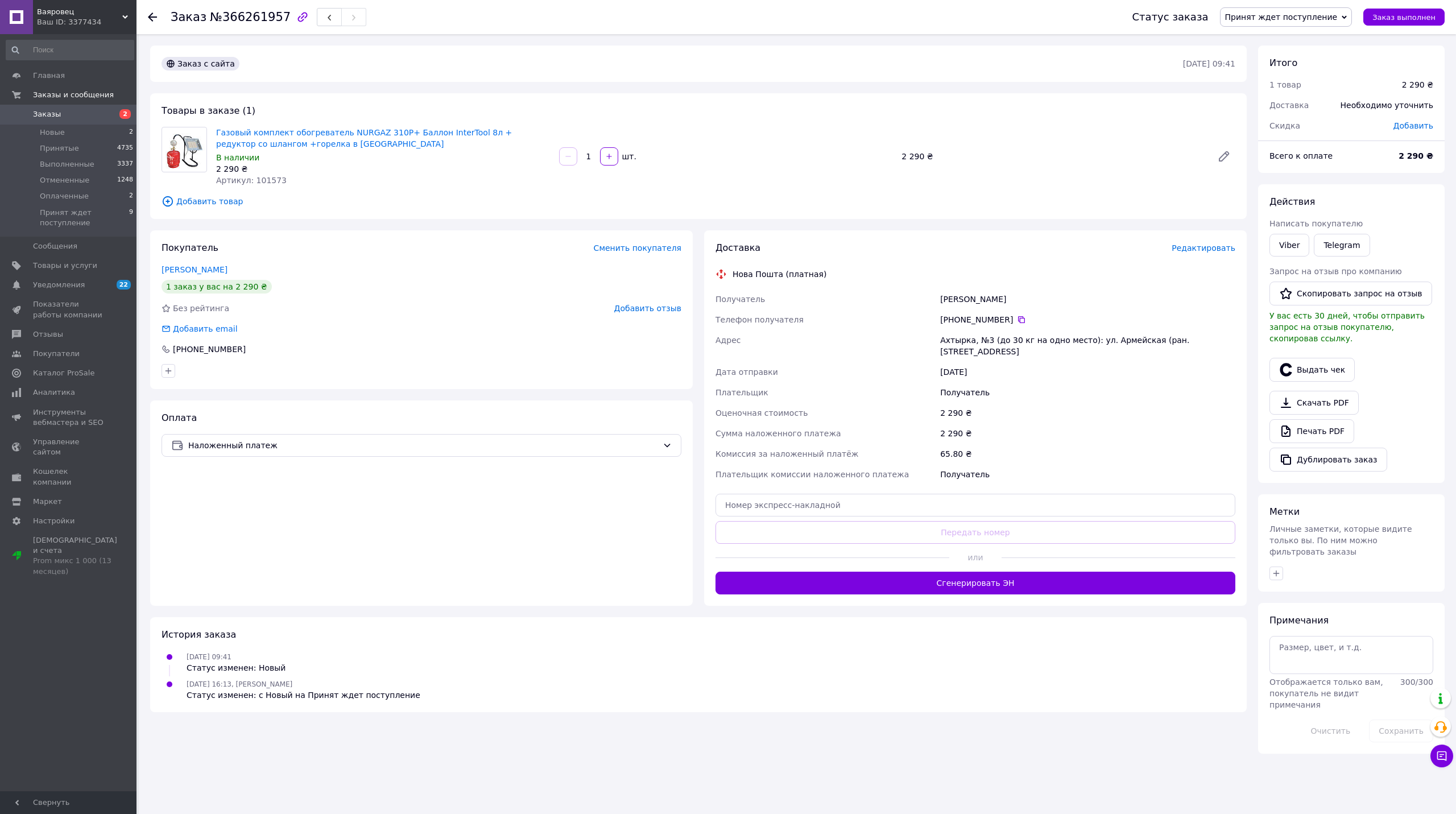
click at [1198, 247] on span "Редактировать" at bounding box center [1203, 248] width 64 height 9
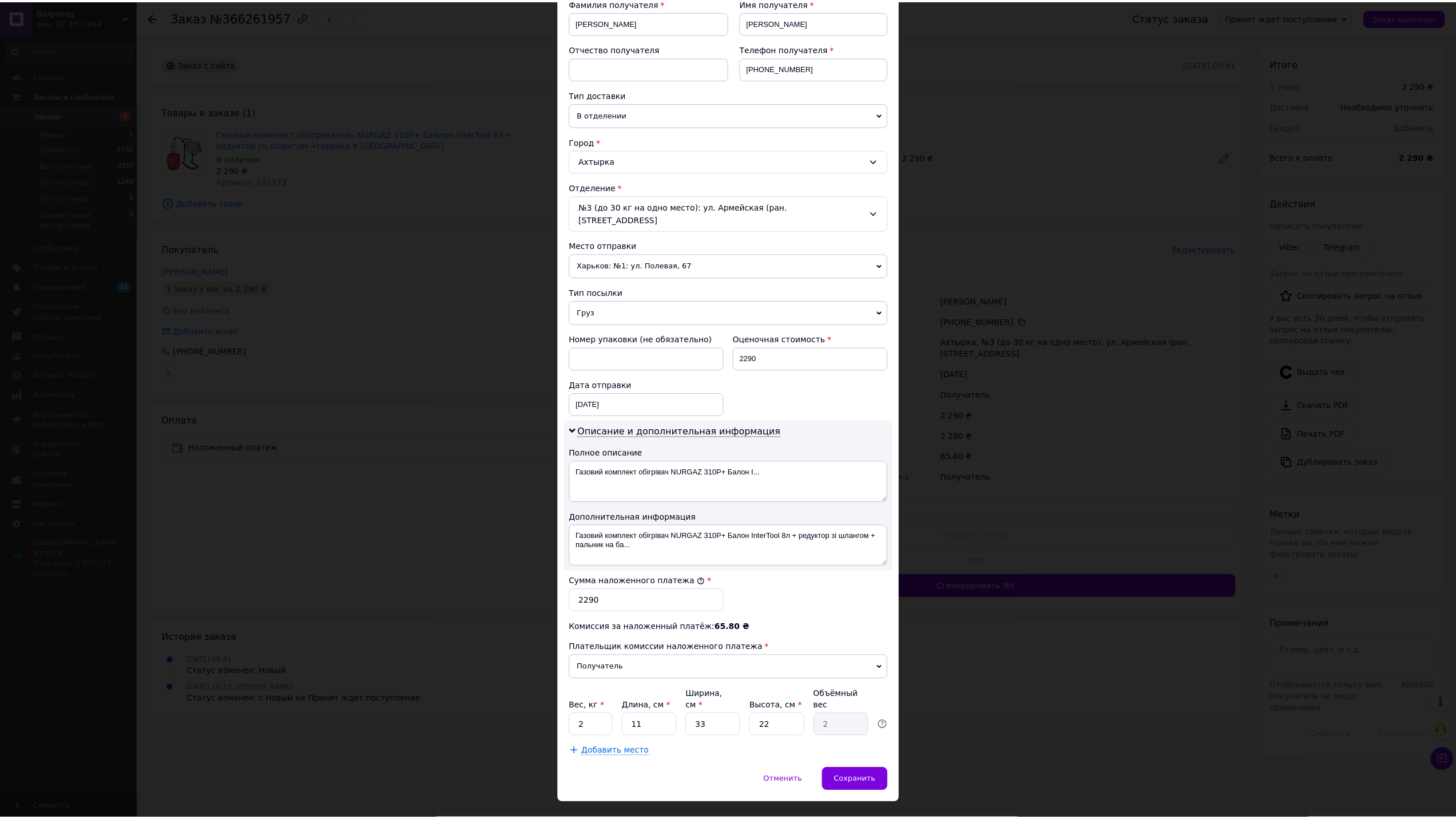
scroll to position [183, 0]
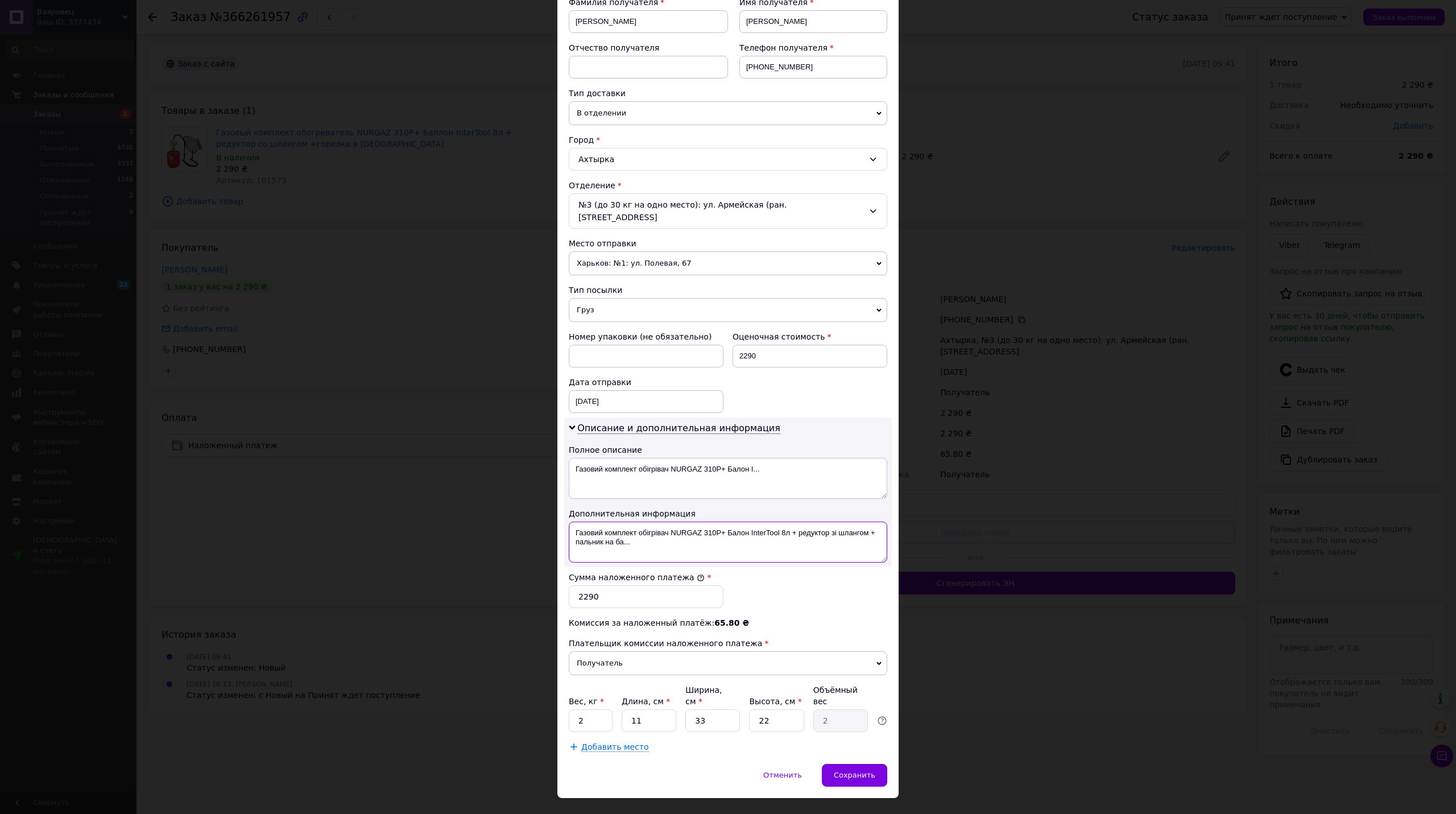
drag, startPoint x: 840, startPoint y: 528, endPoint x: 859, endPoint y: 523, distance: 19.6
click at [859, 523] on textarea "Газовий комплект обігрівач NURGAZ 310P+ Балон InterTool 8л + редуктор зі шланго…" at bounding box center [728, 542] width 319 height 41
drag, startPoint x: 666, startPoint y: 519, endPoint x: 598, endPoint y: 521, distance: 68.0
click at [574, 521] on textarea "Газовий комплект обігрівач NURGAZ 310P+ Балон InterTool 8л + редуктор зі шланг" at bounding box center [728, 542] width 319 height 41
click at [643, 521] on textarea "NURGAZ 310P+ Балон InterTool 8л + редуктор зі шланг" at bounding box center [728, 542] width 319 height 41
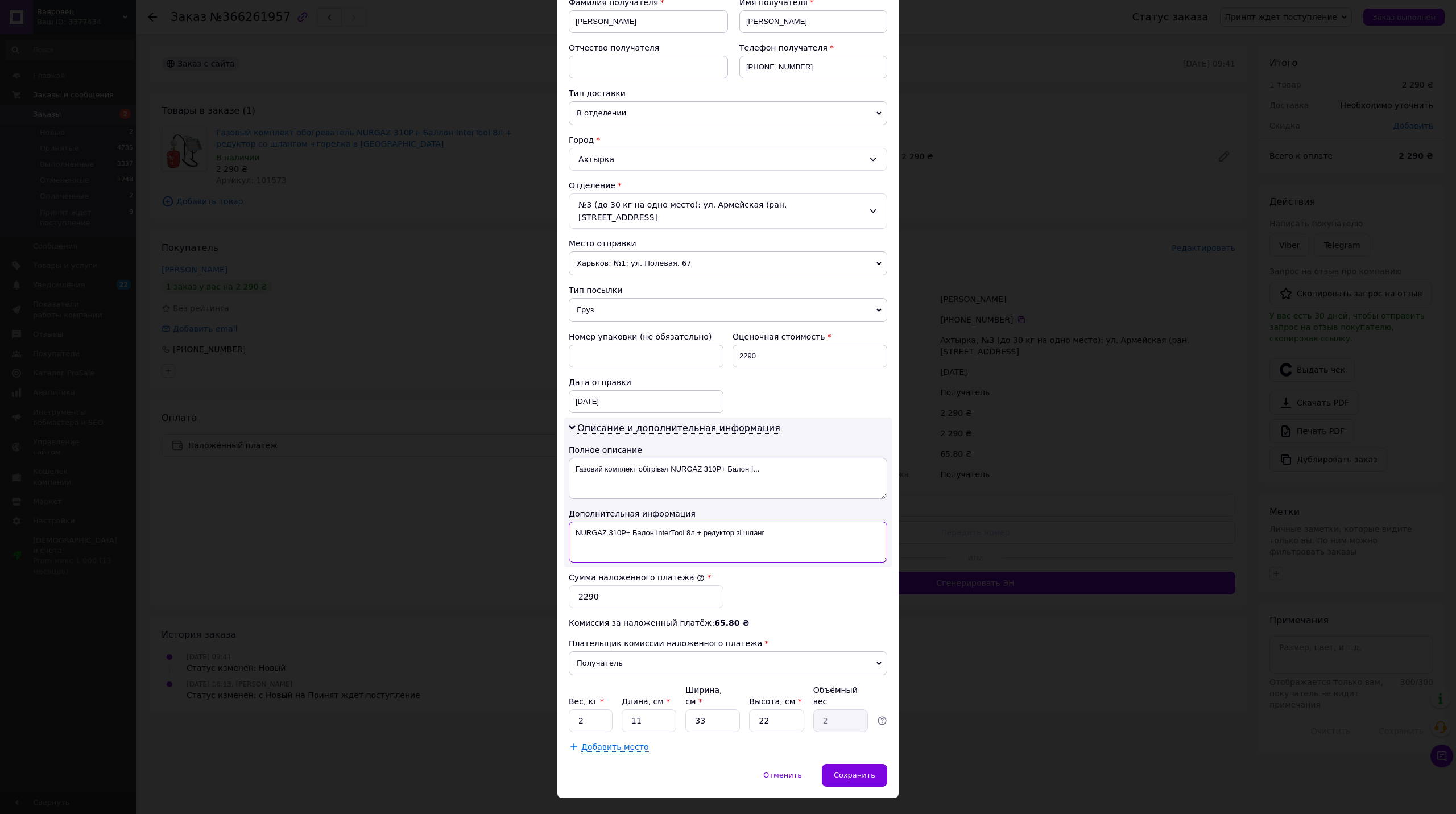
click at [643, 521] on textarea "NURGAZ 310P+ Балон InterTool 8л + редуктор зі шланг" at bounding box center [728, 542] width 319 height 41
type textarea "NURGAZ 310P+ InterTool 8л + редуктор зі шланг"
click at [695, 473] on textarea "Газовий комплект обігрівач NURGAZ 310P+ Балон I..." at bounding box center [728, 478] width 319 height 41
paste textarea "NURGAZ 310P+ InterTool 8л + редуктор зі шланг"
type textarea "NURGAZ 310P+ InterTool 8л + редуктор зі шланг"
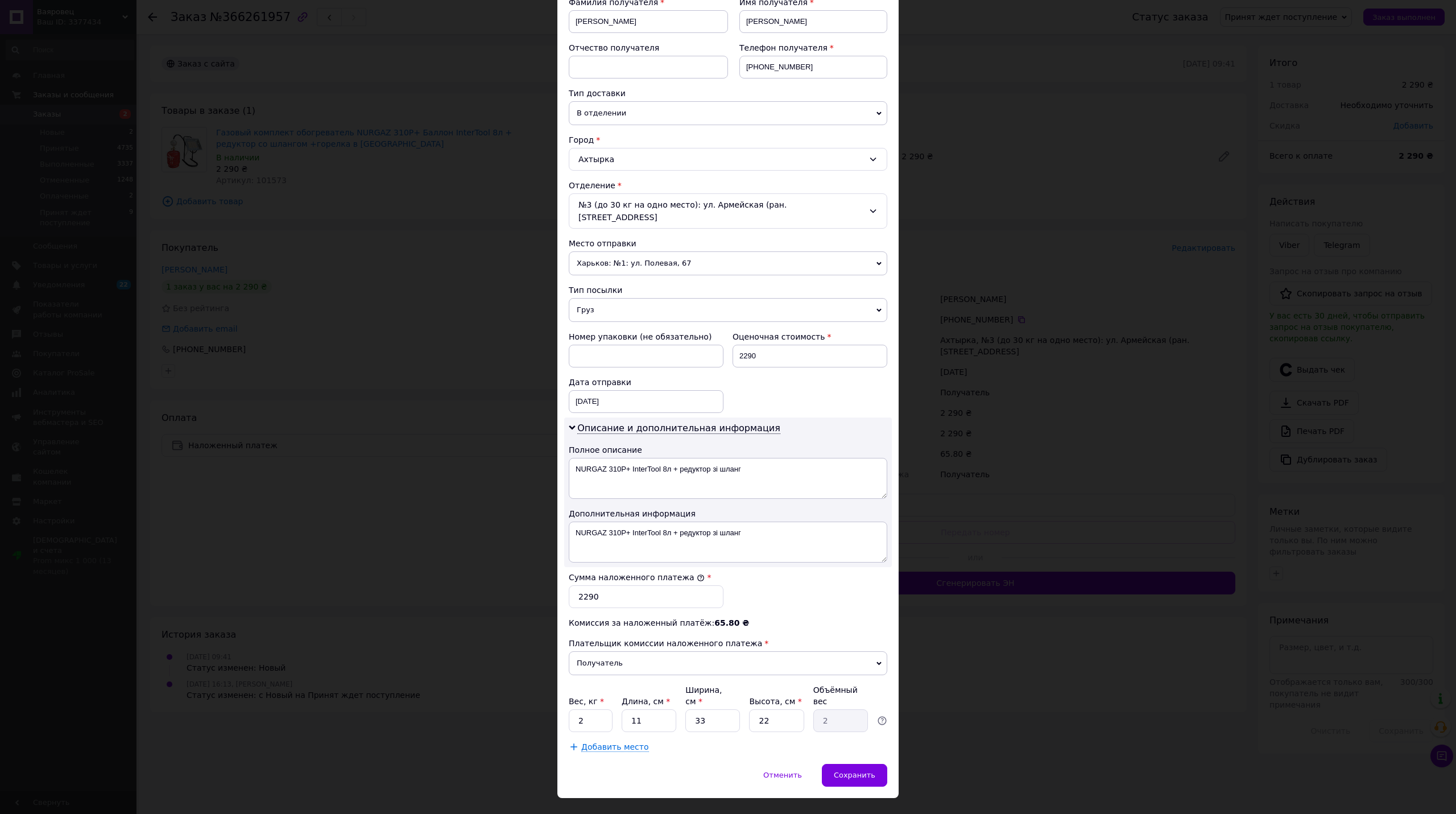
click at [605, 742] on span "Добавить место" at bounding box center [614, 747] width 67 height 10
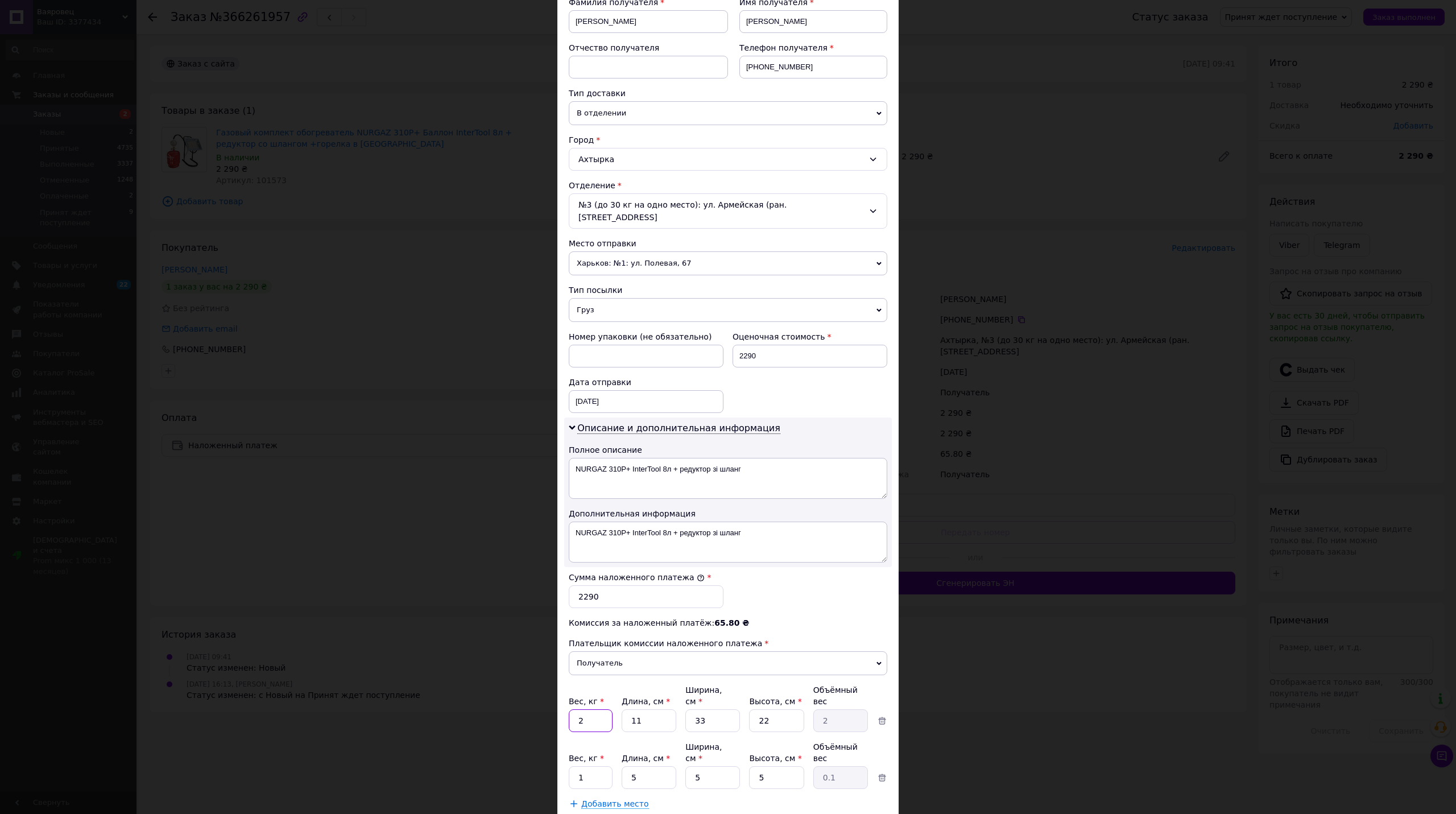
click at [594, 709] on input "2" at bounding box center [590, 721] width 44 height 23
type input "10"
click at [688, 777] on div "Способ доставки Нова Пошта (платная) Плательщик Получатель Отправитель Фамилия …" at bounding box center [728, 357] width 342 height 928
click at [596, 766] on input "1" at bounding box center [590, 777] width 44 height 23
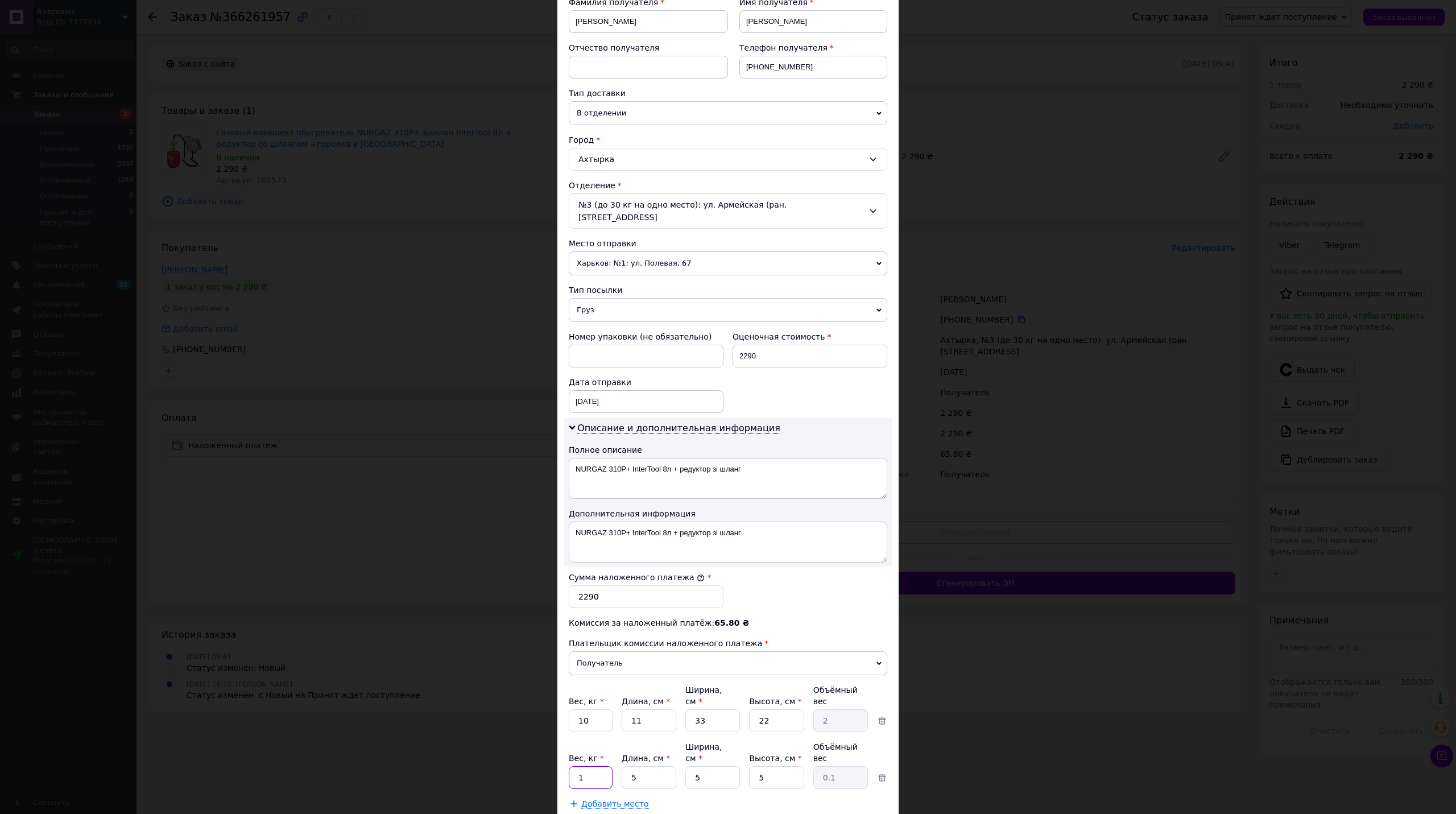
click at [596, 766] on input "1" at bounding box center [590, 777] width 44 height 23
type input "5"
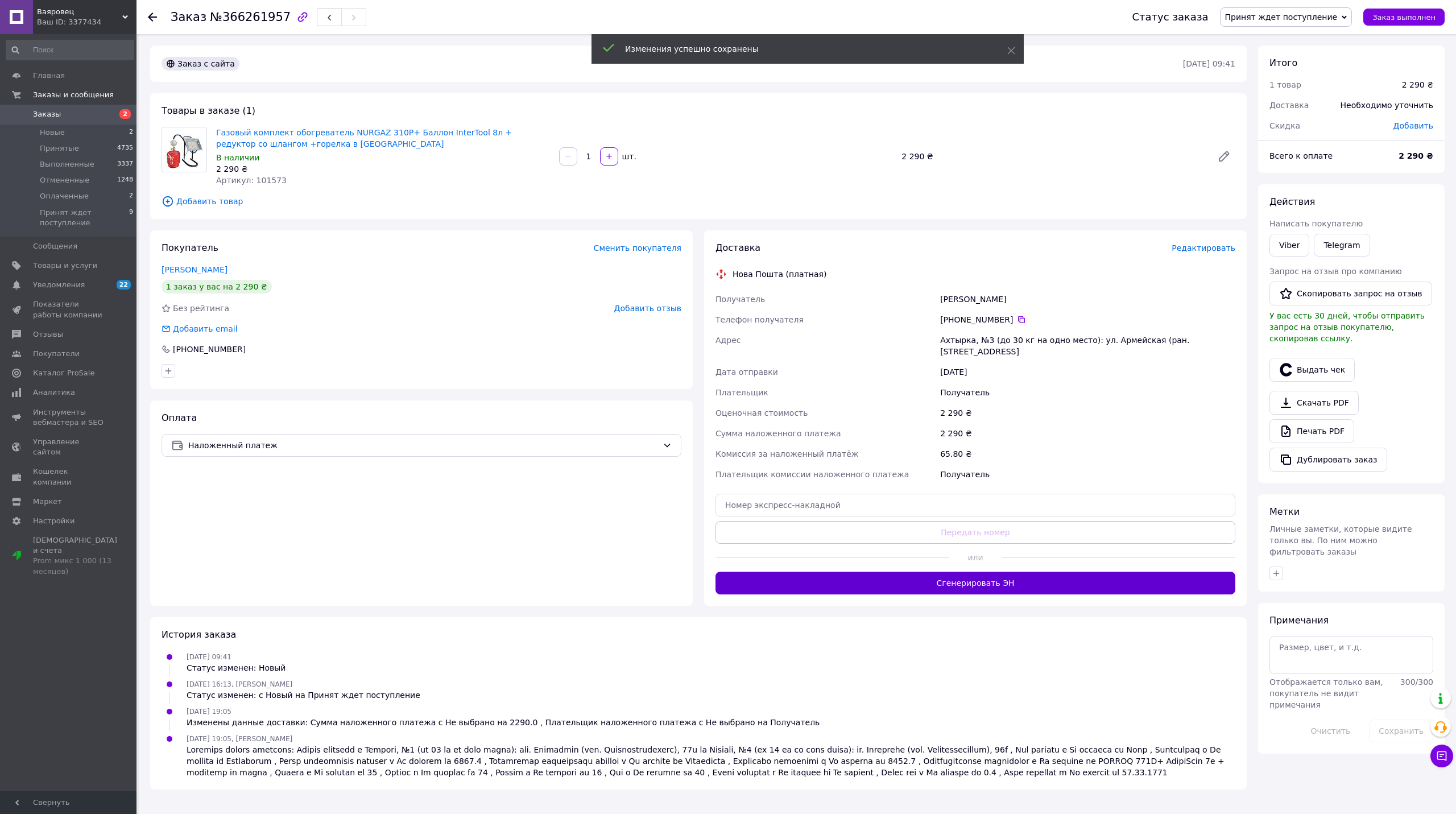
click at [969, 584] on button "Сгенерировать ЭН" at bounding box center [975, 583] width 520 height 23
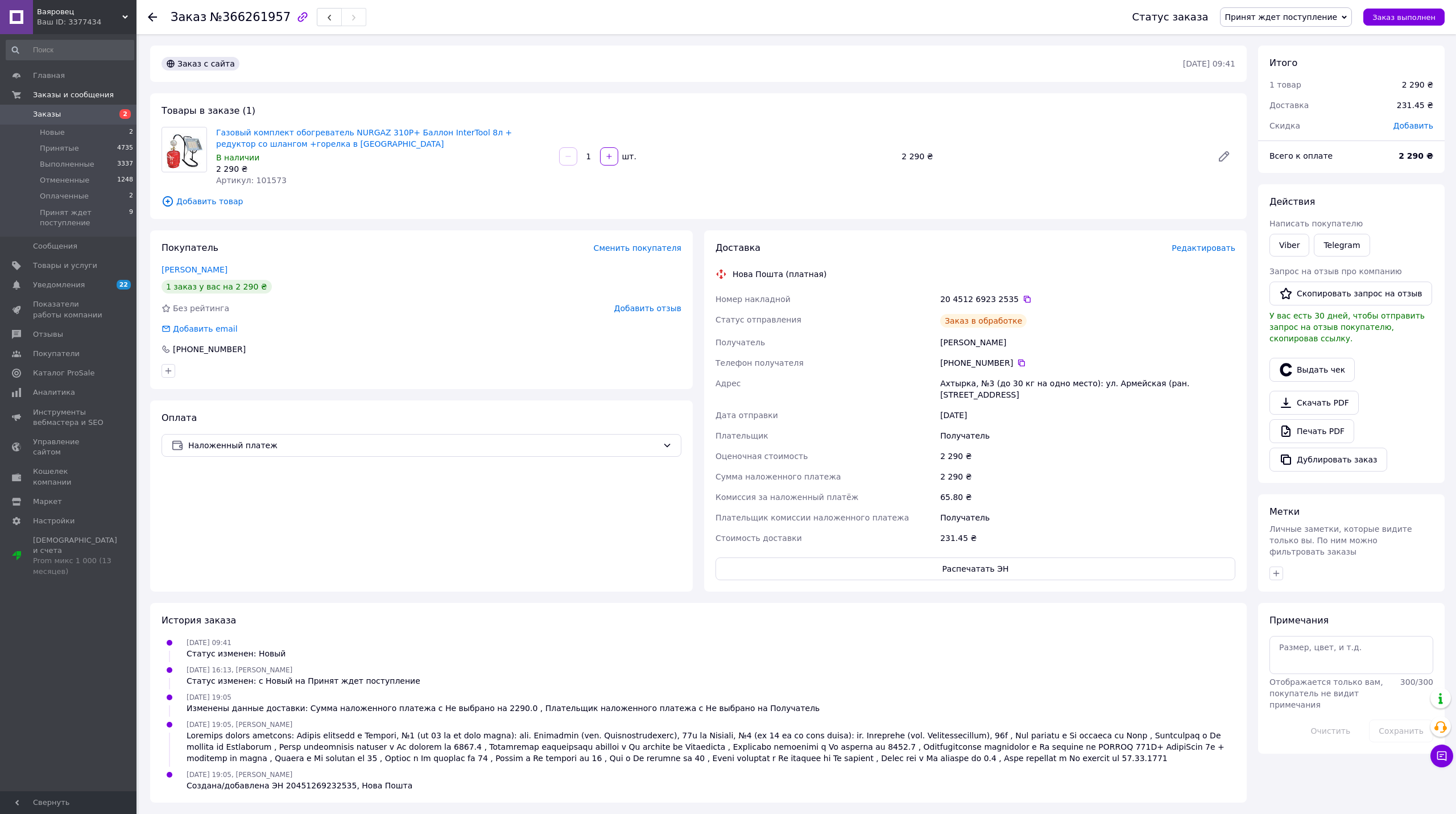
click at [1273, 18] on span "Принят ждет поступление" at bounding box center [1280, 17] width 113 height 9
click at [1272, 37] on li "Принят" at bounding box center [1286, 40] width 131 height 17
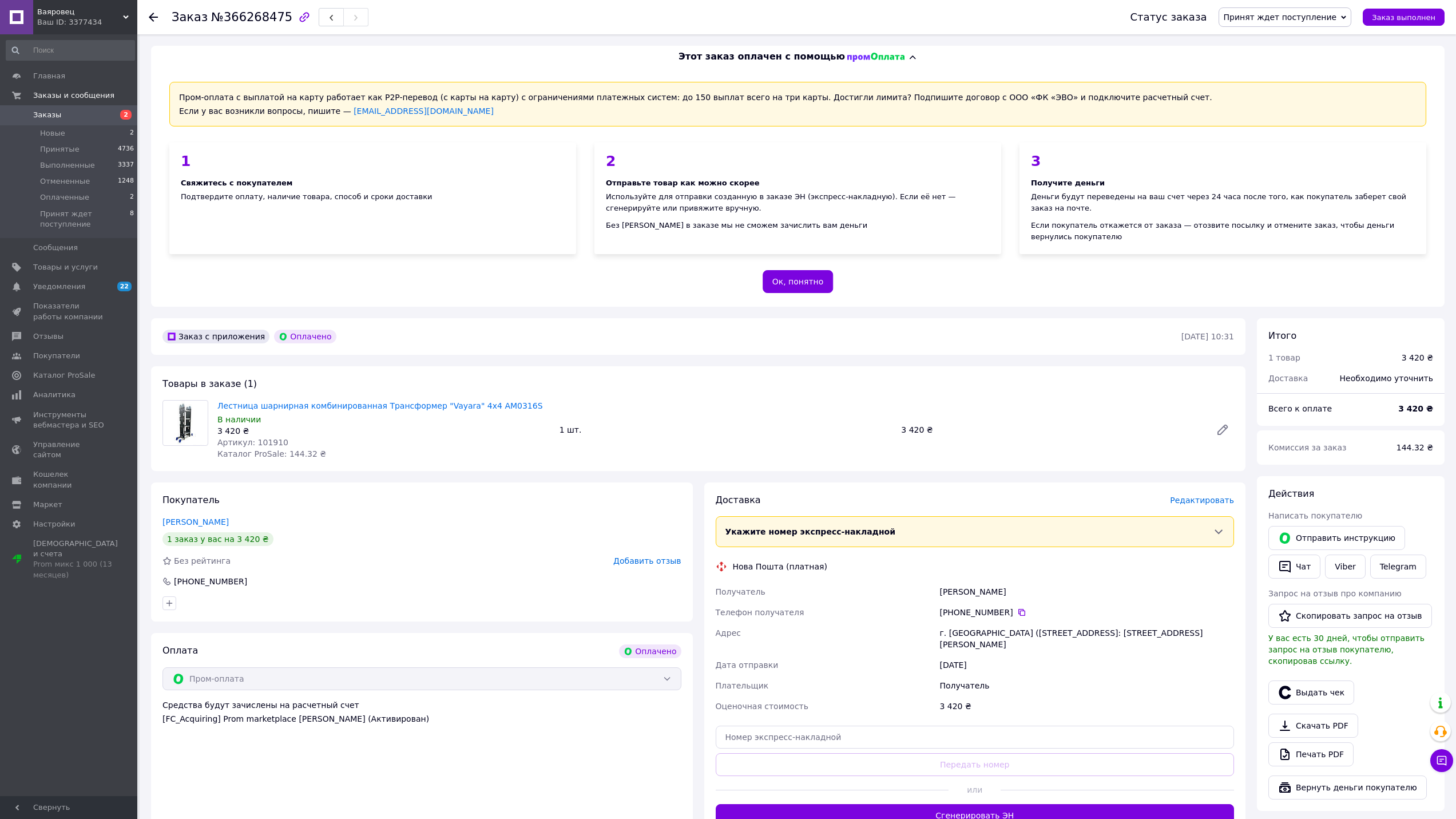
click at [1181, 496] on span "Редактировать" at bounding box center [1201, 500] width 64 height 9
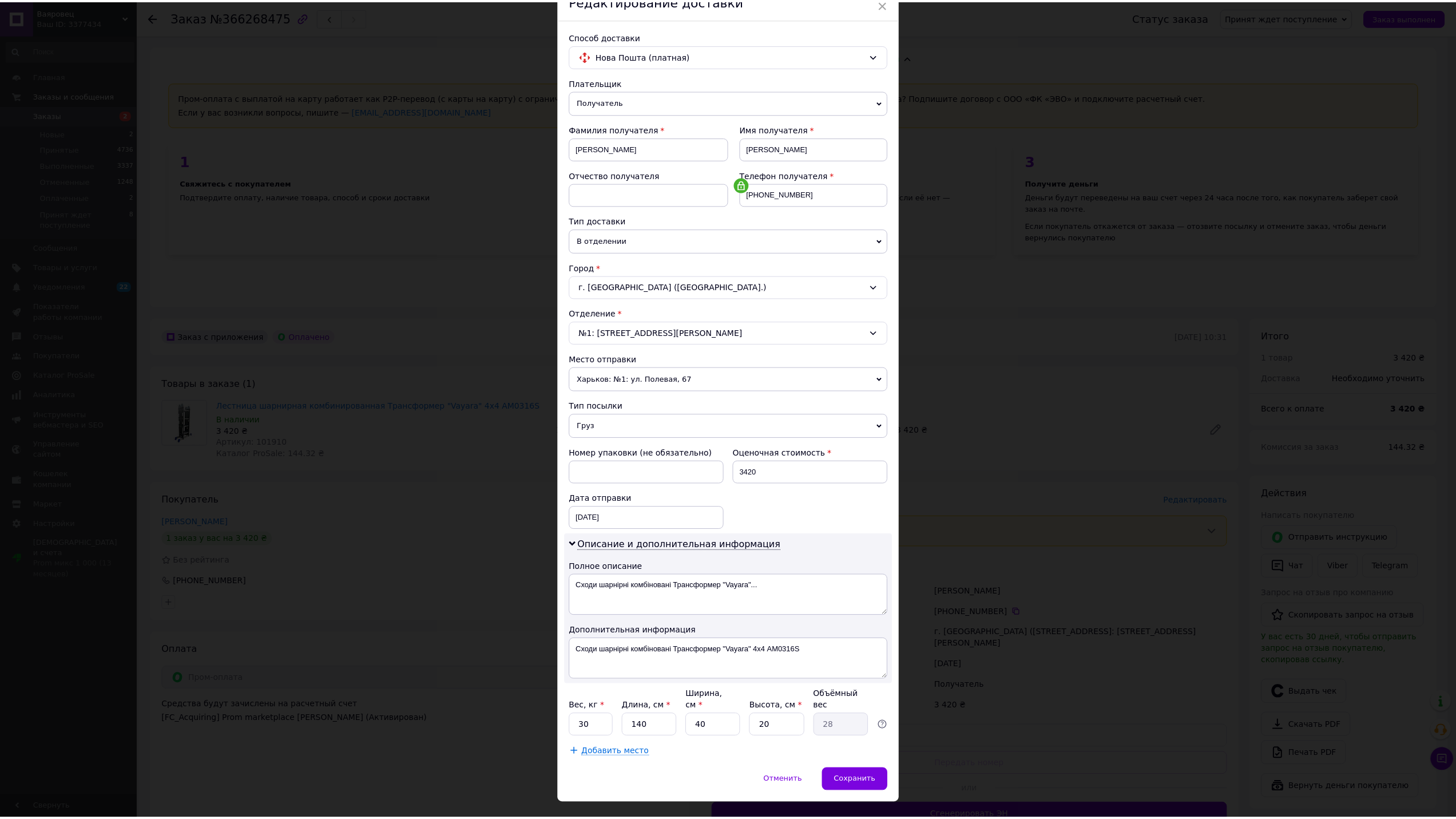
scroll to position [69, 0]
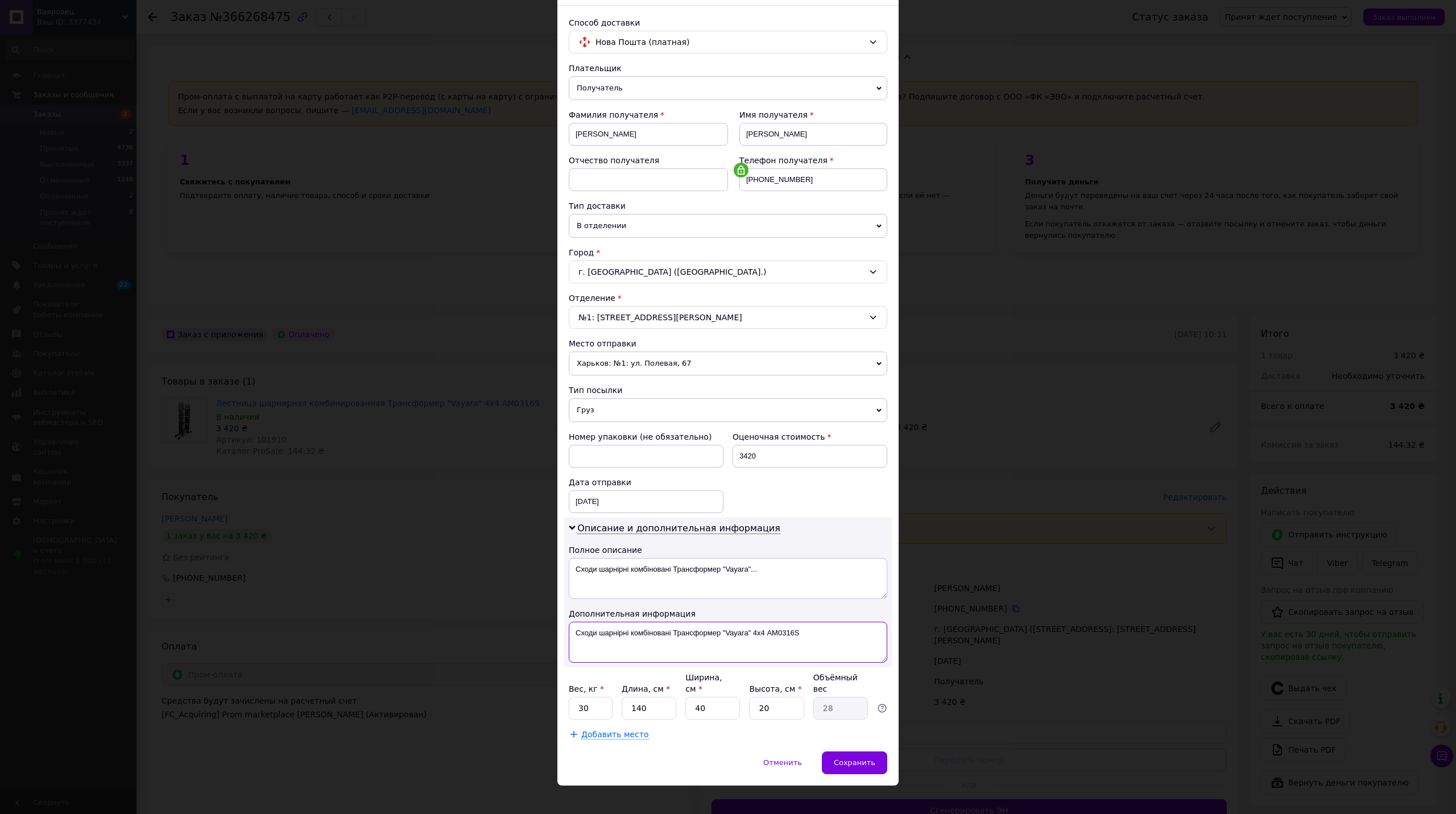
click at [589, 638] on textarea "Сходи шарнірні комбіновані Трансформер "Vayara" 4х4 AM0316S" at bounding box center [728, 642] width 319 height 41
drag, startPoint x: 783, startPoint y: 638, endPoint x: 742, endPoint y: 648, distance: 42.2
click at [742, 648] on textarea "шарнірні комбіновані Трансформер "Vayara" 4х4 AM0316S" at bounding box center [728, 642] width 319 height 41
type textarea "шарнірні комбіновані Трансформер "Vayara" 4х4"
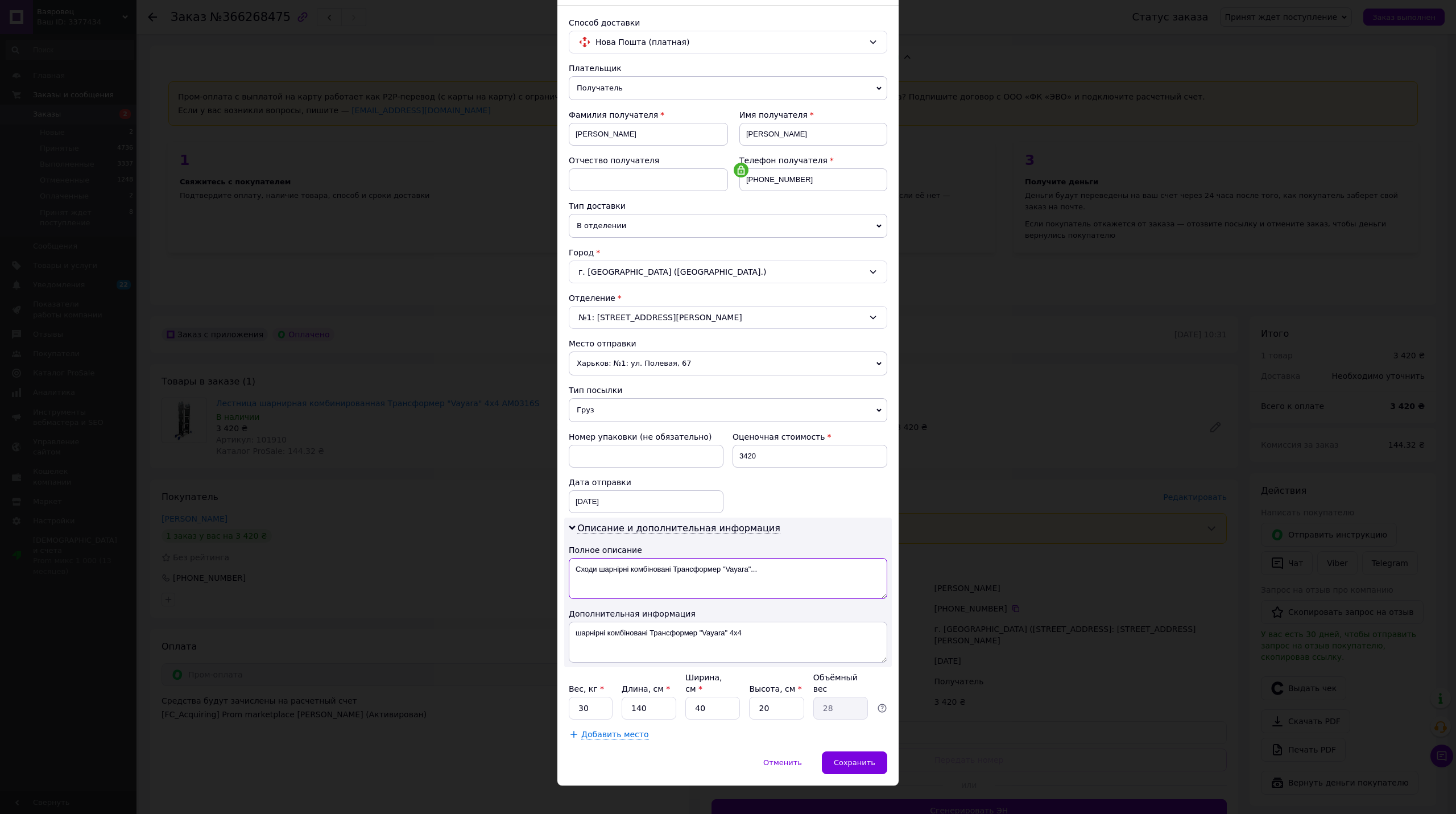
click at [756, 575] on textarea "Сходи шарнірні комбіновані Трансформер "Vayara"..." at bounding box center [728, 578] width 319 height 41
paste textarea "шарнірні комбіновані Трансформер "Vayara" 4х4"
type textarea "шарнірні комбіновані Трансформер "Vayara" 4х4"
click at [890, 738] on div "Способ доставки Нова Пошта (платная) Плательщик Получатель Отправитель Фамилия …" at bounding box center [728, 378] width 342 height 745
click at [870, 751] on div "Сохранить" at bounding box center [854, 762] width 66 height 23
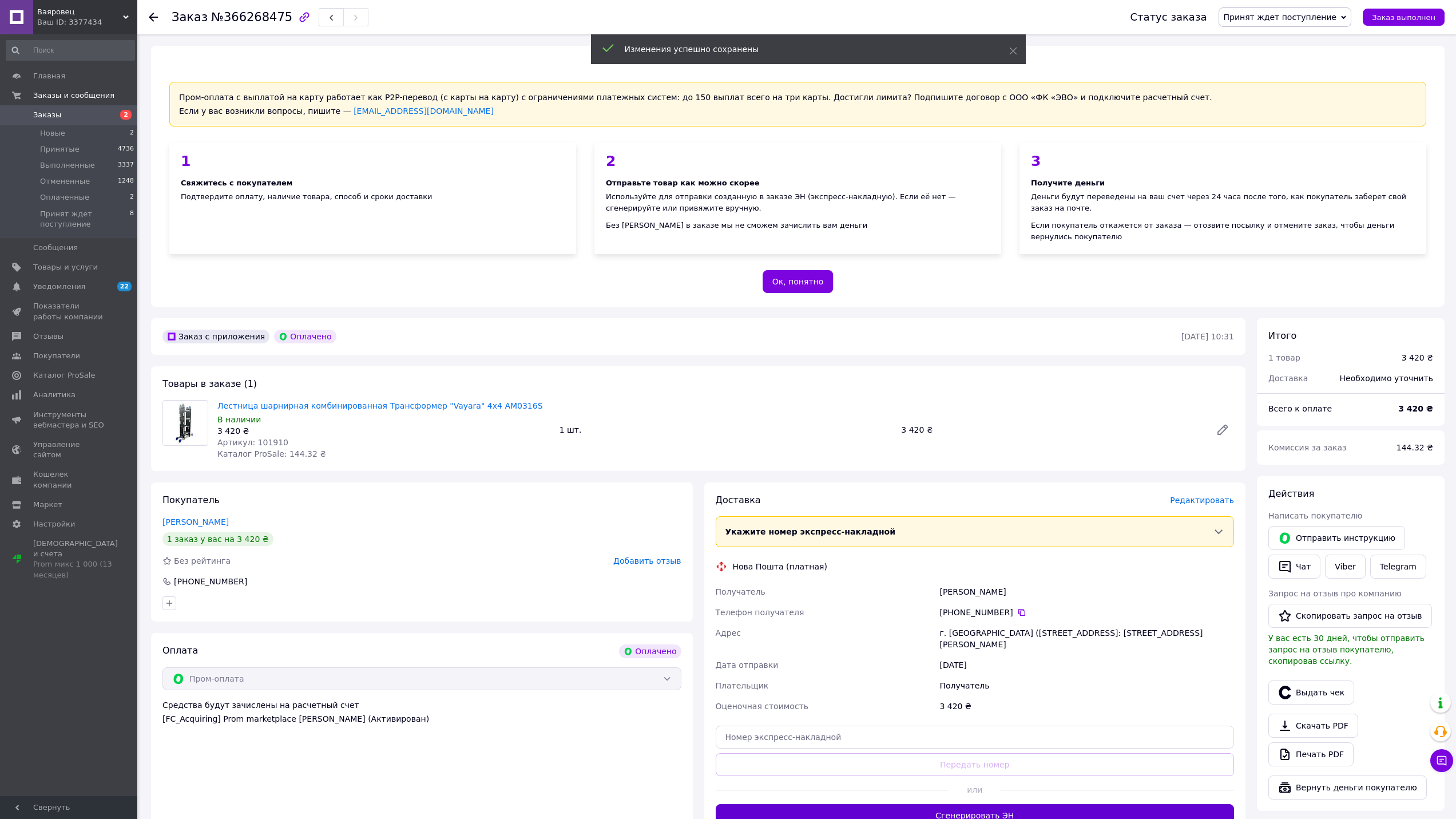
click at [909, 804] on button "Сгенерировать ЭН" at bounding box center [974, 815] width 518 height 23
click at [1278, 7] on div "Статус заказа Принят ждет поступление Принят Выполнен Отменен Оплаченный Заказ …" at bounding box center [1275, 17] width 337 height 34
click at [1278, 8] on span "Принят ждет поступление" at bounding box center [1286, 17] width 134 height 19
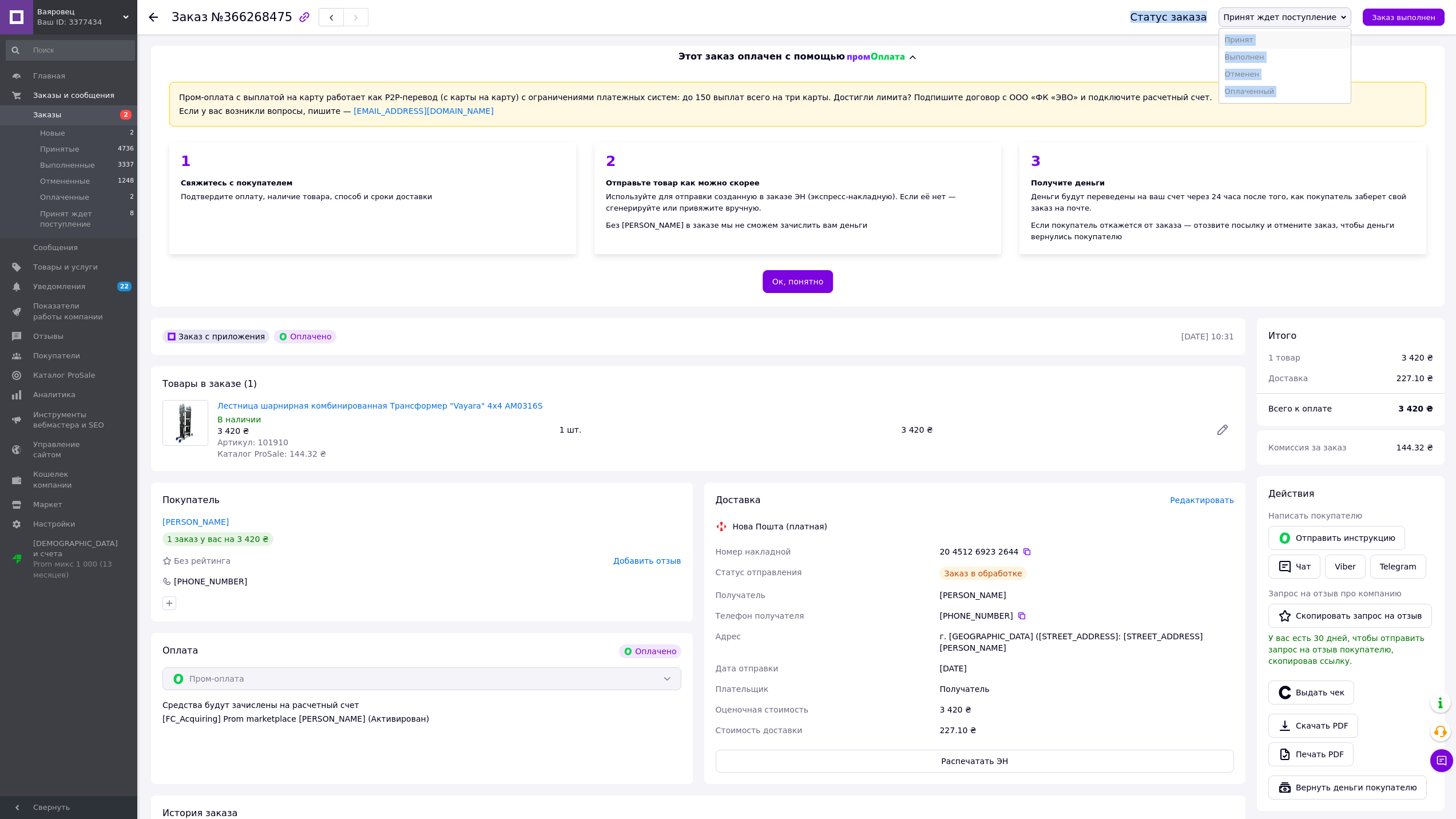
click at [1283, 37] on li "Принят" at bounding box center [1285, 40] width 132 height 18
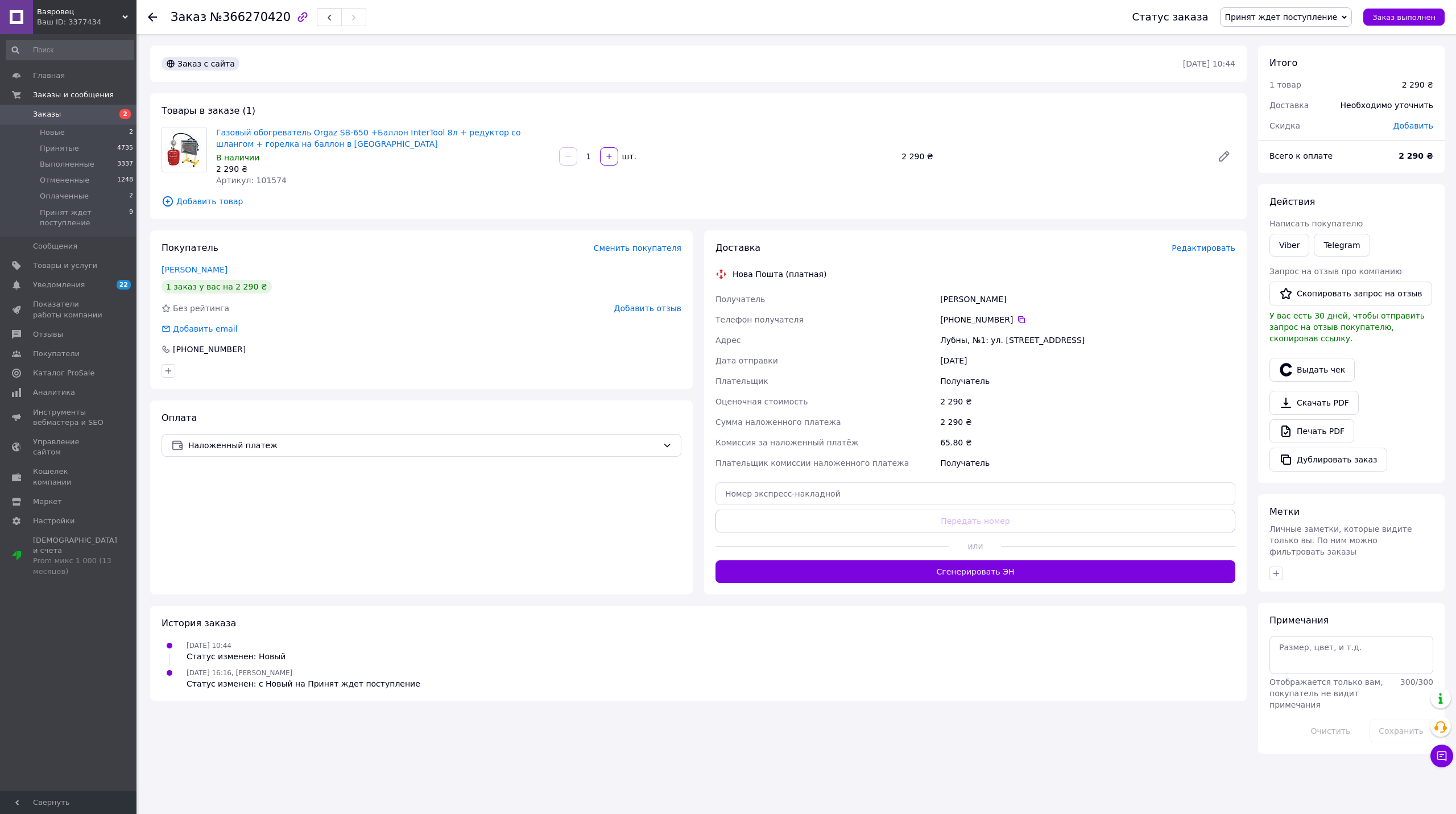
click at [1183, 248] on span "Редактировать" at bounding box center [1203, 248] width 64 height 9
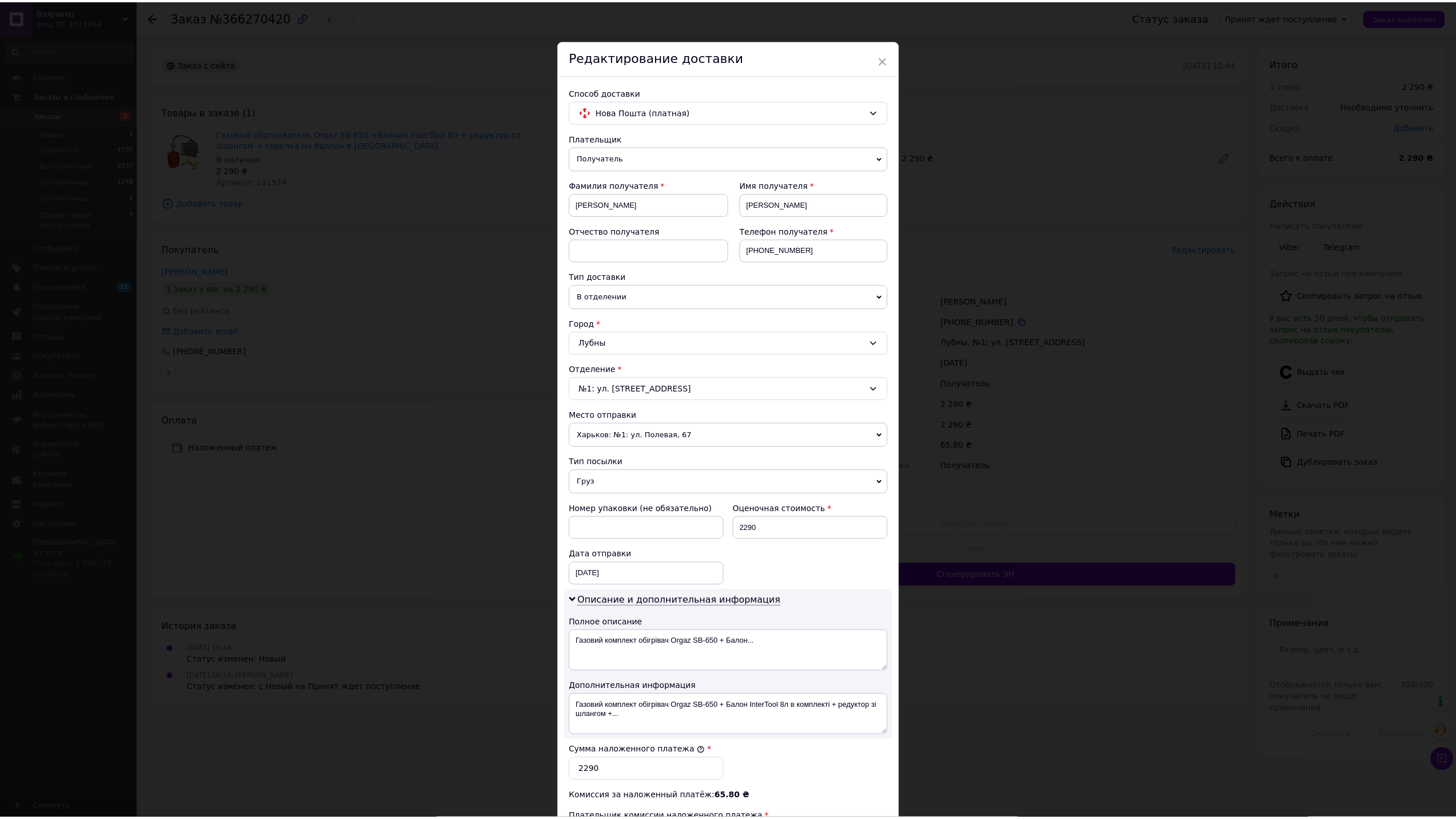
scroll to position [183, 0]
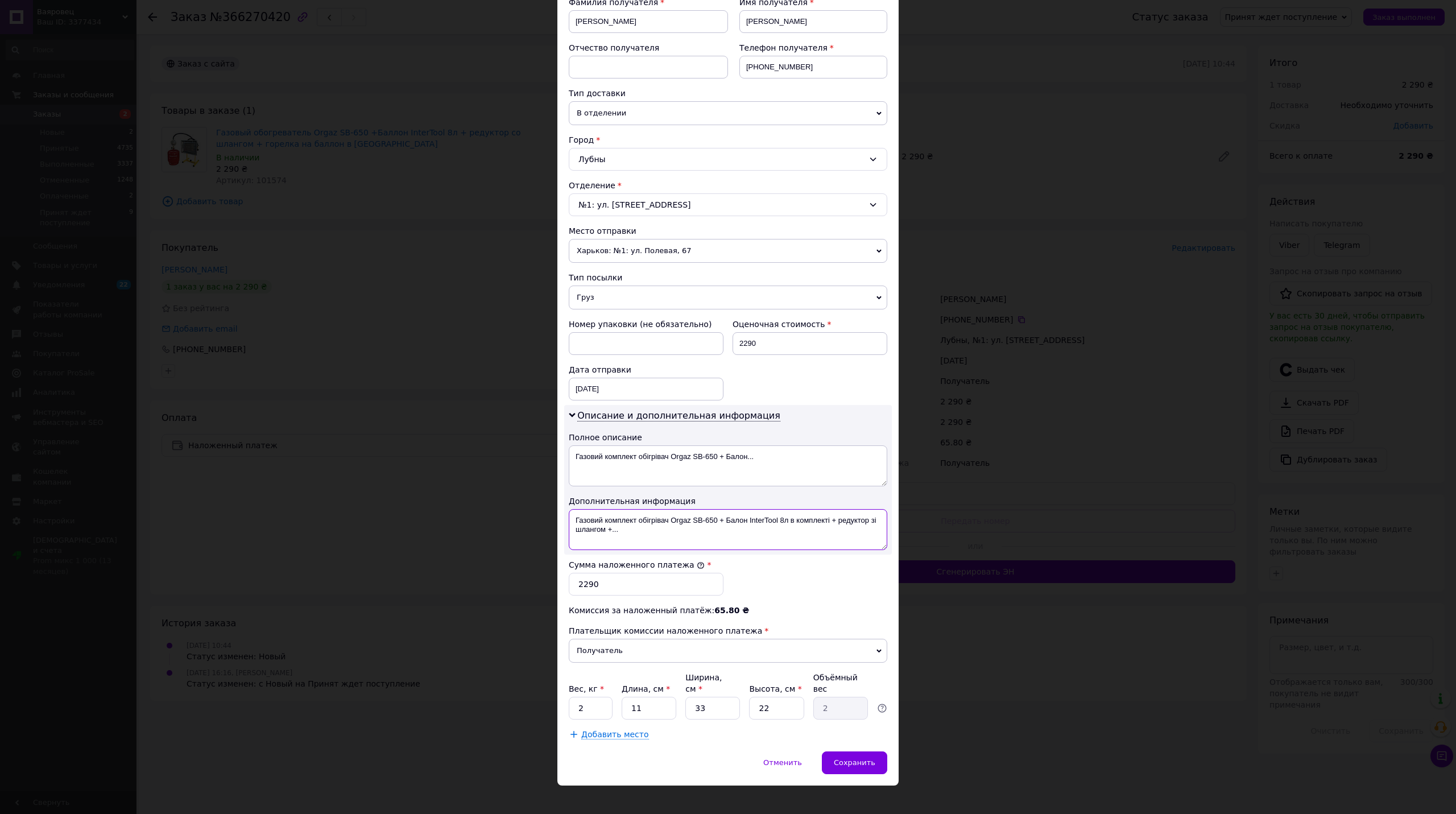
drag, startPoint x: 794, startPoint y: 537, endPoint x: 604, endPoint y: 537, distance: 190.0
click at [604, 537] on textarea "Газовий комплект обігрівач Orgaz SB-650 + Балон InterTool 8л в комплекті + реду…" at bounding box center [728, 529] width 319 height 41
click at [666, 522] on textarea "Газовий комплект обігрівач Orgaz SB-650 + Балон InterTool 8л в комплекті + реду…" at bounding box center [728, 529] width 319 height 41
click at [672, 521] on textarea "Газовий комплект обігрівач Orgaz SB-650 + Балон InterTool 8л в комплекті + реду…" at bounding box center [728, 529] width 319 height 41
drag, startPoint x: 671, startPoint y: 521, endPoint x: 577, endPoint y: 521, distance: 94.0
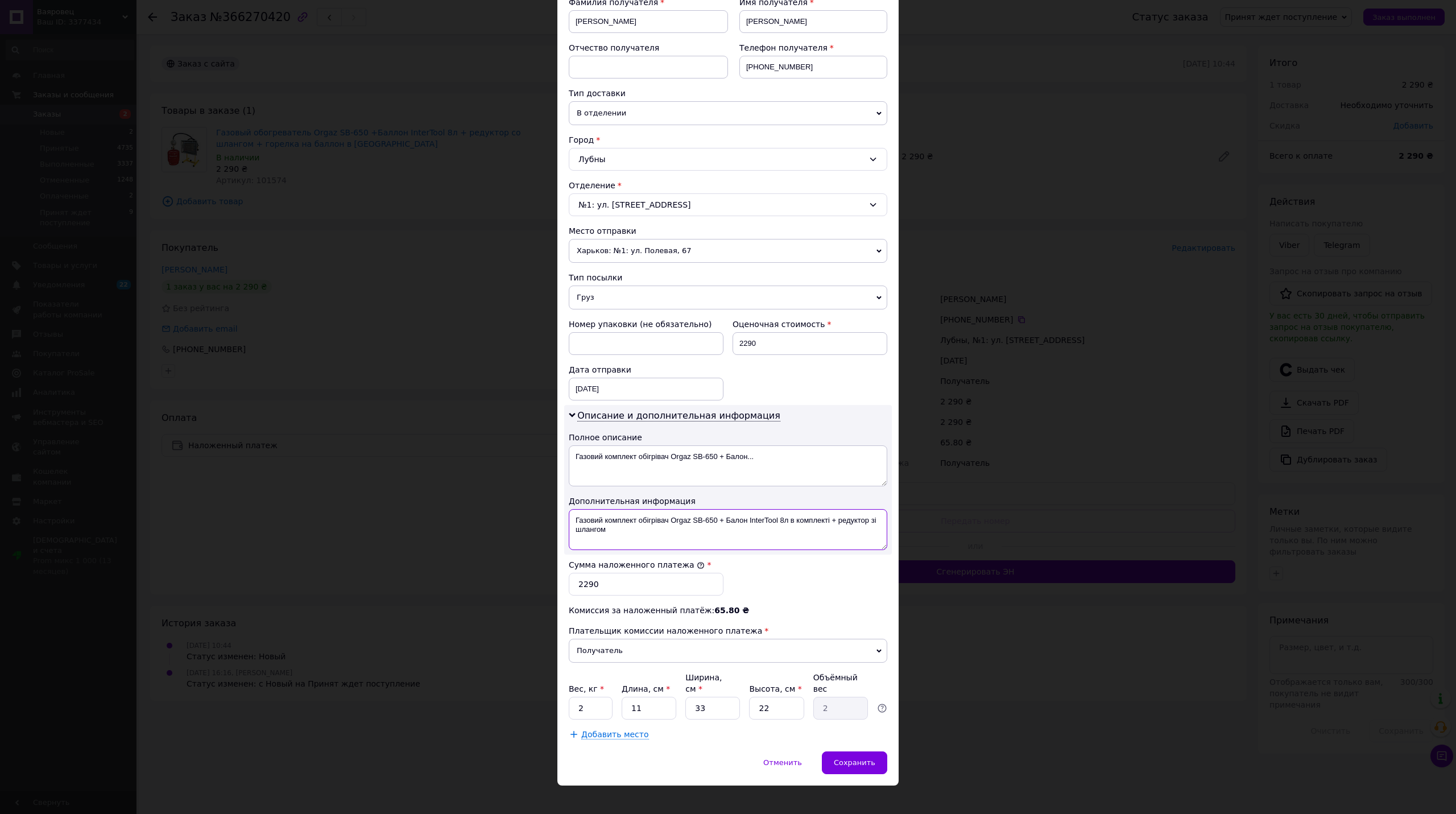
click at [574, 522] on textarea "Газовий комплект обігрівач Orgaz SB-650 + Балон InterTool 8л в комплекті + реду…" at bounding box center [728, 529] width 319 height 41
click at [644, 522] on textarea "Orgaz SB-650 + Балон InterTool 8л в комплекті + редуктор зі шлангом" at bounding box center [728, 529] width 319 height 41
drag, startPoint x: 830, startPoint y: 523, endPoint x: 781, endPoint y: 531, distance: 49.6
click at [781, 531] on textarea "Orgaz SB-650 + InterTool 8л в комплекті + редуктор зі шлангом" at bounding box center [728, 529] width 319 height 41
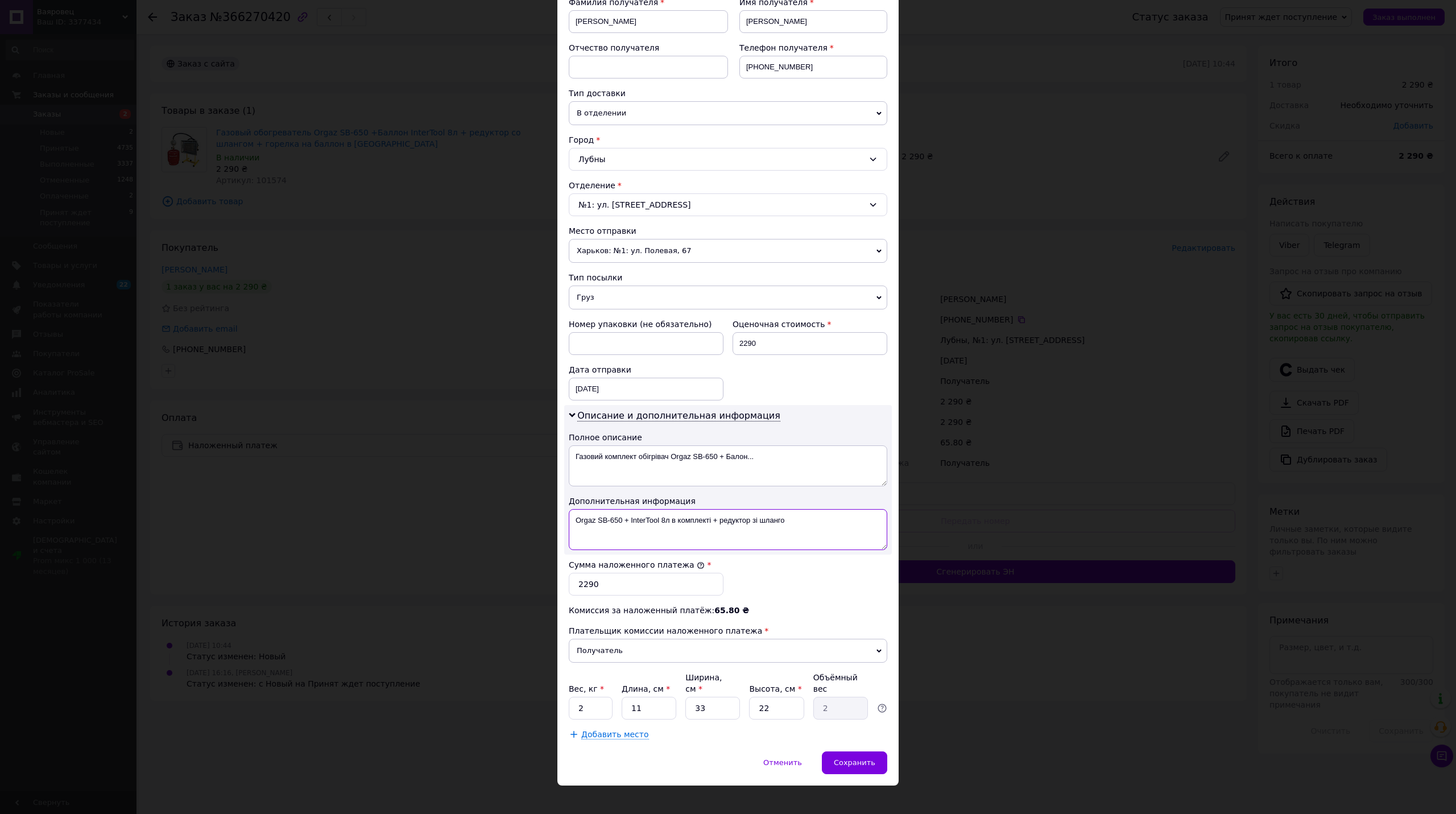
drag, startPoint x: 667, startPoint y: 521, endPoint x: 712, endPoint y: 521, distance: 45.0
click at [712, 521] on textarea "Orgaz SB-650 + InterTool 8л в комплекті + редуктор зі шланго" at bounding box center [728, 529] width 319 height 41
type textarea "Orgaz SB-650 + InterTool 8л + редуктор зі шланго"
click at [700, 462] on textarea "Газовий комплект обігрівач Orgaz SB-650 + Балон..." at bounding box center [728, 466] width 319 height 41
paste textarea "Orgaz SB-650 + InterTool 8л + редуктор зі шланго"
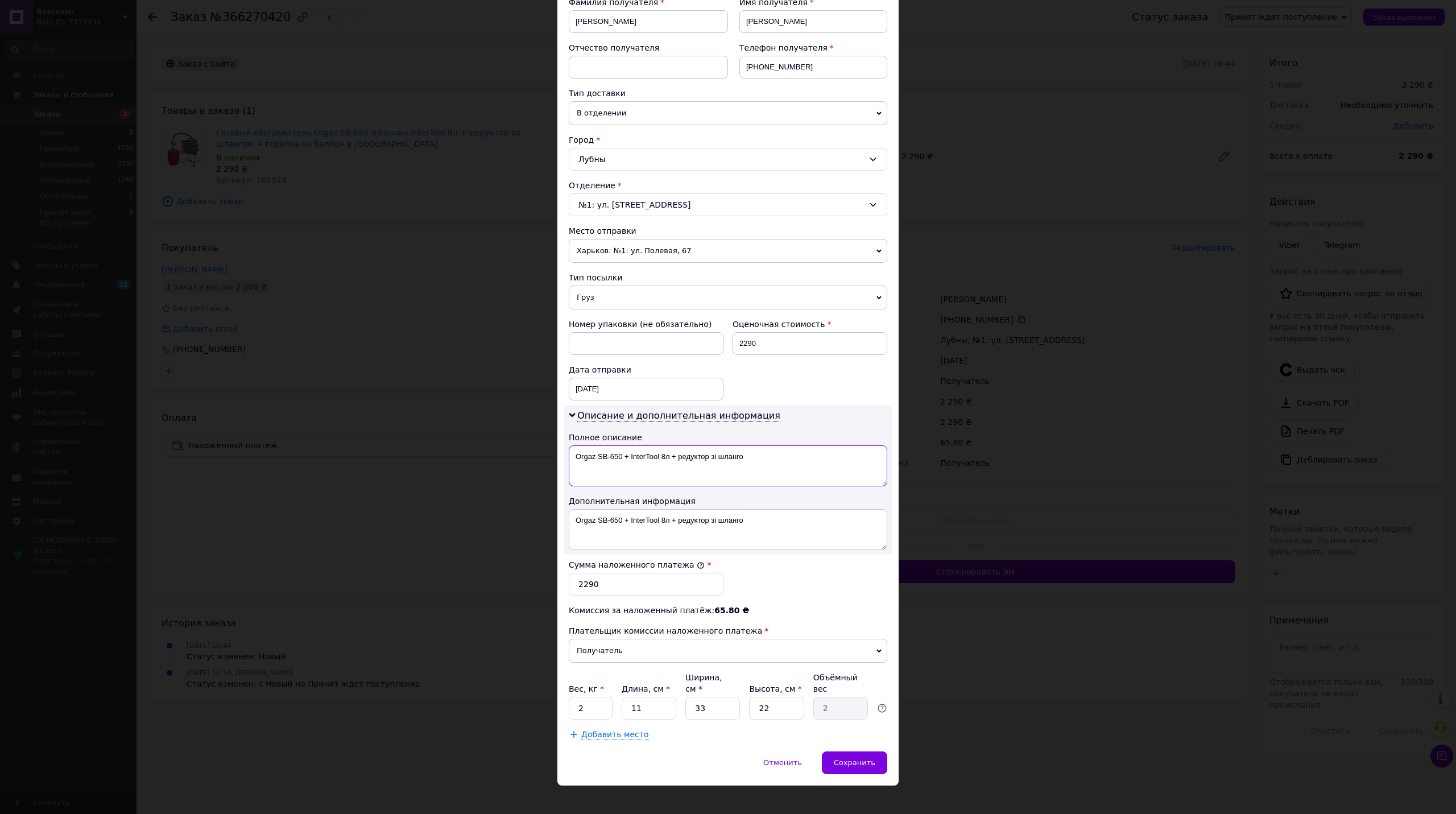
type textarea "Orgaz SB-650 + InterTool 8л + редуктор зі шланго"
click at [611, 729] on span "Добавить место" at bounding box center [614, 734] width 67 height 10
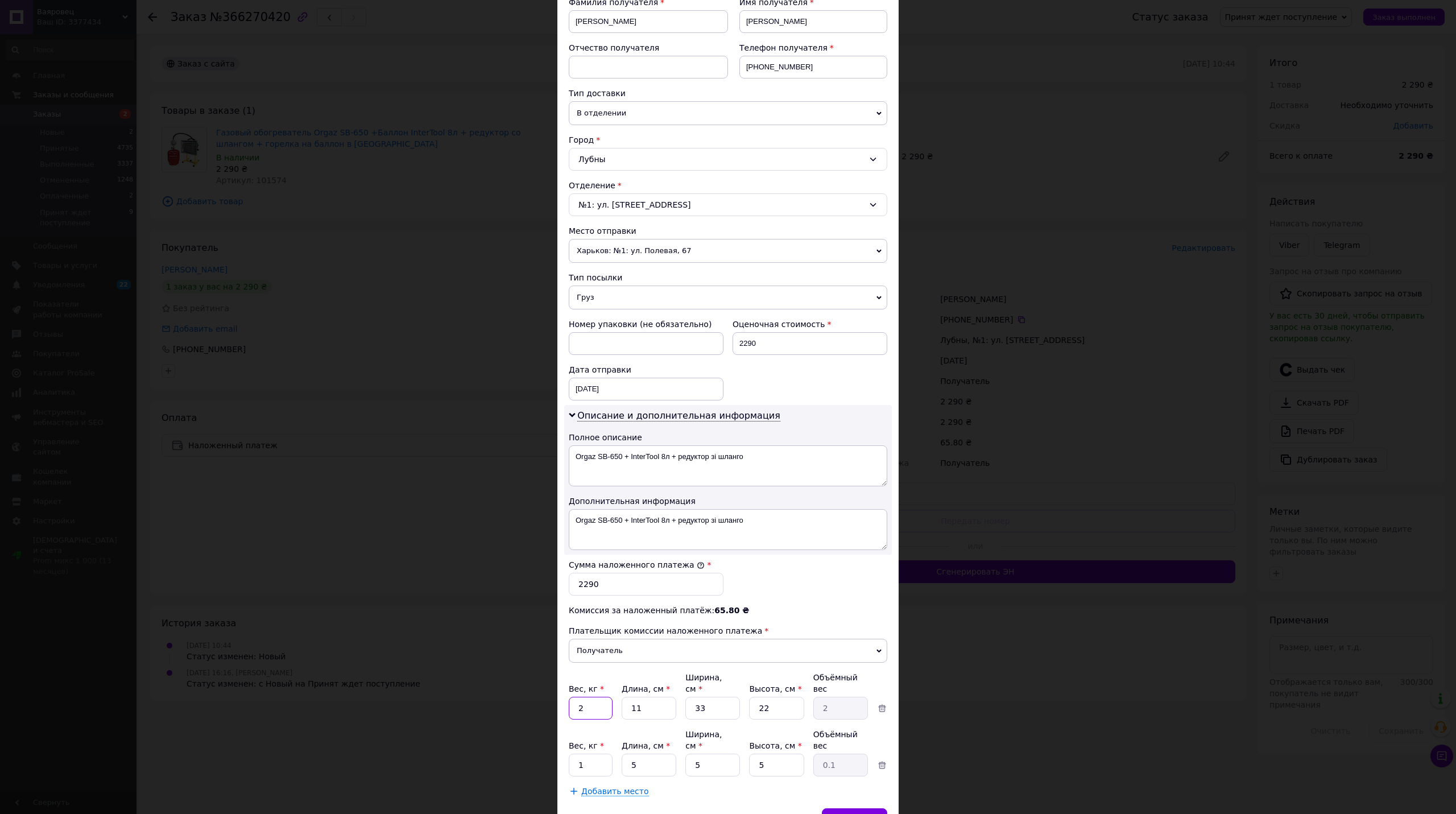
click at [589, 705] on input "2" at bounding box center [590, 707] width 44 height 23
type input "10"
click at [577, 754] on input "1" at bounding box center [590, 765] width 44 height 23
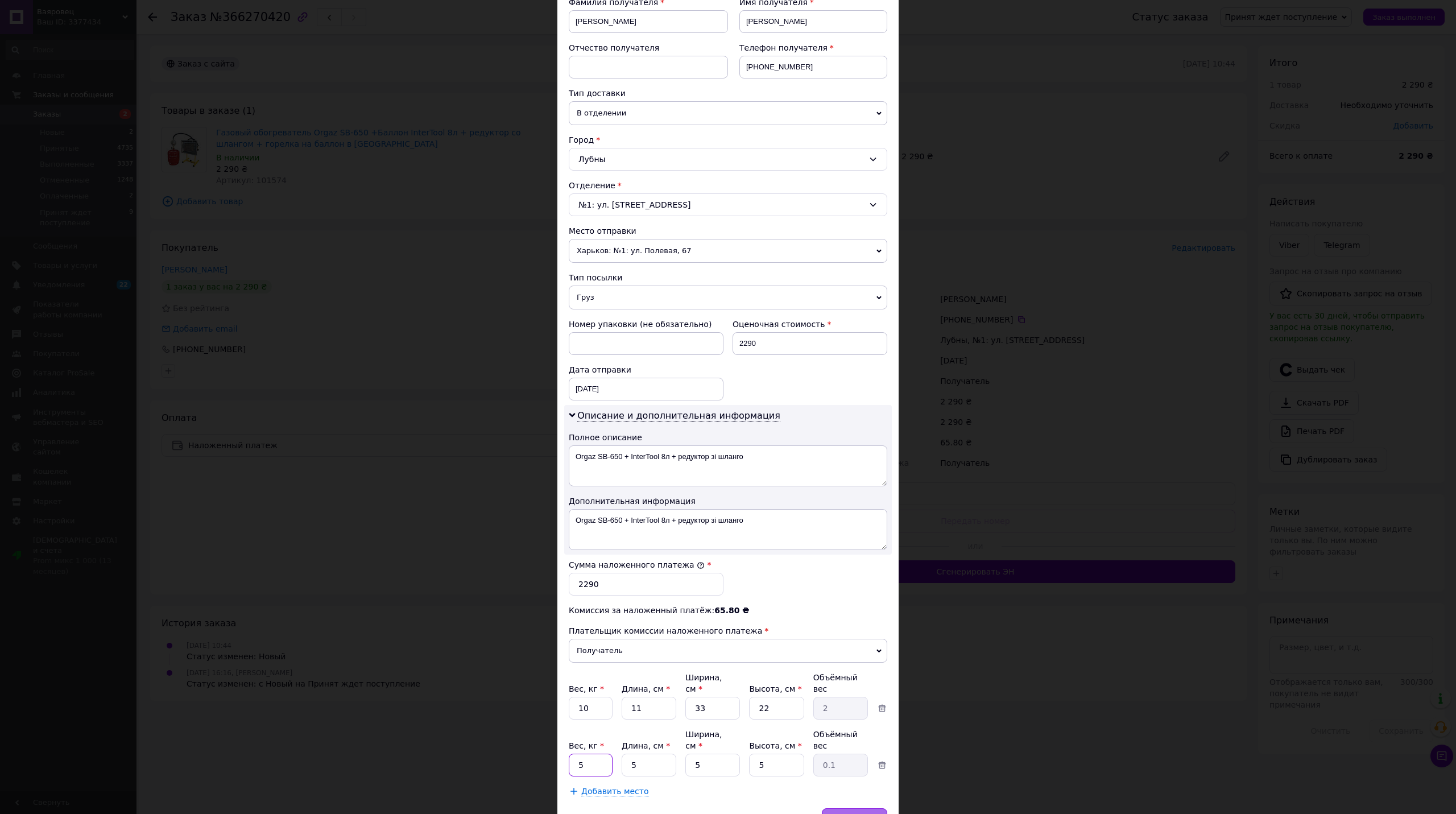
type input "5"
click at [852, 813] on span "Сохранить" at bounding box center [854, 819] width 42 height 9
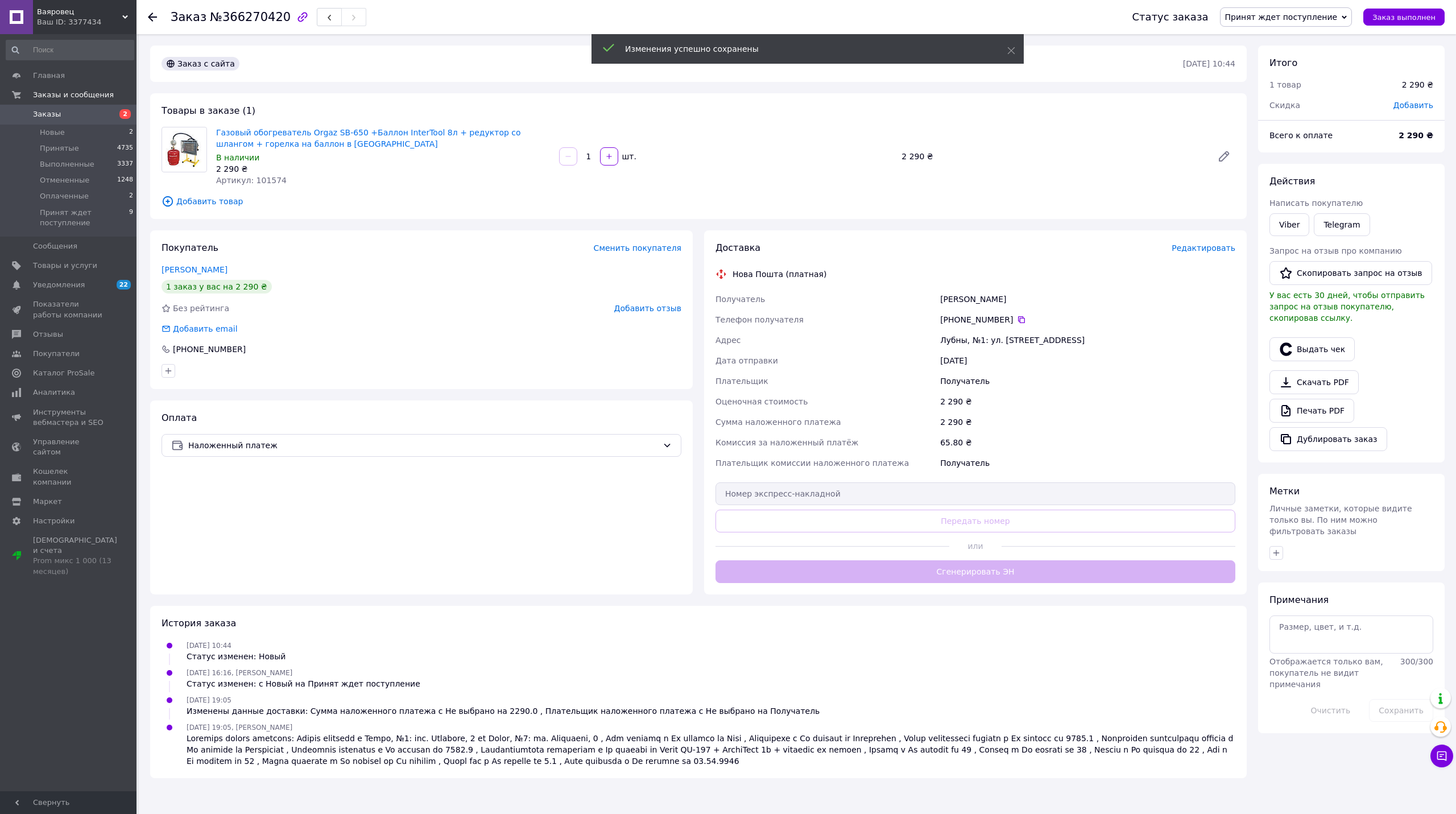
click at [918, 583] on button "Сгенерировать ЭН" at bounding box center [975, 571] width 520 height 23
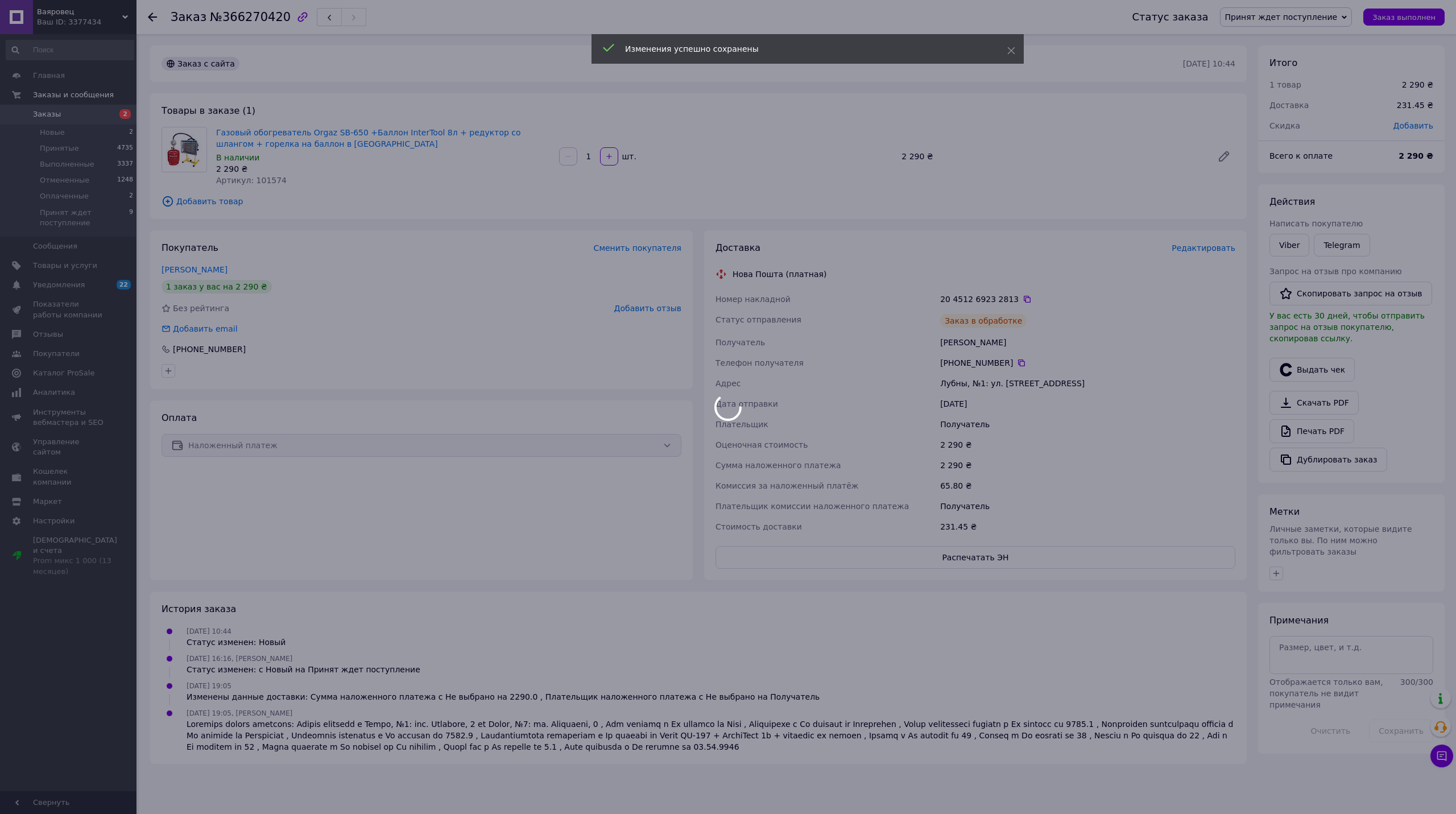
click at [1261, 20] on div at bounding box center [728, 407] width 1456 height 814
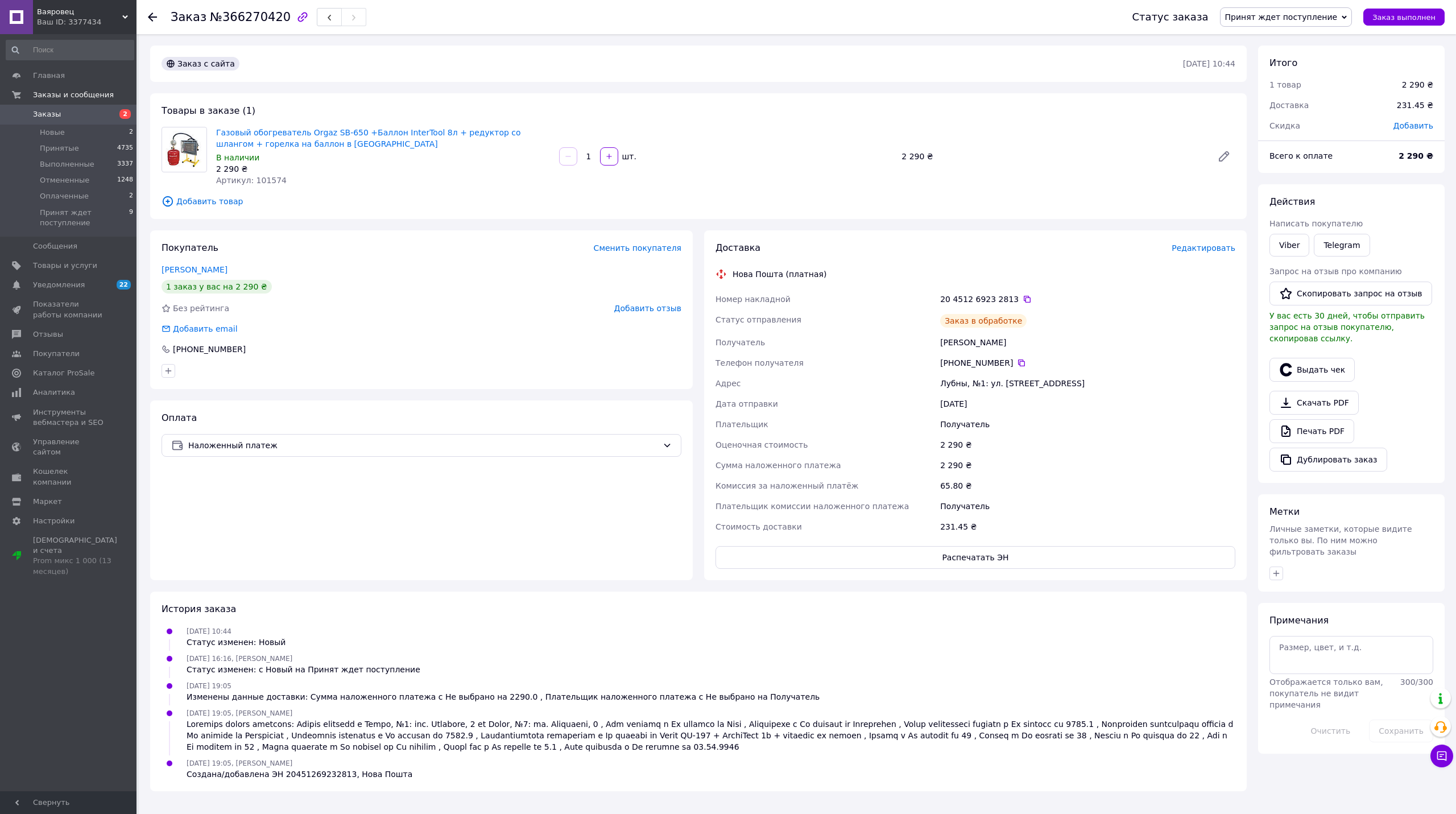
click at [1262, 20] on span "Принят ждет поступление" at bounding box center [1280, 17] width 113 height 9
click at [1269, 35] on li "Принят" at bounding box center [1286, 40] width 131 height 17
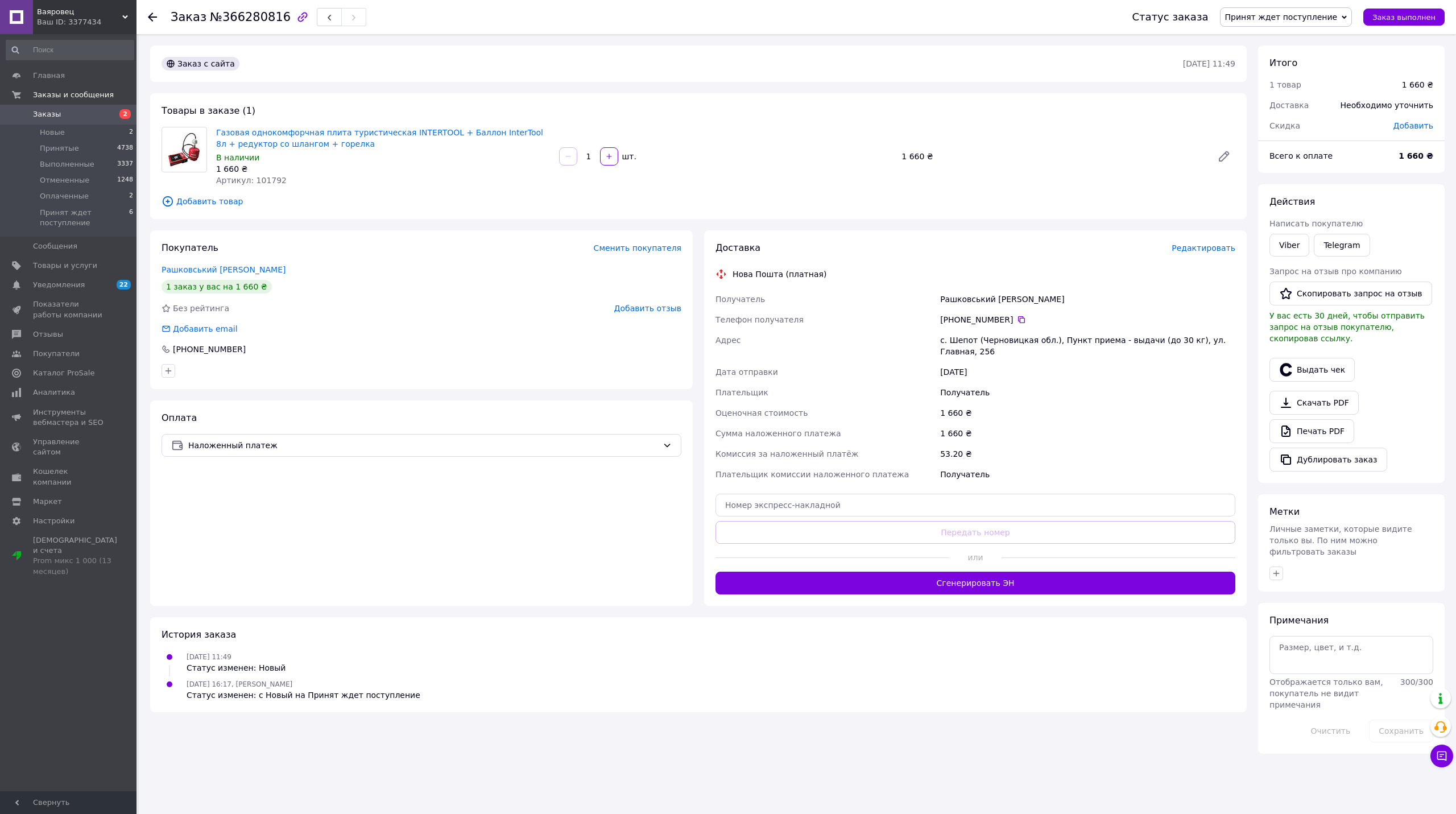
click at [1204, 244] on span "Редактировать" at bounding box center [1203, 248] width 64 height 9
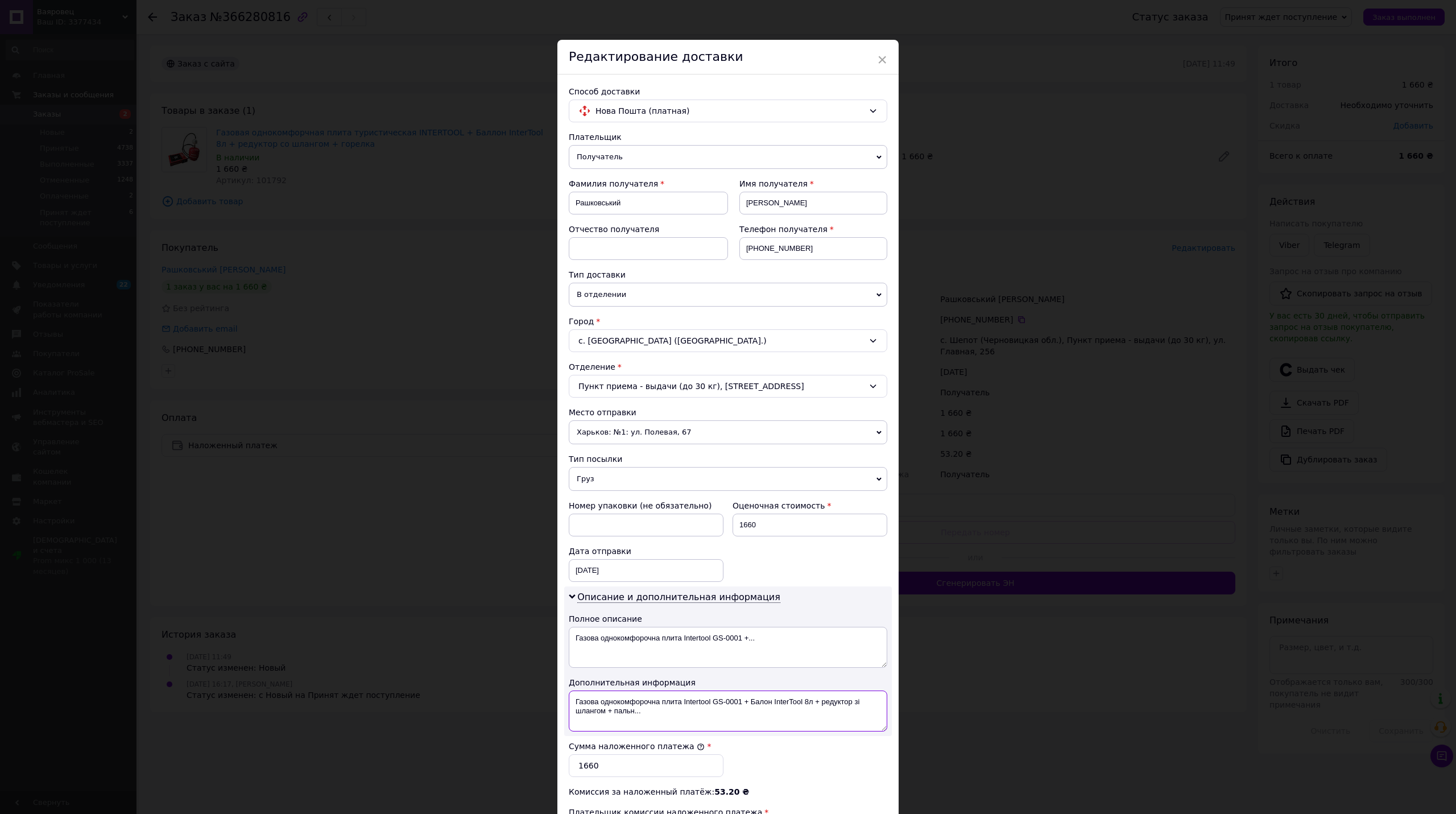
drag, startPoint x: 743, startPoint y: 700, endPoint x: 579, endPoint y: 707, distance: 164.1
click at [575, 707] on textarea "Газова однокомфорочна плита Intertool GS-0001 + Балон InterTool 8л + редуктор з…" at bounding box center [728, 710] width 319 height 41
click at [739, 708] on textarea "Газова однокомфорочна плита Intertool GS-0001 + Балон InterTool 8л + редуктор з…" at bounding box center [728, 710] width 319 height 41
drag, startPoint x: 742, startPoint y: 703, endPoint x: 590, endPoint y: 706, distance: 152.0
click at [581, 705] on textarea "Газова однокомфорочна плита Intertool GS-0001 + Балон InterTool 8л + редуктор з…" at bounding box center [728, 710] width 319 height 41
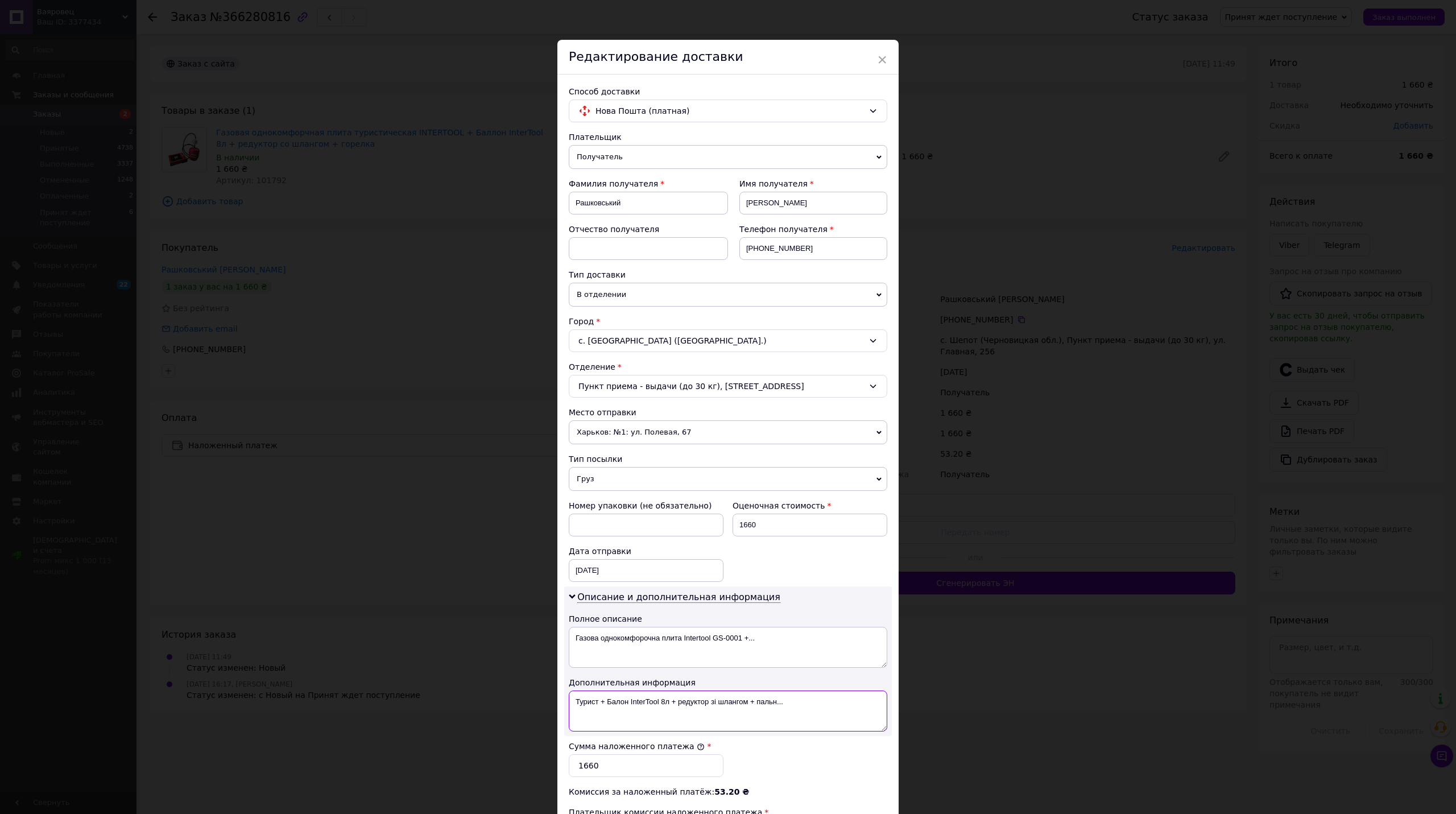
click at [825, 703] on textarea "Турист + Балон InterTool 8л + редуктор зі шлангом + пальн..." at bounding box center [728, 710] width 319 height 41
drag, startPoint x: 804, startPoint y: 712, endPoint x: 750, endPoint y: 716, distance: 54.1
click at [750, 716] on textarea "Турист + Балон InterTool 8л + редуктор зі шлангом + пальн..." at bounding box center [728, 710] width 319 height 41
type textarea "Турист + Балон InterTool 8л + редуктор зі шлангом"
click at [739, 651] on textarea "Газова однокомфорочна плита Intertool GS-0001 +..." at bounding box center [728, 646] width 319 height 41
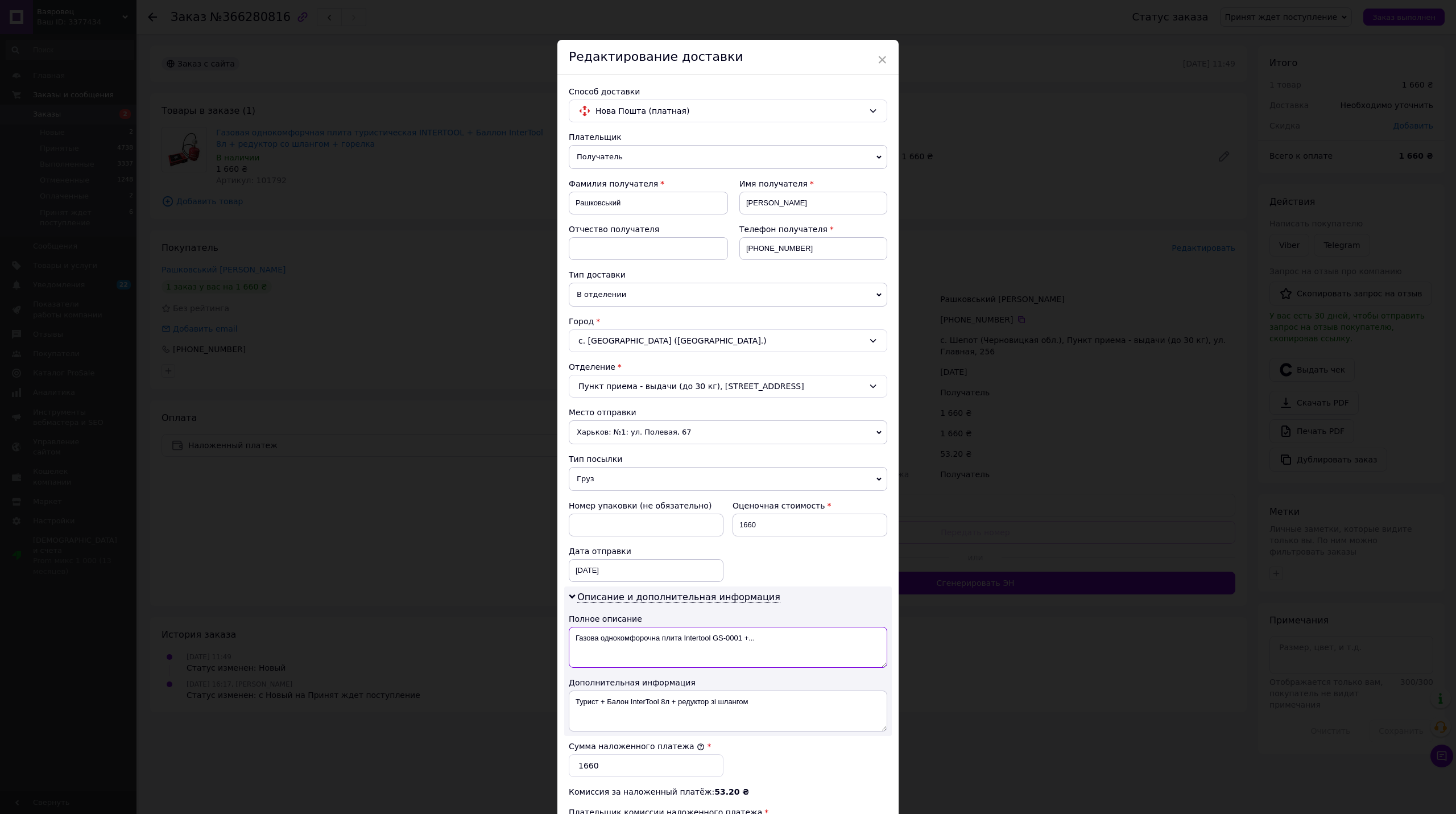
paste textarea "урист + Балон InterTool 8л + редуктор зі шлангом"
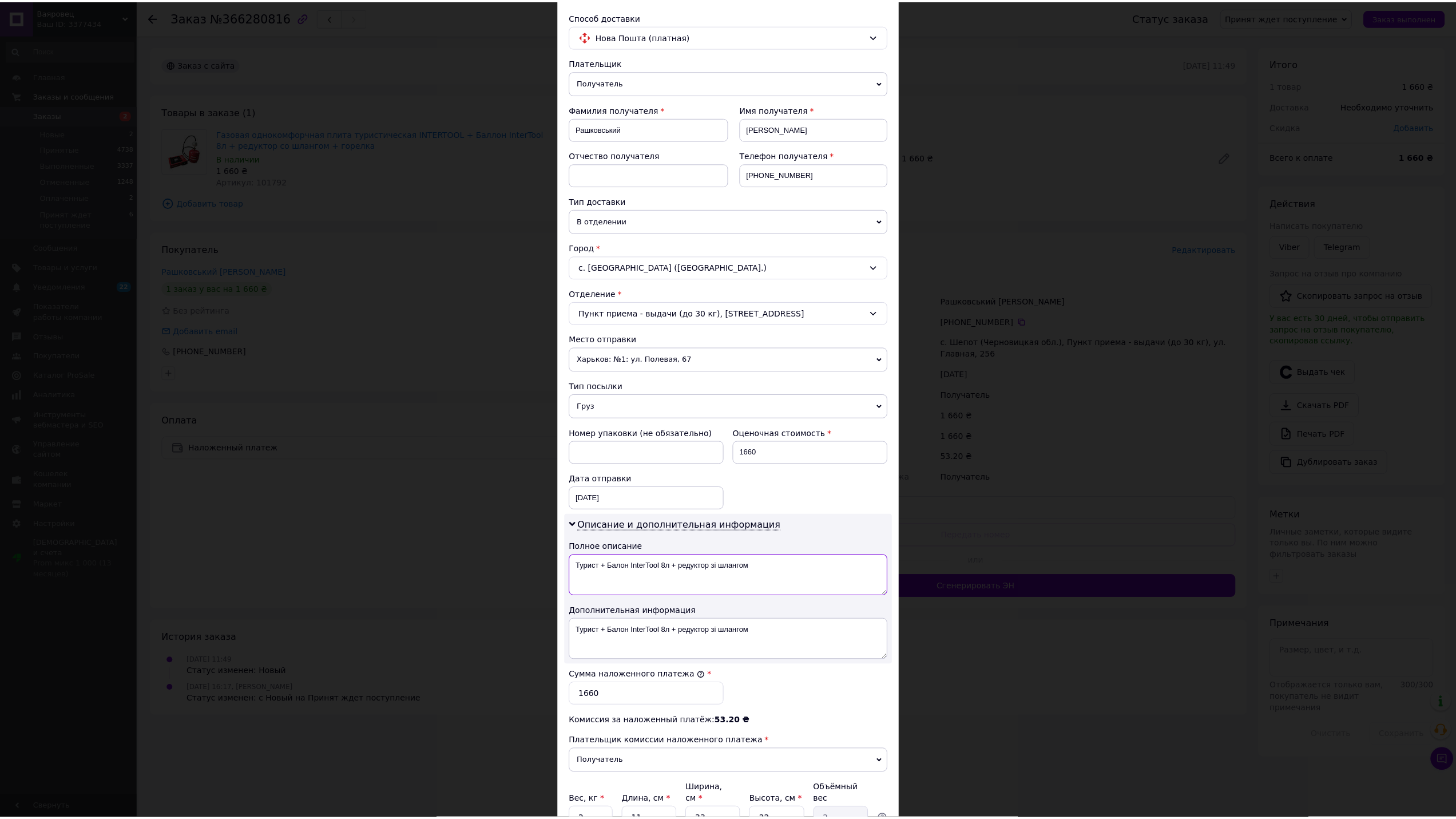
scroll to position [183, 0]
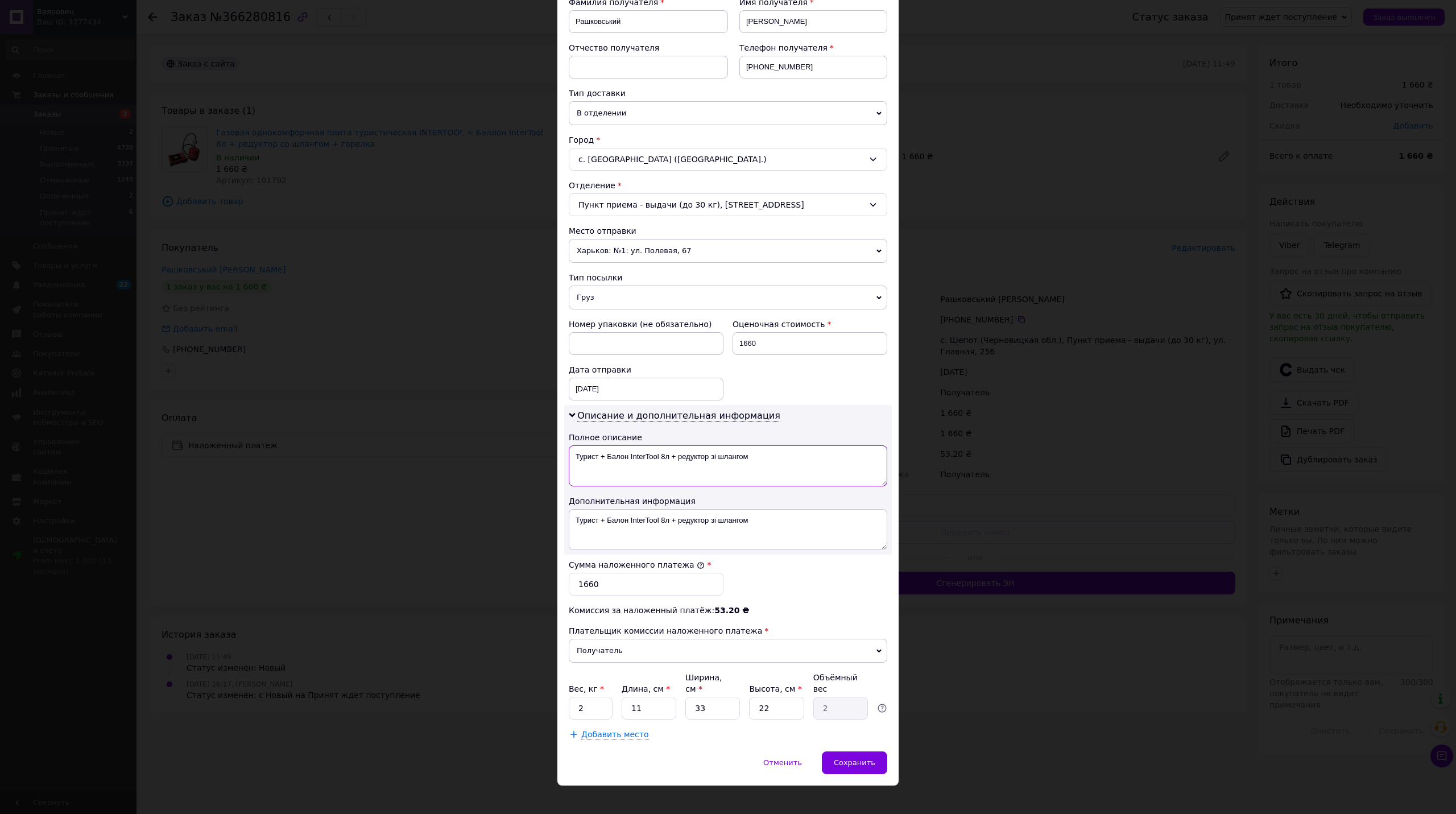
type textarea "Турист + Балон InterTool 8л + редуктор зі шлангом"
click at [604, 729] on span "Добавить место" at bounding box center [614, 734] width 67 height 10
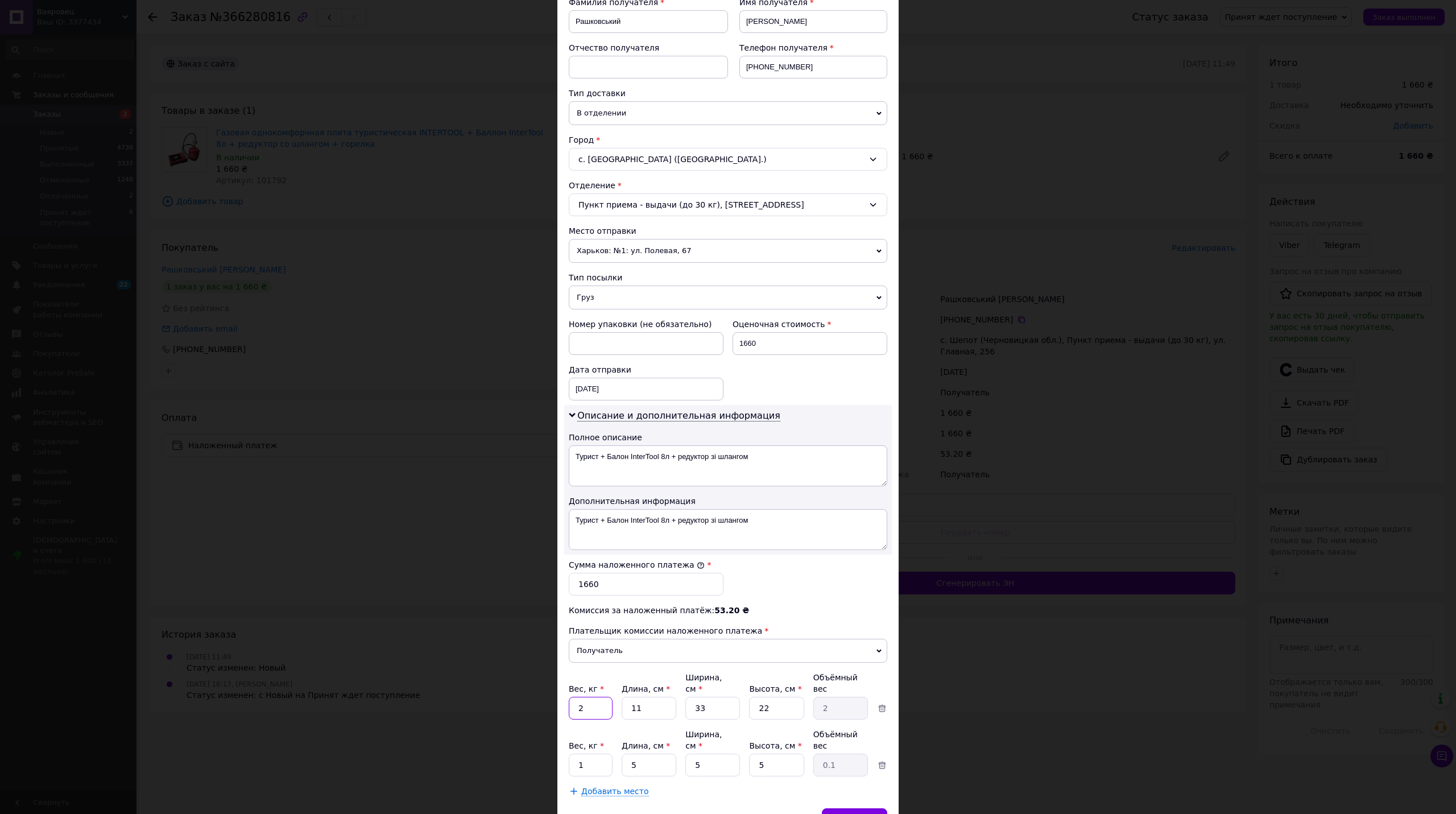
click at [590, 700] on input "2" at bounding box center [590, 707] width 44 height 23
type input "5"
click at [576, 754] on input "1" at bounding box center [590, 765] width 44 height 23
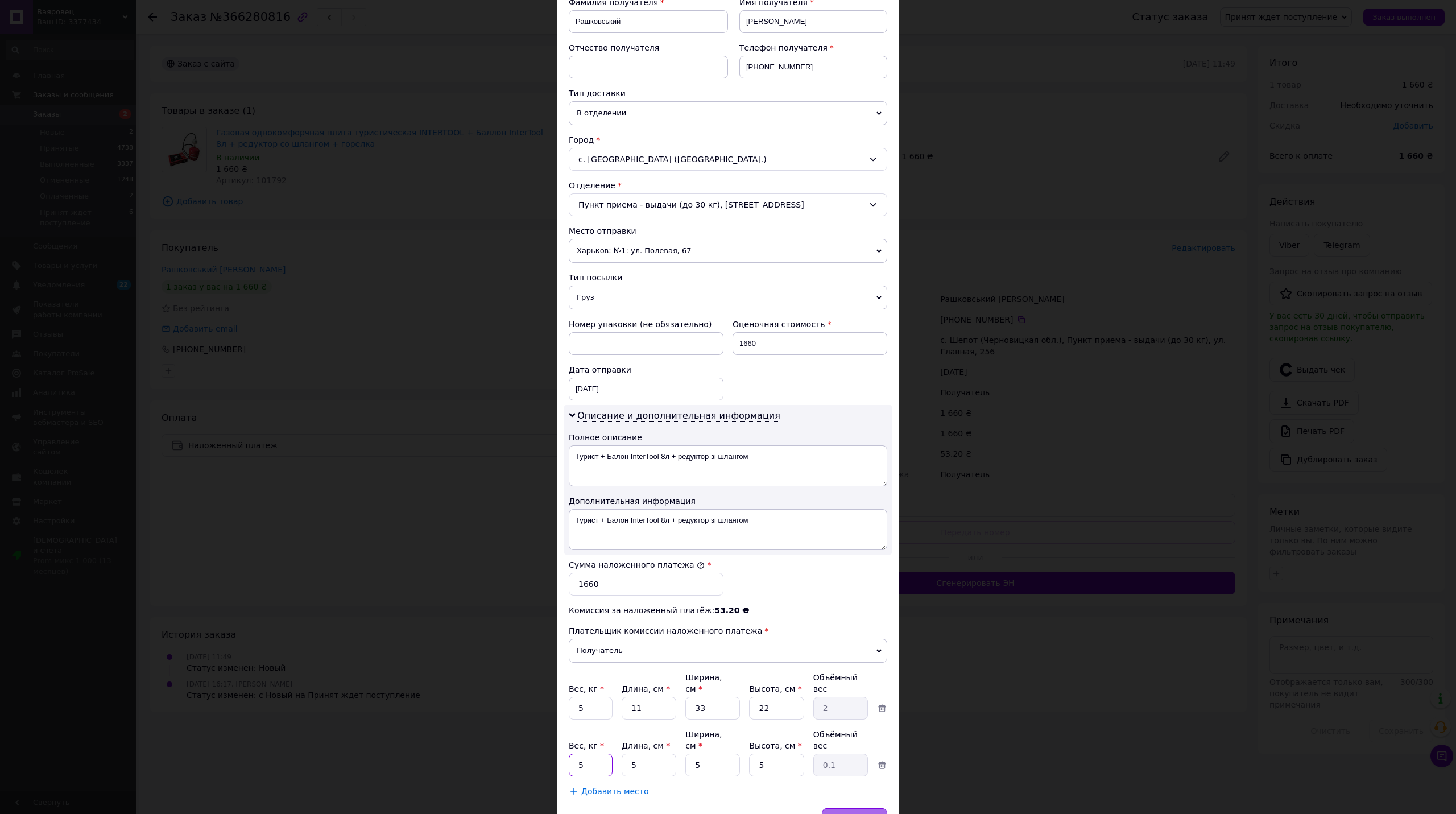
type input "5"
click at [843, 813] on span "Сохранить" at bounding box center [854, 819] width 42 height 9
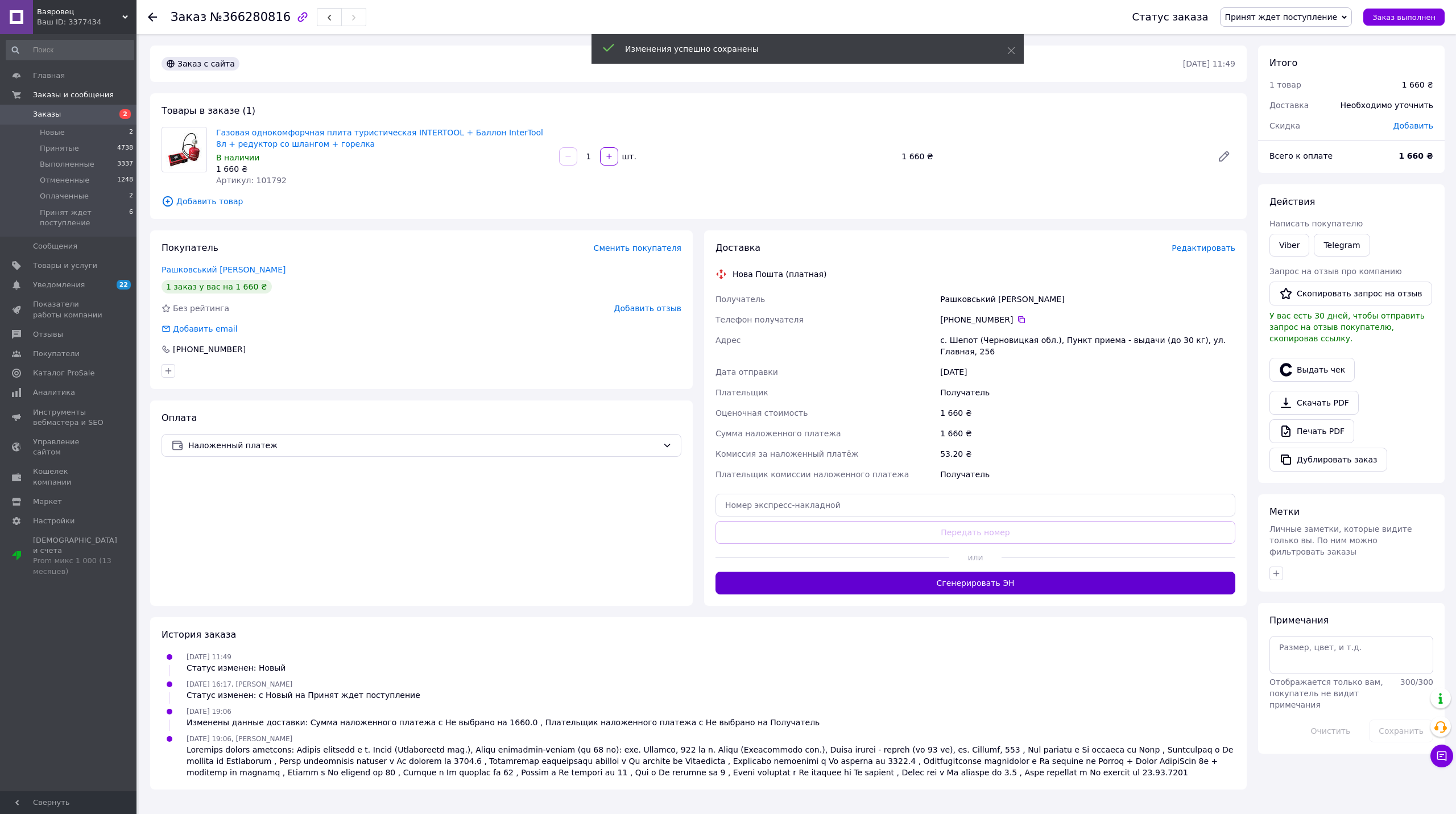
click at [1051, 571] on button "Сгенерировать ЭН" at bounding box center [975, 583] width 520 height 23
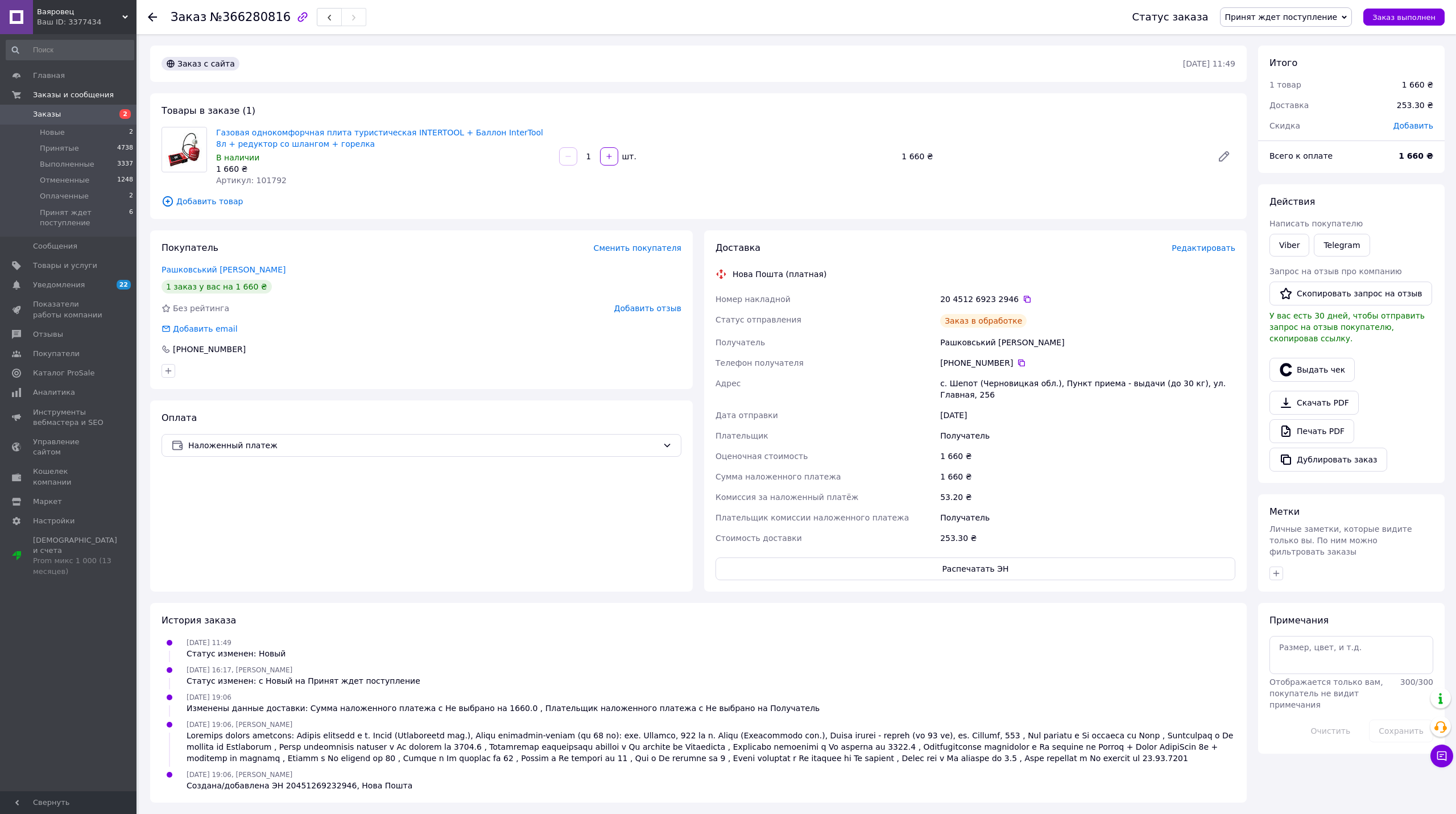
click at [1270, 20] on span "Принят ждет поступление" at bounding box center [1280, 17] width 113 height 9
click at [1273, 35] on li "Принят" at bounding box center [1286, 40] width 131 height 17
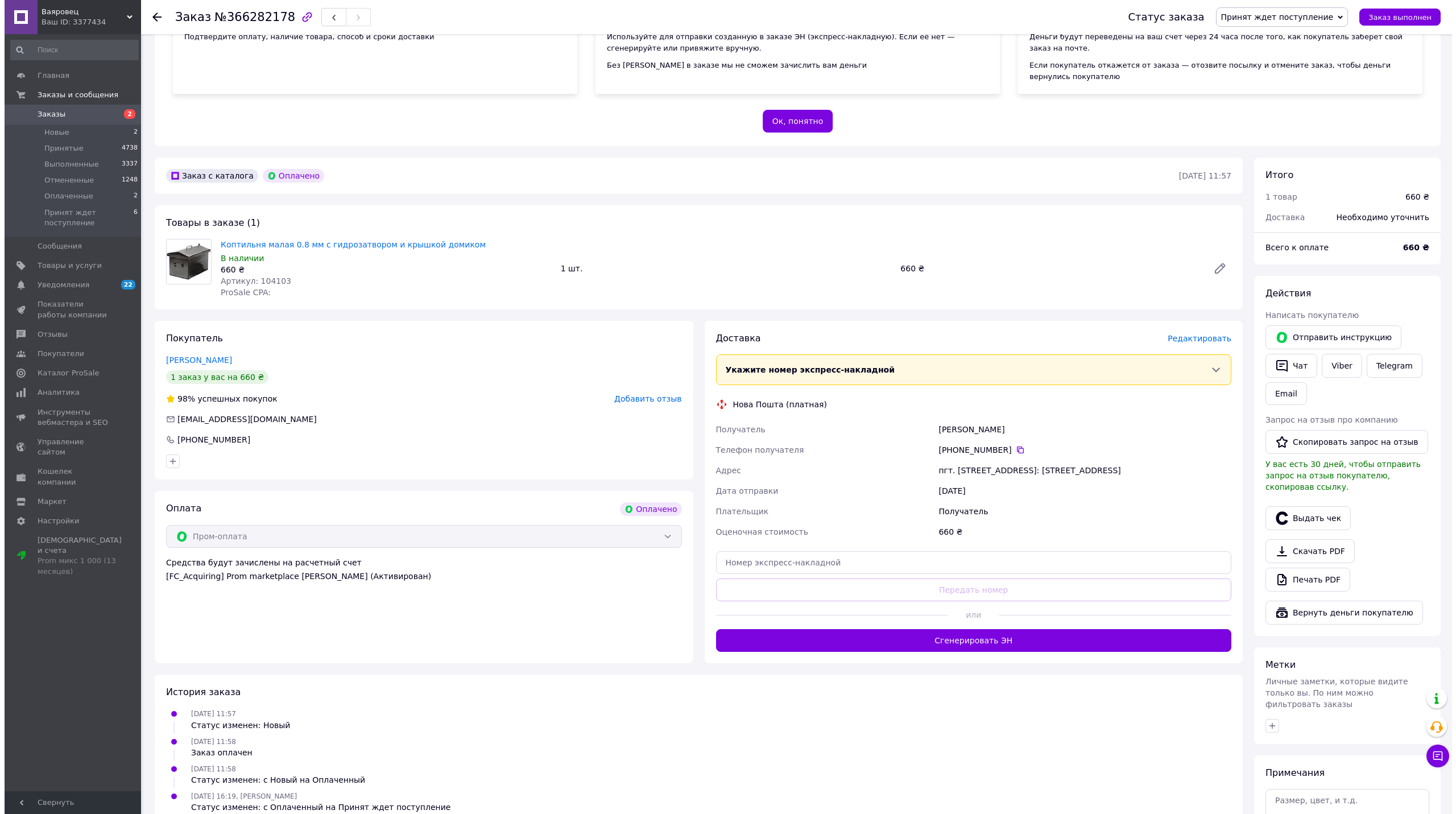
scroll to position [190, 0]
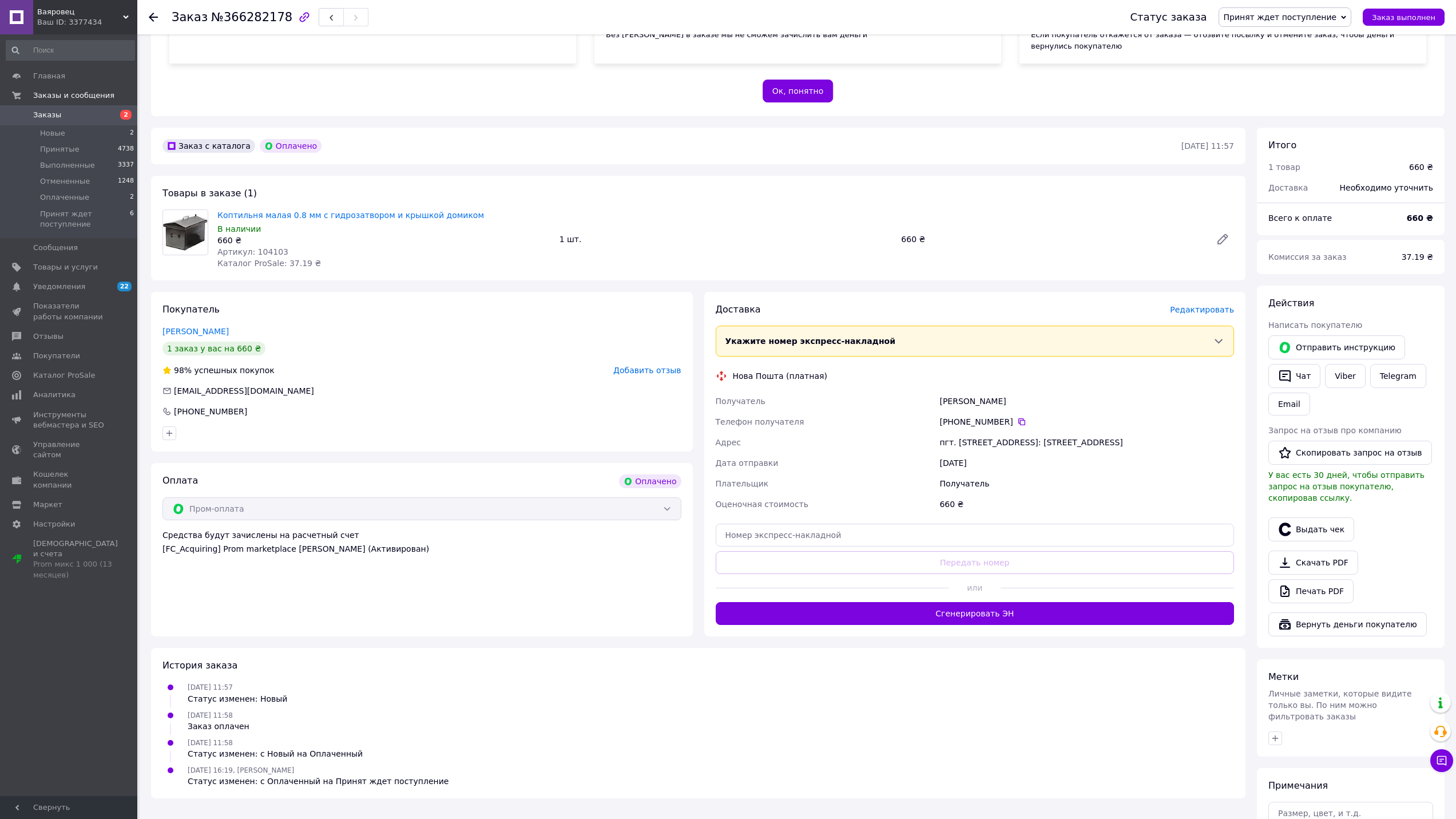
click at [1206, 305] on span "Редактировать" at bounding box center [1201, 309] width 64 height 9
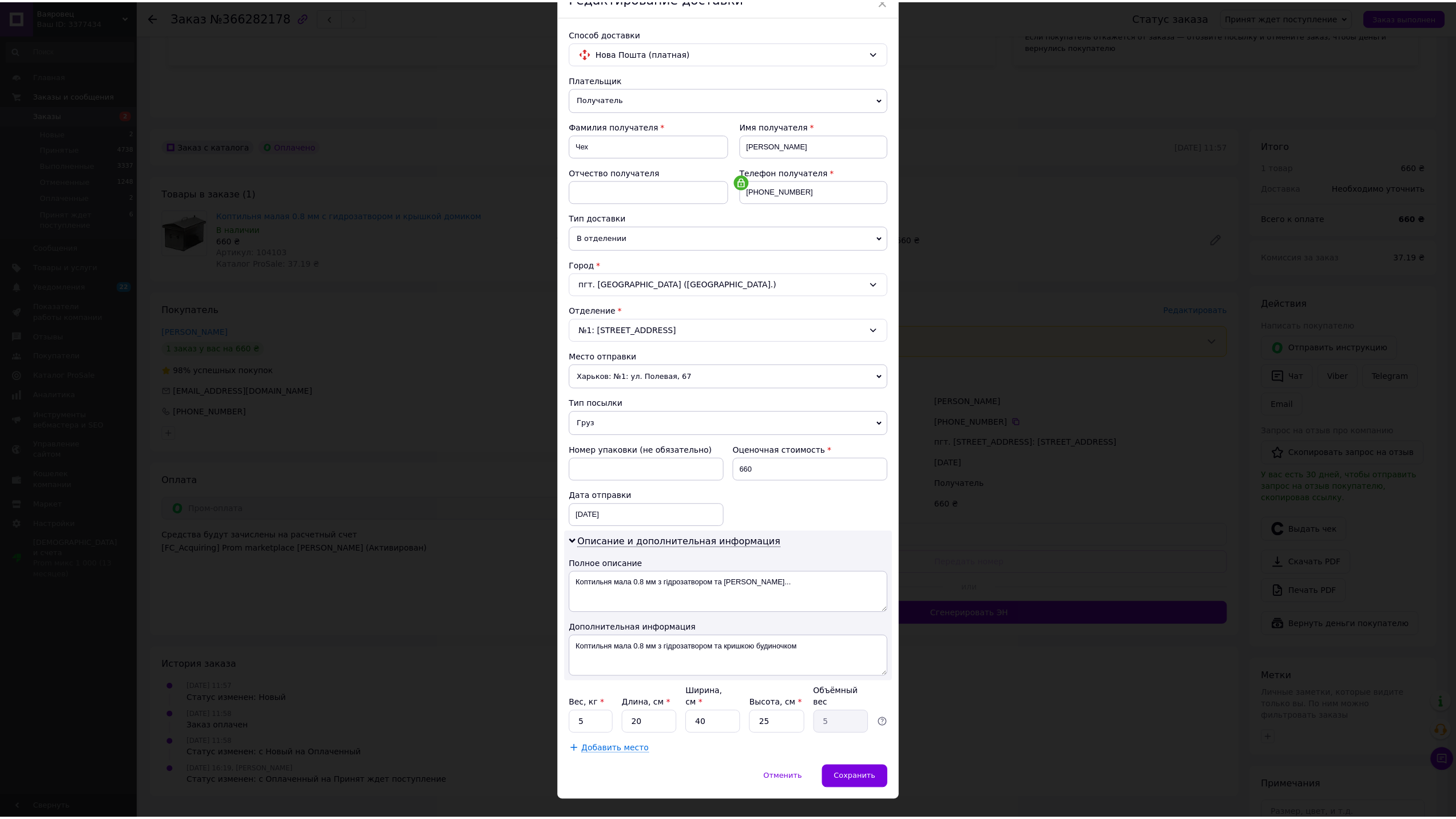
scroll to position [69, 0]
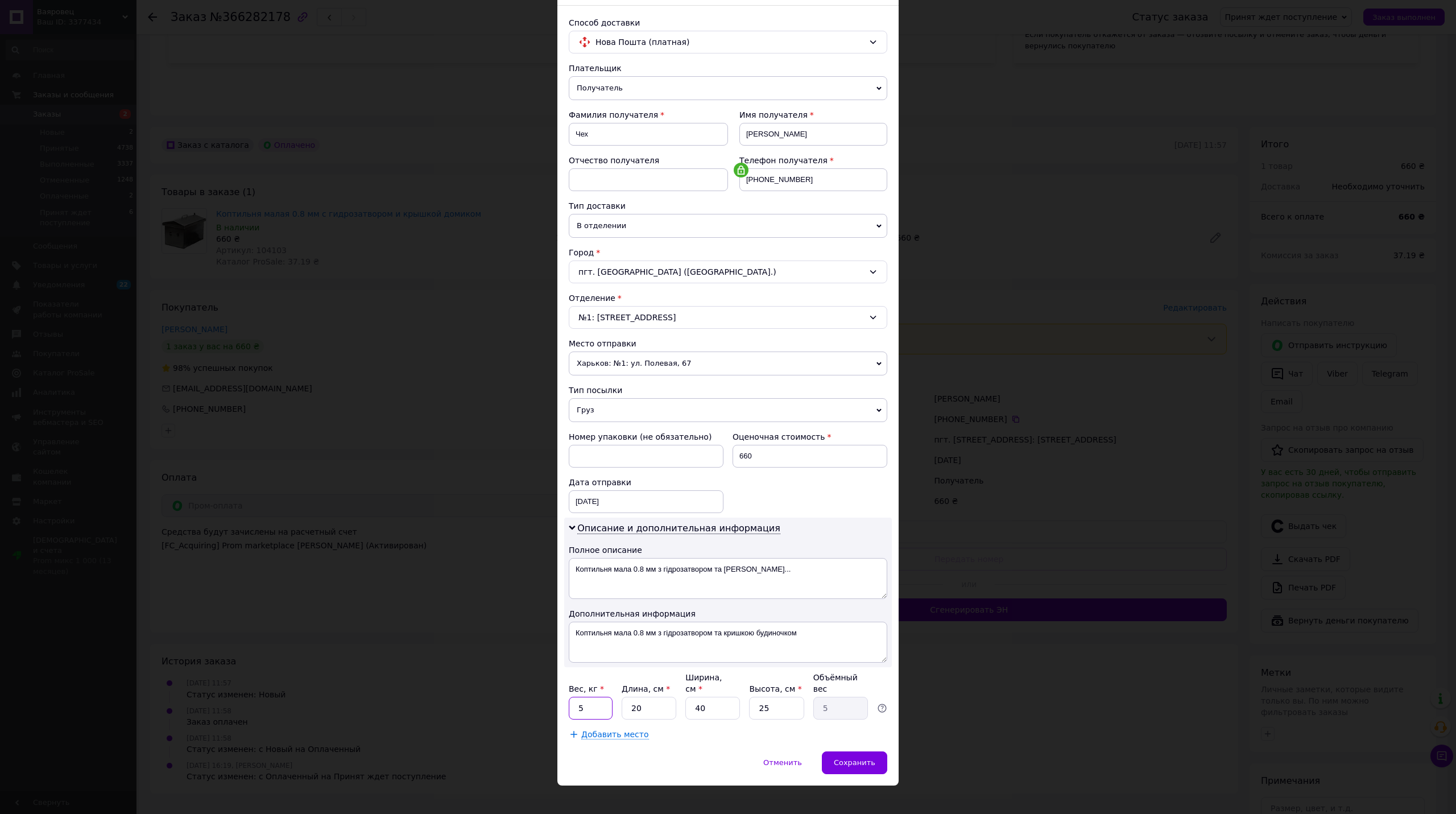
click at [589, 698] on input "5" at bounding box center [590, 707] width 44 height 23
click at [590, 697] on input "5" at bounding box center [590, 707] width 44 height 23
type input "10"
drag, startPoint x: 820, startPoint y: 640, endPoint x: 720, endPoint y: 658, distance: 101.6
click at [720, 658] on textarea "Коптильня мала 0.8 мм з гідрозатвором та кришкою будиночком" at bounding box center [728, 642] width 319 height 41
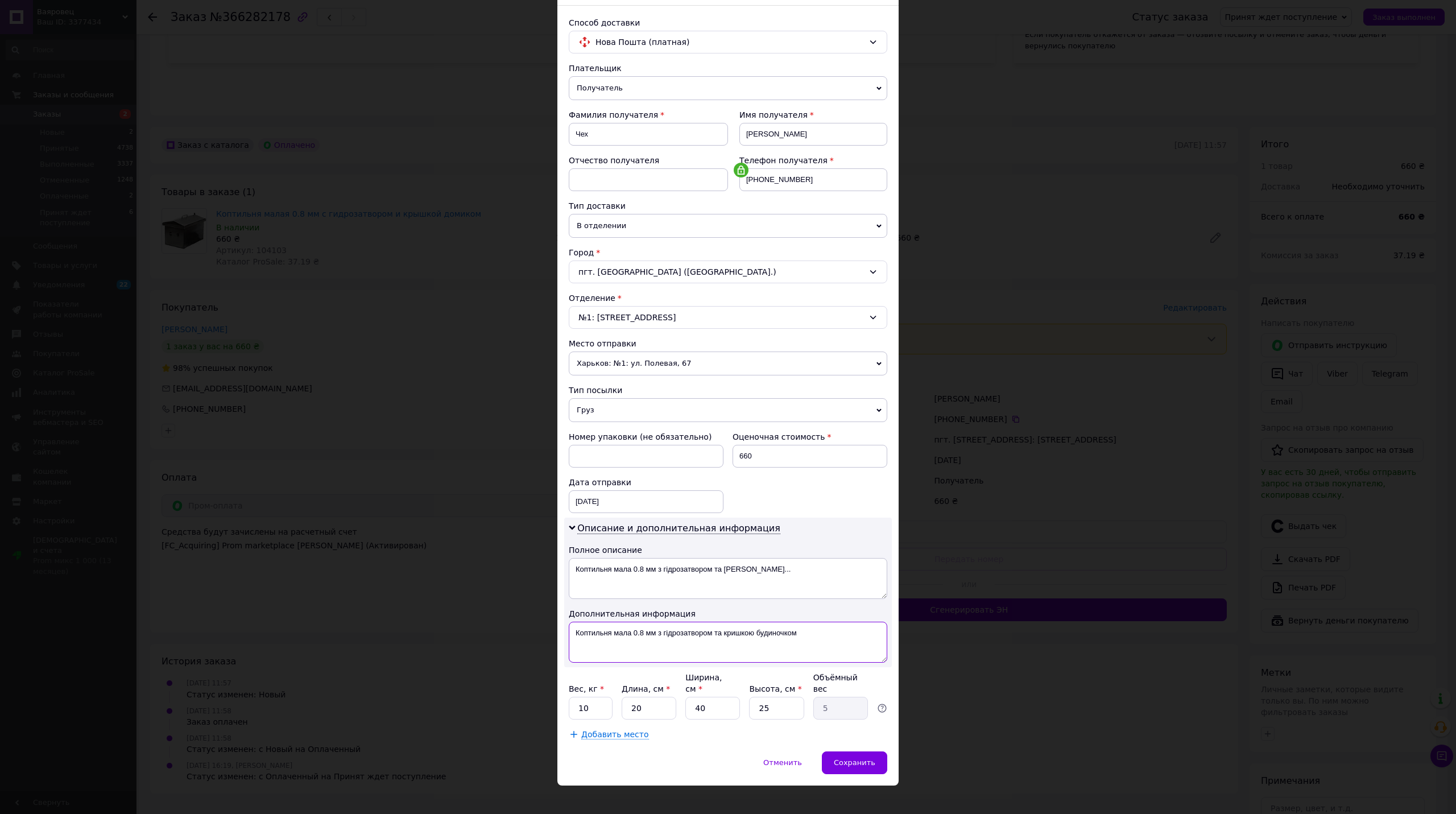
click at [788, 648] on textarea "Коптильня мала 0.8 мм з гідрозатвором та кришкою будиночком" at bounding box center [728, 642] width 319 height 41
drag, startPoint x: 818, startPoint y: 638, endPoint x: 656, endPoint y: 661, distance: 163.6
click at [656, 661] on textarea "Коптильня мала 0.8 мм з гідрозатвором та кришкою будиночком" at bounding box center [728, 642] width 319 height 41
type textarea "Коптильня мала 0.8 мм"
click at [744, 576] on textarea "Коптильня мала 0.8 мм з гідрозатвором та кришко..." at bounding box center [728, 578] width 319 height 41
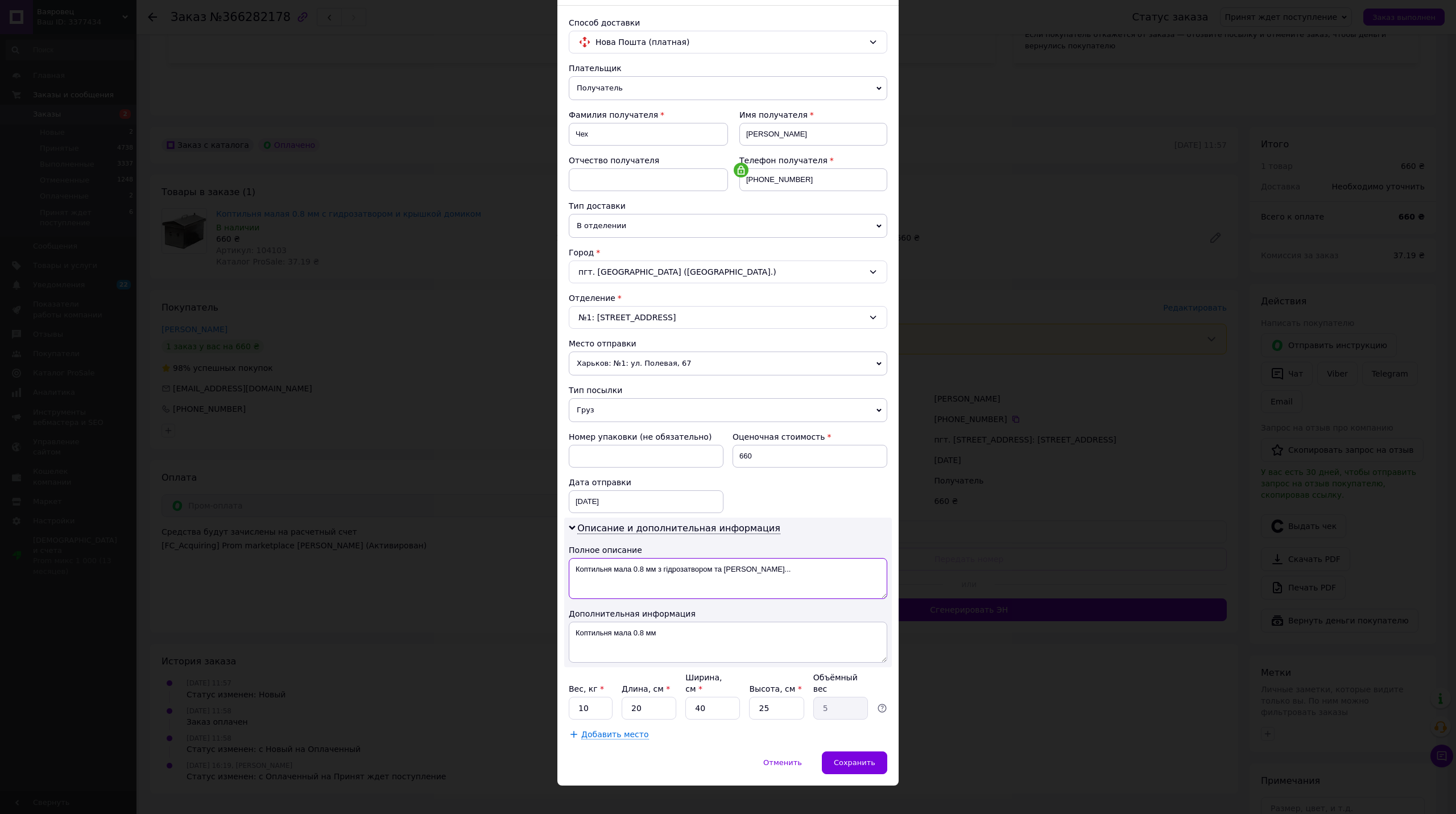
paste textarea
type textarea "Коптильня мала 0.8 мм"
click at [852, 758] on span "Сохранить" at bounding box center [854, 762] width 42 height 9
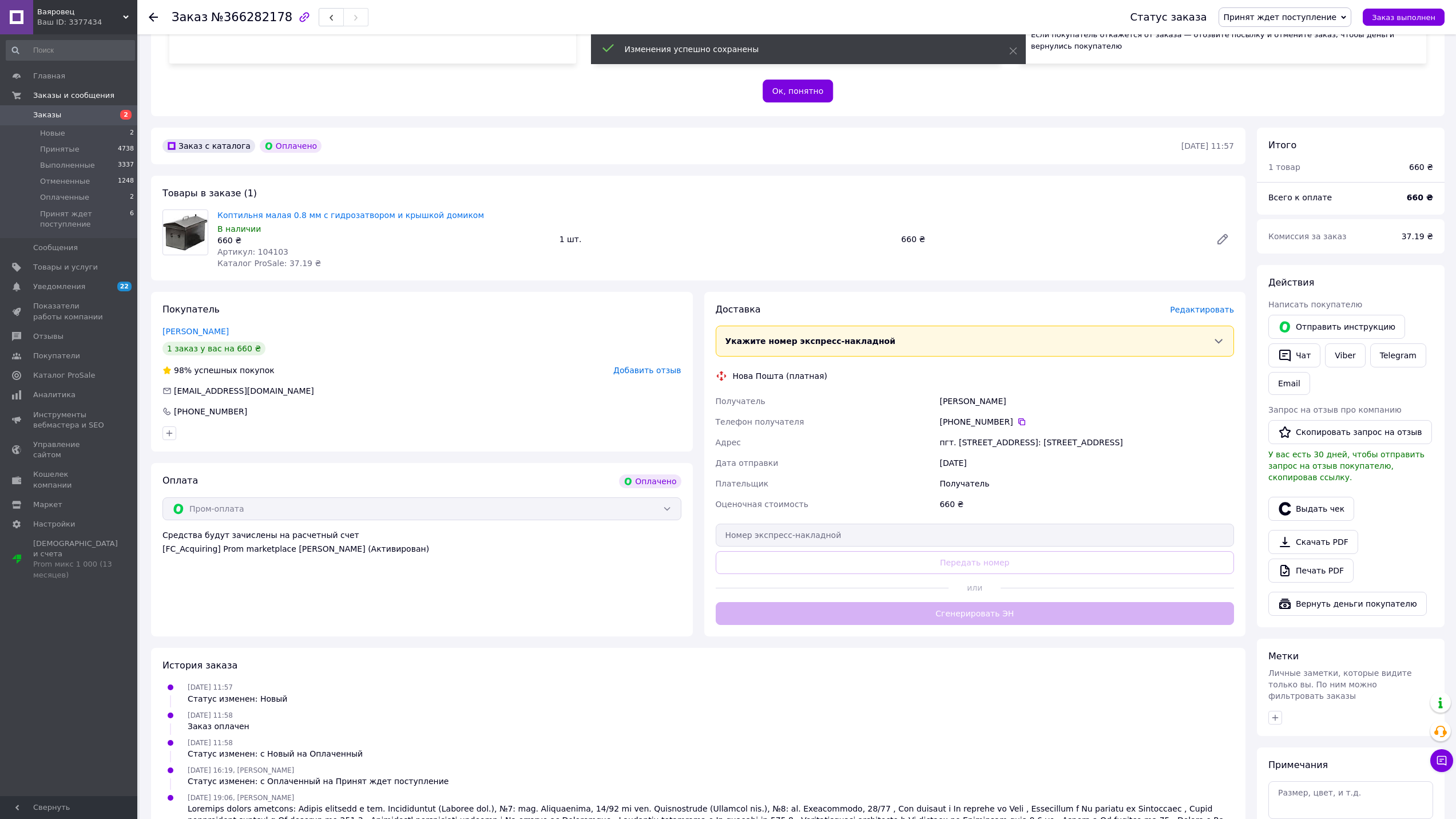
click at [931, 604] on div "Доставка Редактировать Укажите номер экспресс-накладной Обязательно введите ном…" at bounding box center [974, 464] width 518 height 322
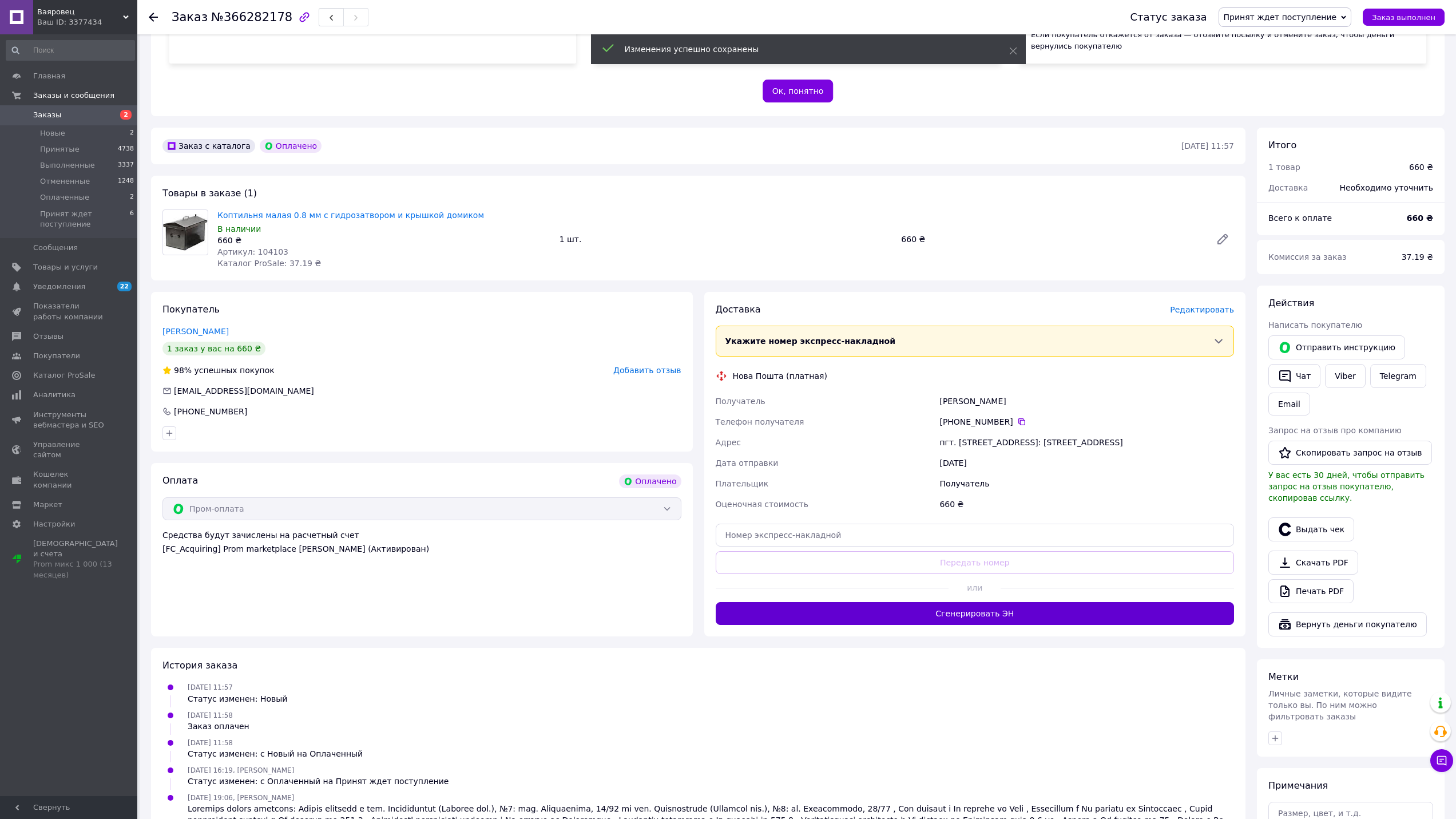
click at [931, 607] on button "Сгенерировать ЭН" at bounding box center [974, 613] width 518 height 23
click at [1273, 16] on span "Принят ждет поступление" at bounding box center [1279, 17] width 113 height 9
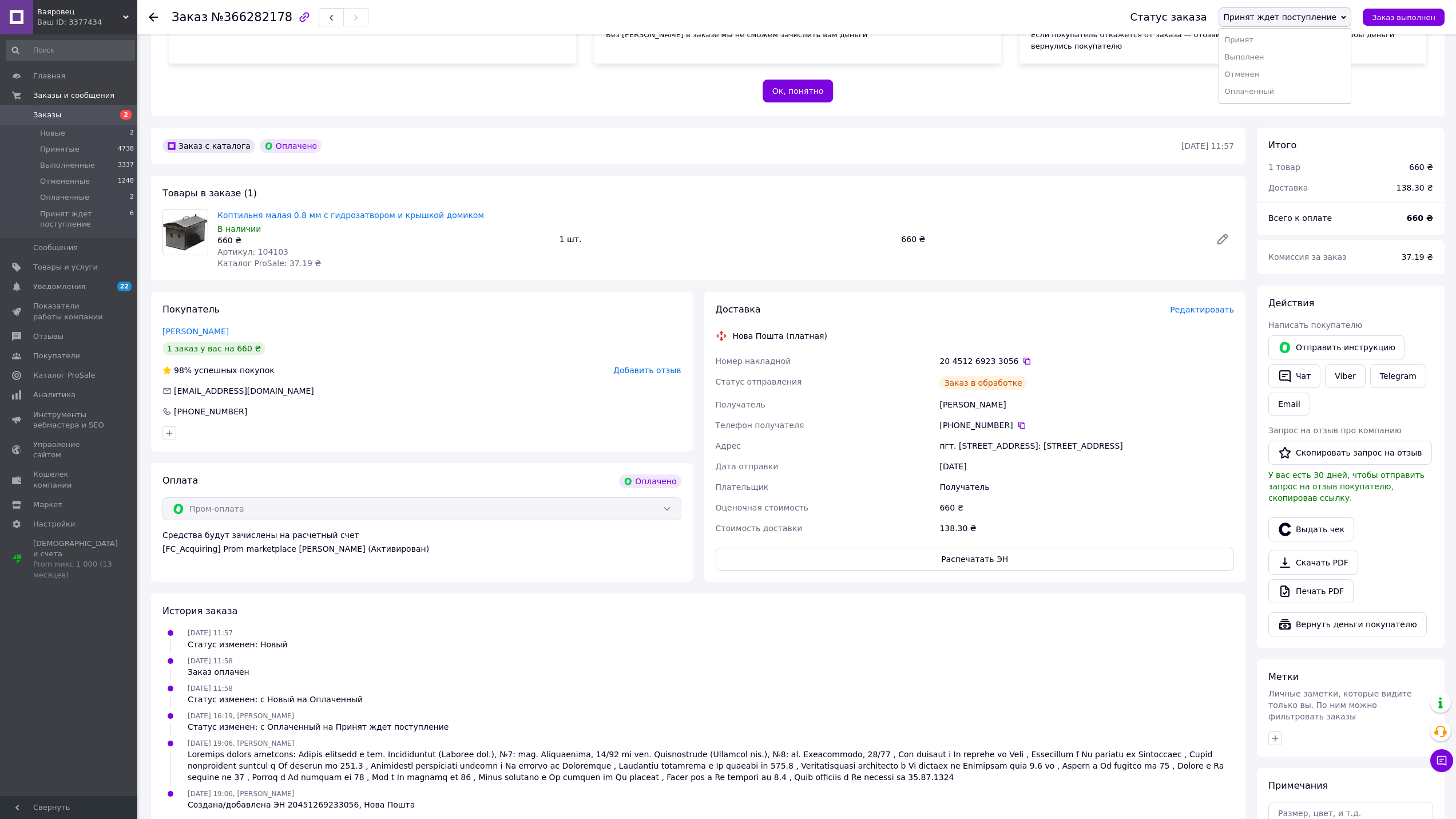
click at [1270, 40] on li "Принят" at bounding box center [1285, 40] width 132 height 18
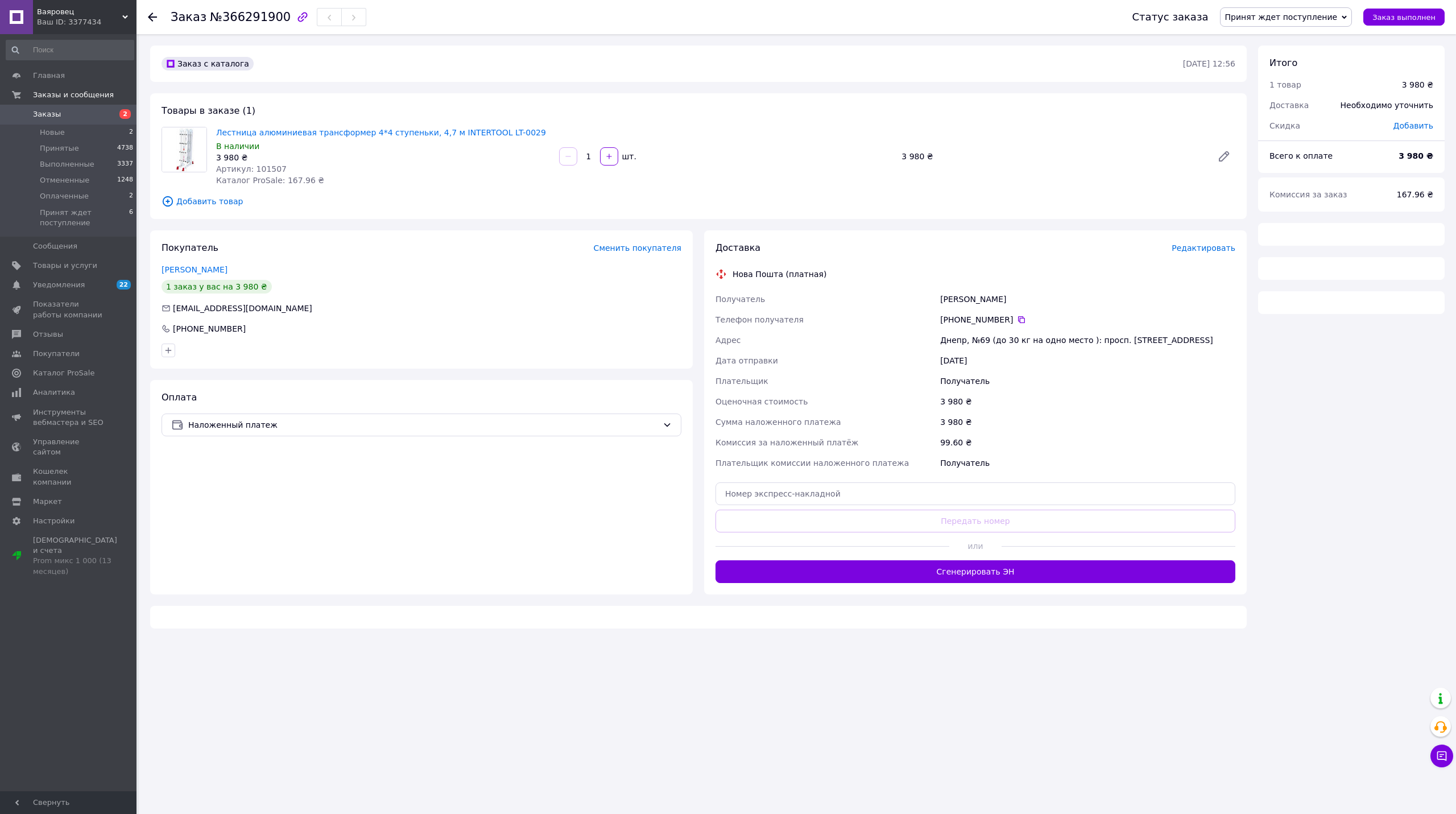
click at [1182, 244] on span "Редактировать" at bounding box center [1203, 248] width 64 height 9
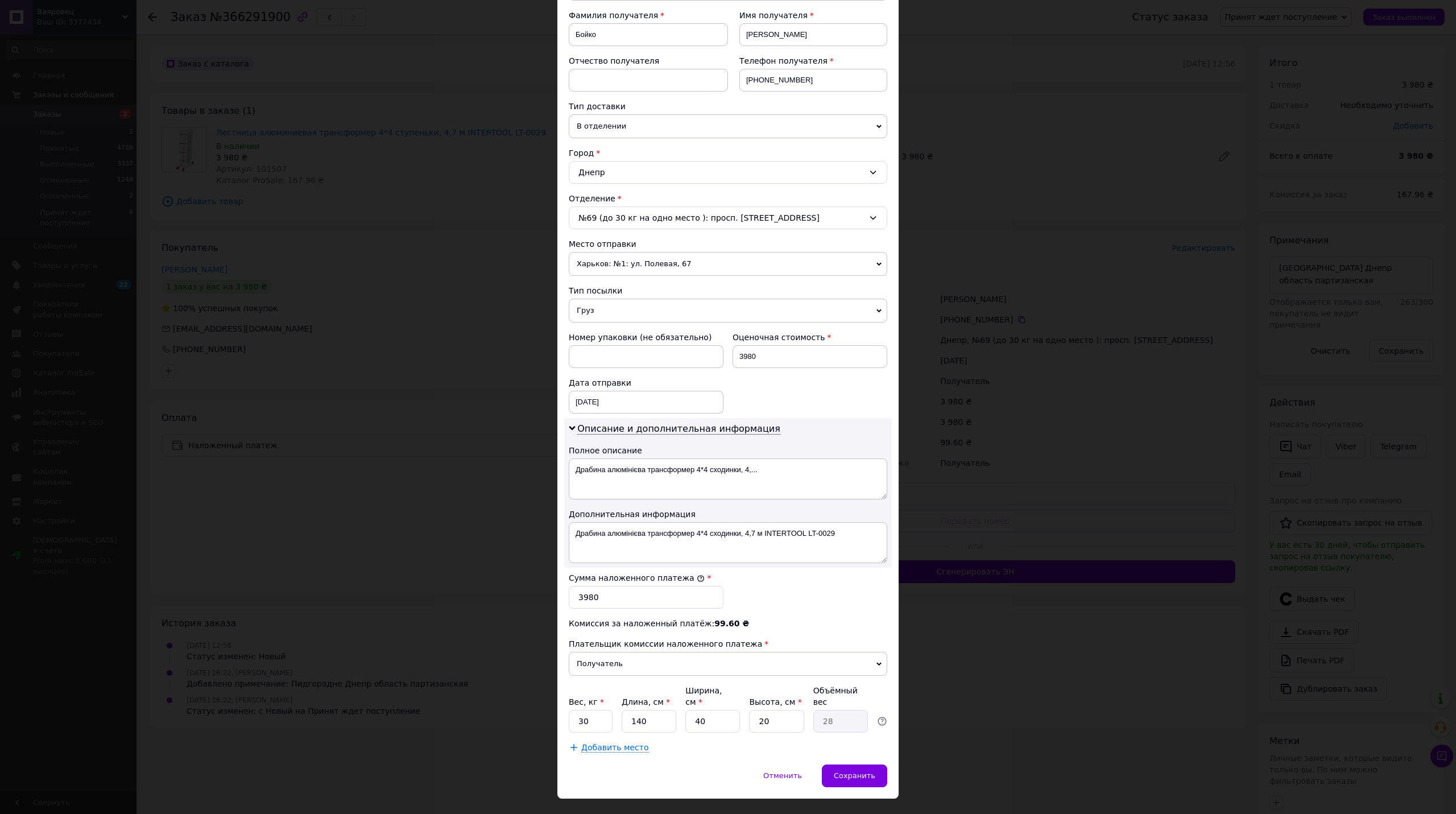
scroll to position [182, 0]
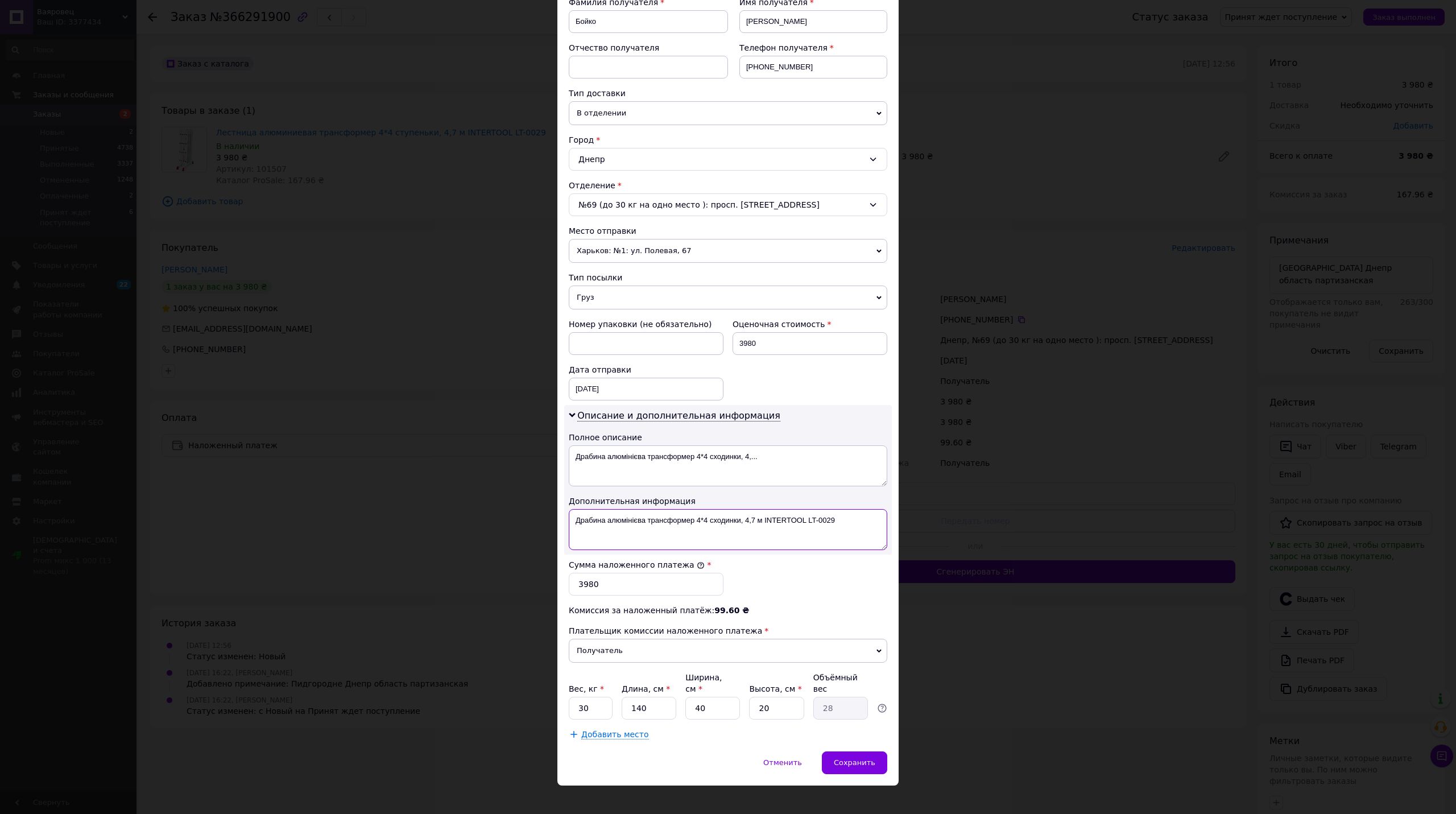
click at [583, 516] on textarea "Драбина алюмінієва трансформер 4*4 сходинки, 4,7 м INTERTOOL LT-0029" at bounding box center [728, 529] width 319 height 41
drag, startPoint x: 676, startPoint y: 527, endPoint x: 728, endPoint y: 527, distance: 52.0
click at [728, 527] on textarea "алюмінієва трансформер 4*4 сходинки, 4,7 м INTERTOOL LT-0029" at bounding box center [728, 529] width 319 height 41
type textarea "алюмінієва трансформер 4*4 INTERTOOL LT-0029"
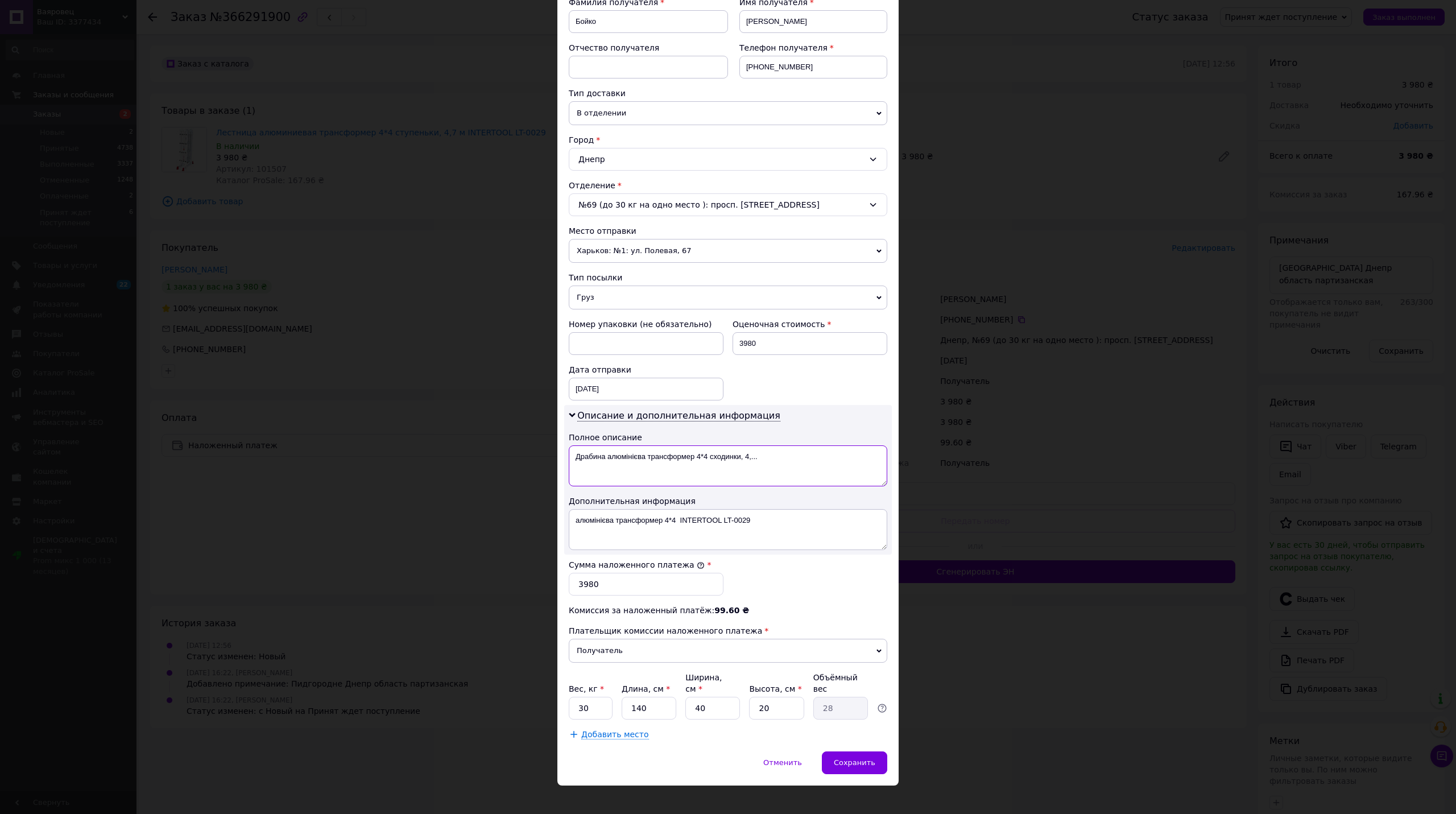
click at [732, 475] on textarea "Драбина алюмінієва трансформер 4*4 сходинки, 4,..." at bounding box center [728, 466] width 319 height 41
paste textarea "люмінієва трансформер 4*4 INTERTOOL LT-0029"
type textarea "алюмінієва трансформер 4*4 INTERTOOL LT-0029"
click at [666, 204] on div "№69 (до 30 кг на одно место ): просп. [STREET_ADDRESS]" at bounding box center [728, 204] width 319 height 23
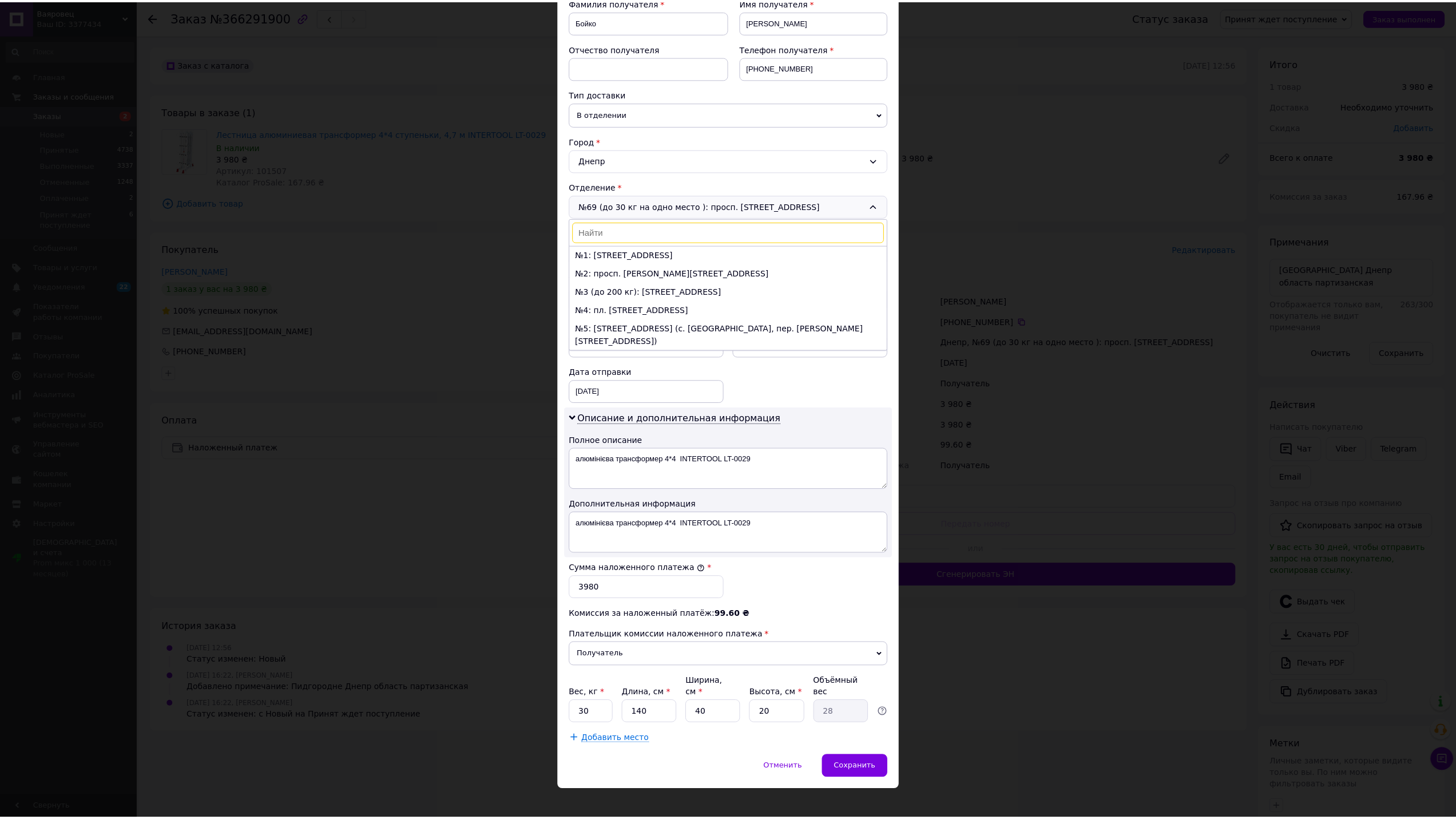
scroll to position [1258, 0]
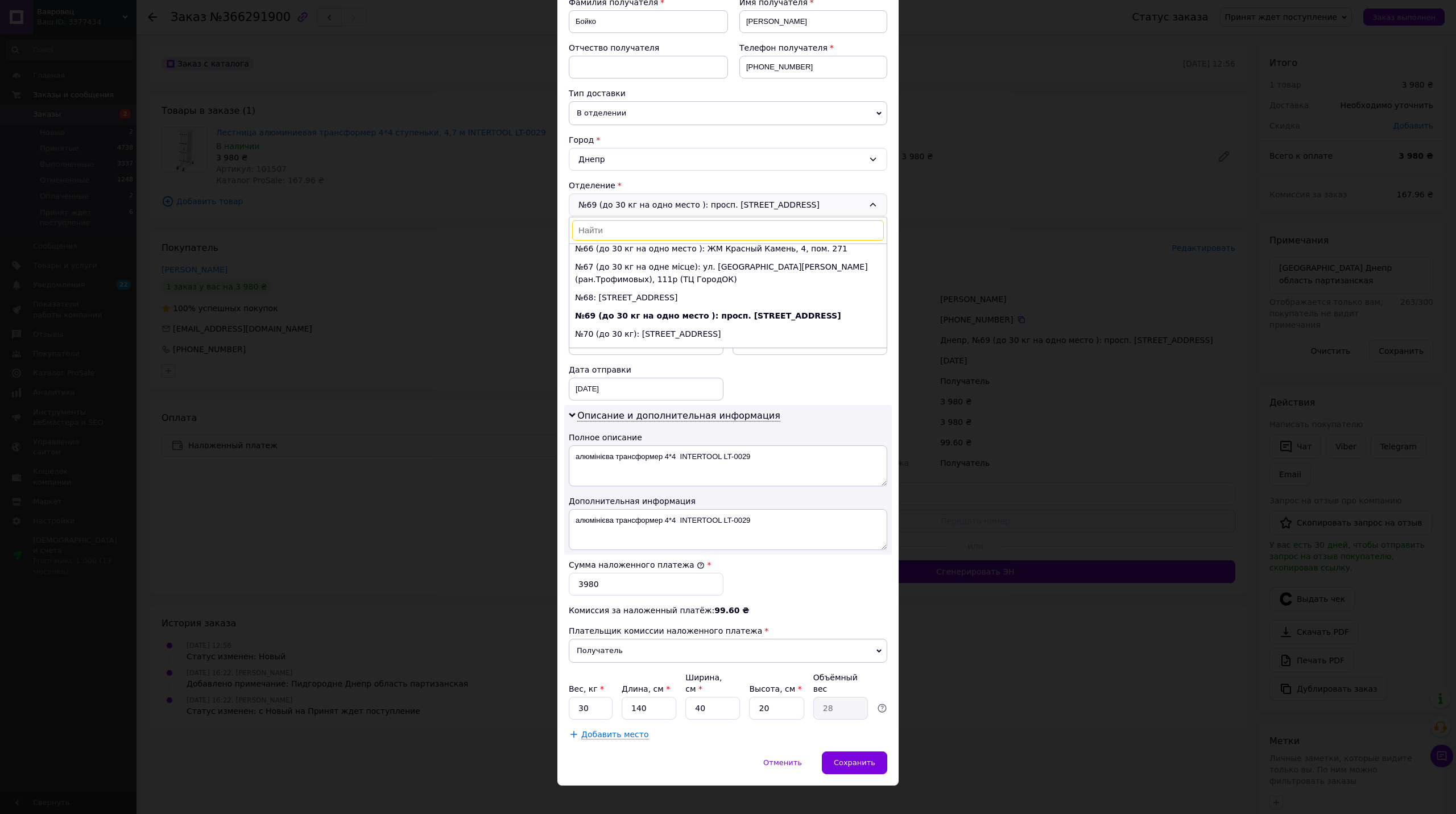
click at [643, 148] on div "Днепр" at bounding box center [728, 159] width 319 height 23
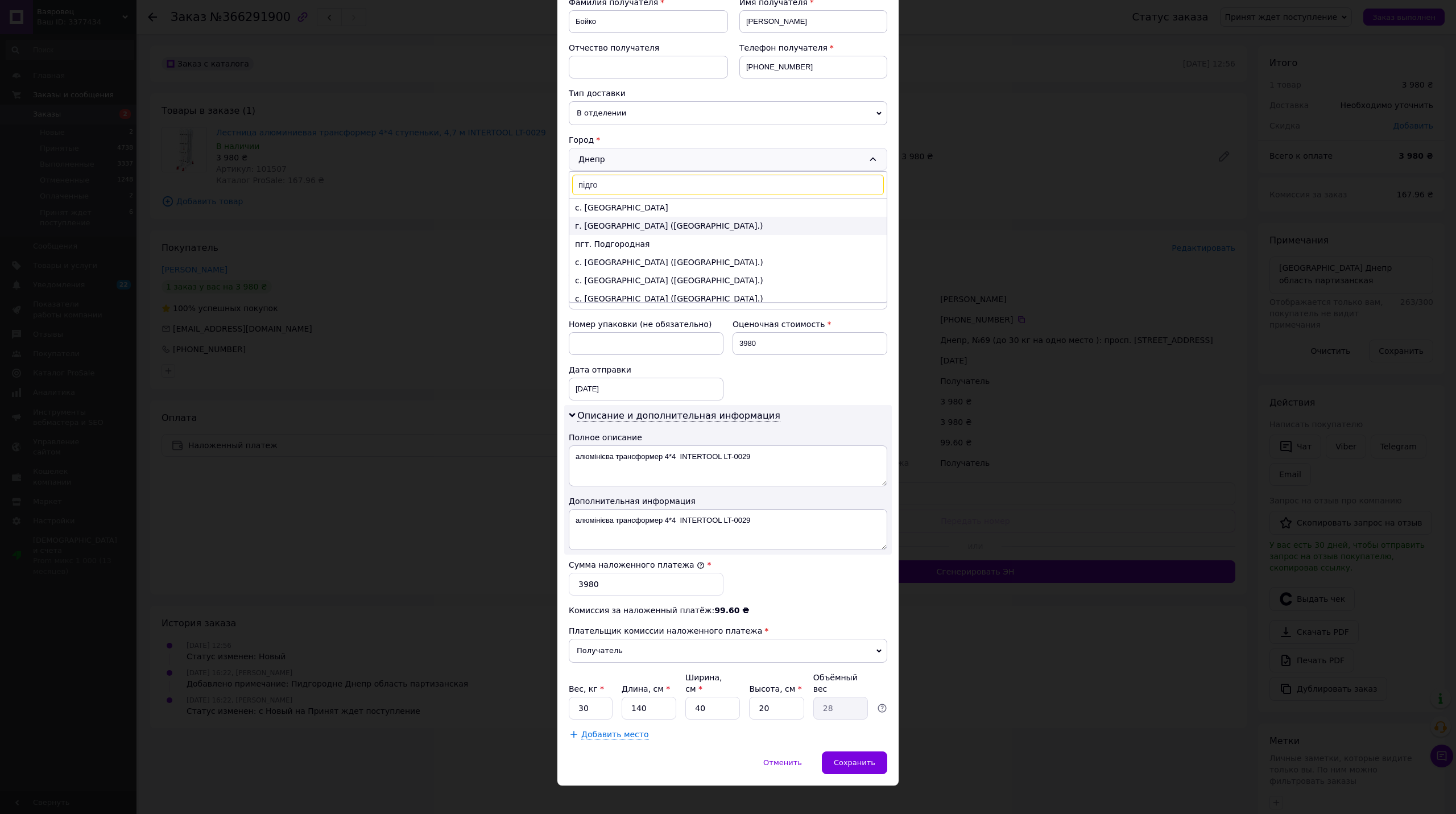
type input "підго"
click at [673, 219] on li "г. Подгородное (Днепропетровская обл.)" at bounding box center [728, 225] width 317 height 18
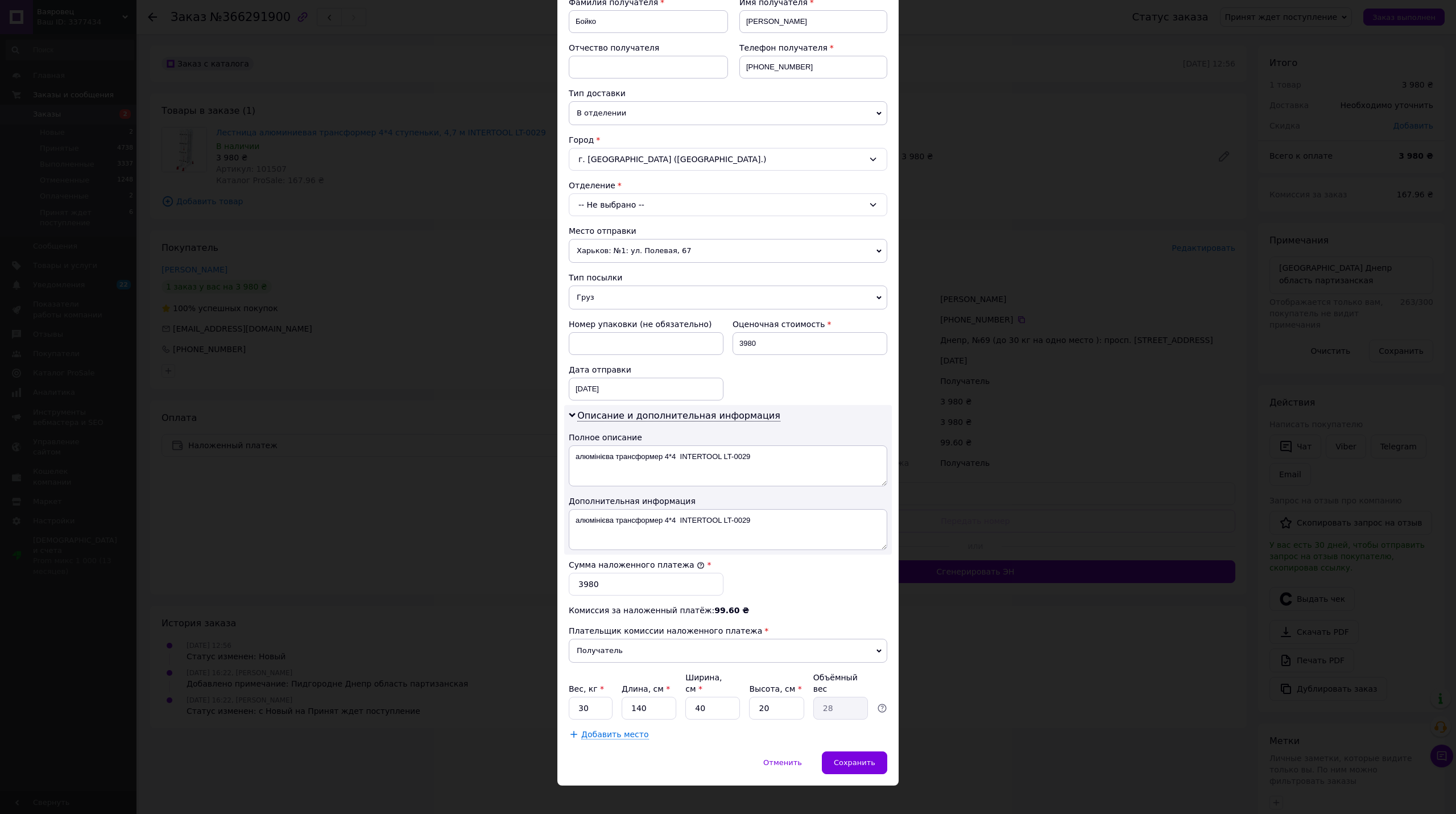
click at [640, 204] on div "-- Не выбрано --" at bounding box center [728, 204] width 319 height 23
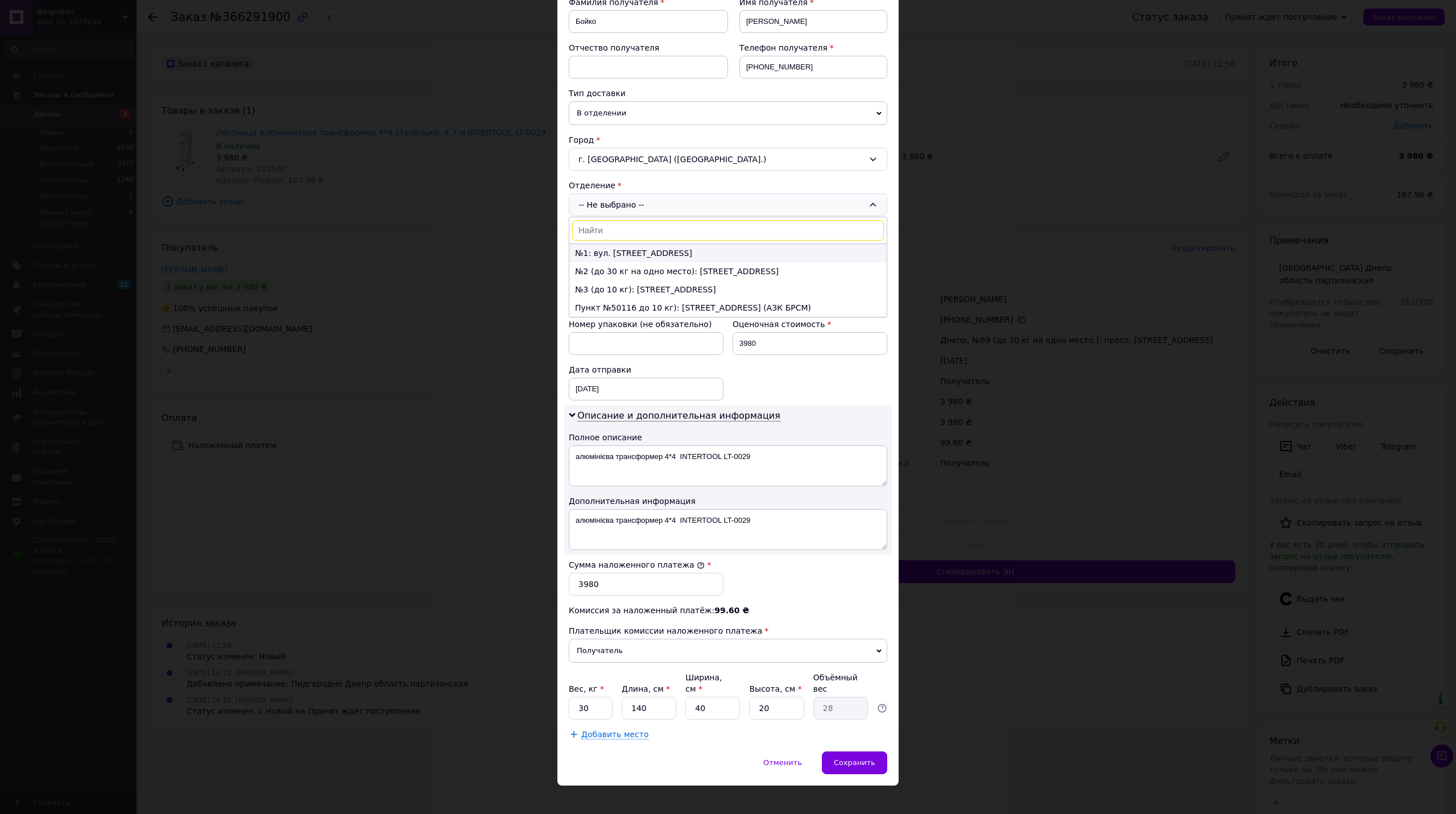
click at [647, 251] on li "№1: вул. Партизанская, 60" at bounding box center [728, 252] width 317 height 18
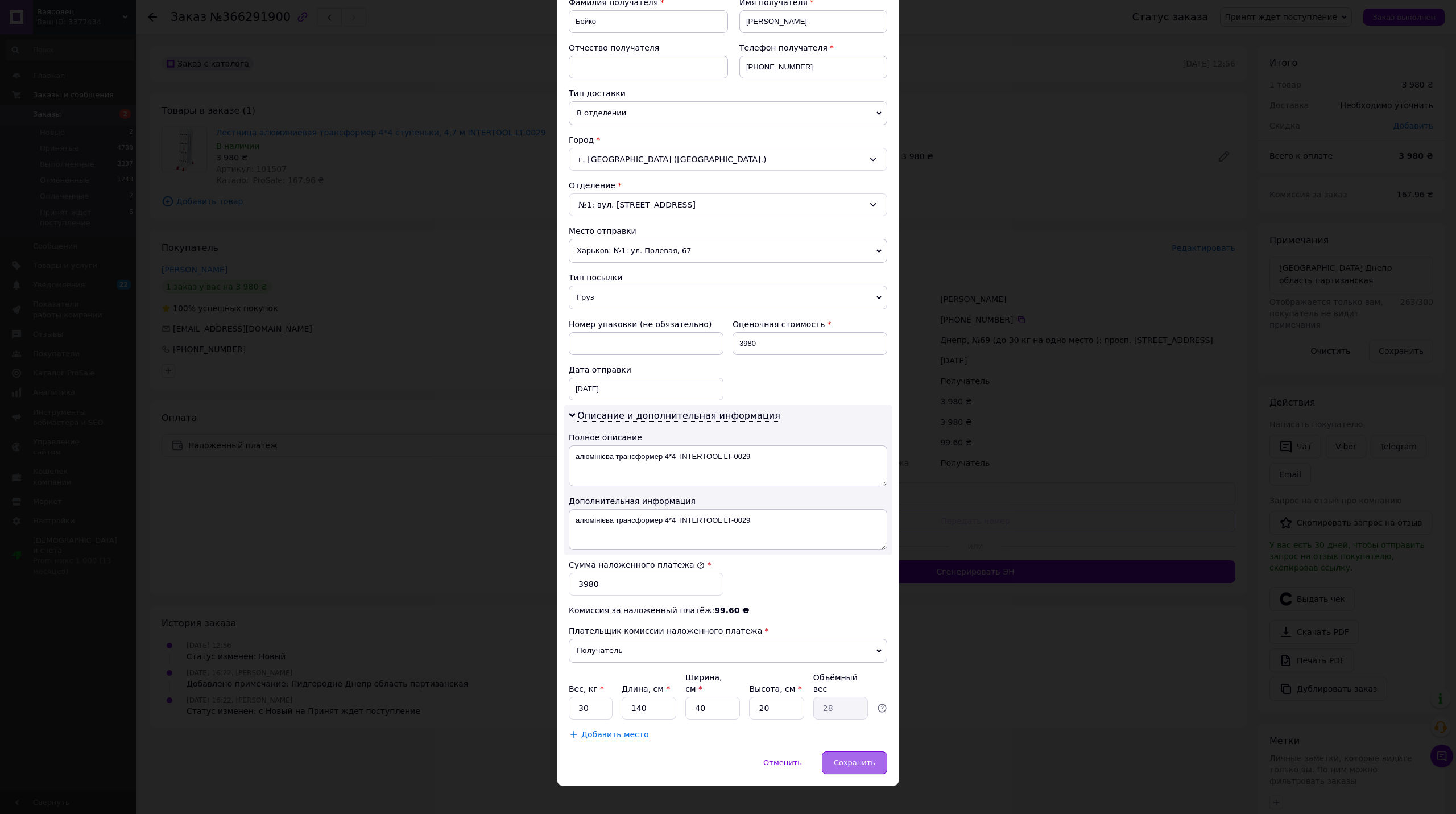
click at [845, 751] on div "Сохранить" at bounding box center [854, 762] width 66 height 23
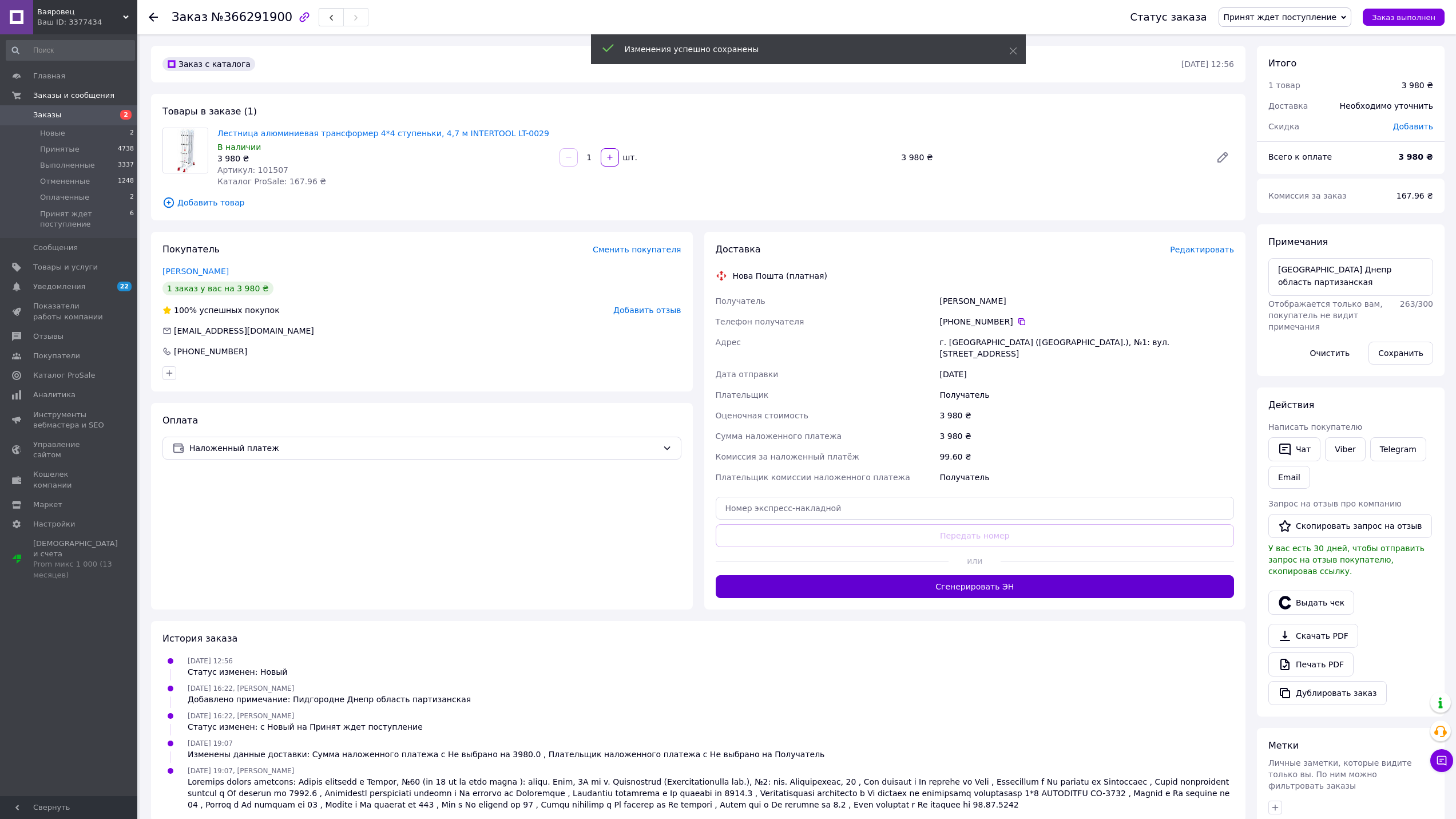
click at [974, 575] on button "Сгенерировать ЭН" at bounding box center [974, 586] width 518 height 23
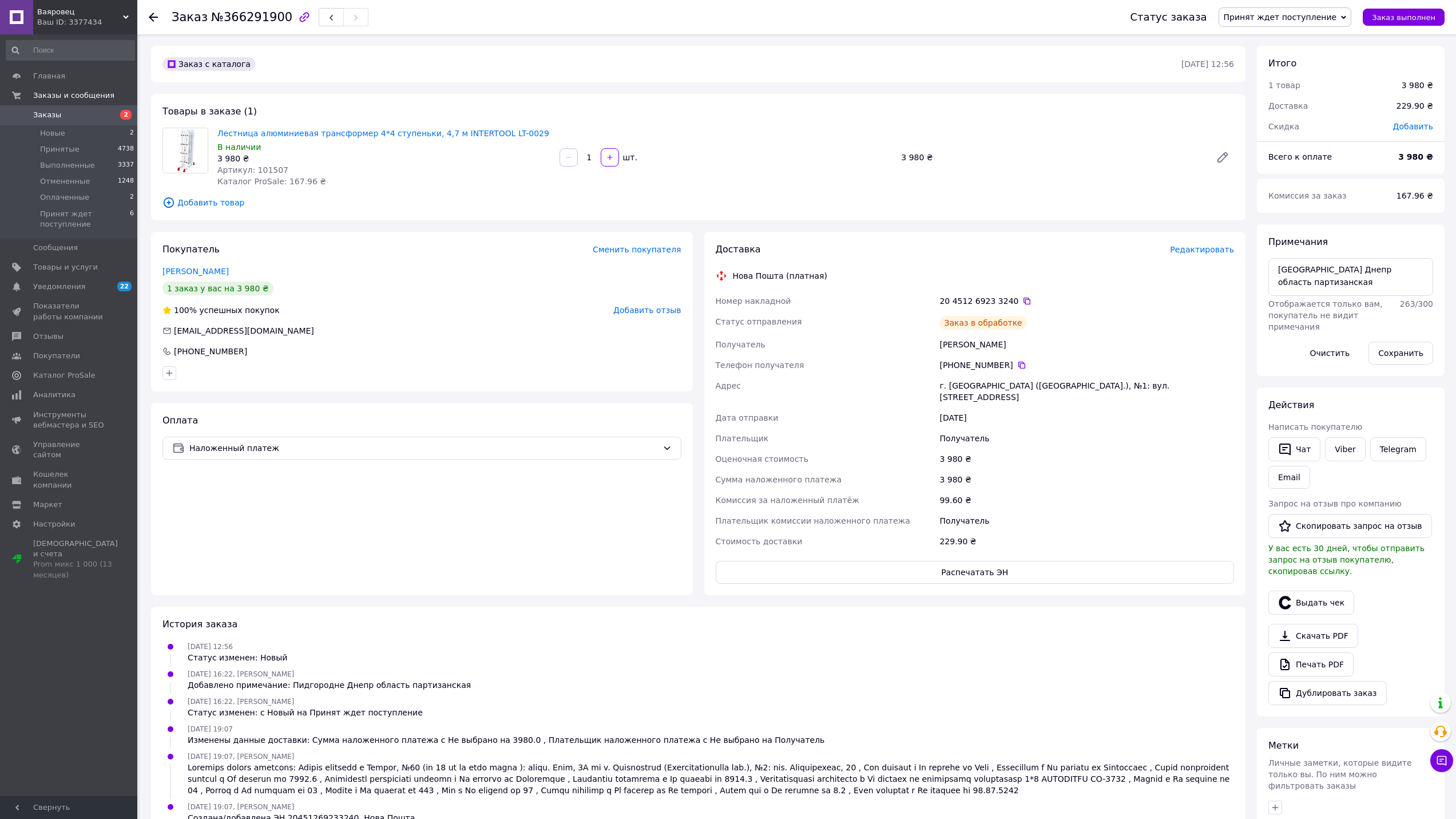
click at [1271, 12] on span "Принят ждет поступление" at bounding box center [1279, 17] width 113 height 9
click at [1279, 42] on li "Принят" at bounding box center [1285, 40] width 132 height 18
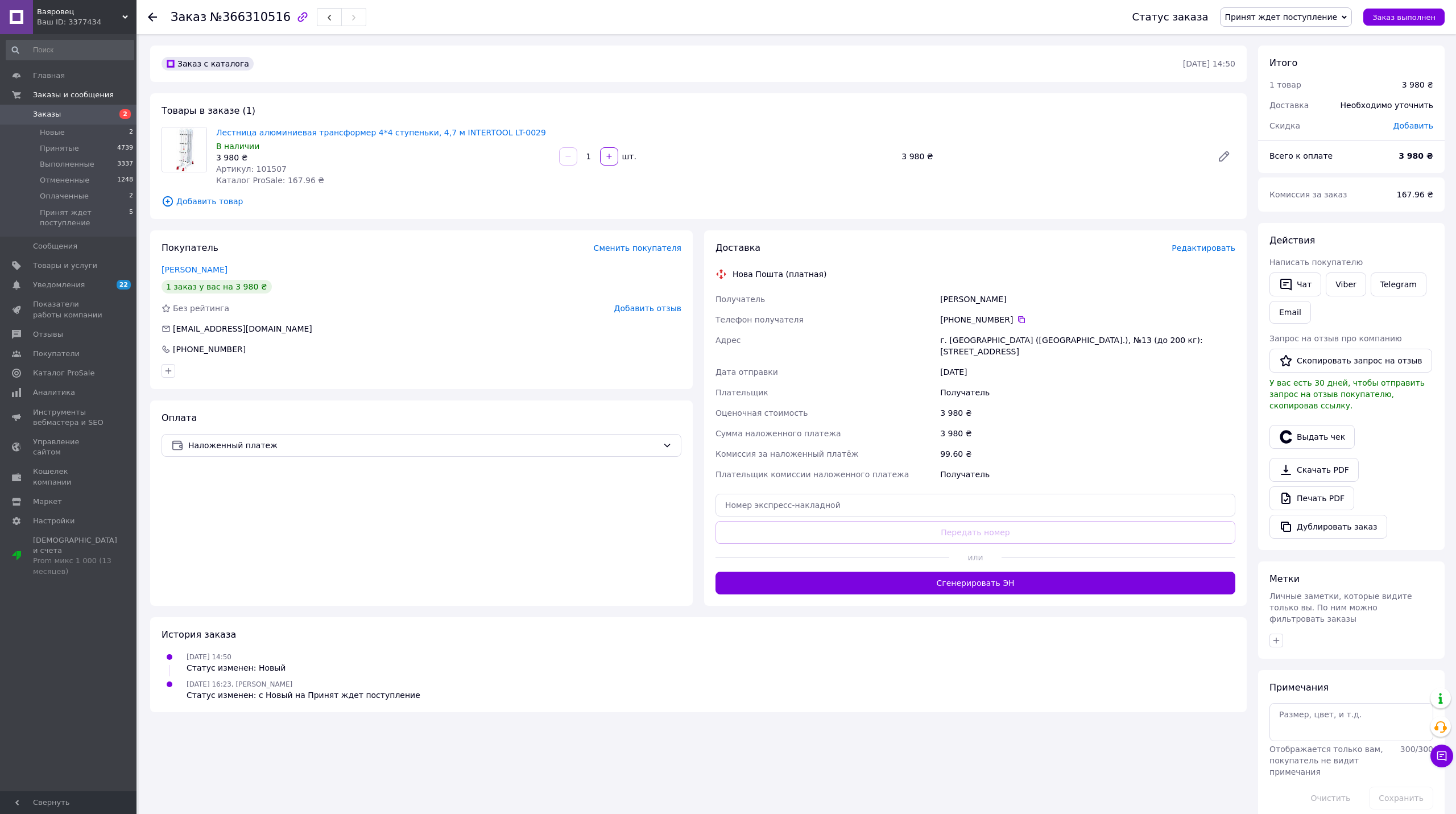
click at [1198, 253] on div "Редактировать" at bounding box center [1203, 247] width 64 height 11
click at [1198, 245] on span "Редактировать" at bounding box center [1203, 248] width 64 height 9
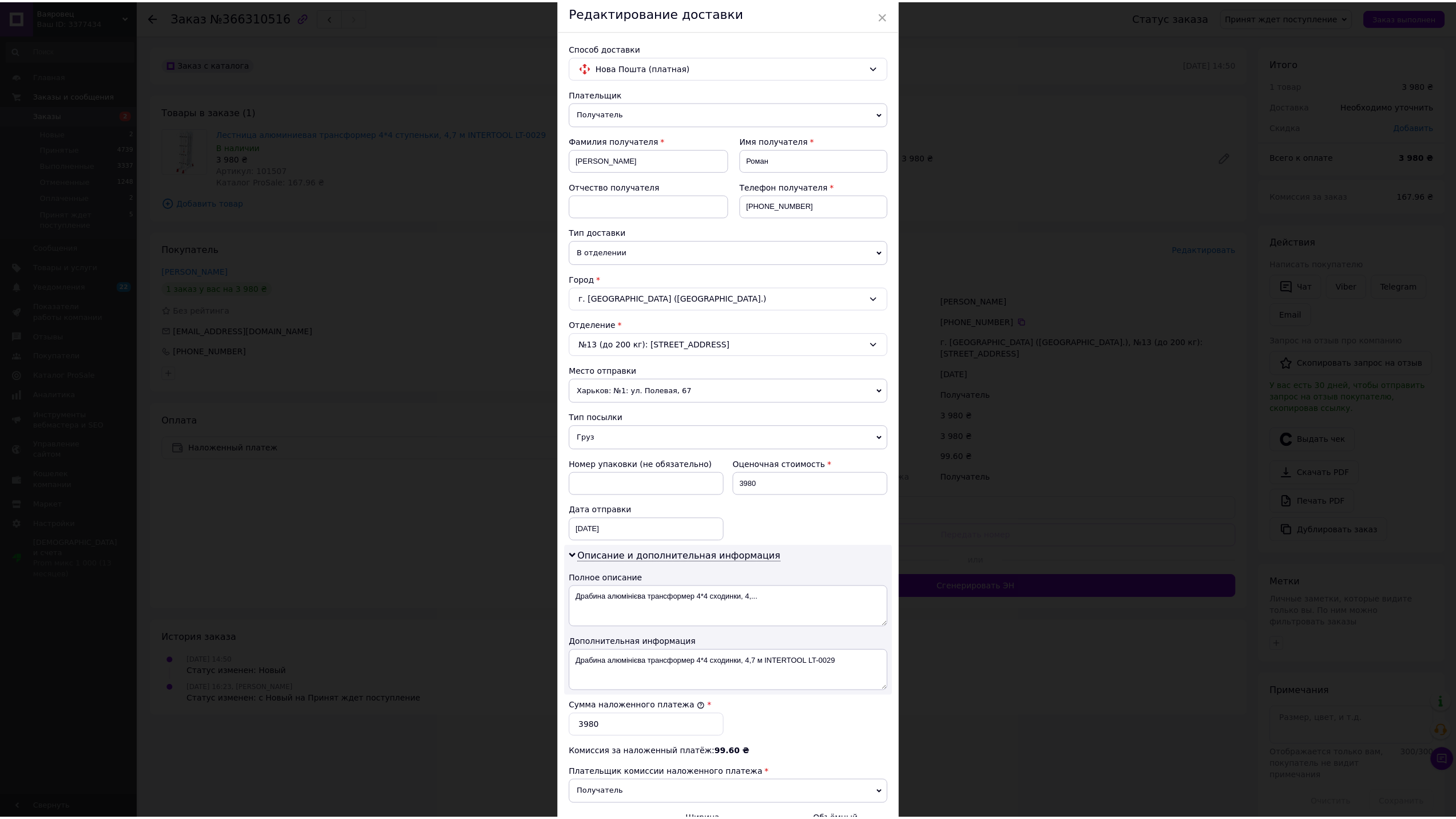
scroll to position [183, 0]
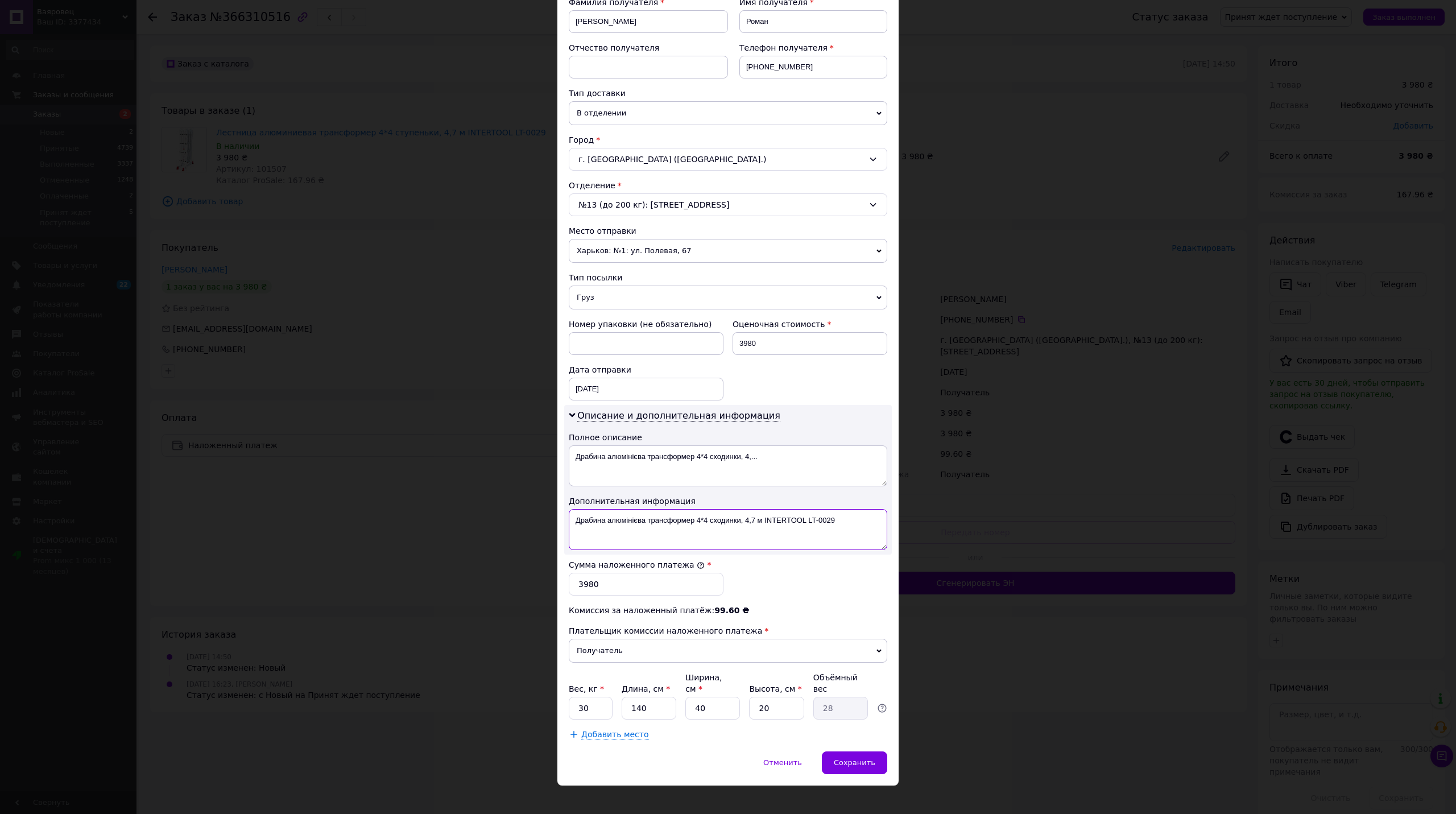
click at [747, 533] on textarea "Драбина алюмінієва трансформер 4*4 сходинки, 4,7 м INTERTOOL LT-0029" at bounding box center [728, 529] width 319 height 41
paste textarea "люмінієва трансформер 4*4"
type textarea "алюмінієва трансформер 4*4 INTERTOOL LT-0029"
click at [713, 455] on textarea "Драбина алюмінієва трансформер 4*4 сходинки, 4,..." at bounding box center [728, 466] width 319 height 41
paste textarea "люмінієва трансформер 4*4 INTERTOOL LT-0029"
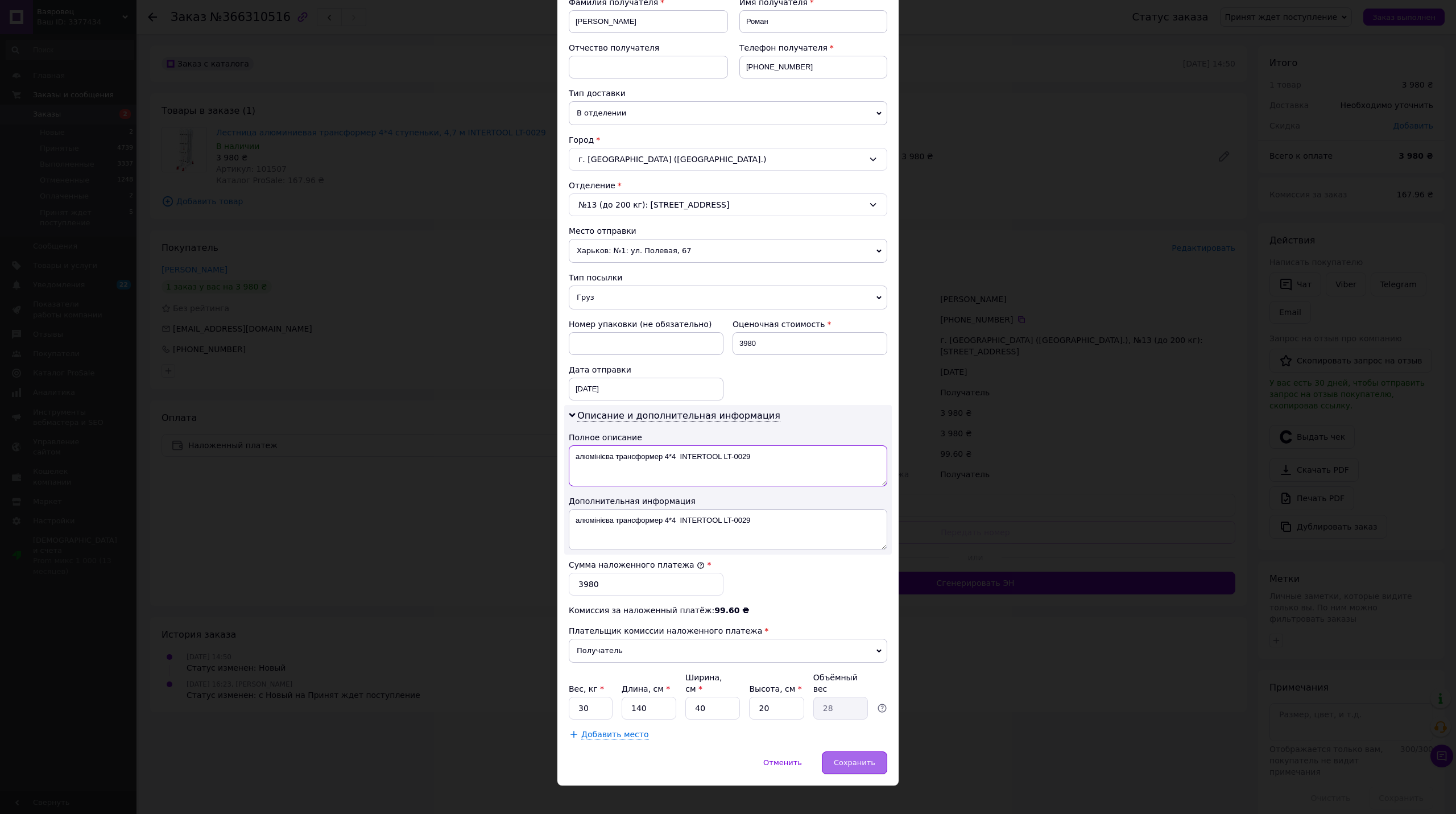
type textarea "алюмінієва трансформер 4*4 INTERTOOL LT-0029"
click at [863, 756] on div "Сохранить" at bounding box center [854, 762] width 66 height 23
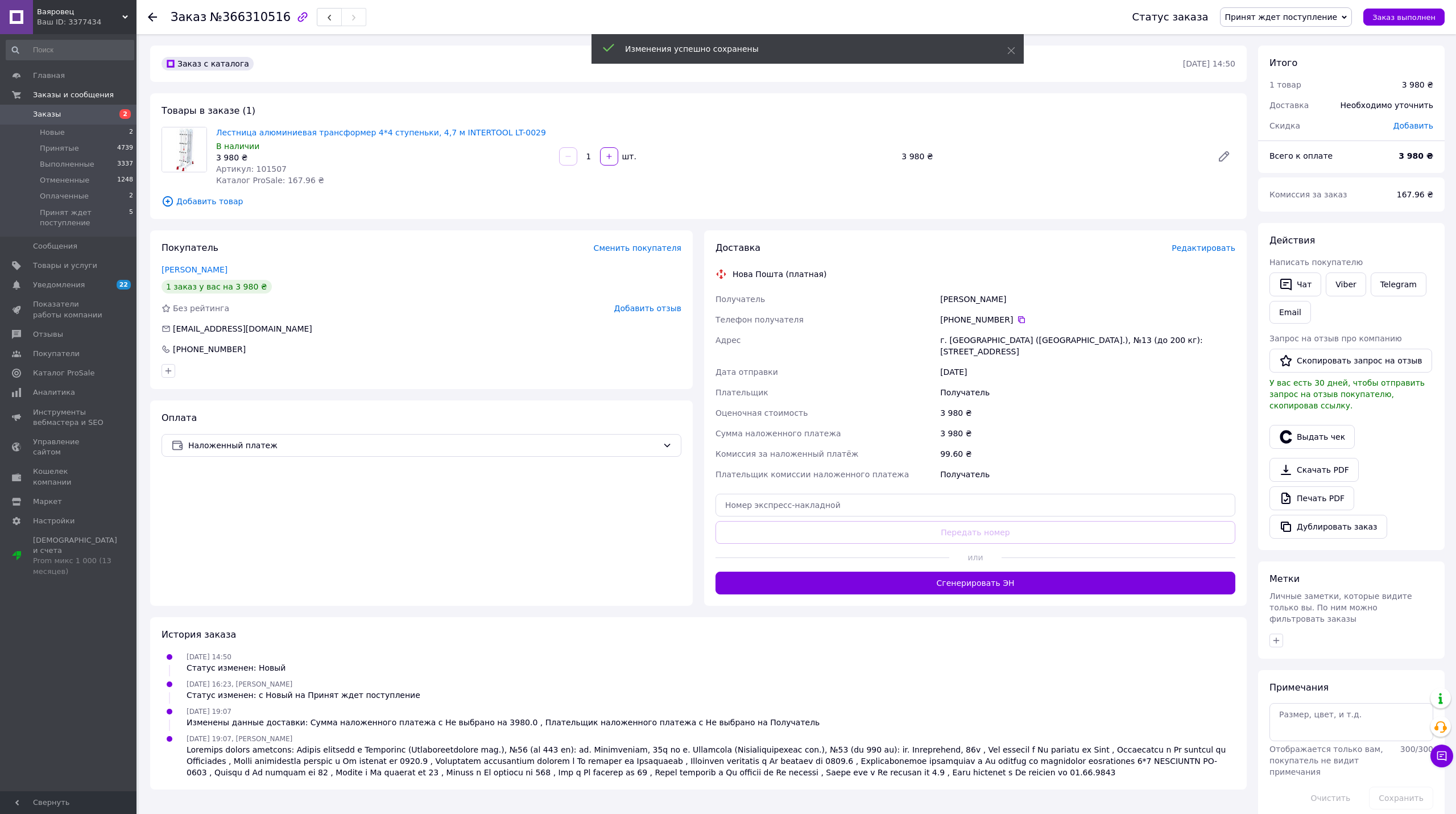
click at [1018, 571] on button "Сгенерировать ЭН" at bounding box center [975, 583] width 520 height 23
click at [1282, 17] on span "Принят ждет поступление" at bounding box center [1280, 17] width 113 height 9
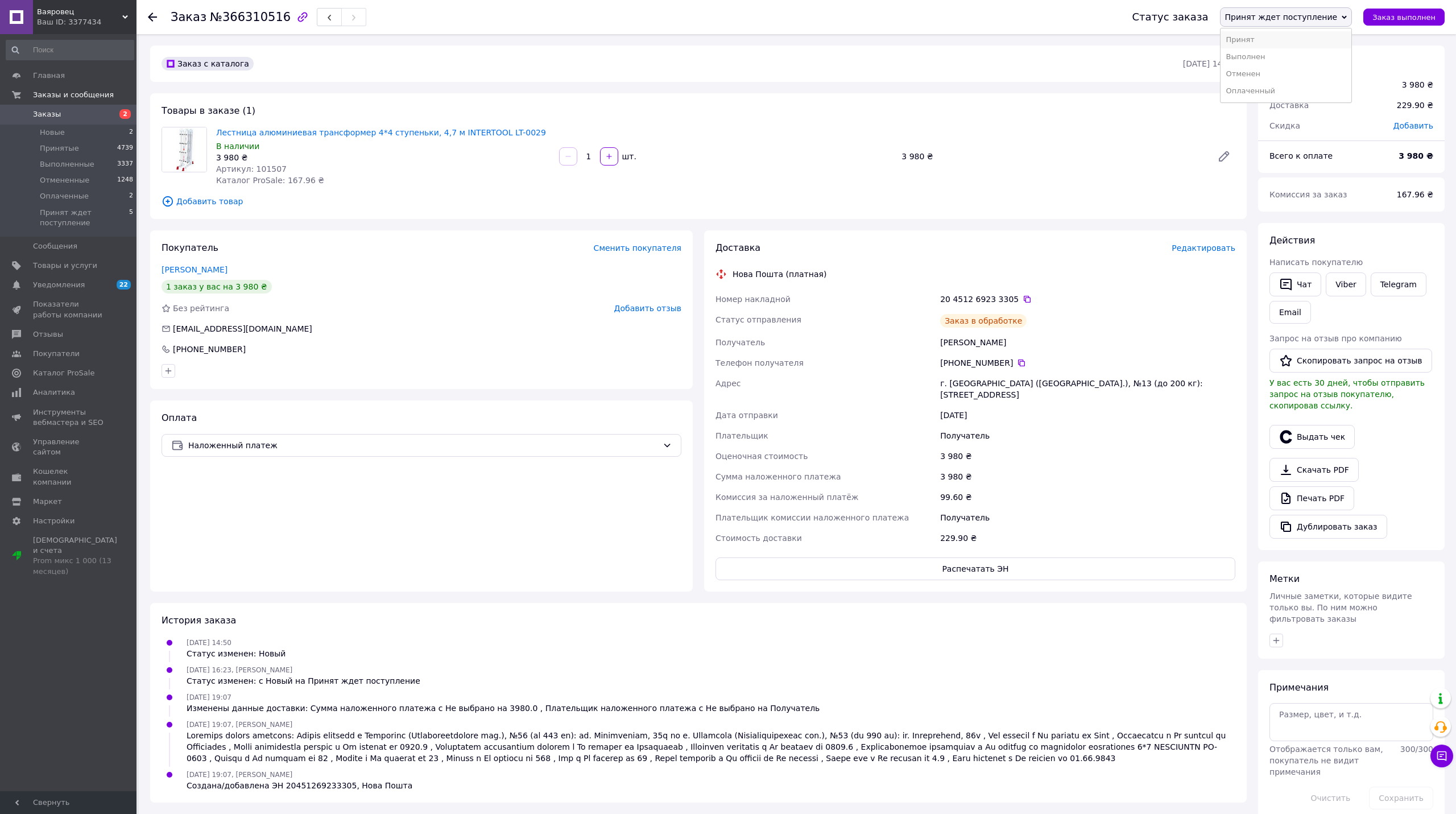
click at [1275, 42] on li "Принят" at bounding box center [1286, 40] width 131 height 17
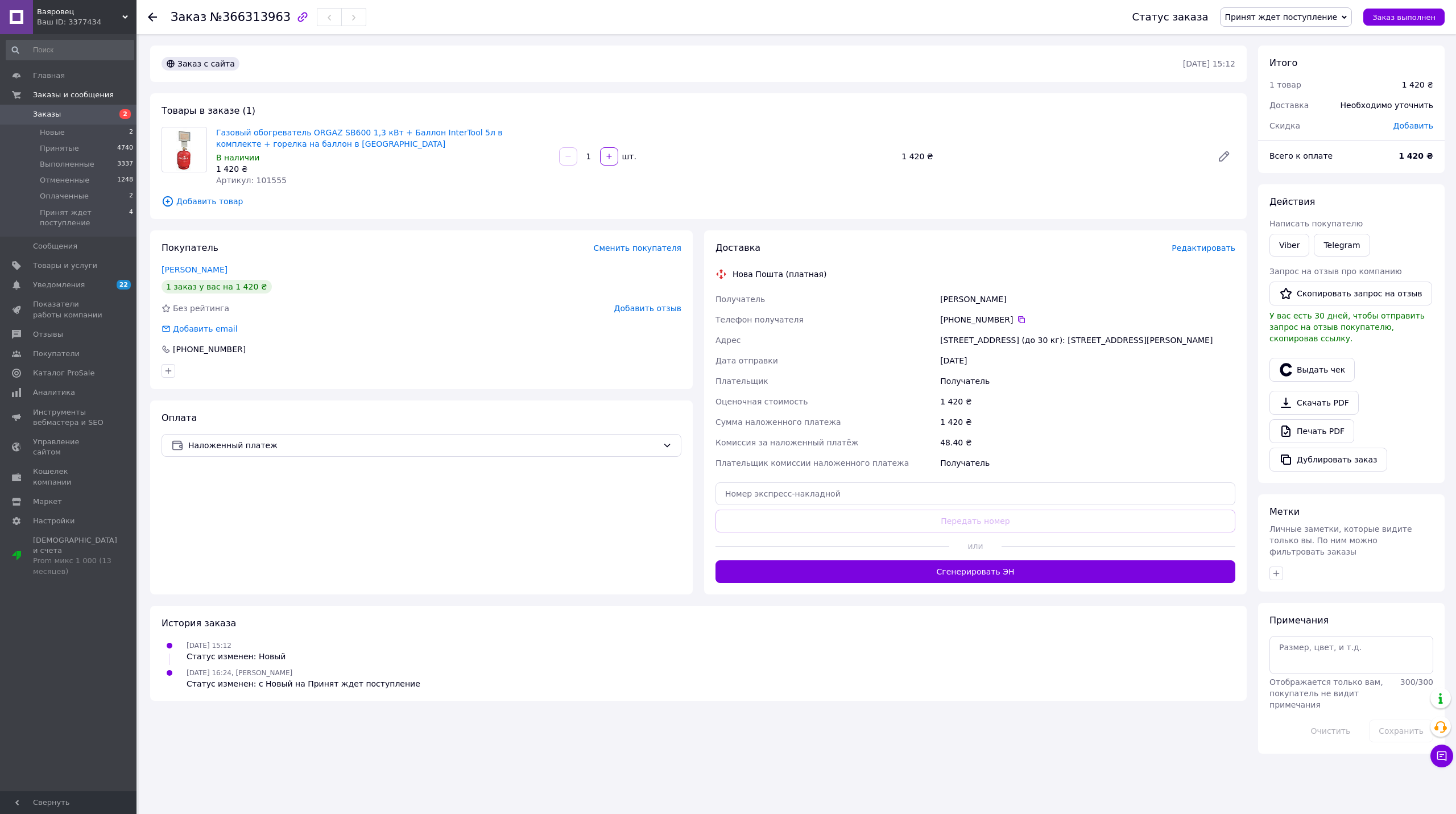
click at [1171, 252] on div "Доставка" at bounding box center [943, 248] width 456 height 13
click at [1185, 248] on span "Редактировать" at bounding box center [1203, 248] width 64 height 9
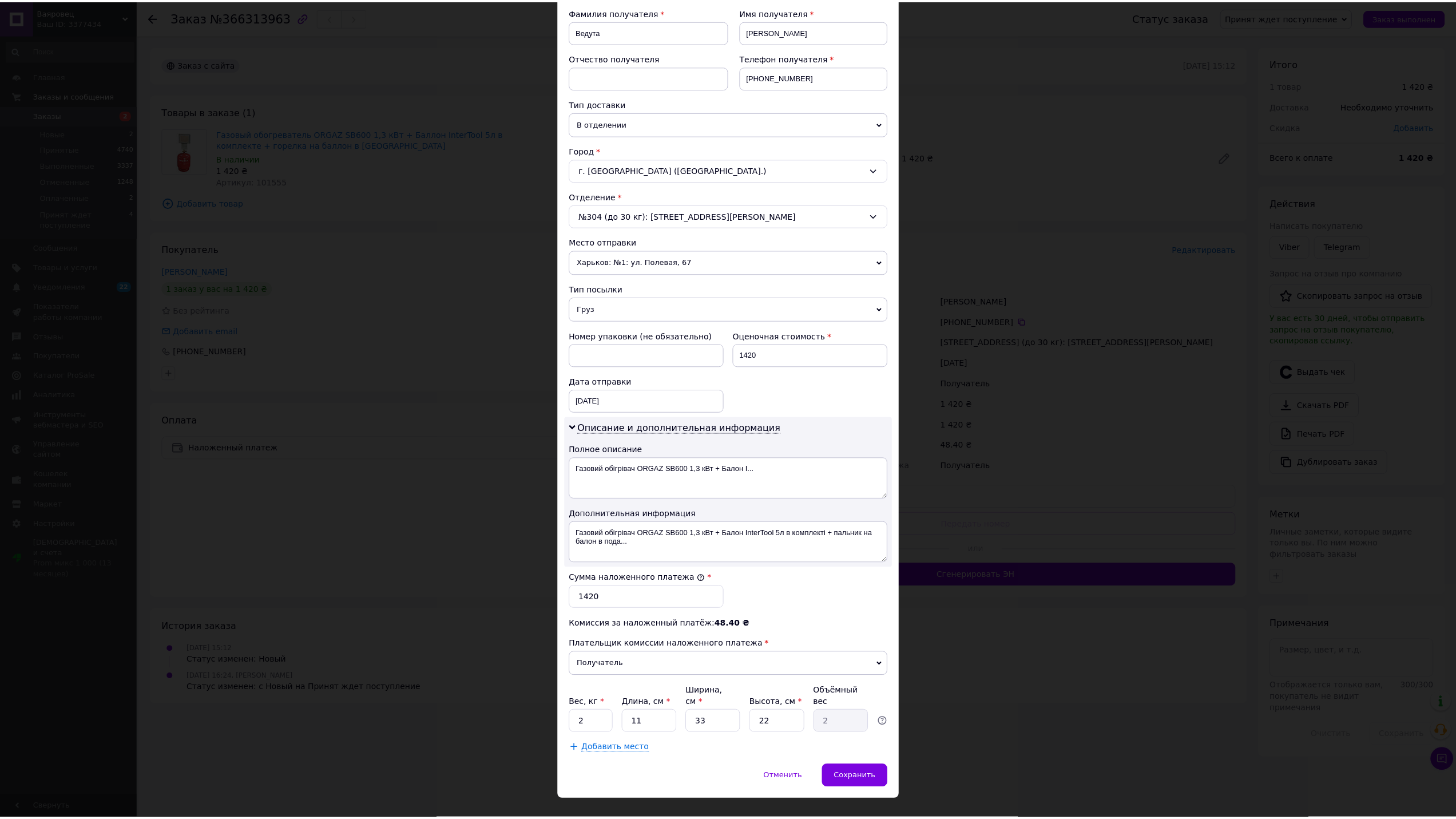
scroll to position [183, 0]
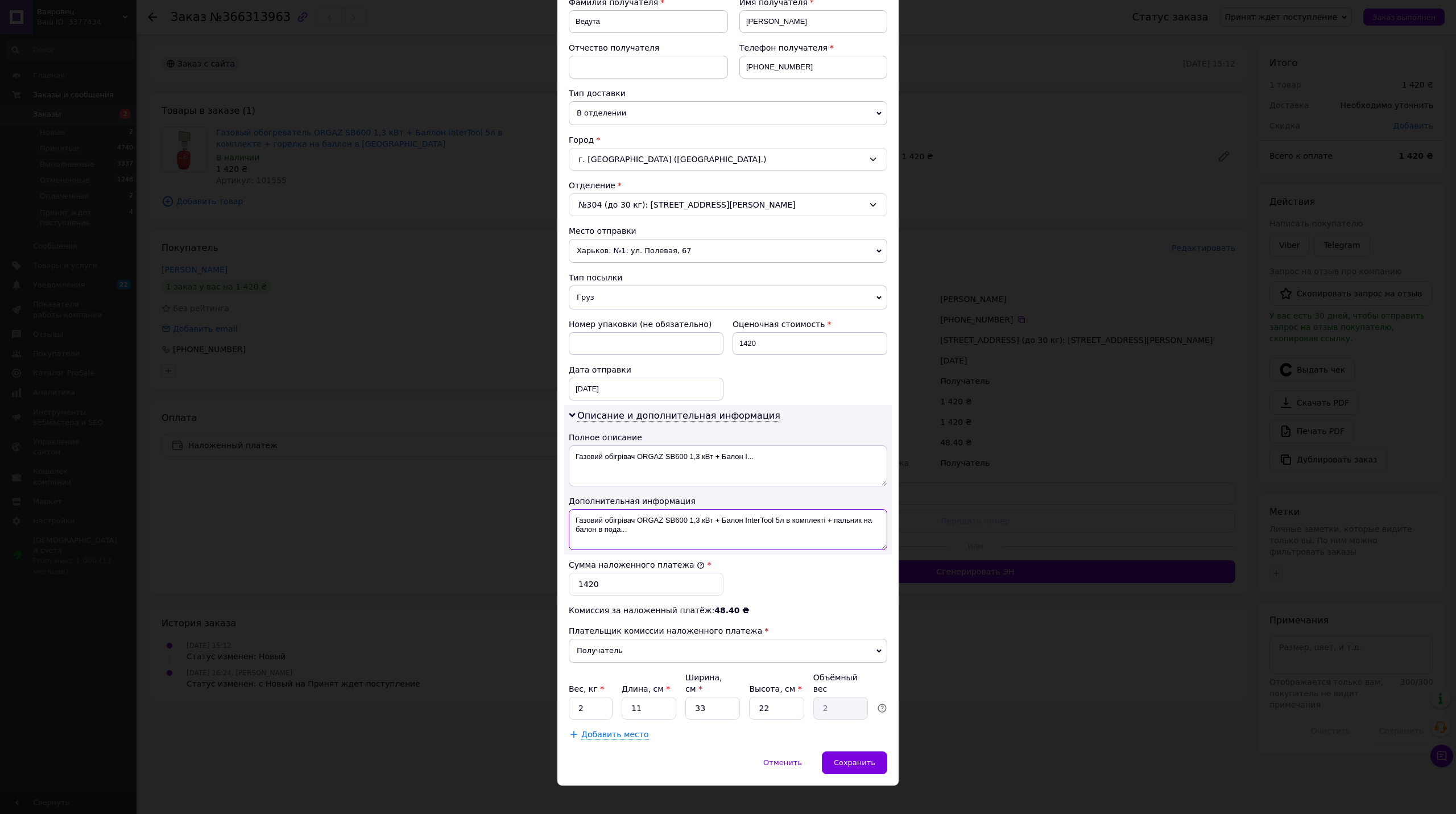
drag, startPoint x: 776, startPoint y: 540, endPoint x: 784, endPoint y: 521, distance: 20.6
click at [784, 521] on textarea "Газовий обігрівач ORGAZ SB600 1,3 кВт + Балон InterTool 5л в комплекті + пальни…" at bounding box center [728, 529] width 319 height 41
drag, startPoint x: 635, startPoint y: 523, endPoint x: 563, endPoint y: 528, distance: 72.2
click at [564, 528] on div "Описание и дополнительная информация Полное описание Газовий обігрівач ORGAZ SB…" at bounding box center [728, 479] width 328 height 149
click at [662, 519] on textarea "ORGAZ SB600 1,3 кВт + Балон InterTool 5л" at bounding box center [728, 529] width 319 height 41
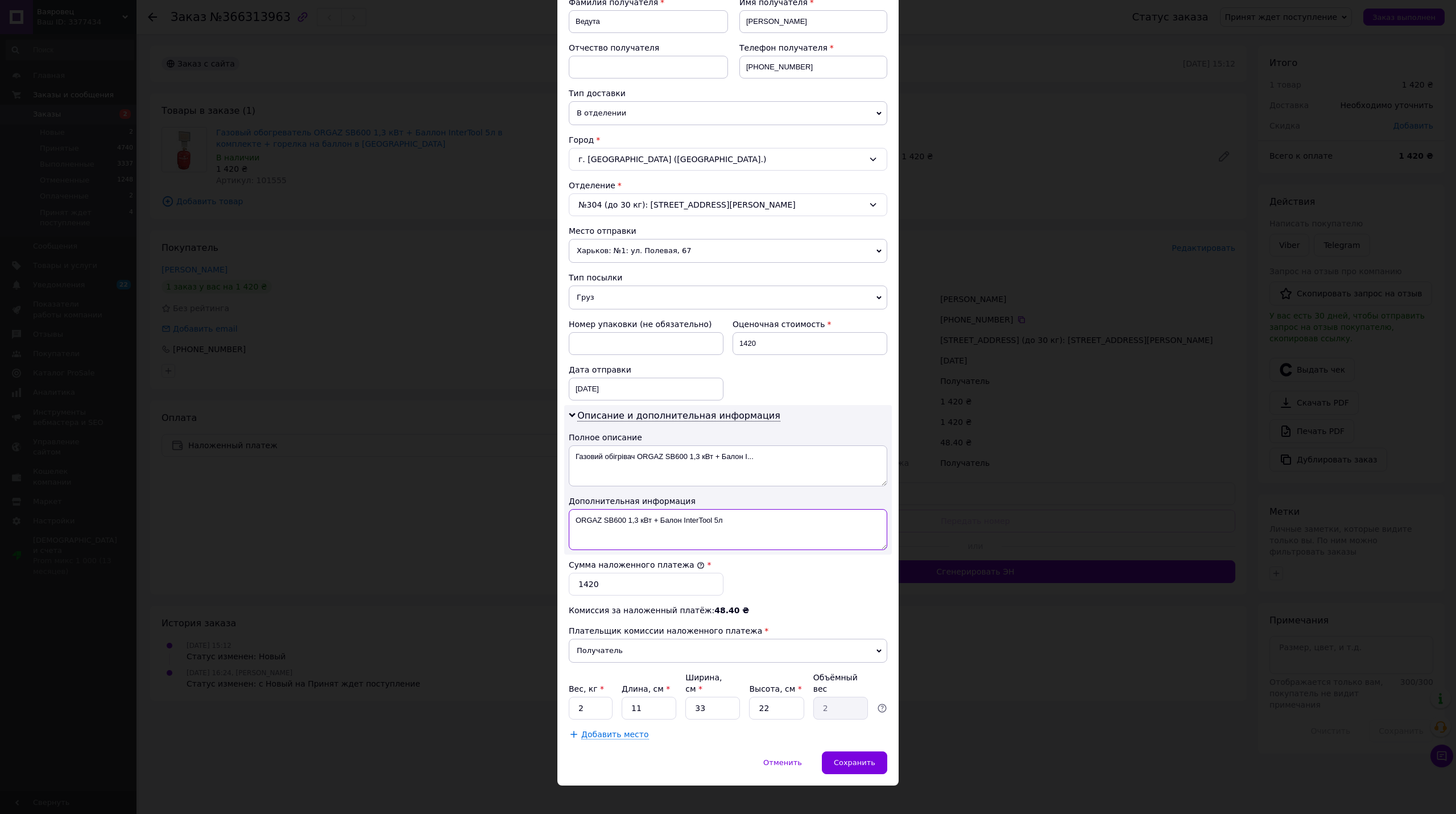
click at [662, 519] on textarea "ORGAZ SB600 1,3 кВт + Балон InterTool 5л" at bounding box center [728, 529] width 319 height 41
type textarea "ORGAZ SB600 1,3 кВт + InterTool 5л"
click at [715, 464] on textarea "Газовий обігрівач ORGAZ SB600 1,3 кВт + Балон I..." at bounding box center [728, 466] width 319 height 41
paste textarea "ORGAZ SB600 1,3 кВт + InterTool 5л"
type textarea "ORGAZ SB600 1,3 кВт + InterTool 5л"
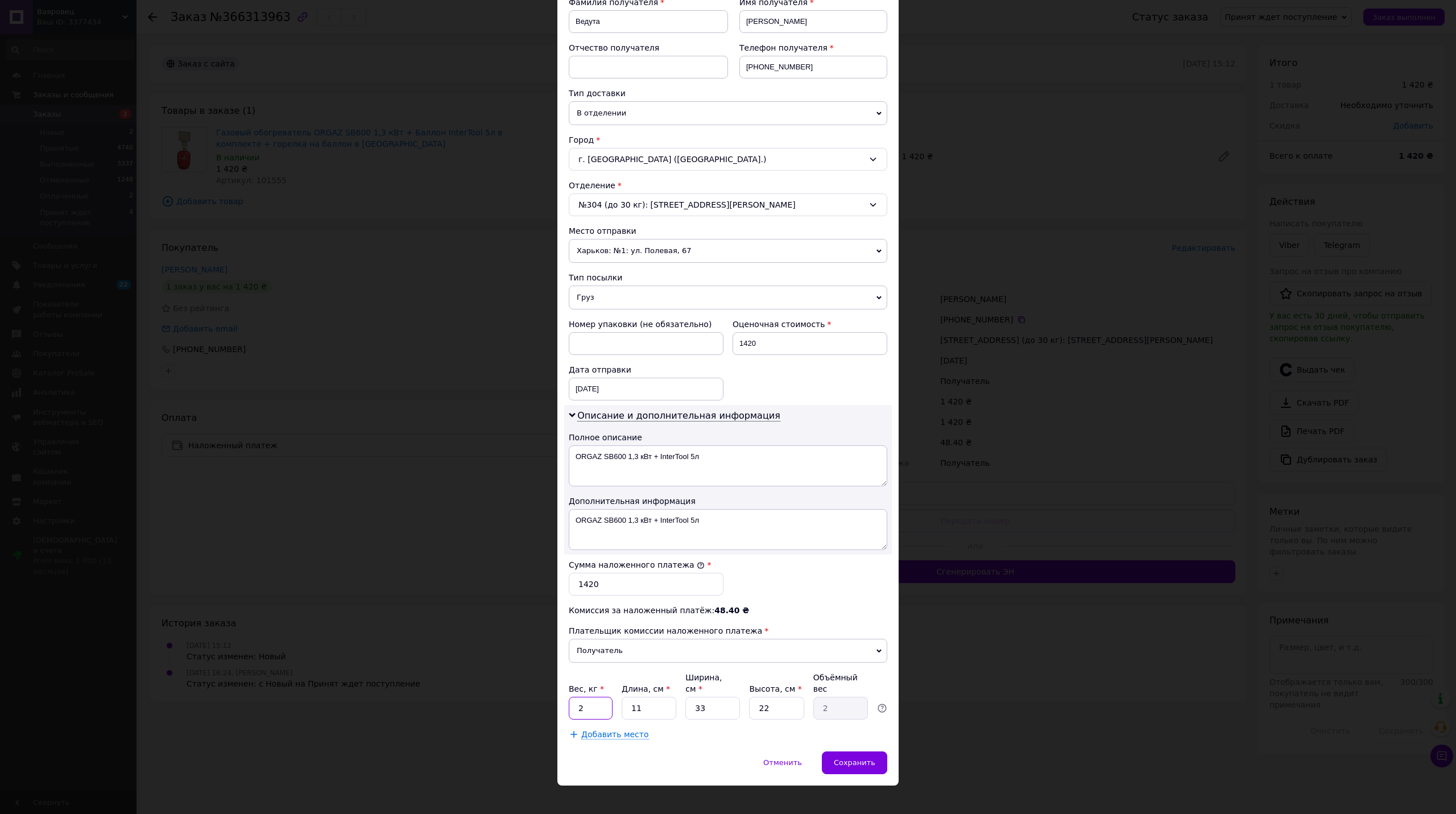
click at [589, 701] on input "2" at bounding box center [590, 707] width 44 height 23
type input "5"
click at [858, 751] on div "Сохранить" at bounding box center [854, 762] width 66 height 23
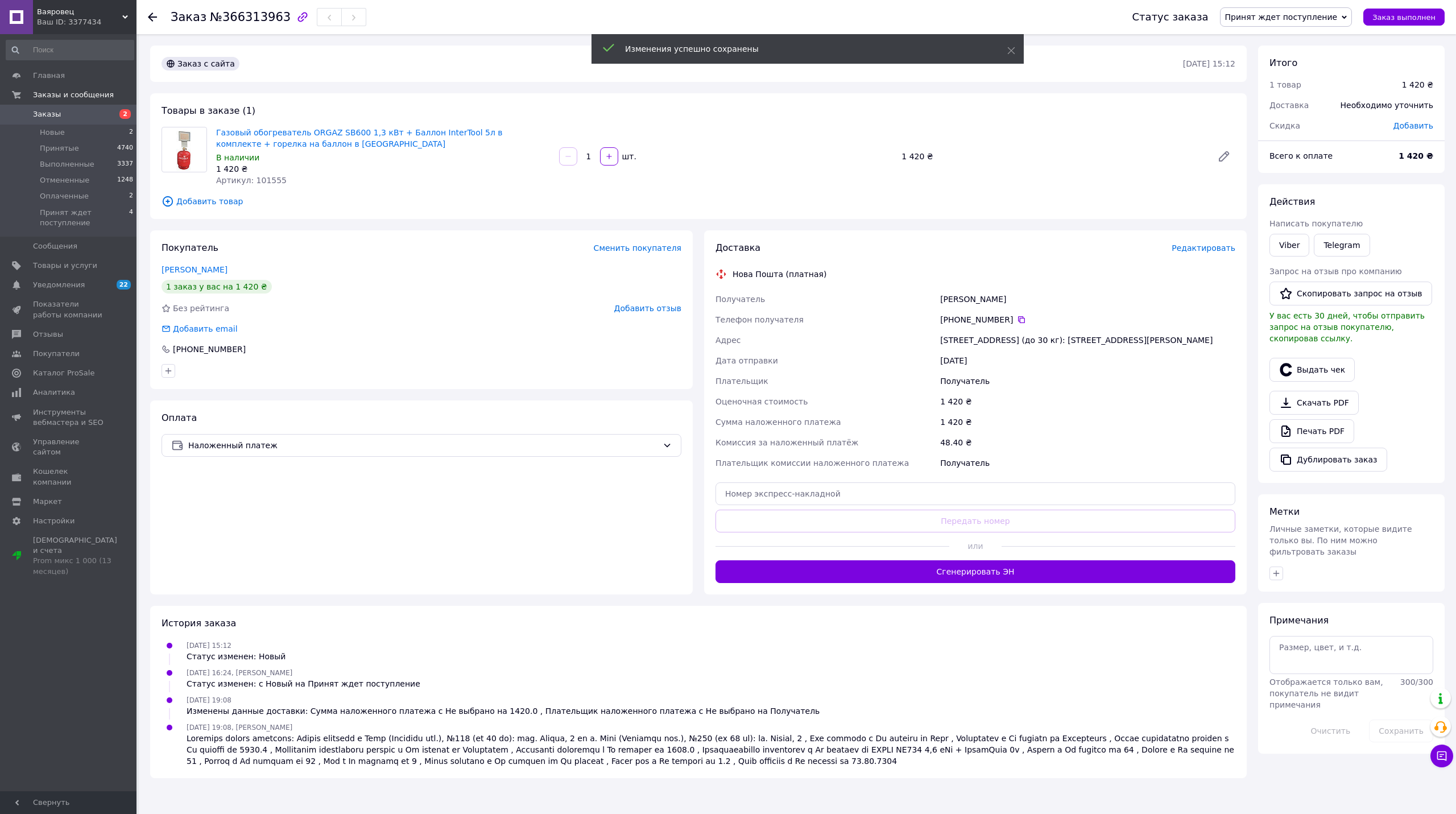
click at [961, 569] on button "Сгенерировать ЭН" at bounding box center [975, 571] width 520 height 23
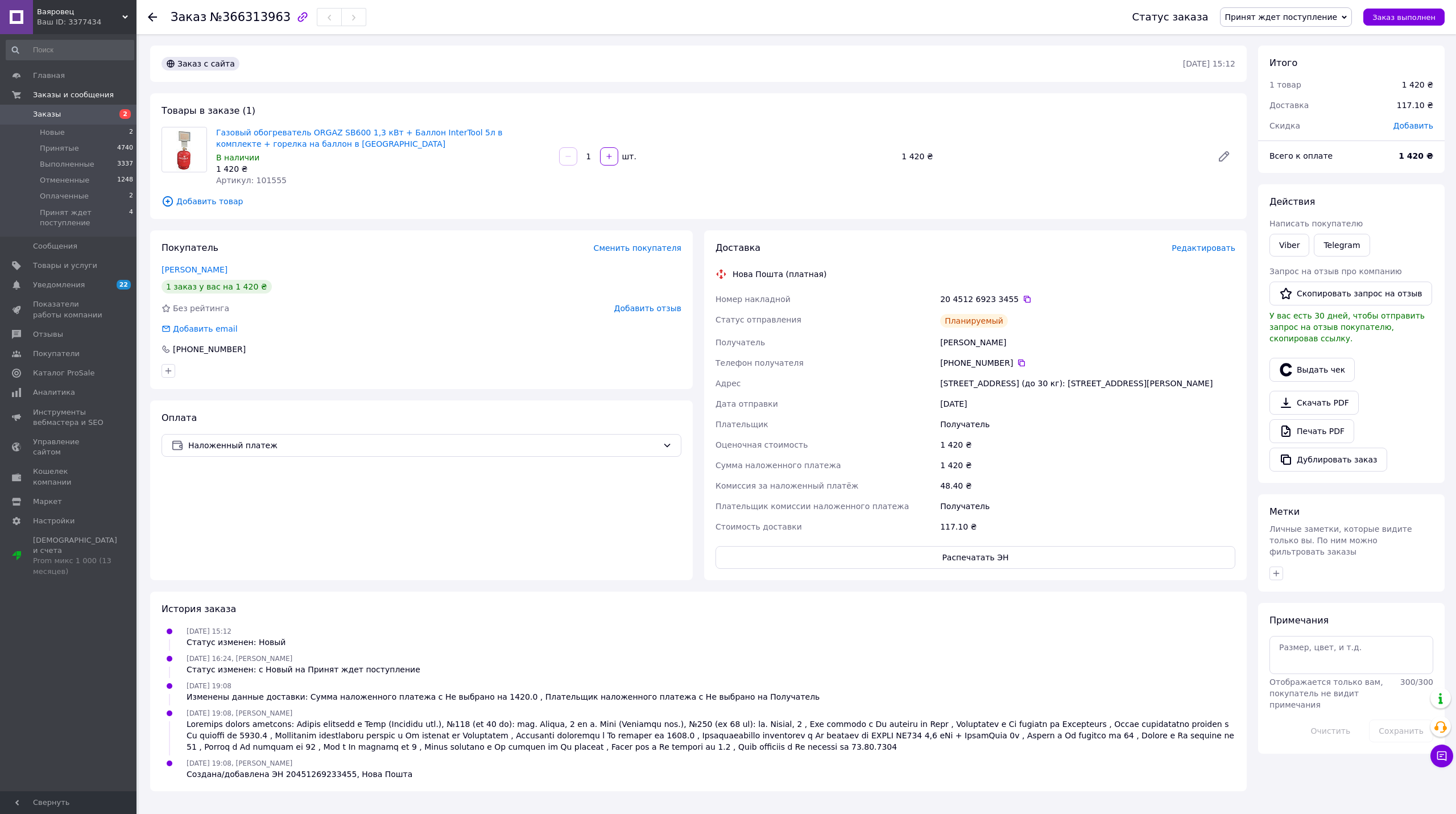
click at [1292, 17] on span "Принят ждет поступление" at bounding box center [1280, 17] width 113 height 9
click at [1285, 34] on li "Принят" at bounding box center [1286, 40] width 131 height 17
